Goal: Task Accomplishment & Management: Manage account settings

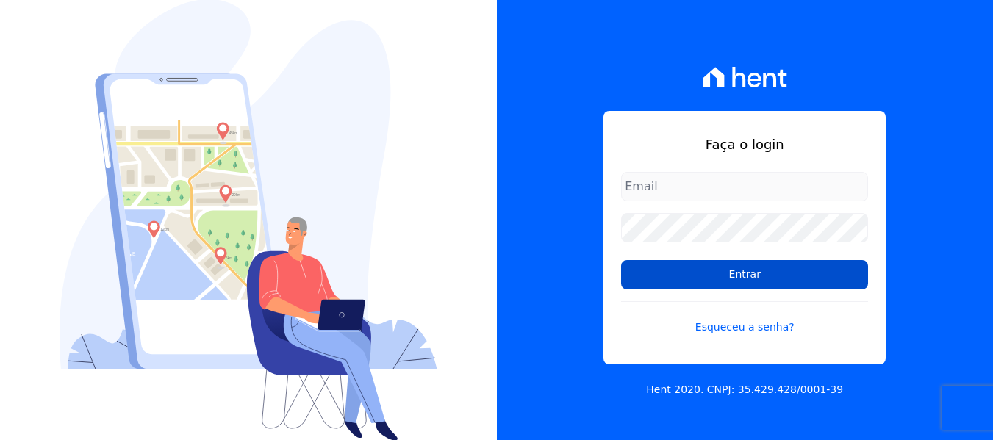
type input "contato@condominioalexandria.com.br"
click at [719, 281] on input "Entrar" at bounding box center [744, 274] width 247 height 29
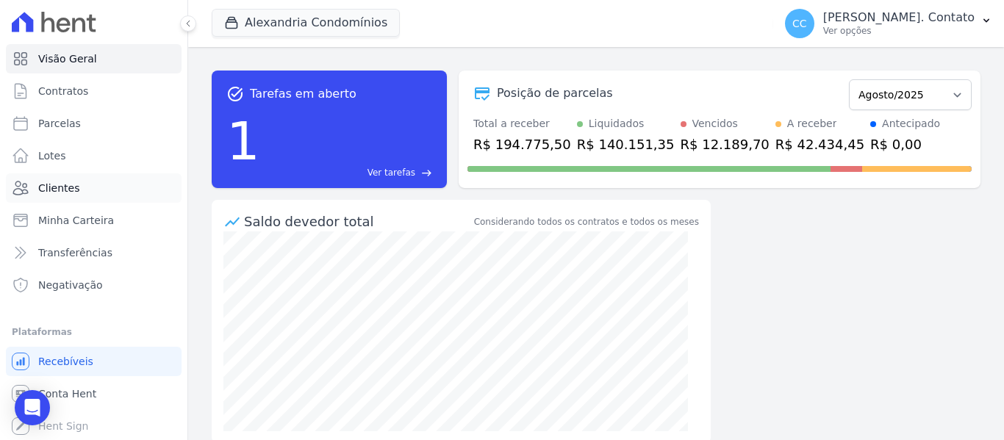
click at [60, 188] on span "Clientes" at bounding box center [58, 188] width 41 height 15
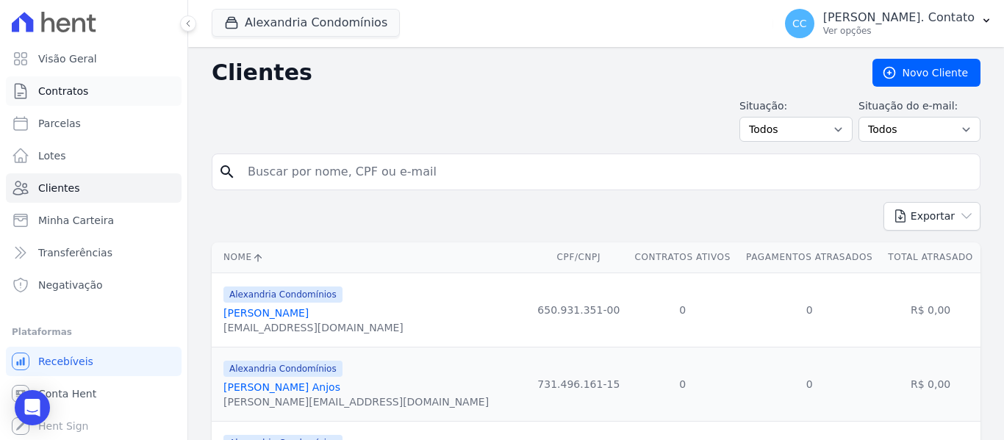
click at [56, 93] on span "Contratos" at bounding box center [63, 91] width 50 height 15
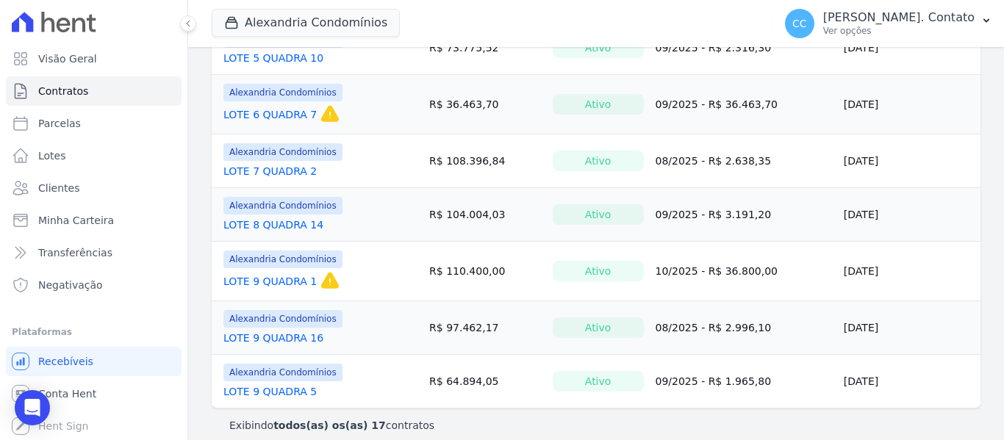
scroll to position [818, 0]
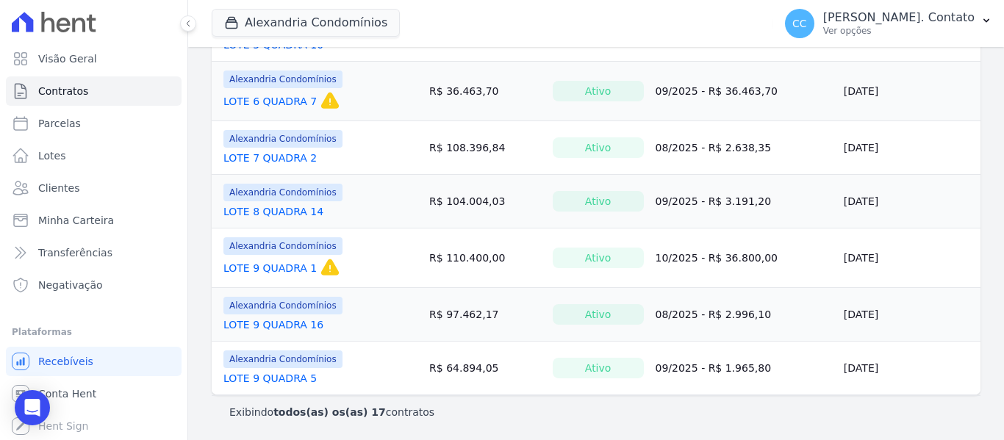
click at [277, 373] on link "LOTE 9 QUADRA 5" at bounding box center [269, 378] width 93 height 15
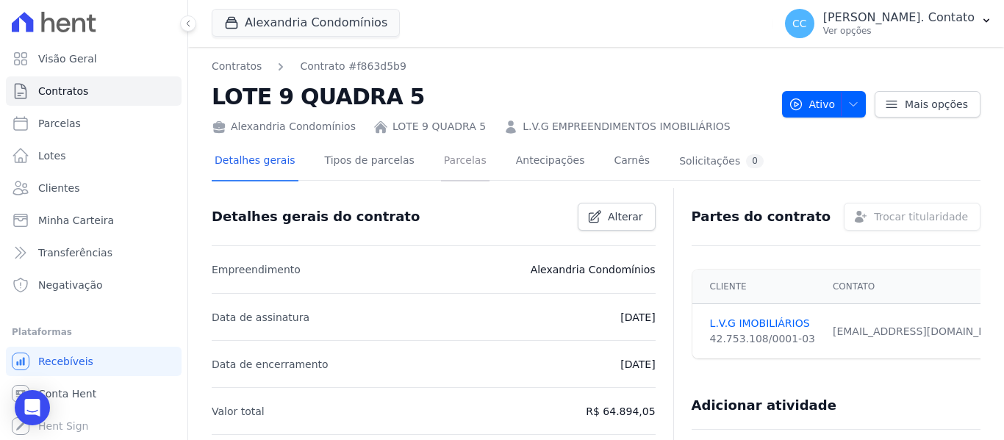
click at [453, 168] on link "Parcelas" at bounding box center [465, 162] width 48 height 39
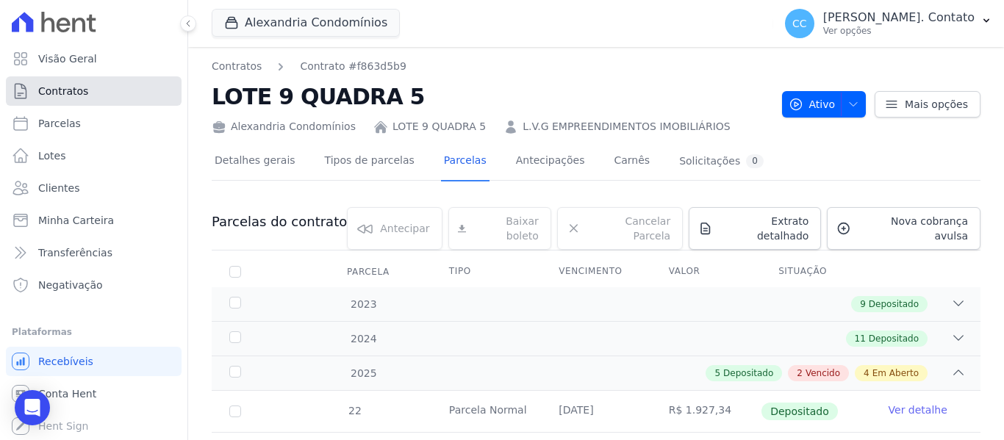
click at [82, 100] on link "Contratos" at bounding box center [94, 90] width 176 height 29
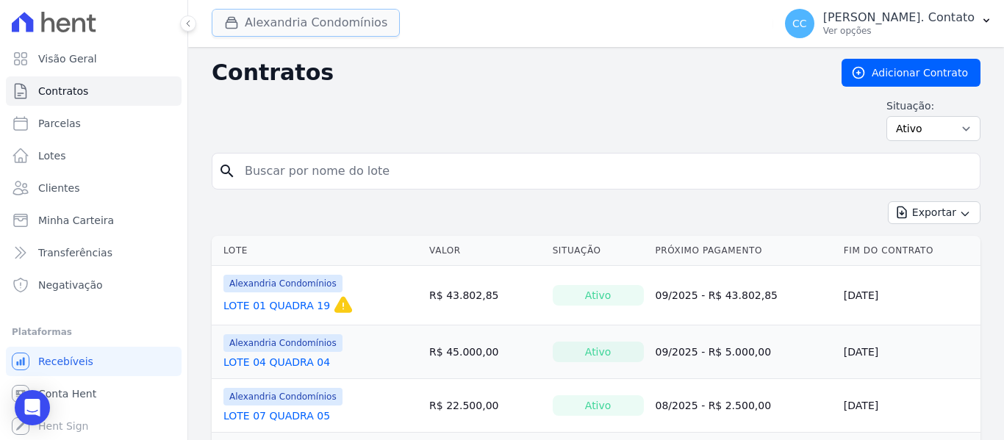
click at [338, 32] on button "Alexandria Condomínios" at bounding box center [306, 23] width 188 height 28
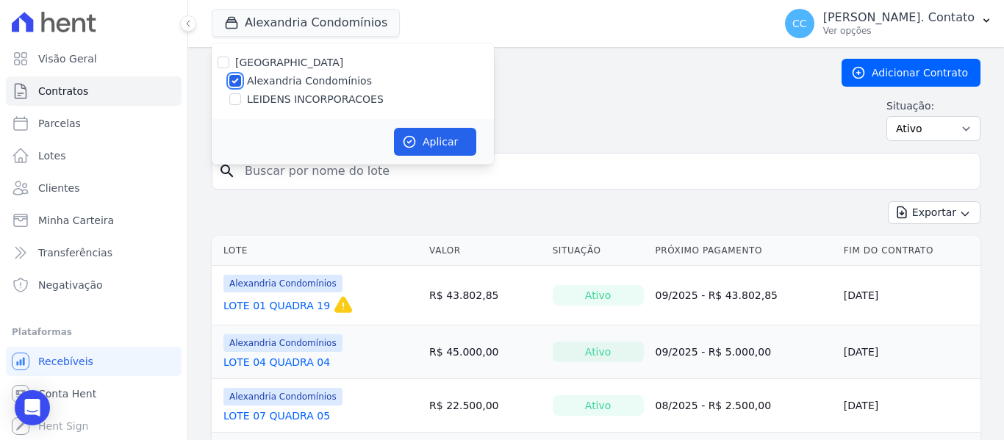
click at [237, 84] on input "Alexandria Condomínios" at bounding box center [235, 81] width 12 height 12
checkbox input "false"
click at [237, 102] on input "LEIDENS INCORPORACOES" at bounding box center [235, 99] width 12 height 12
checkbox input "true"
click at [453, 136] on button "Aplicar" at bounding box center [435, 142] width 82 height 28
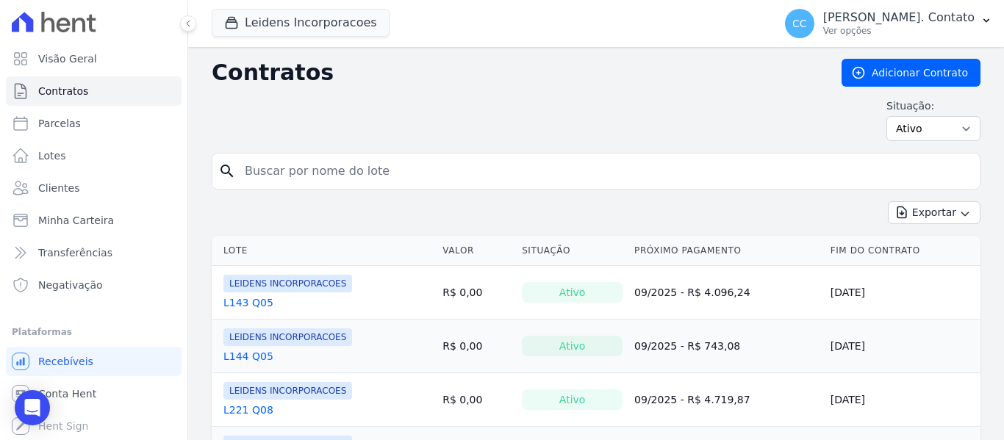
click at [256, 303] on link "L143 Q05" at bounding box center [248, 302] width 50 height 15
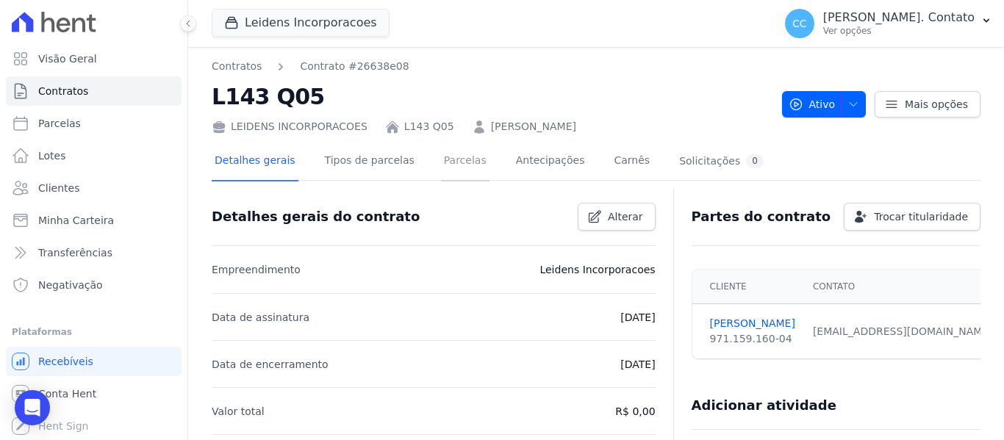
click at [454, 153] on link "Parcelas" at bounding box center [465, 162] width 48 height 39
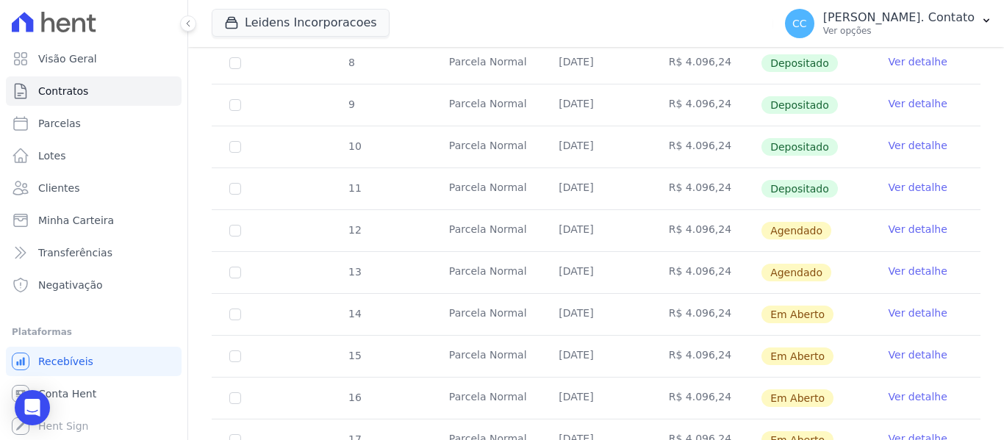
scroll to position [441, 0]
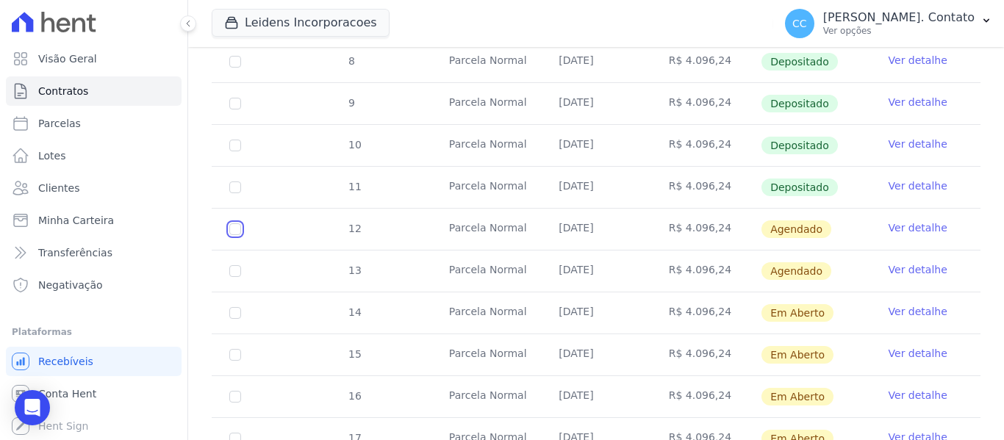
checkbox input "true"
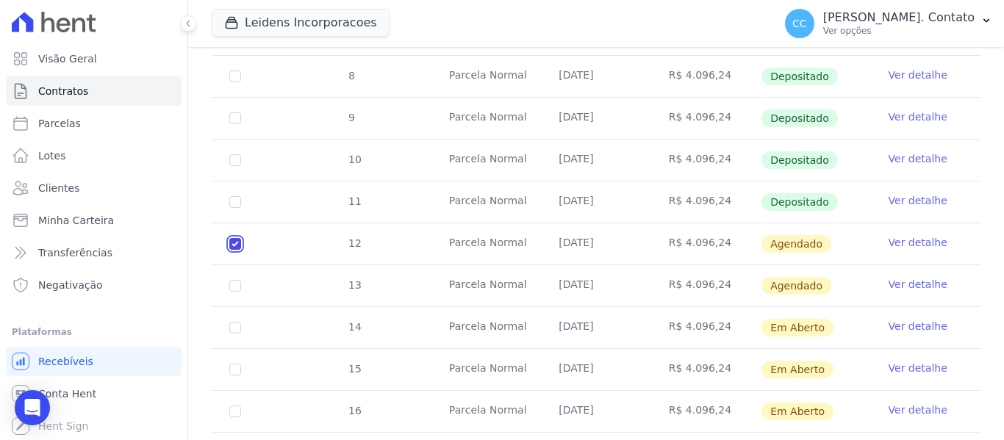
checkbox input "true"
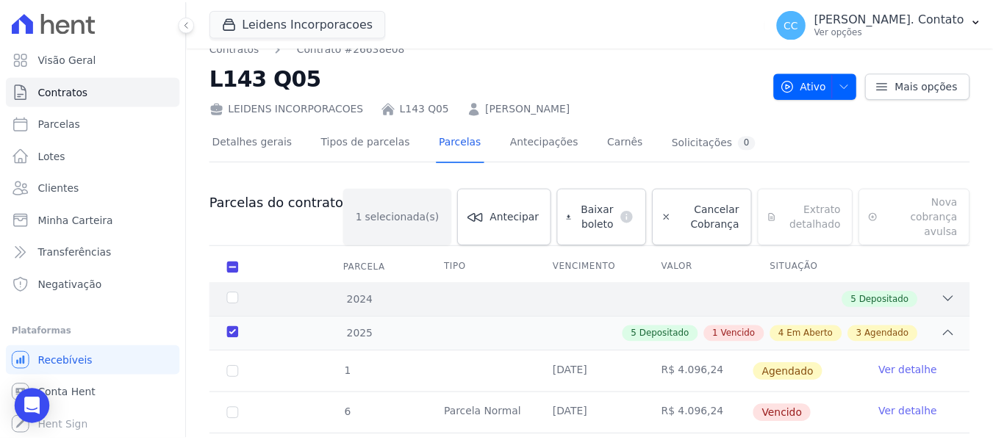
scroll to position [12, 0]
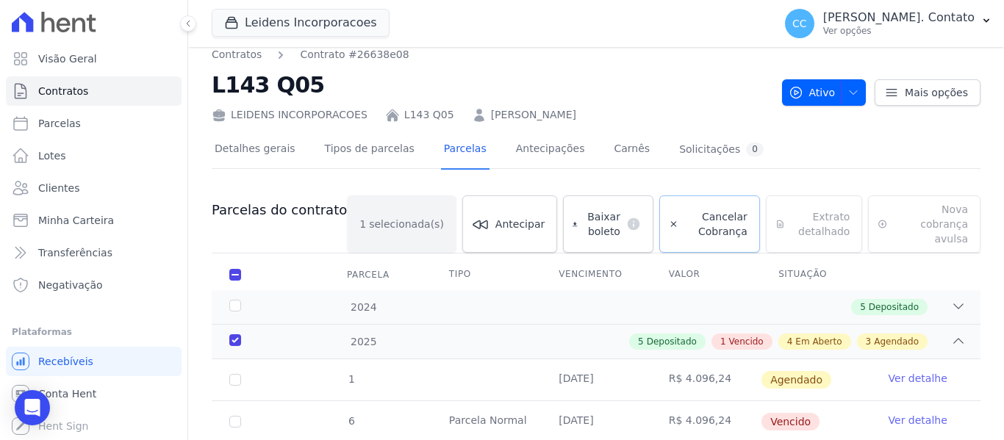
click at [703, 209] on span "Cancelar Cobrança" at bounding box center [715, 223] width 63 height 29
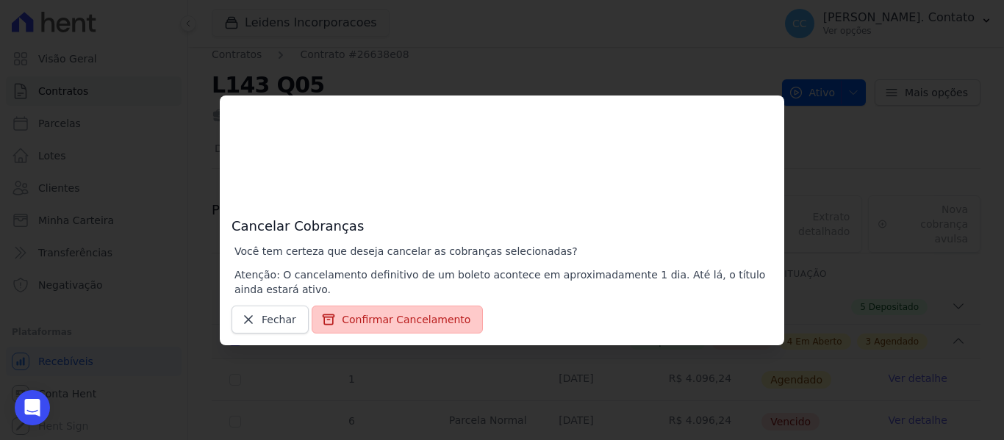
click at [359, 323] on button "Confirmar Cancelamento" at bounding box center [397, 320] width 171 height 28
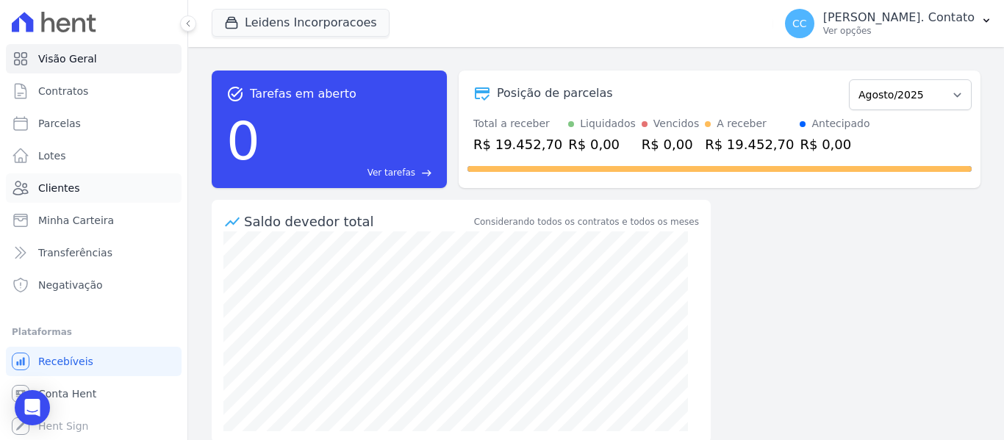
click at [78, 183] on link "Clientes" at bounding box center [94, 187] width 176 height 29
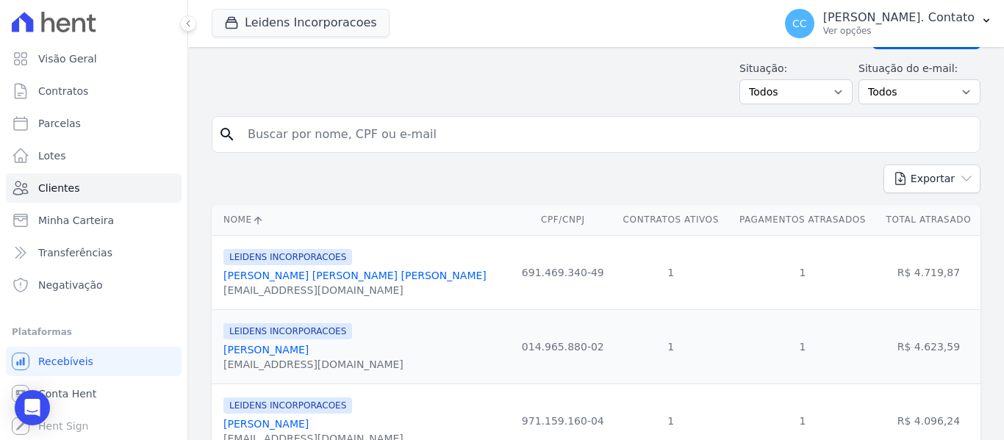
scroll to position [73, 0]
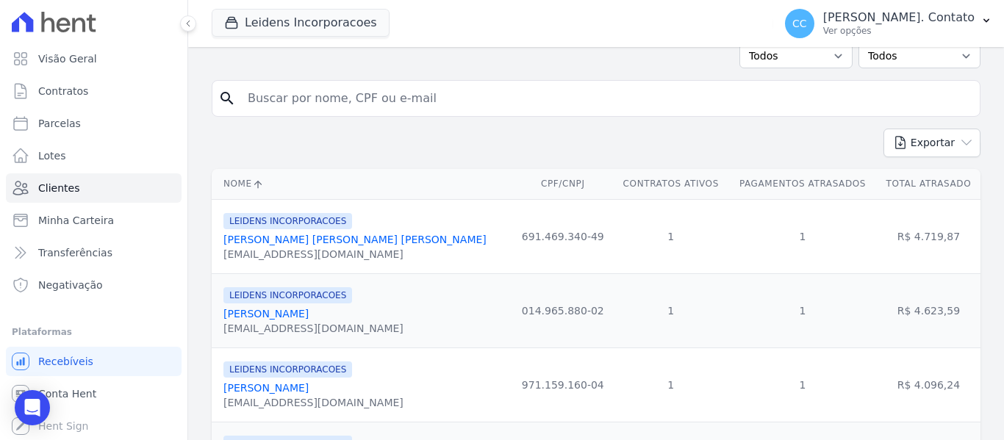
click at [322, 242] on link "Alisson Leonardo Escouto Leal" at bounding box center [354, 240] width 263 height 12
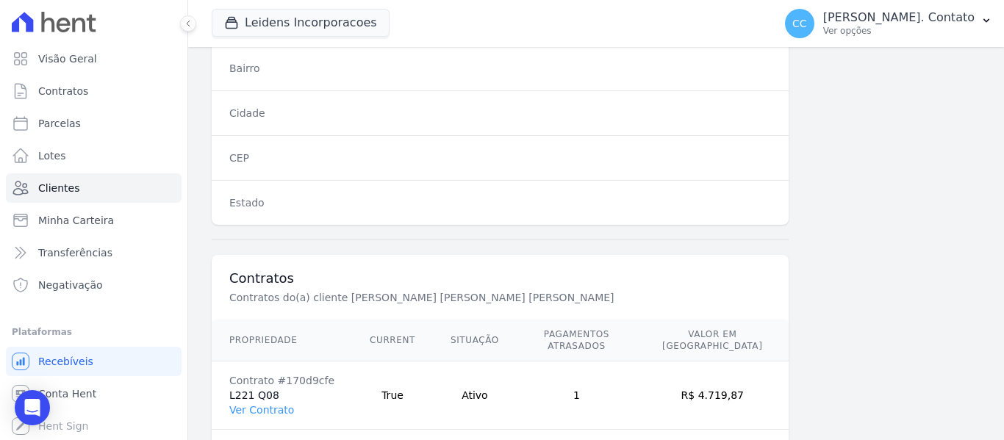
scroll to position [935, 0]
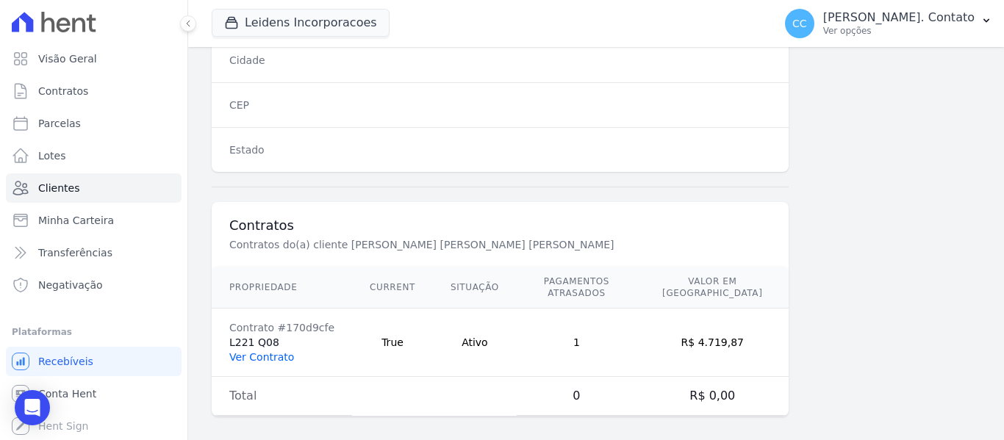
click at [253, 351] on link "Ver Contrato" at bounding box center [261, 357] width 65 height 12
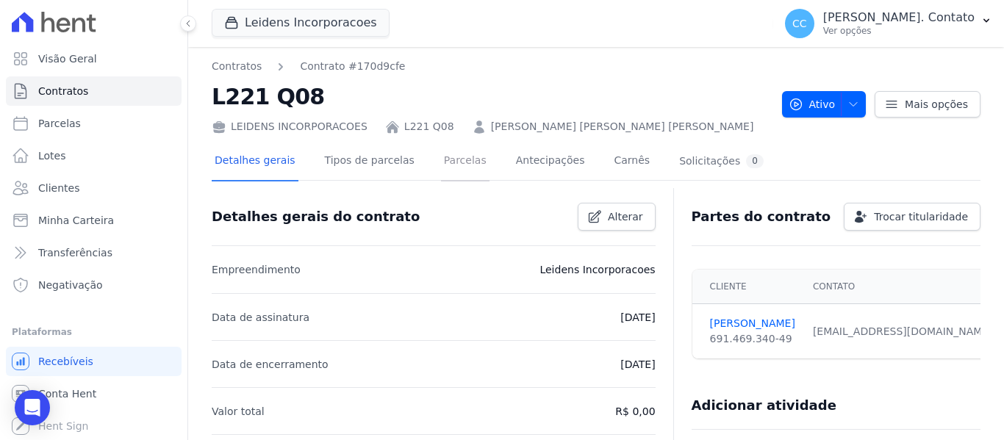
click at [448, 159] on link "Parcelas" at bounding box center [465, 162] width 48 height 39
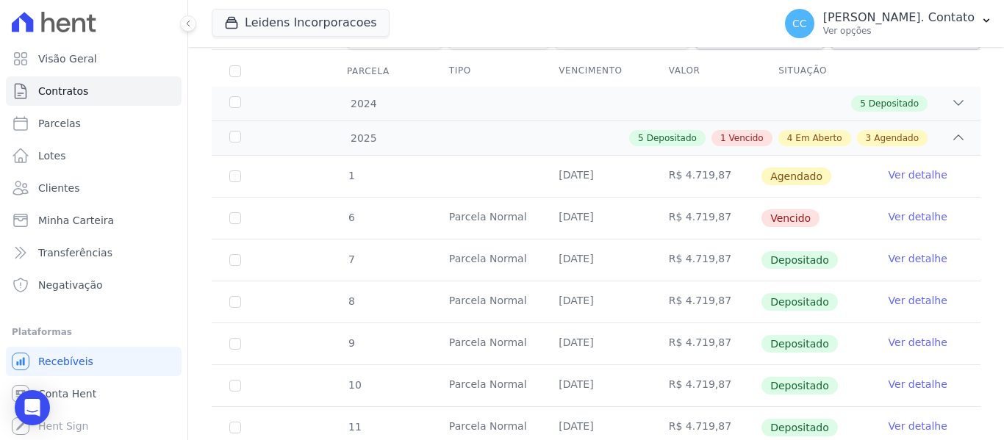
scroll to position [198, 0]
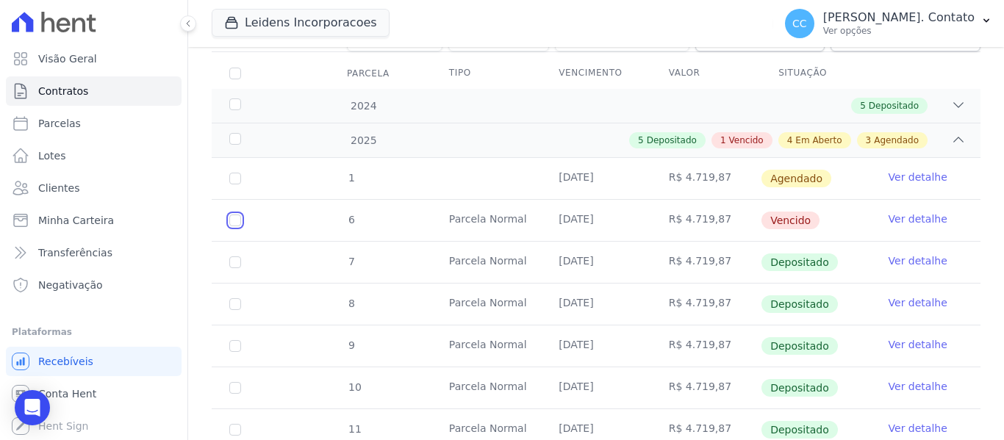
click at [235, 215] on input "checkbox" at bounding box center [235, 221] width 12 height 12
checkbox input "true"
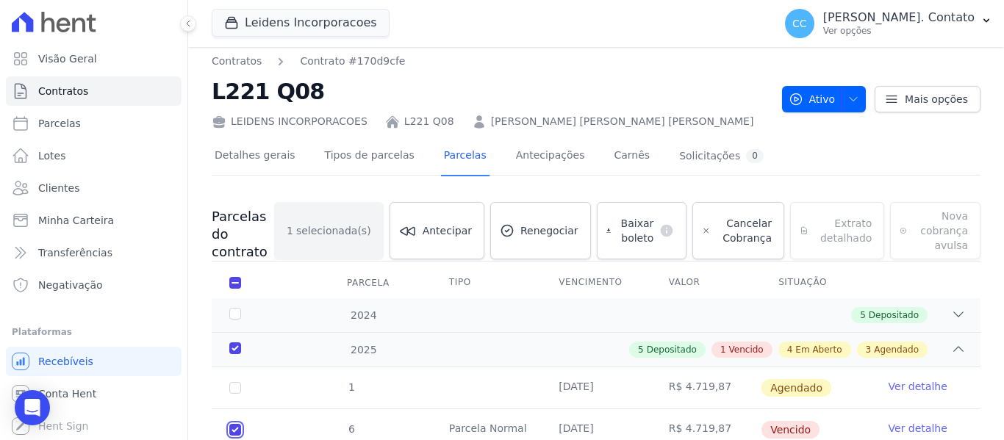
scroll to position [4, 0]
click at [738, 226] on span "Cancelar Cobrança" at bounding box center [743, 231] width 55 height 29
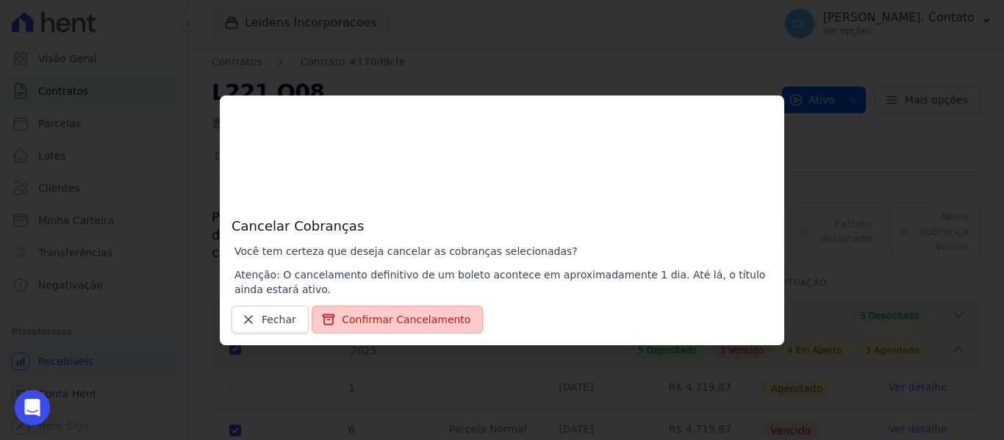
click at [378, 316] on button "Confirmar Cancelamento" at bounding box center [397, 320] width 171 height 28
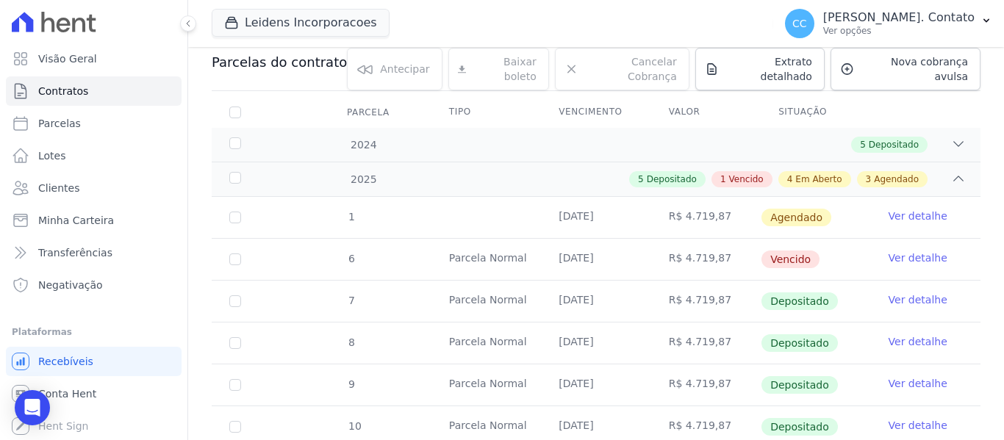
scroll to position [220, 0]
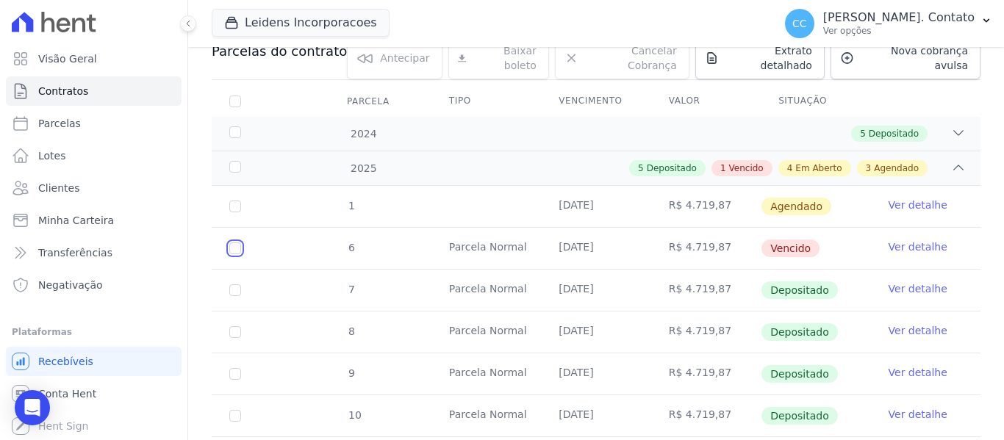
click at [234, 242] on input "checkbox" at bounding box center [235, 248] width 12 height 12
checkbox input "true"
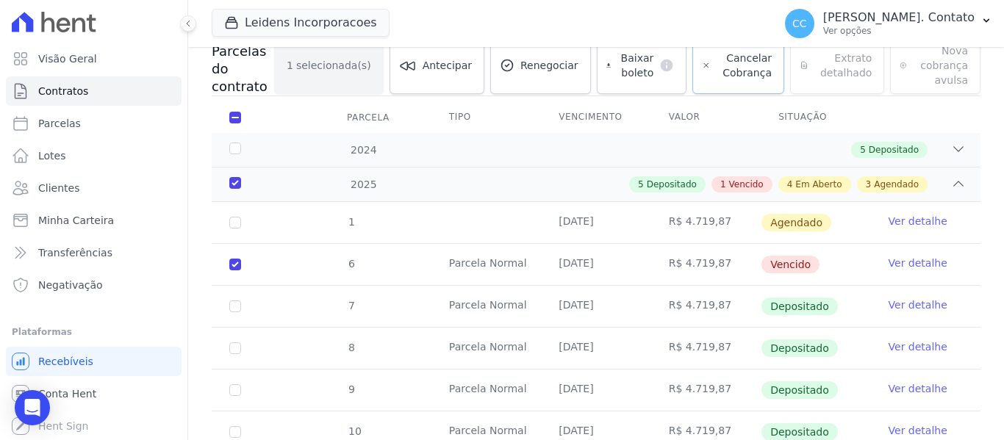
click at [752, 68] on span "Cancelar Cobrança" at bounding box center [743, 65] width 55 height 29
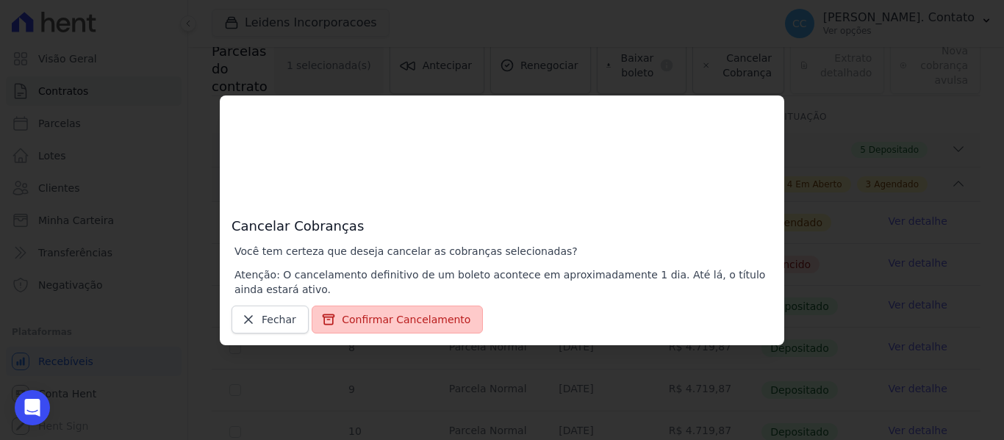
click at [386, 312] on button "Confirmar Cancelamento" at bounding box center [397, 320] width 171 height 28
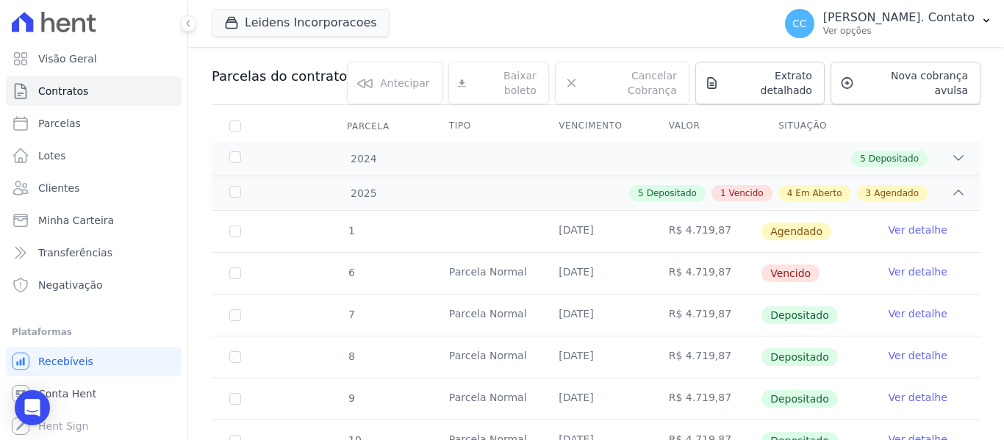
scroll to position [294, 0]
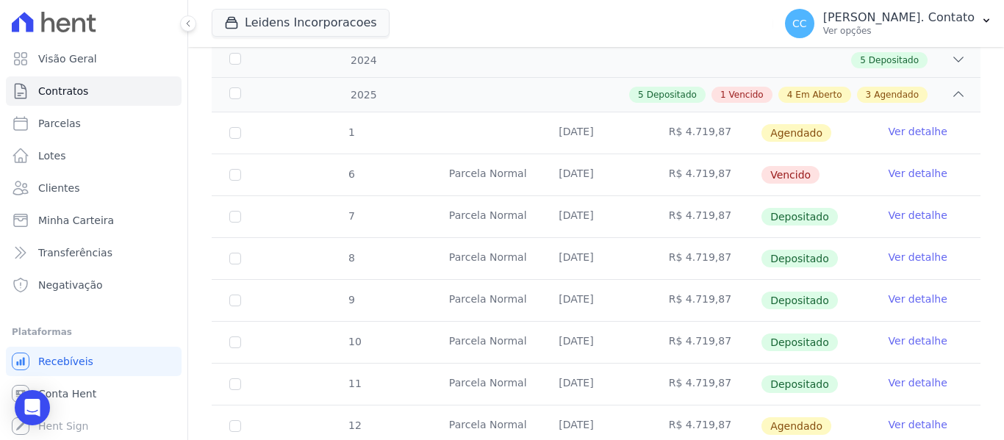
click at [904, 166] on link "Ver detalhe" at bounding box center [917, 173] width 59 height 15
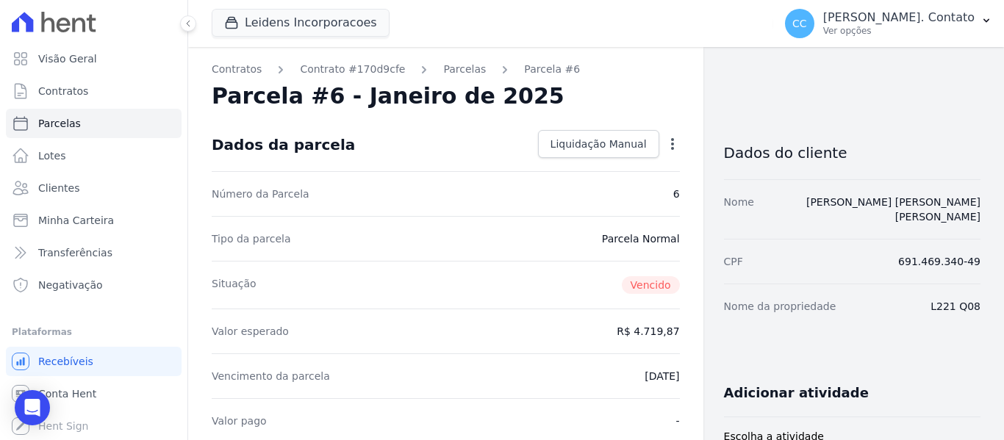
click at [916, 156] on h3 "Dados do cliente" at bounding box center [852, 153] width 256 height 18
click at [665, 144] on icon "button" at bounding box center [672, 144] width 15 height 15
click at [664, 73] on nav "Contratos Contrato #170d9cfe Parcelas Parcela #6" at bounding box center [446, 69] width 468 height 15
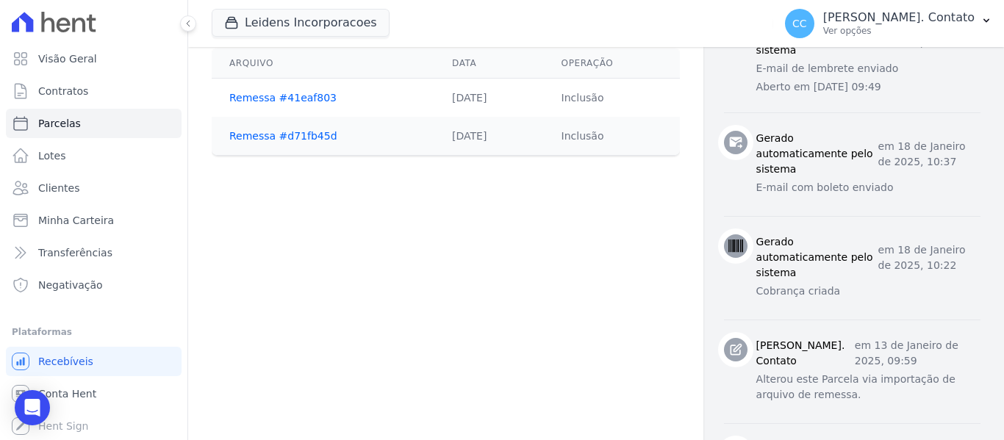
scroll to position [946, 0]
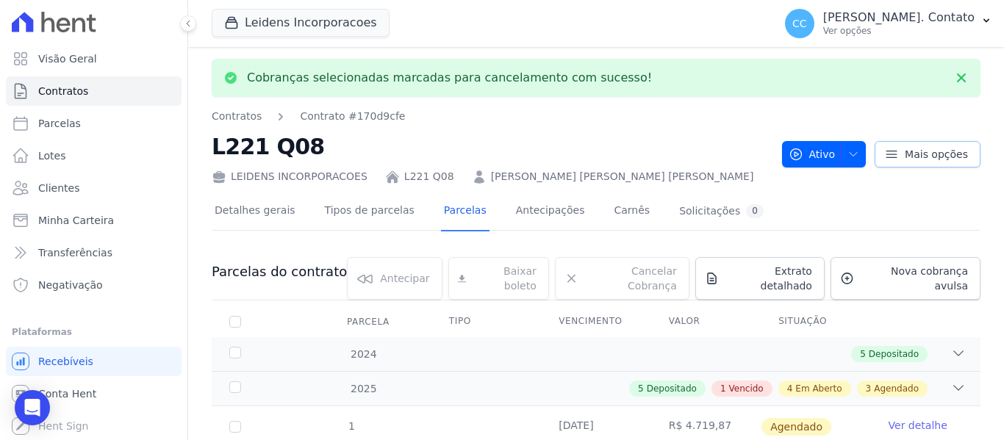
click at [885, 151] on icon at bounding box center [891, 154] width 15 height 15
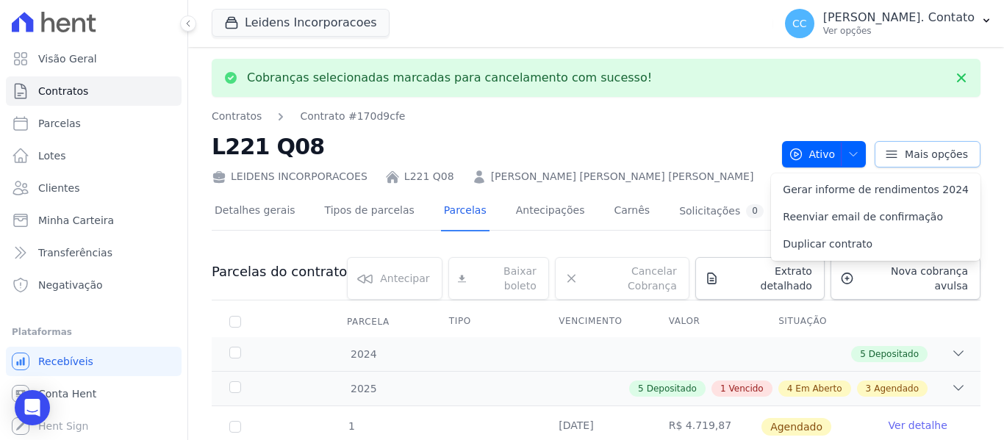
click at [885, 151] on icon at bounding box center [891, 154] width 15 height 15
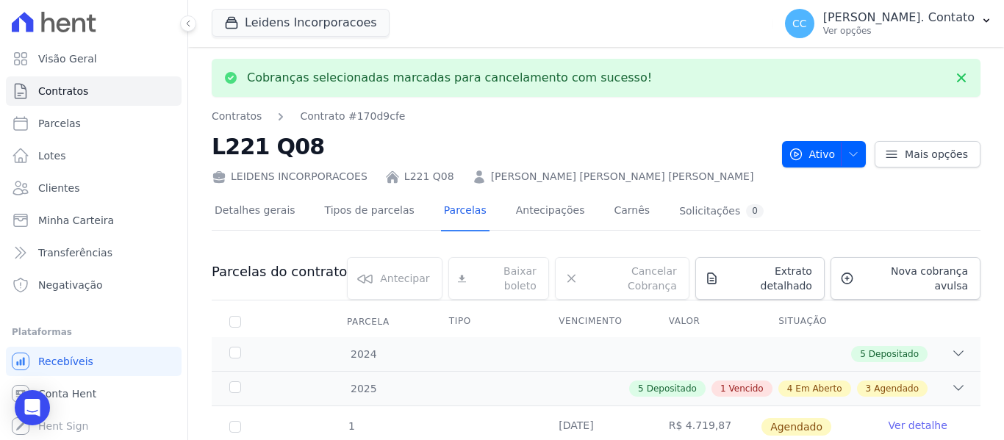
click at [849, 86] on div "Cobranças selecionadas marcadas para cancelamento com sucesso!" at bounding box center [596, 78] width 768 height 38
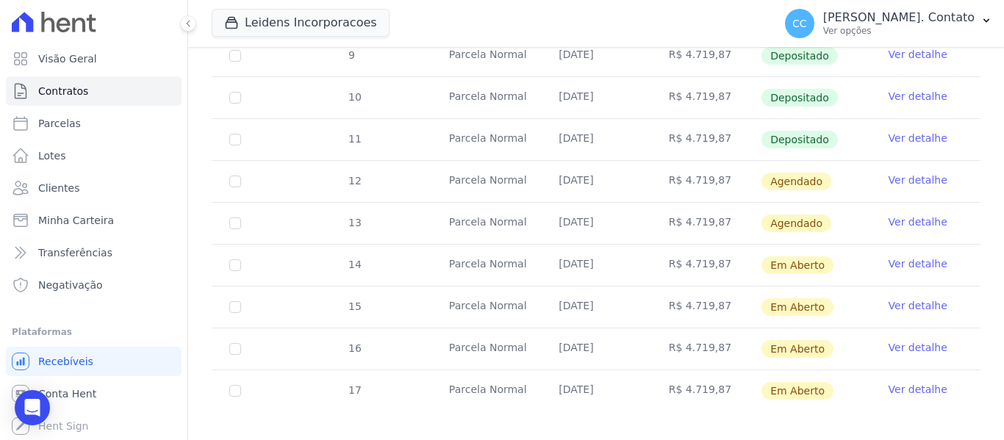
scroll to position [542, 0]
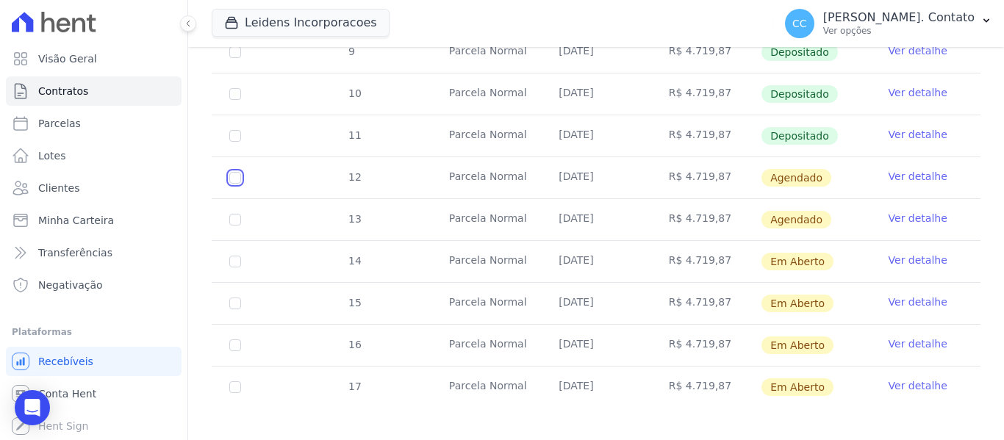
checkbox input "true"
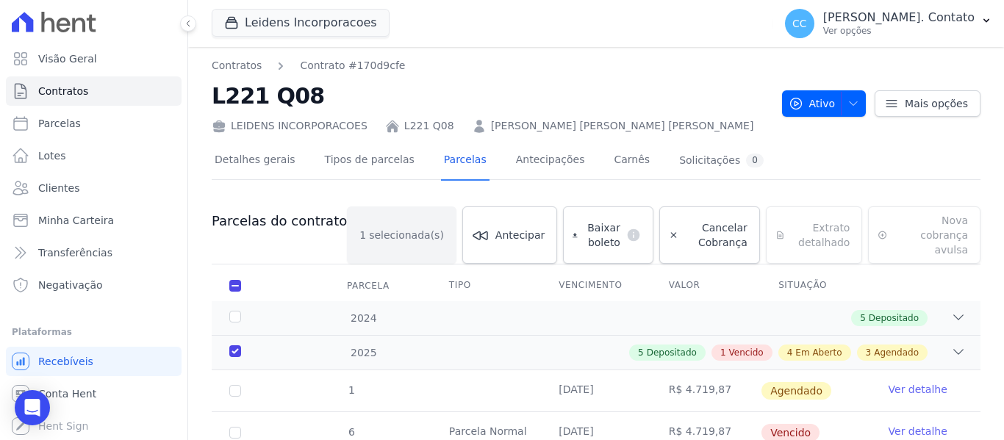
scroll to position [0, 0]
click at [694, 235] on span "Cancelar Cobrança" at bounding box center [715, 235] width 63 height 29
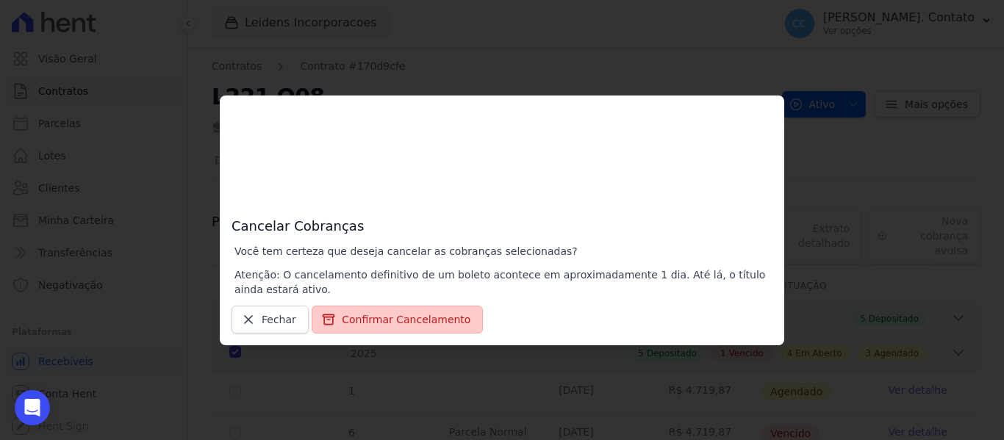
click at [376, 323] on button "Confirmar Cancelamento" at bounding box center [397, 320] width 171 height 28
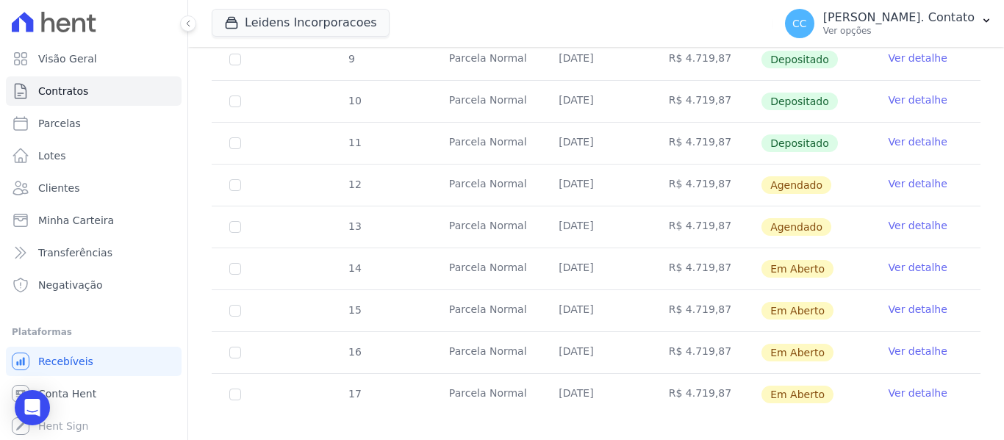
scroll to position [595, 0]
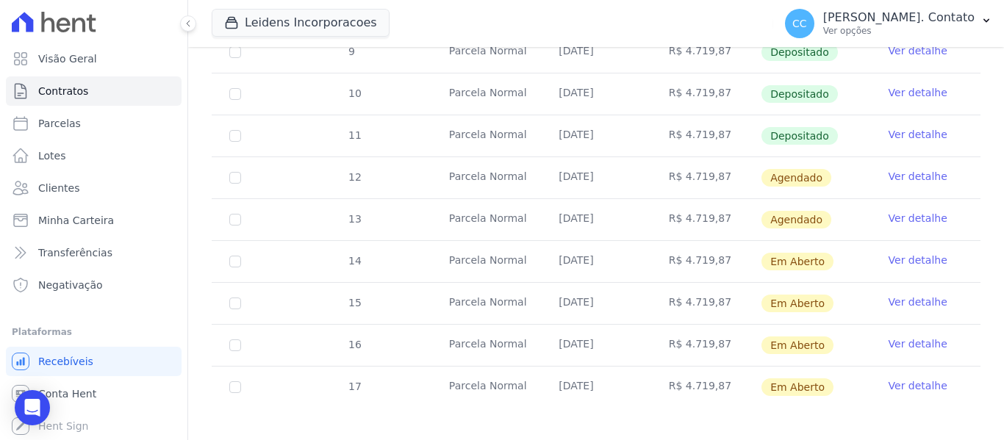
drag, startPoint x: 920, startPoint y: 211, endPoint x: 912, endPoint y: 209, distance: 7.5
click at [920, 211] on link "Ver detalhe" at bounding box center [917, 218] width 59 height 15
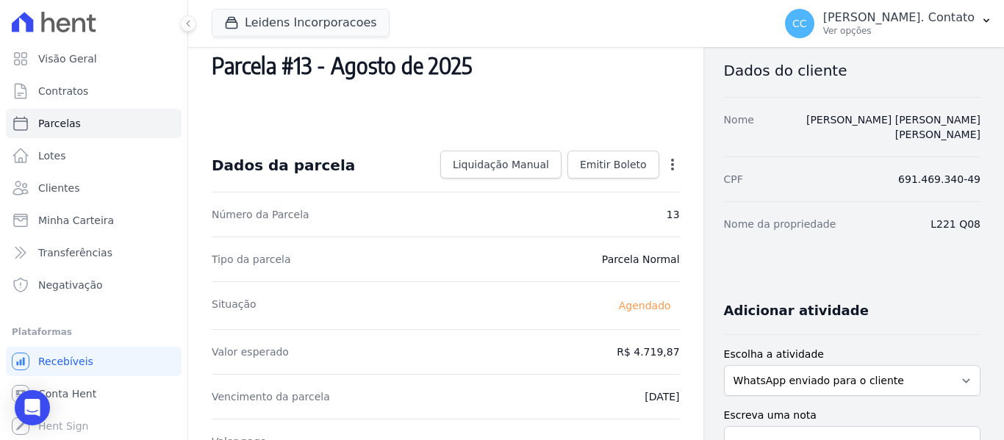
scroll to position [79, 0]
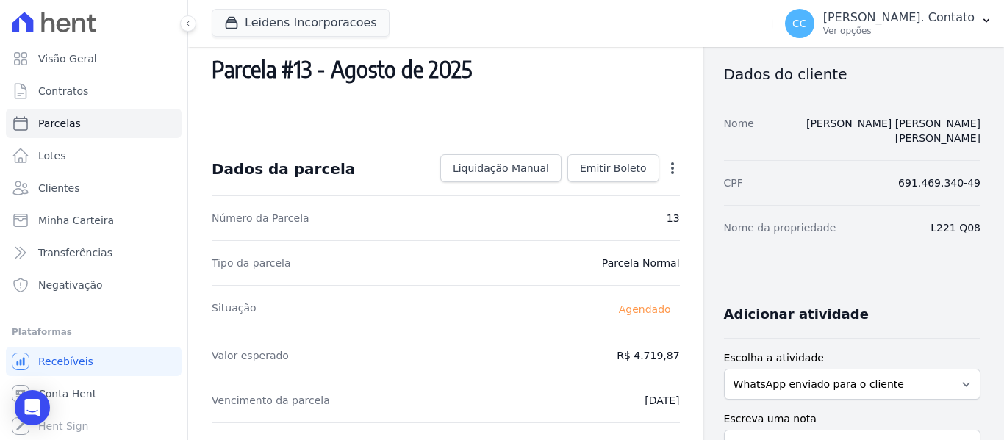
click at [665, 162] on icon "button" at bounding box center [672, 168] width 15 height 15
click at [671, 168] on icon "button" at bounding box center [672, 168] width 3 height 12
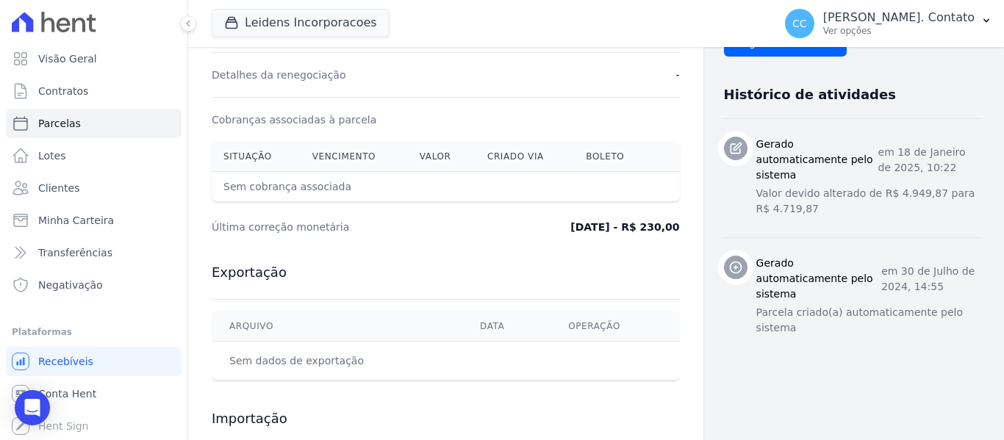
scroll to position [299, 0]
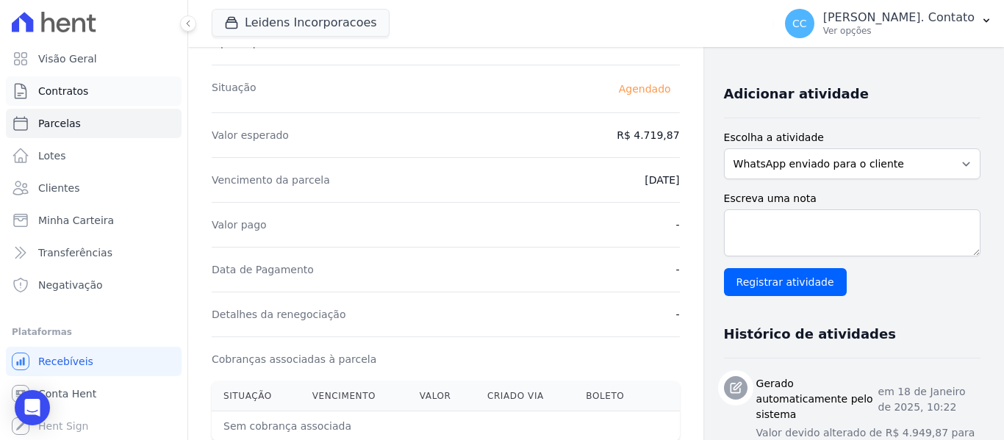
click at [67, 96] on span "Contratos" at bounding box center [63, 91] width 50 height 15
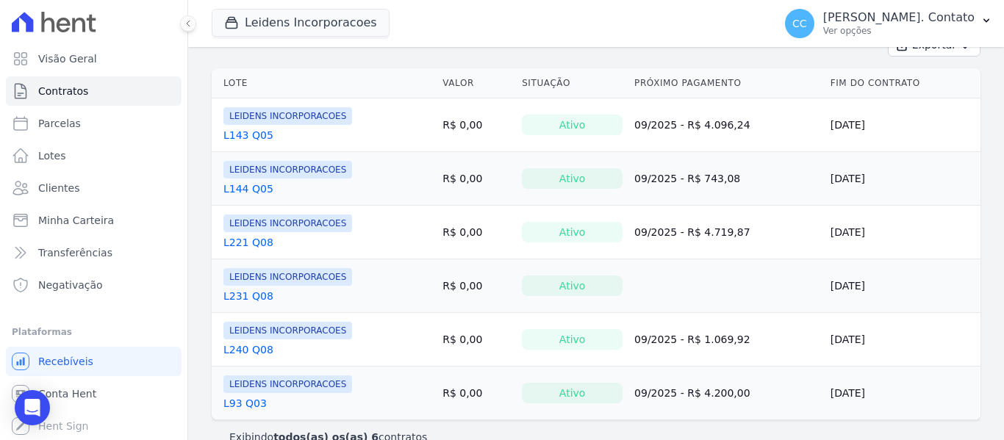
scroll to position [294, 0]
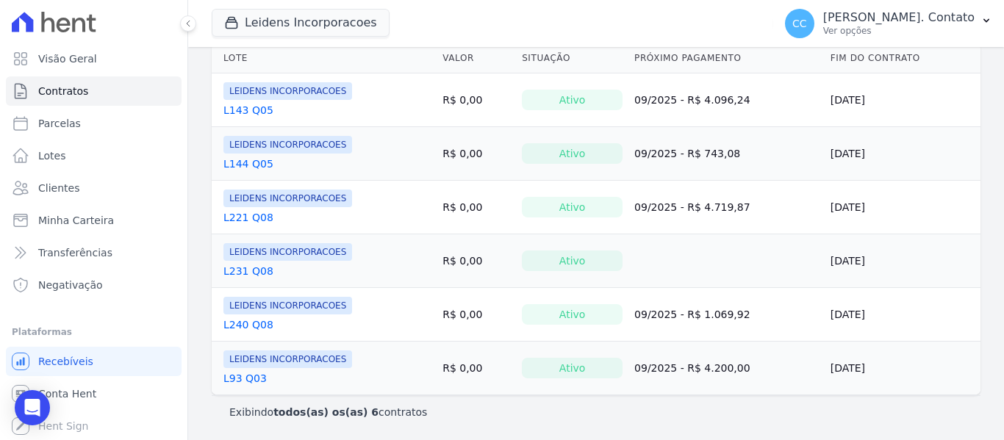
click at [253, 375] on link "L93 Q03" at bounding box center [244, 378] width 43 height 15
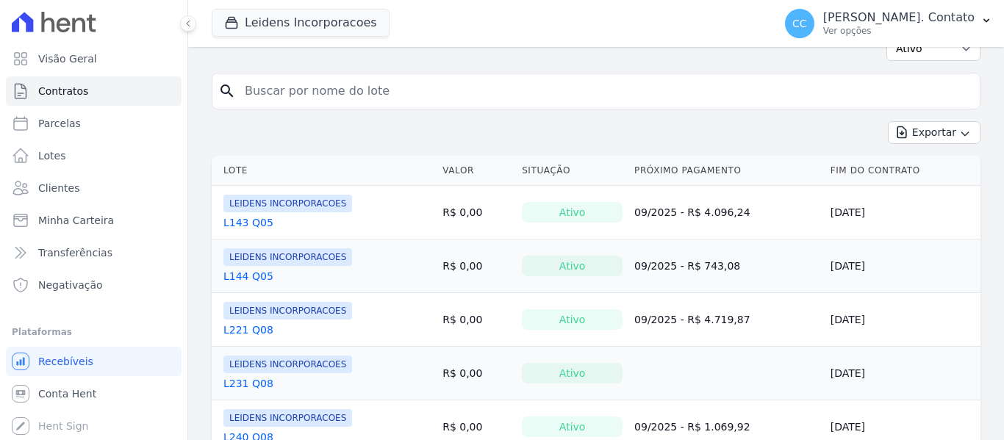
scroll to position [294, 0]
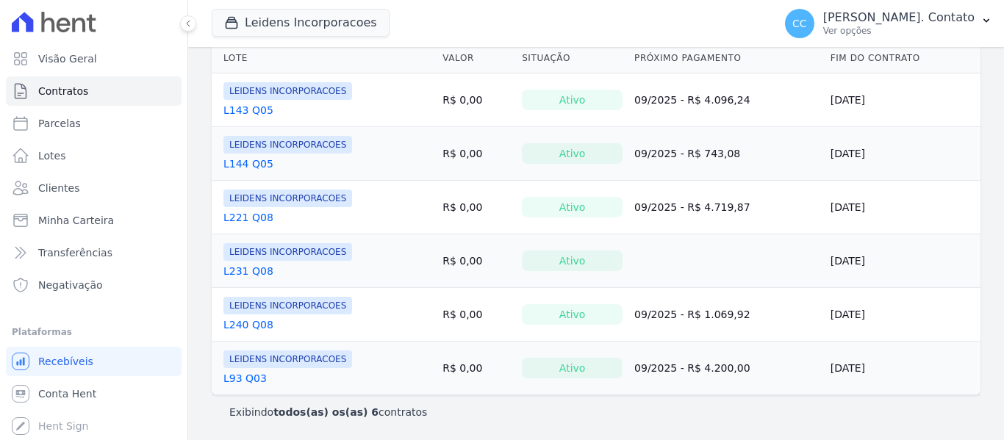
click at [258, 325] on link "L240 Q08" at bounding box center [248, 324] width 50 height 15
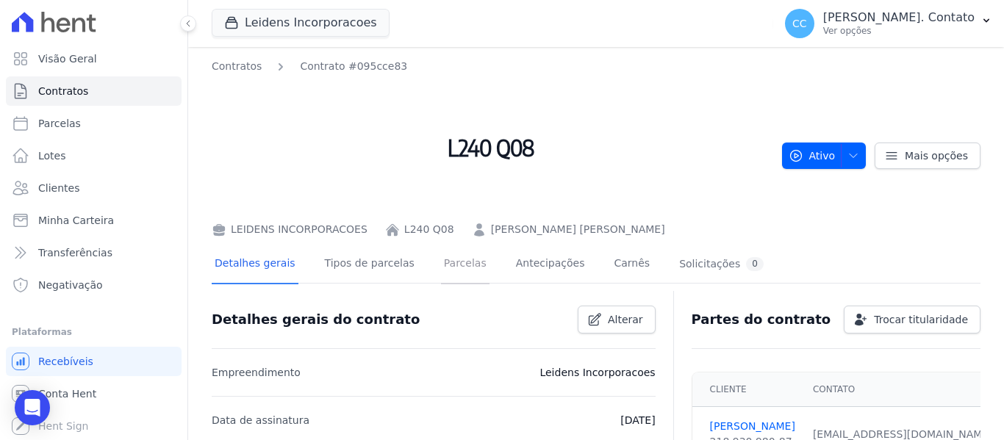
click at [441, 259] on link "Parcelas" at bounding box center [465, 264] width 48 height 39
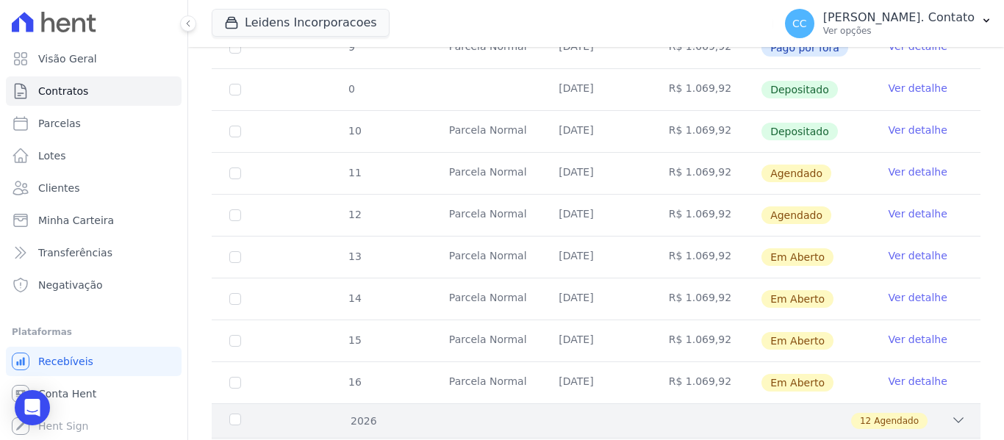
scroll to position [691, 0]
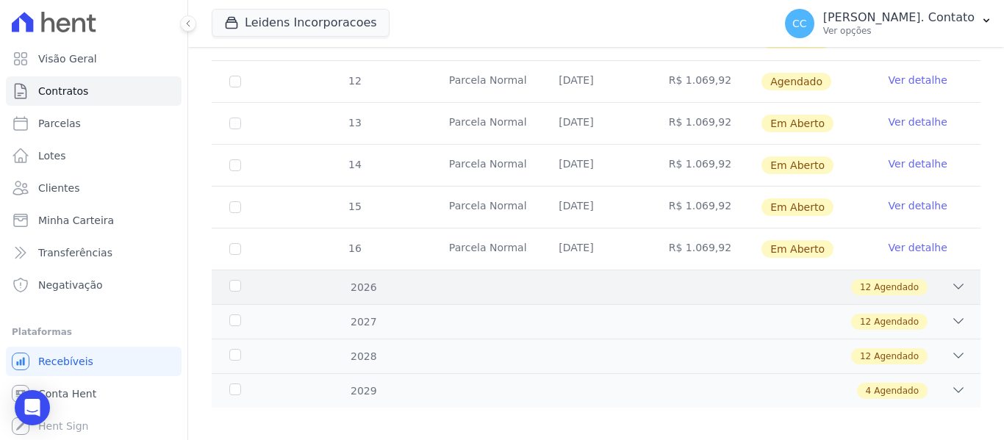
click at [951, 279] on icon at bounding box center [958, 286] width 15 height 15
click at [248, 280] on div "2026" at bounding box center [259, 287] width 66 height 15
click at [234, 280] on div "2026" at bounding box center [259, 287] width 66 height 15
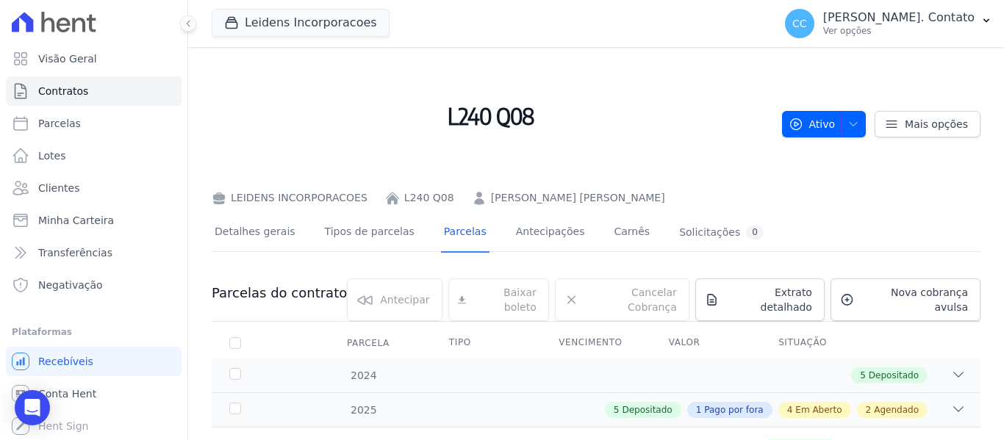
scroll to position [30, 0]
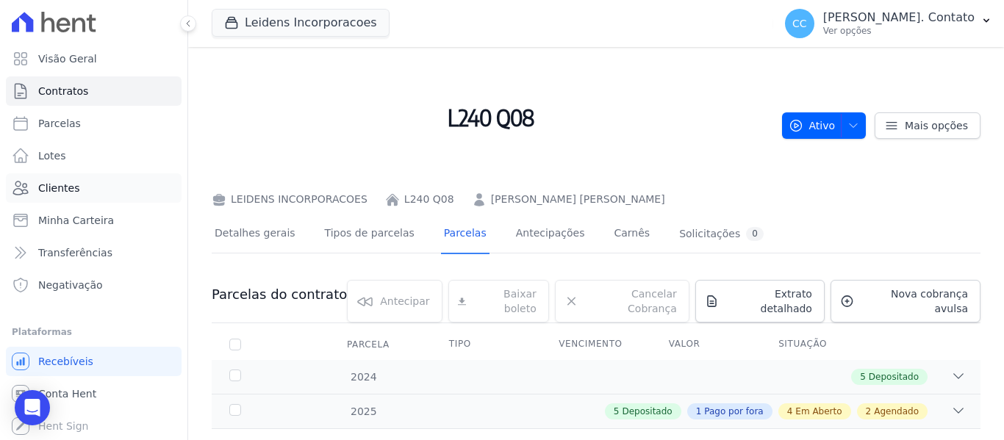
click at [51, 186] on span "Clientes" at bounding box center [58, 188] width 41 height 15
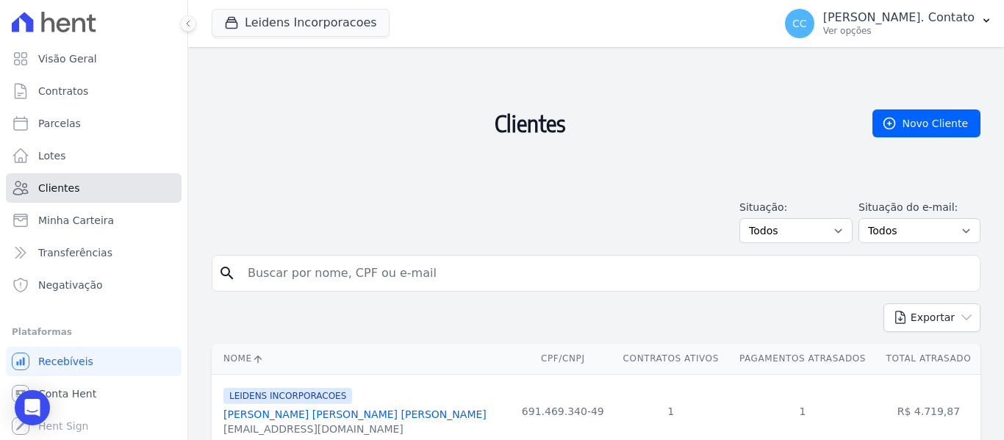
click at [49, 187] on span "Clientes" at bounding box center [58, 188] width 41 height 15
click at [54, 126] on span "Parcelas" at bounding box center [59, 123] width 43 height 15
select select
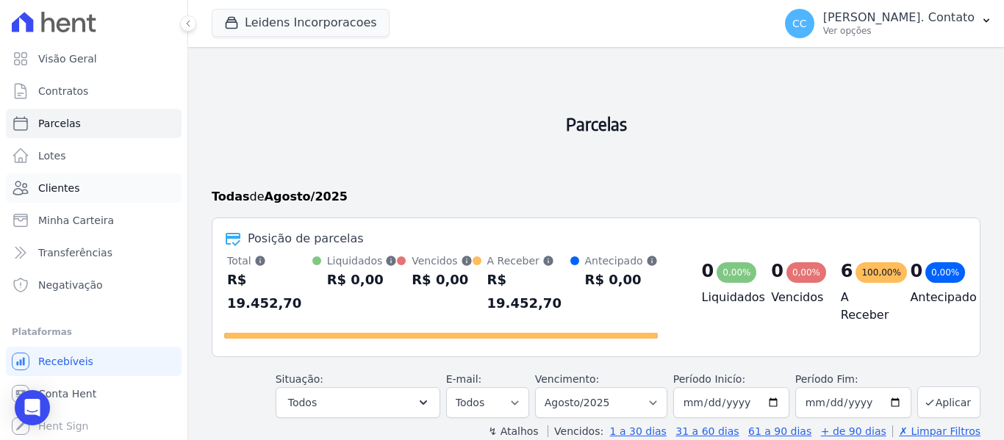
click at [80, 186] on link "Clientes" at bounding box center [94, 187] width 176 height 29
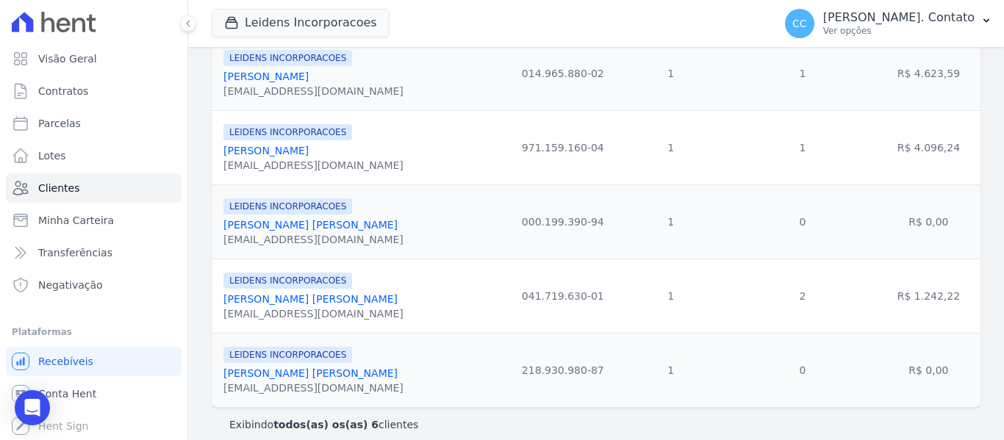
scroll to position [425, 0]
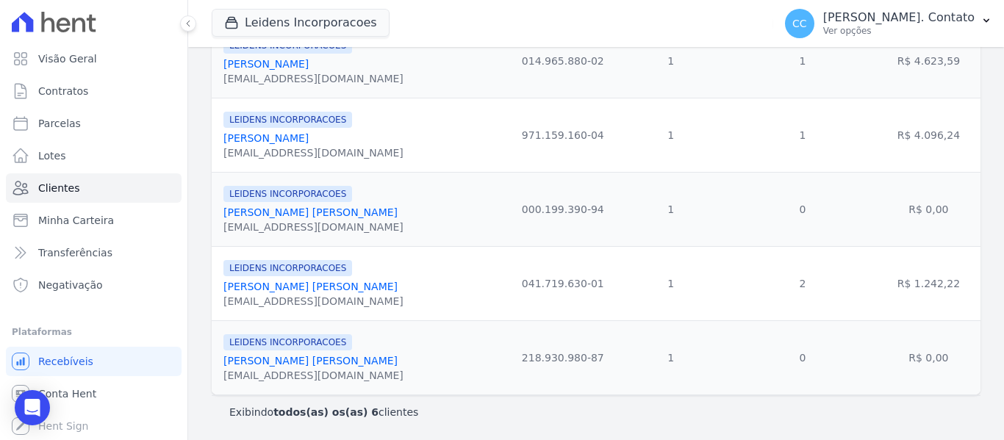
click at [258, 285] on link "[PERSON_NAME]" at bounding box center [310, 287] width 174 height 12
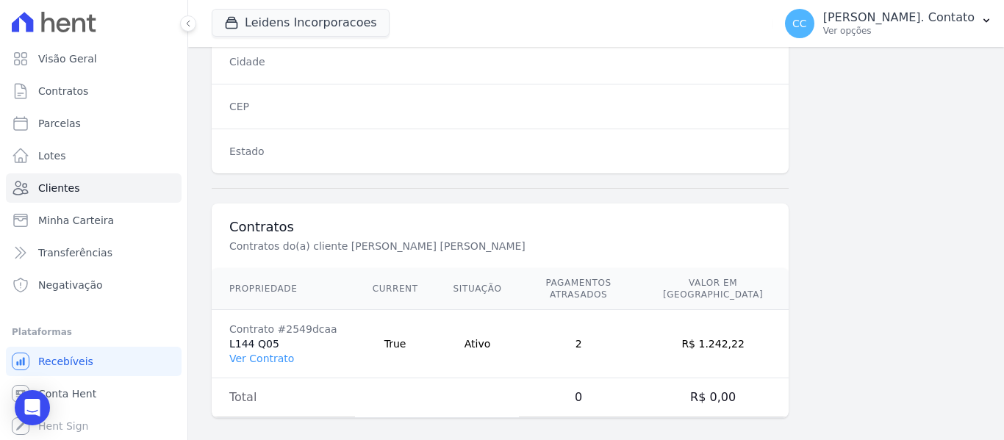
scroll to position [1036, 0]
click at [251, 351] on link "Ver Contrato" at bounding box center [261, 357] width 65 height 12
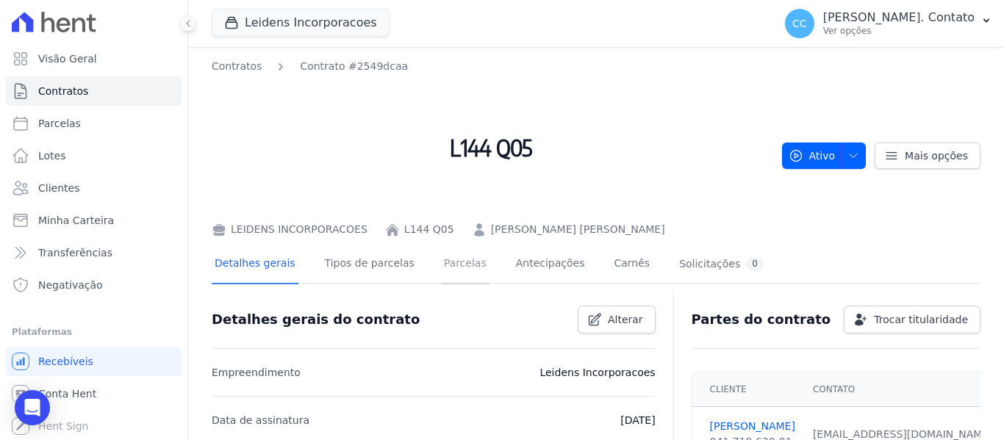
click at [450, 267] on link "Parcelas" at bounding box center [465, 264] width 48 height 39
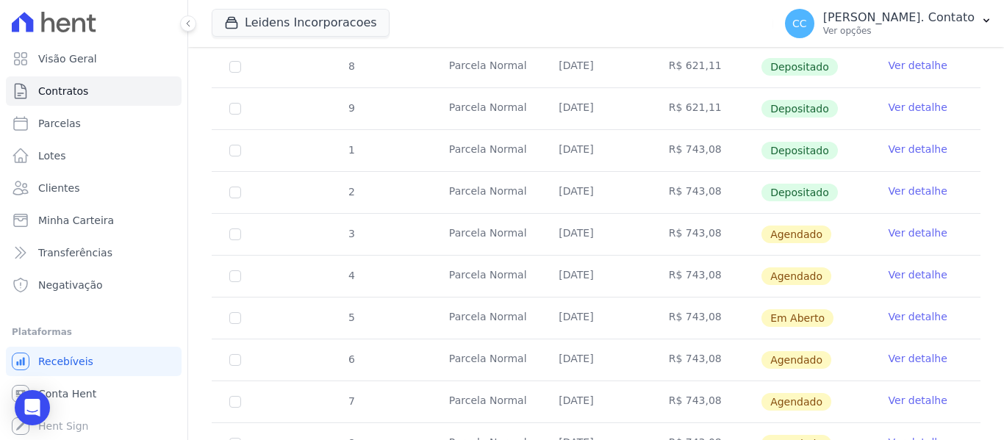
scroll to position [588, 0]
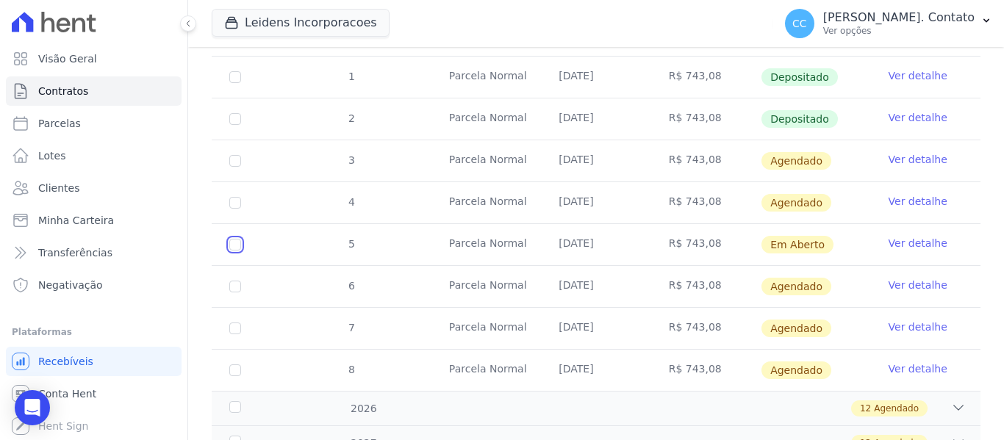
click at [233, 239] on input "checkbox" at bounding box center [235, 245] width 12 height 12
checkbox input "true"
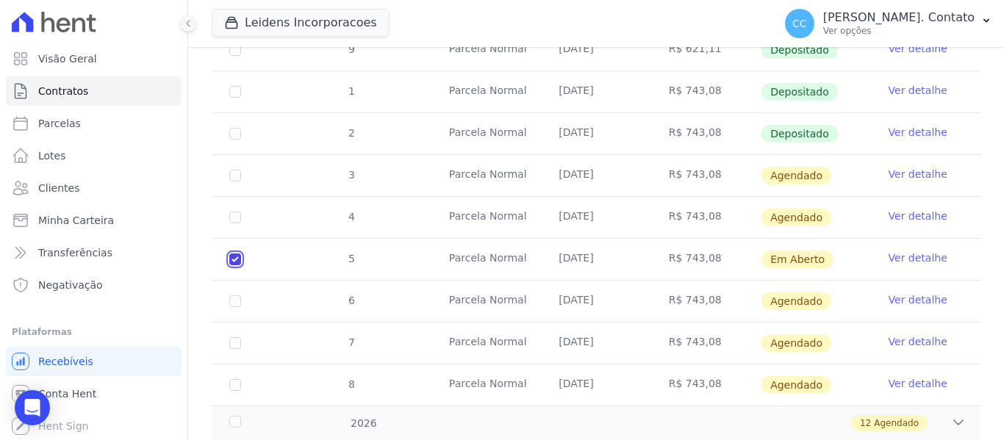
scroll to position [600, 0]
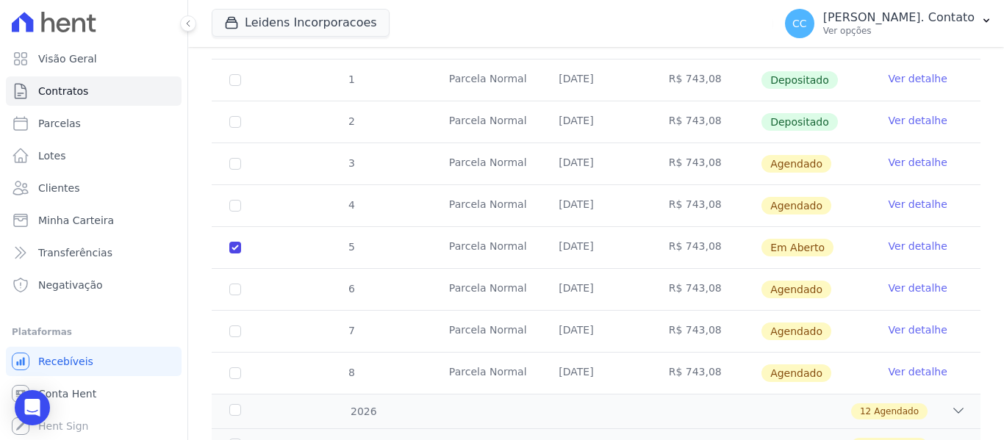
click at [928, 239] on link "Ver detalhe" at bounding box center [917, 246] width 59 height 15
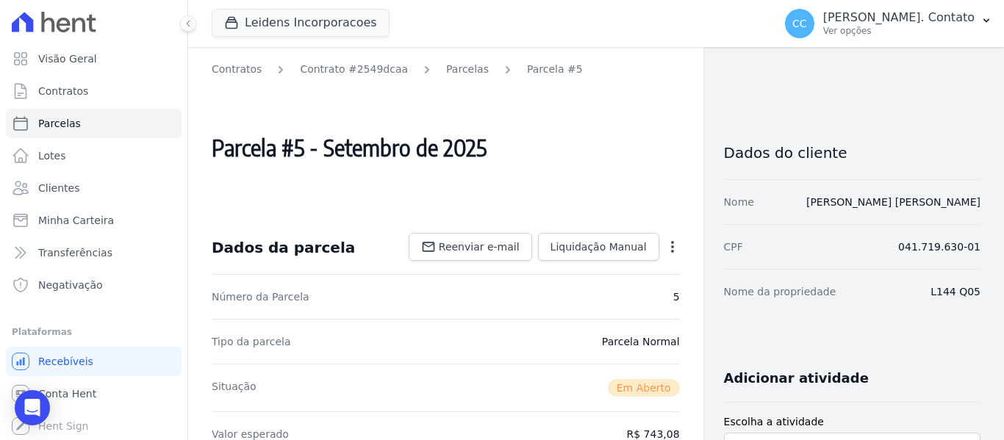
click at [665, 244] on icon "button" at bounding box center [672, 247] width 15 height 15
click at [666, 245] on icon "button" at bounding box center [672, 247] width 15 height 15
click at [659, 248] on div "Open options Alterar Cancelar Cobrança Cancelar boleto Você está prestes a canc…" at bounding box center [669, 248] width 21 height 25
click at [665, 248] on icon "button" at bounding box center [672, 247] width 15 height 15
click at [669, 254] on div "Open options" at bounding box center [672, 249] width 15 height 18
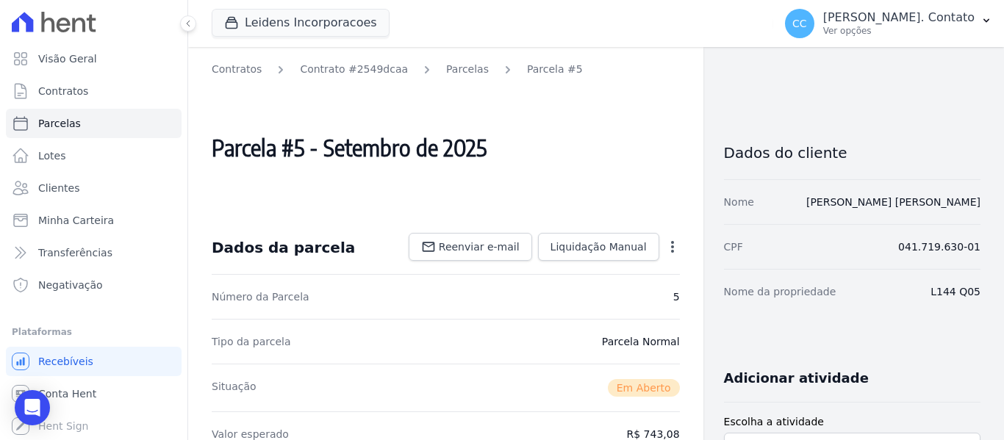
click at [671, 255] on div "Open options" at bounding box center [672, 249] width 15 height 18
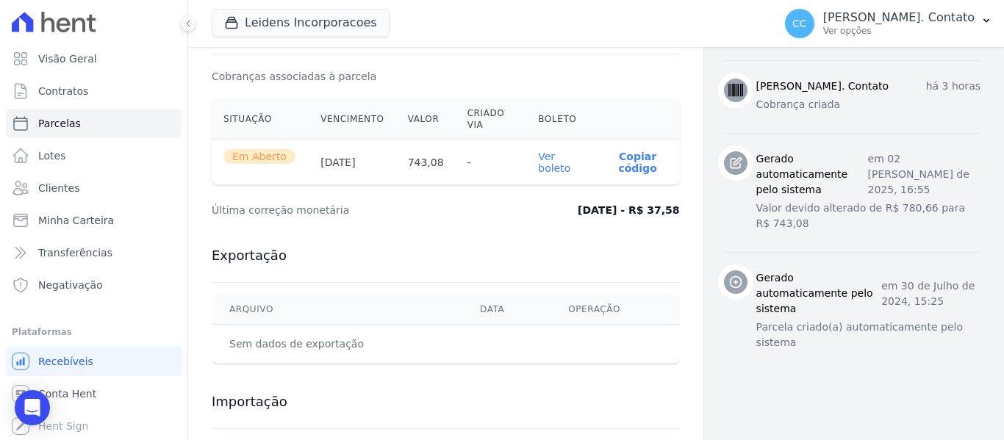
scroll to position [693, 0]
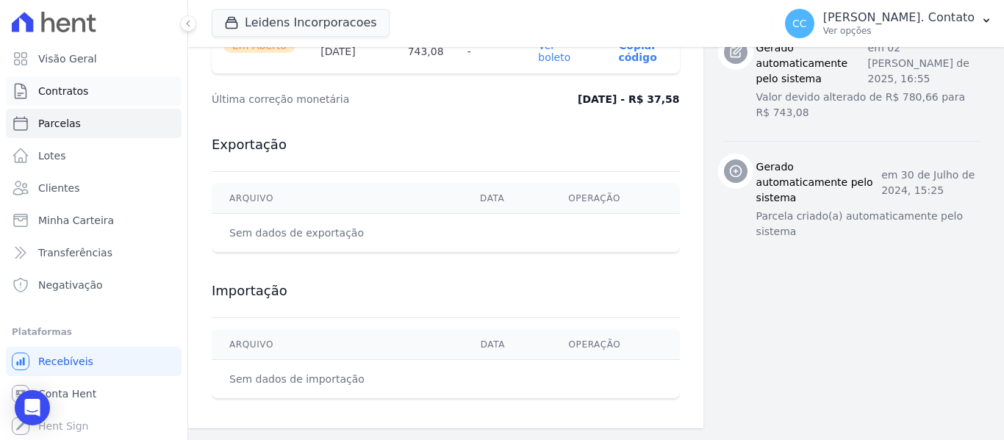
click at [60, 98] on span "Contratos" at bounding box center [63, 91] width 50 height 15
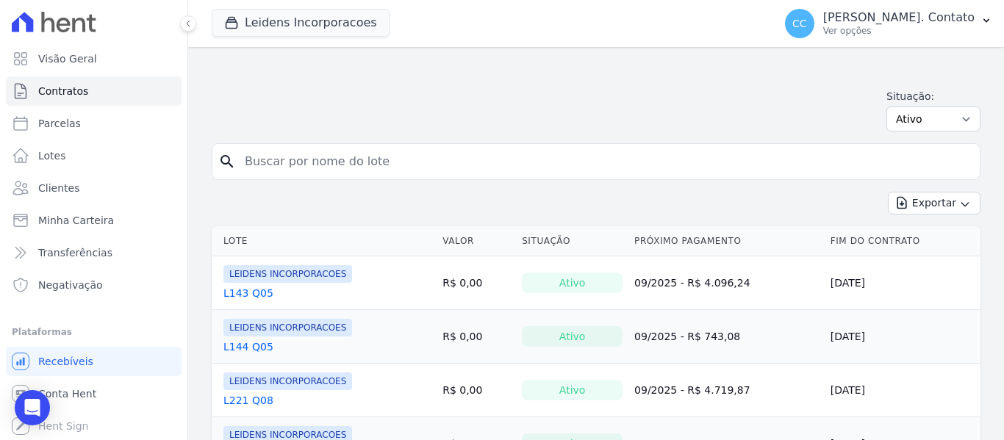
scroll to position [294, 0]
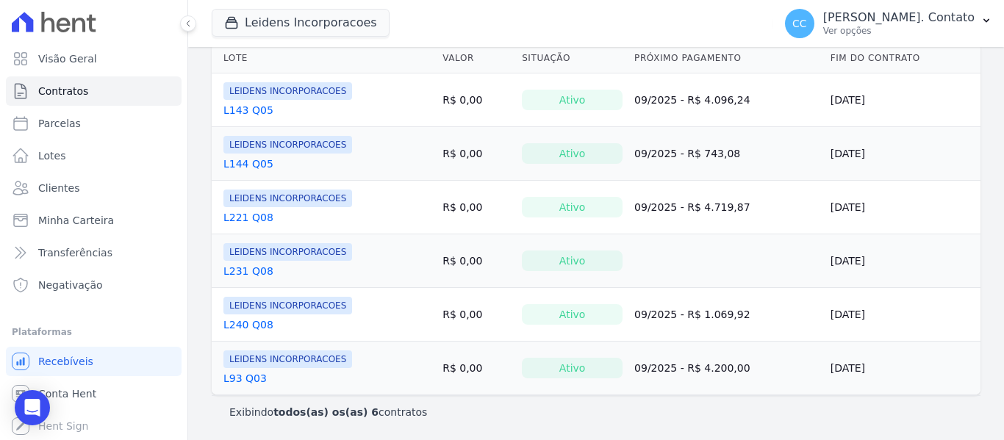
click at [245, 377] on link "L93 Q03" at bounding box center [244, 378] width 43 height 15
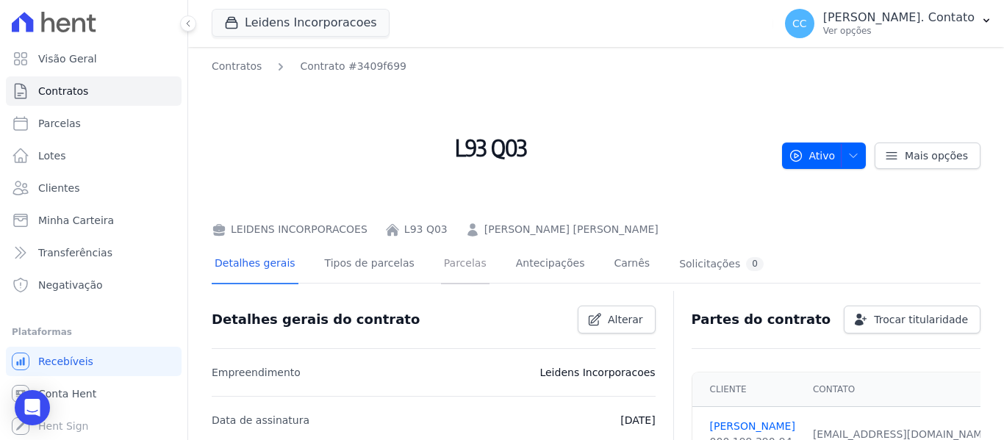
click at [452, 267] on link "Parcelas" at bounding box center [465, 264] width 48 height 39
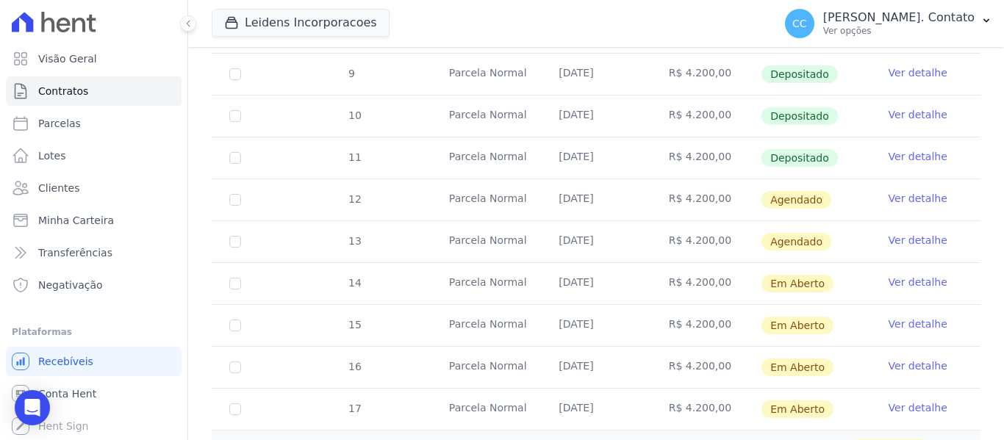
scroll to position [588, 0]
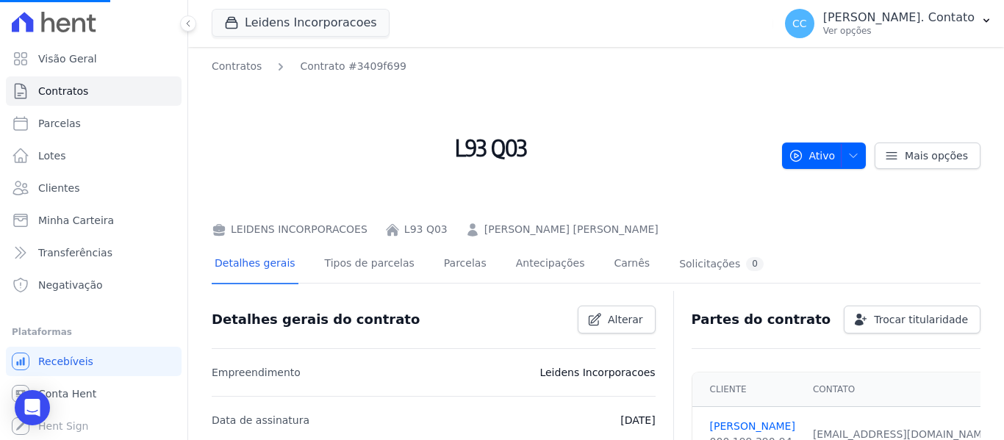
scroll to position [367, 0]
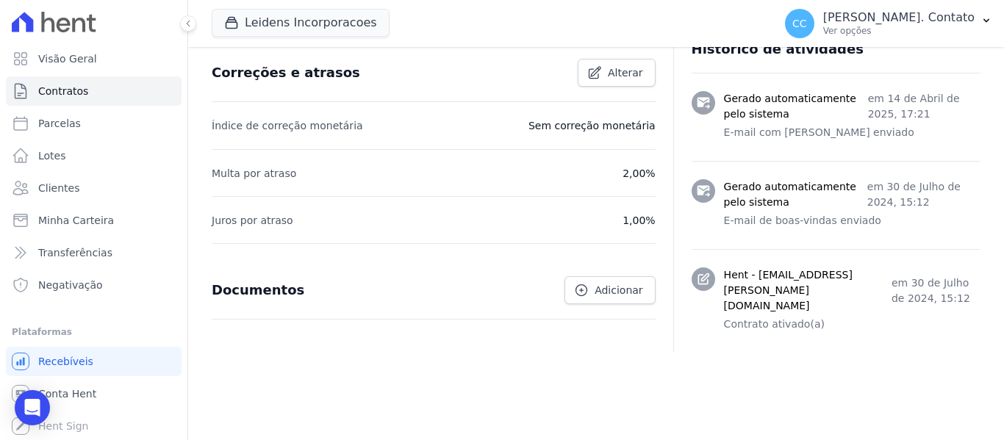
scroll to position [702, 0]
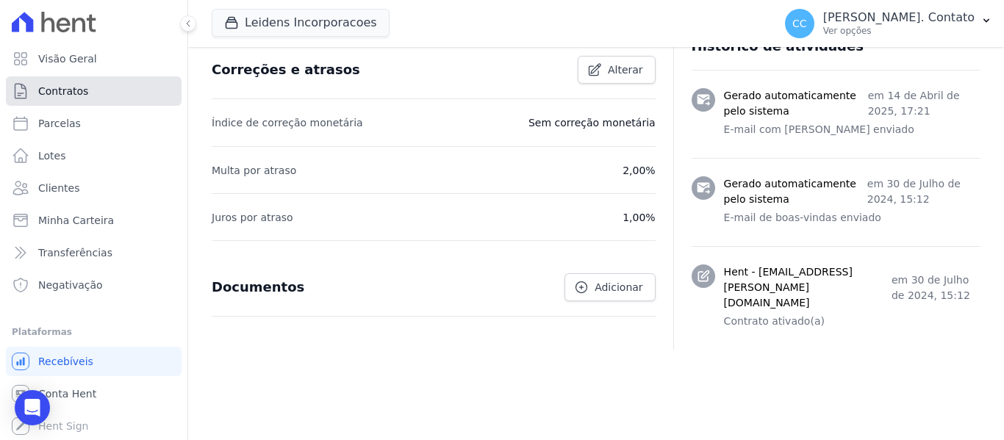
click at [44, 84] on span "Contratos" at bounding box center [63, 91] width 50 height 15
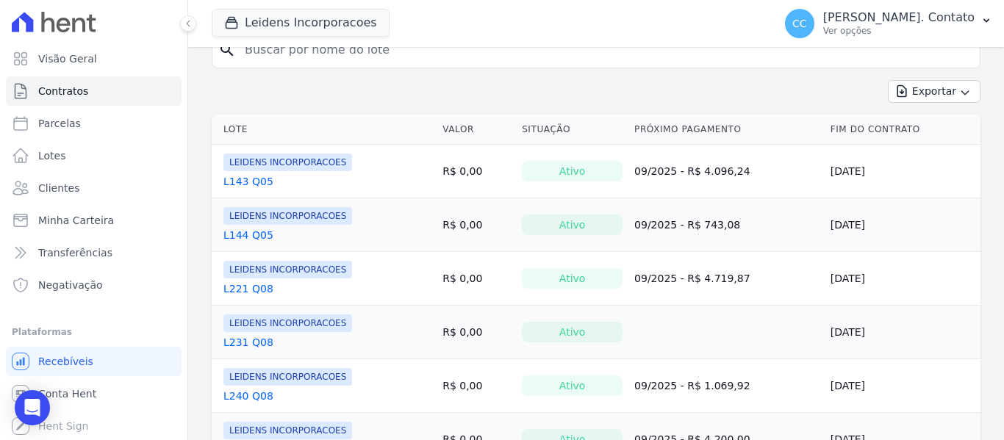
scroll to position [294, 0]
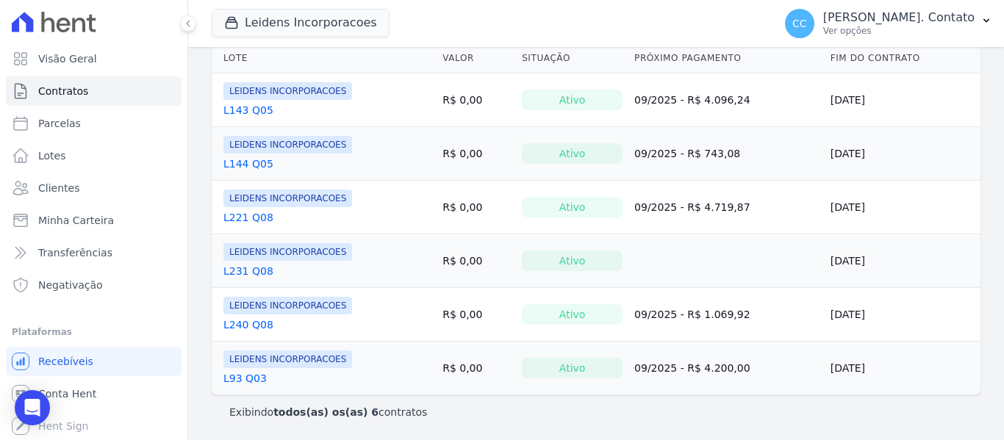
click at [260, 326] on link "L240 Q08" at bounding box center [248, 324] width 50 height 15
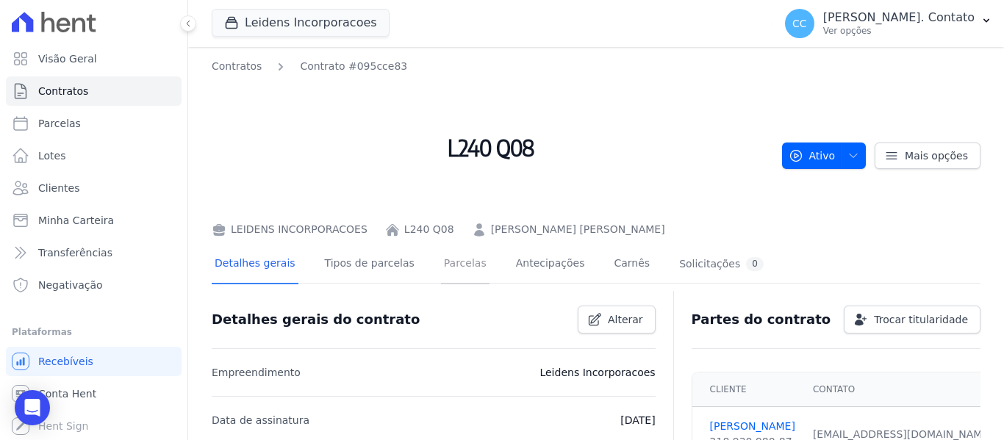
click at [447, 267] on link "Parcelas" at bounding box center [465, 264] width 48 height 39
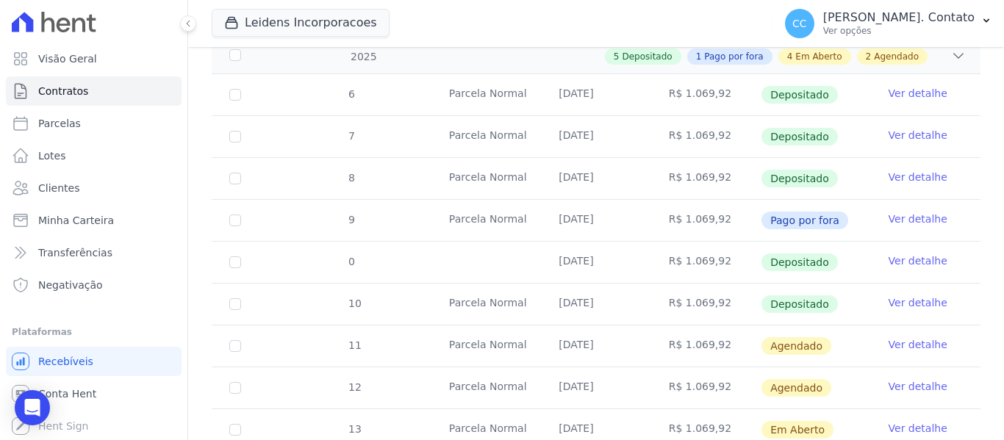
scroll to position [661, 0]
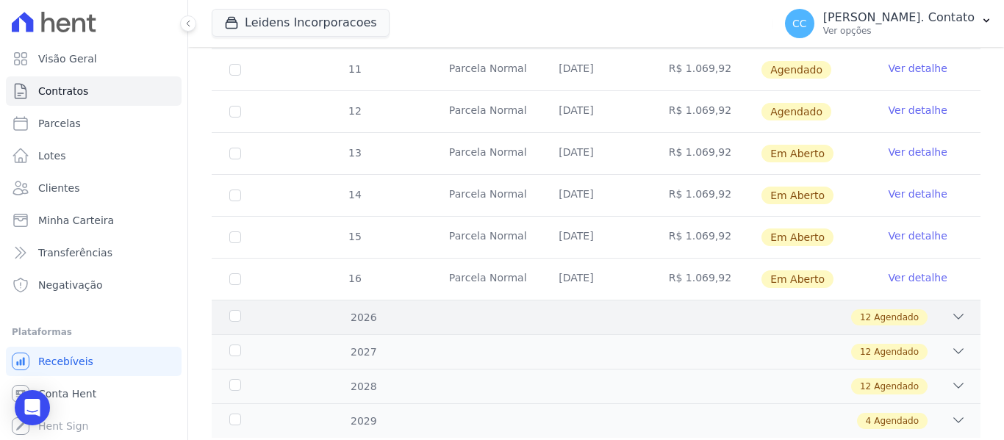
click at [939, 309] on div "12 Agendado" at bounding box center [633, 317] width 664 height 16
click at [932, 309] on div "12 Agendado" at bounding box center [633, 317] width 664 height 16
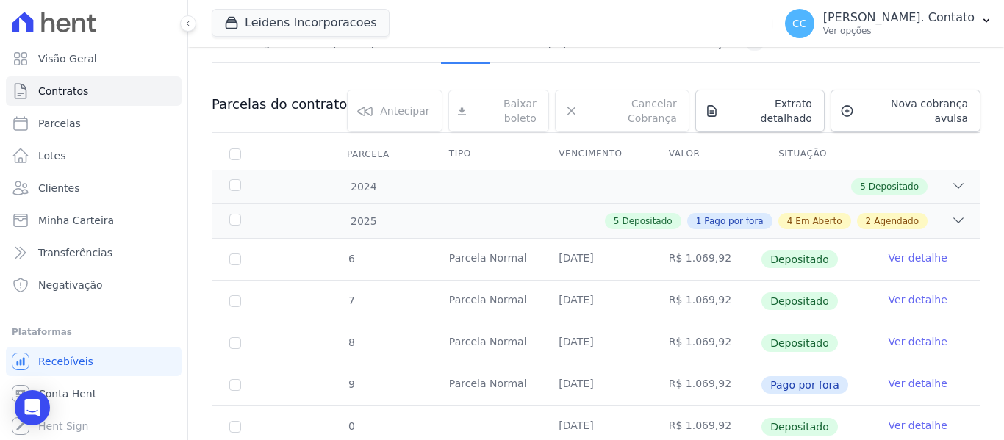
scroll to position [0, 0]
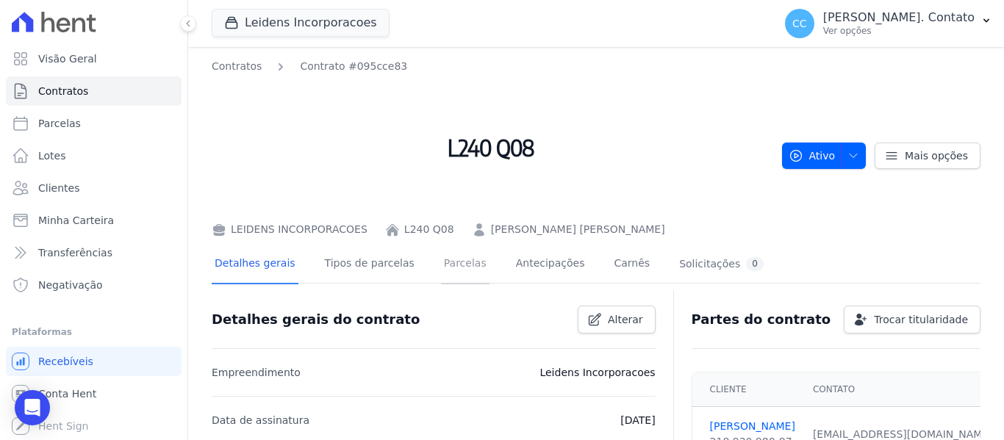
click at [450, 264] on link "Parcelas" at bounding box center [465, 264] width 48 height 39
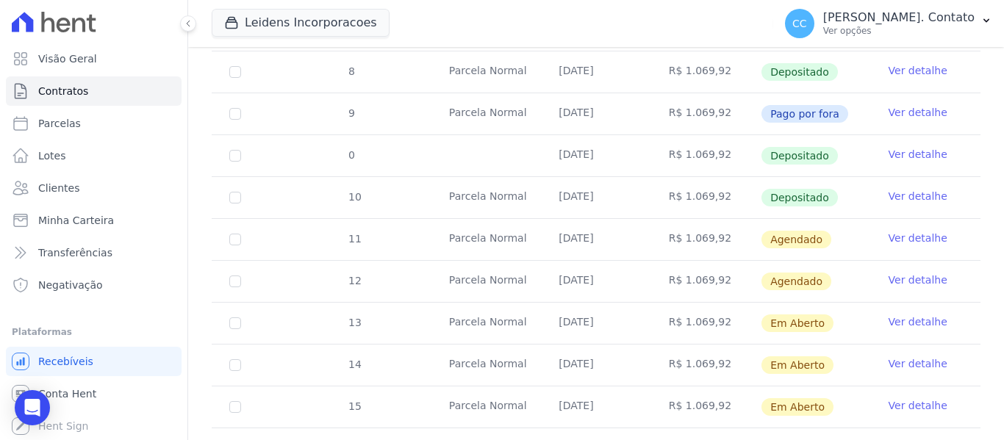
scroll to position [471, 0]
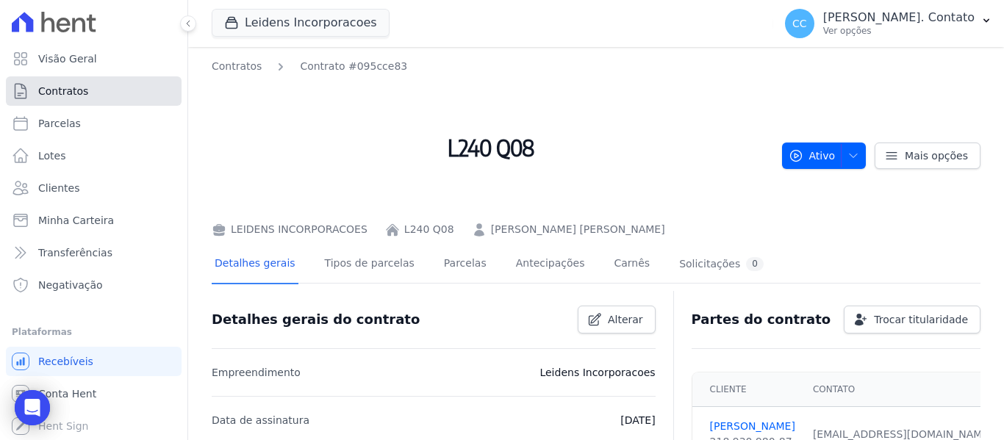
click at [88, 89] on link "Contratos" at bounding box center [94, 90] width 176 height 29
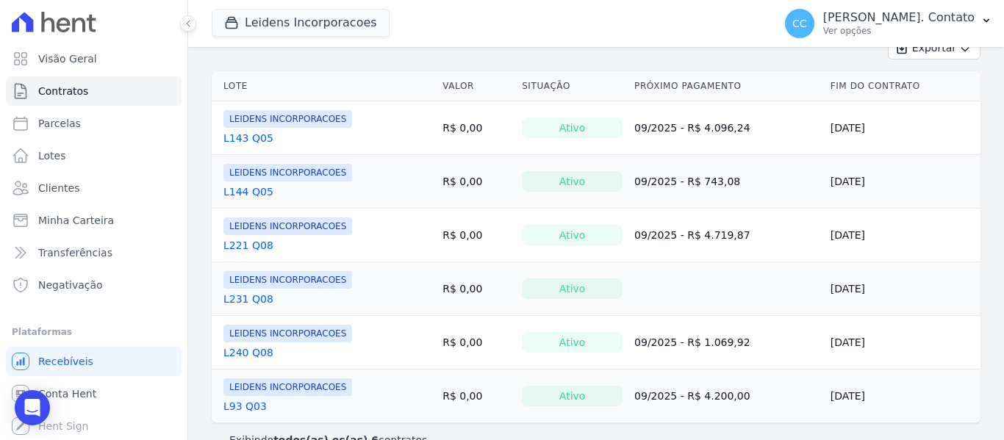
scroll to position [294, 0]
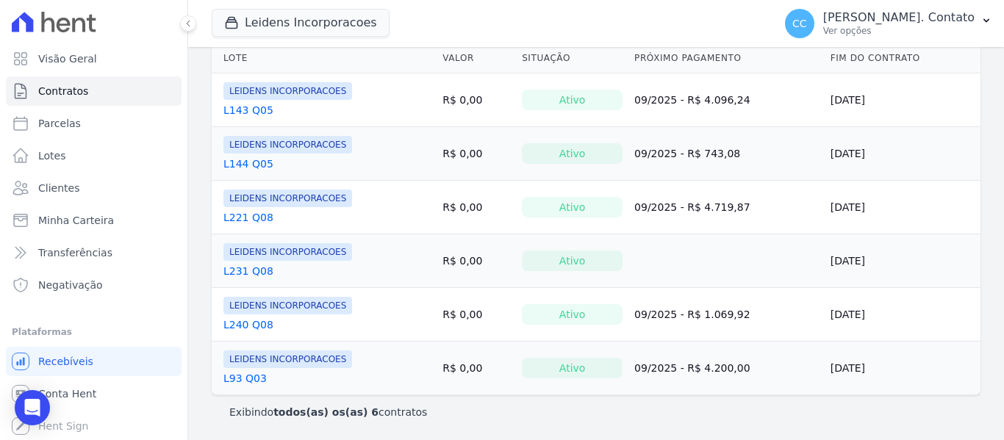
click at [239, 265] on link "L231 Q08" at bounding box center [248, 271] width 50 height 15
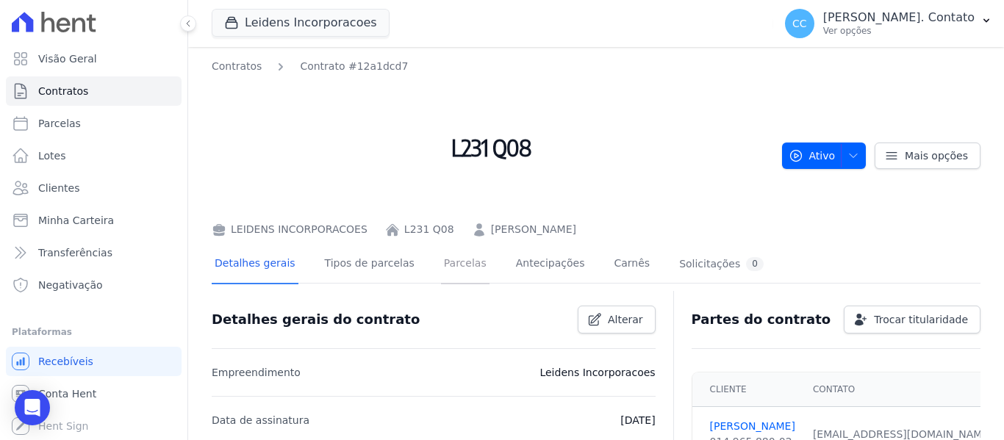
click at [446, 268] on link "Parcelas" at bounding box center [465, 264] width 48 height 39
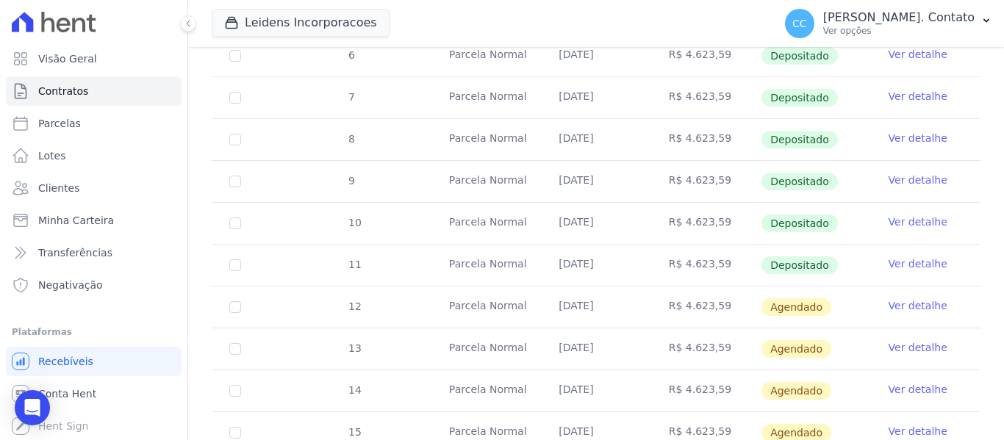
scroll to position [630, 0]
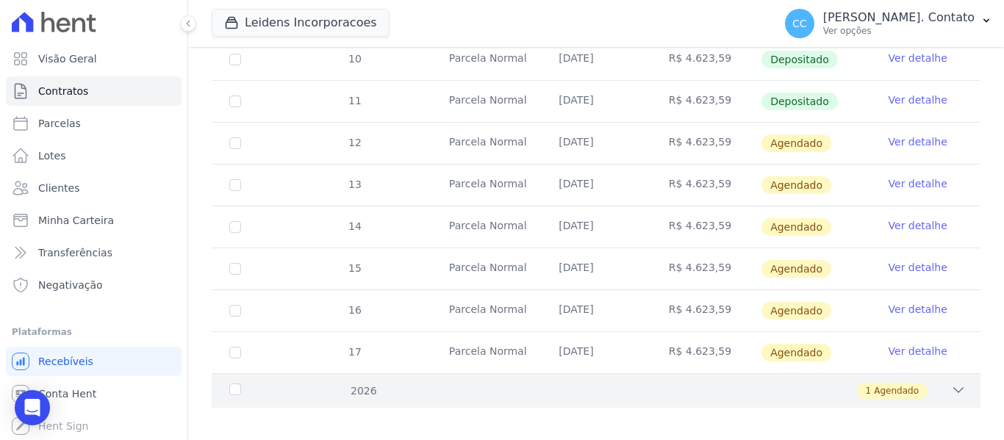
click at [954, 388] on icon at bounding box center [959, 390] width 10 height 4
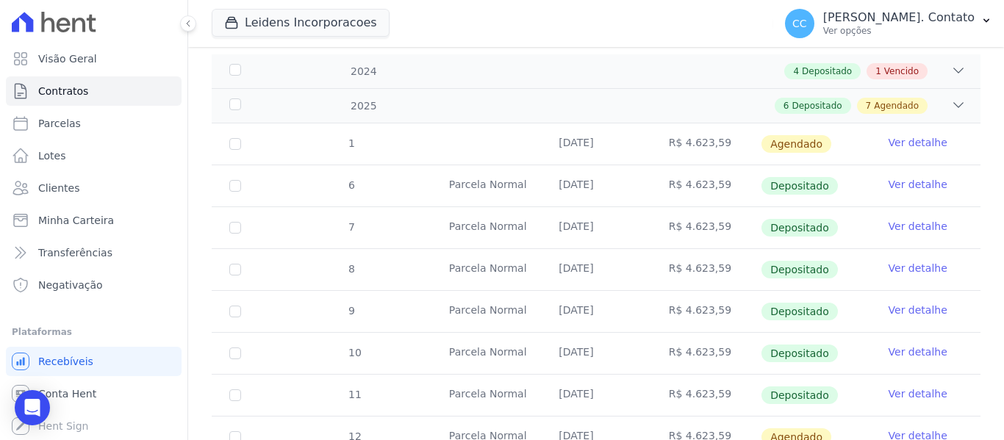
scroll to position [0, 0]
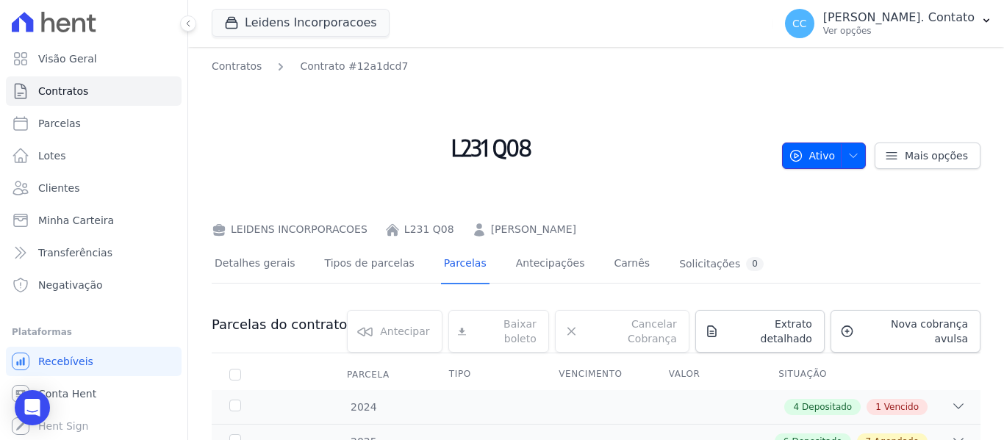
click at [847, 150] on icon "button" at bounding box center [853, 156] width 12 height 12
click at [812, 152] on span "Ativo" at bounding box center [811, 156] width 47 height 26
click at [850, 159] on icon "button" at bounding box center [853, 156] width 12 height 12
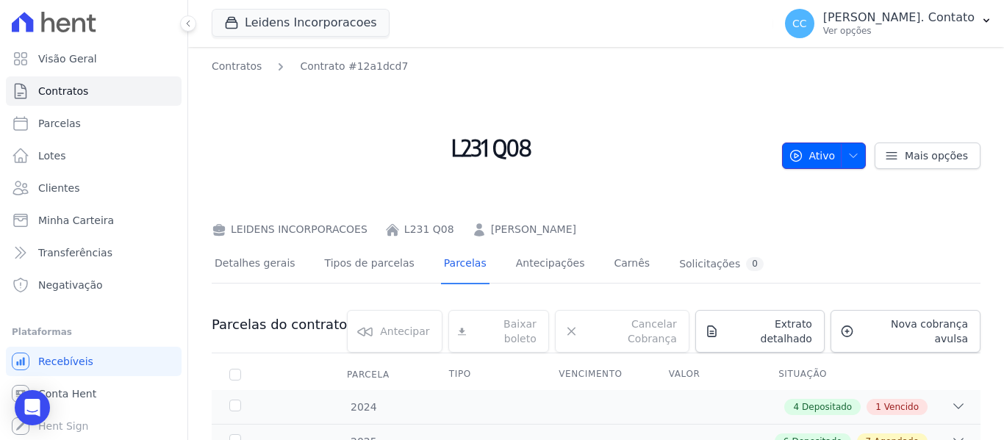
click at [850, 159] on icon "button" at bounding box center [853, 156] width 12 height 12
click at [893, 144] on link "Mais opções" at bounding box center [927, 156] width 106 height 26
click at [885, 154] on icon at bounding box center [891, 155] width 15 height 15
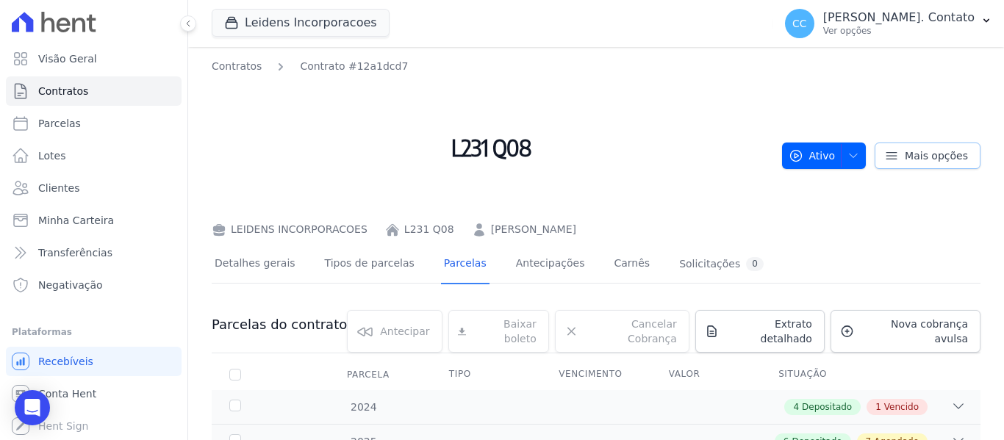
click at [885, 154] on icon at bounding box center [891, 155] width 15 height 15
click at [796, 176] on div "Contratos Contrato #12a1dcd7 L231 Q08 LEIDENS INCORPORACOES L231 Q08 Bruna Garc…" at bounding box center [596, 148] width 768 height 179
click at [43, 222] on span "Minha Carteira" at bounding box center [76, 220] width 76 height 15
click at [52, 215] on span "Minha Carteira" at bounding box center [76, 220] width 76 height 15
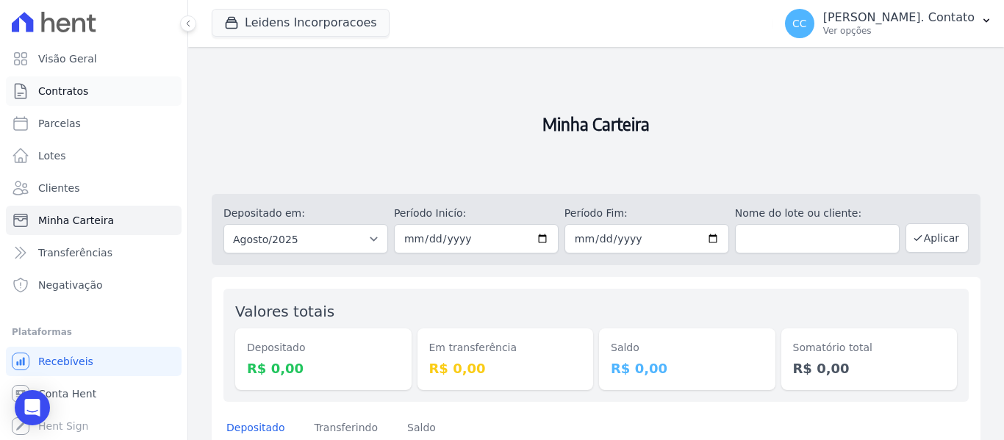
click at [71, 97] on span "Contratos" at bounding box center [63, 91] width 50 height 15
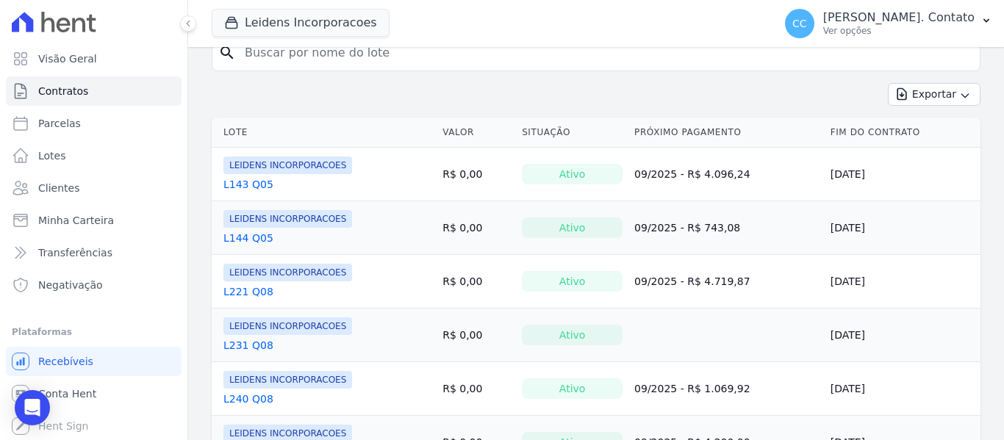
scroll to position [294, 0]
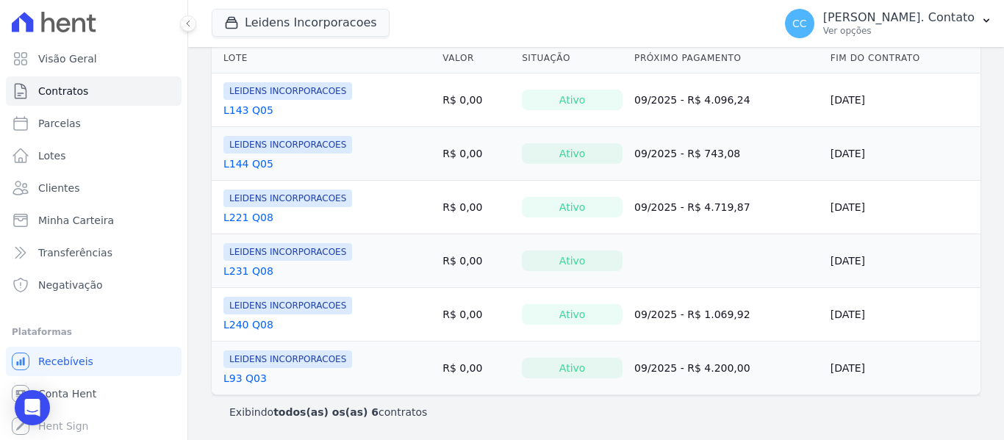
click at [254, 215] on link "L221 Q08" at bounding box center [248, 217] width 50 height 15
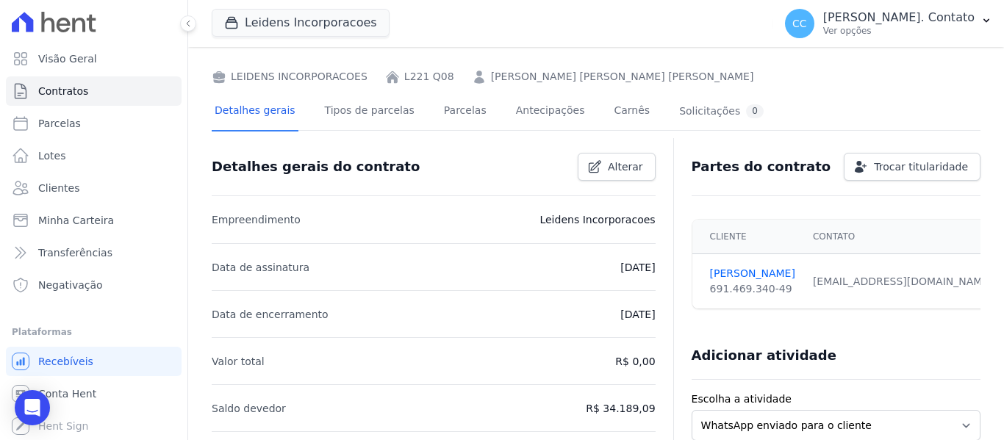
scroll to position [147, 0]
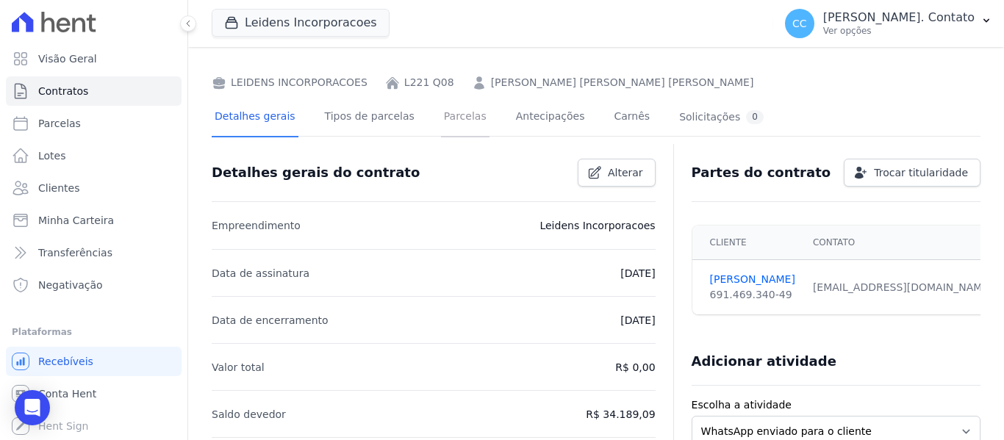
click at [441, 121] on link "Parcelas" at bounding box center [465, 117] width 48 height 39
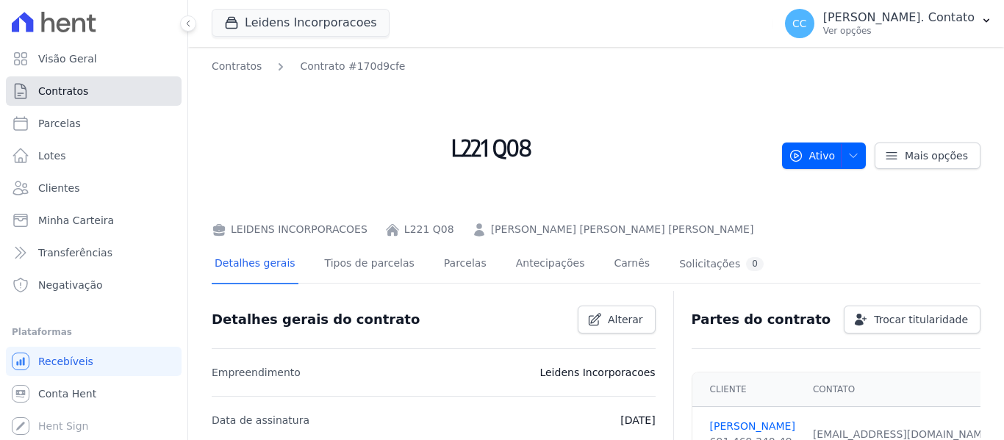
click at [78, 94] on span "Contratos" at bounding box center [63, 91] width 50 height 15
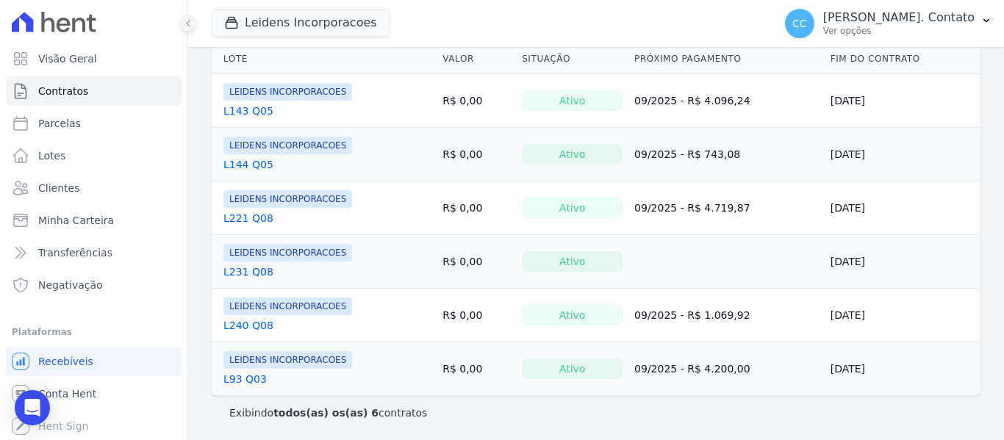
scroll to position [294, 0]
click at [259, 269] on link "L231 Q08" at bounding box center [248, 271] width 50 height 15
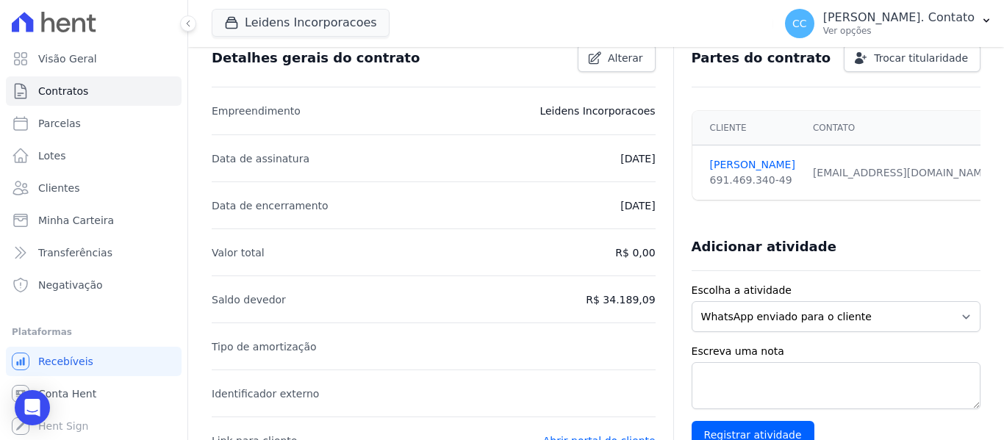
scroll to position [294, 0]
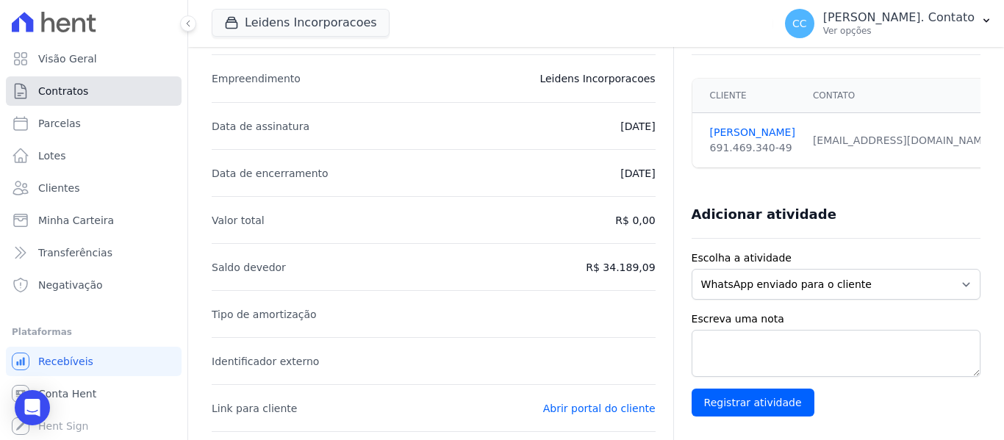
click at [71, 90] on span "Contratos" at bounding box center [63, 91] width 50 height 15
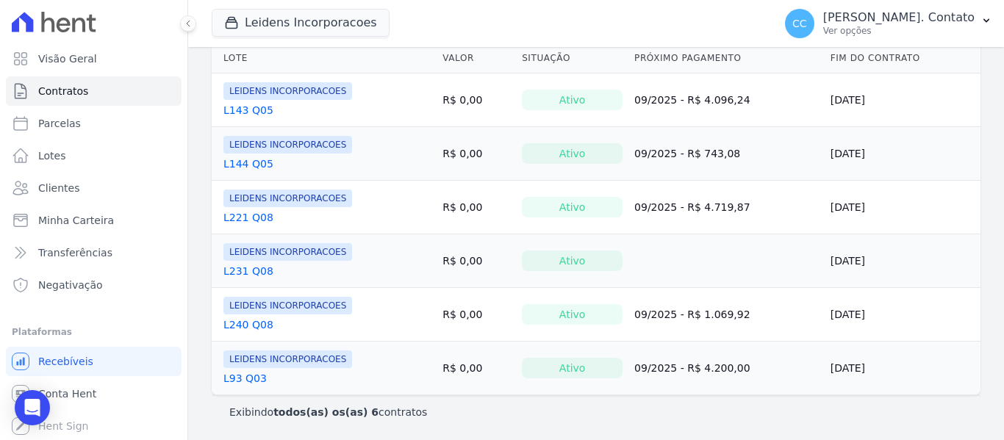
click at [257, 212] on link "L221 Q08" at bounding box center [248, 217] width 50 height 15
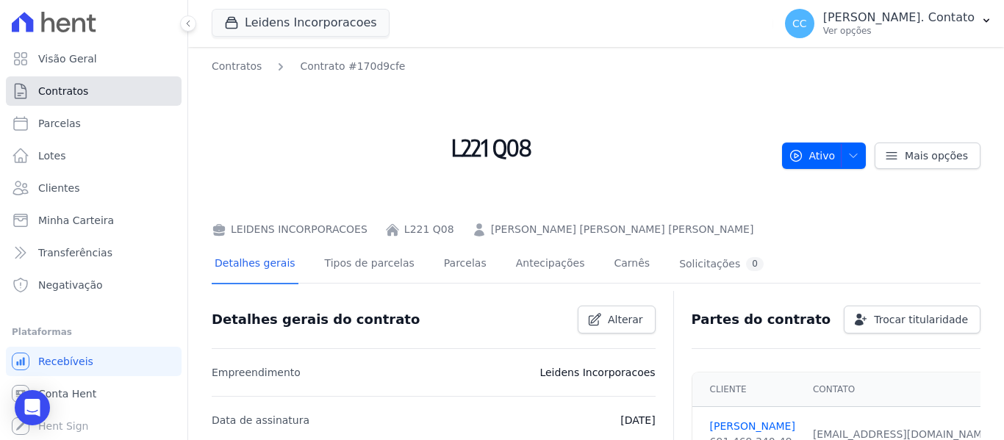
click at [78, 91] on span "Contratos" at bounding box center [63, 91] width 50 height 15
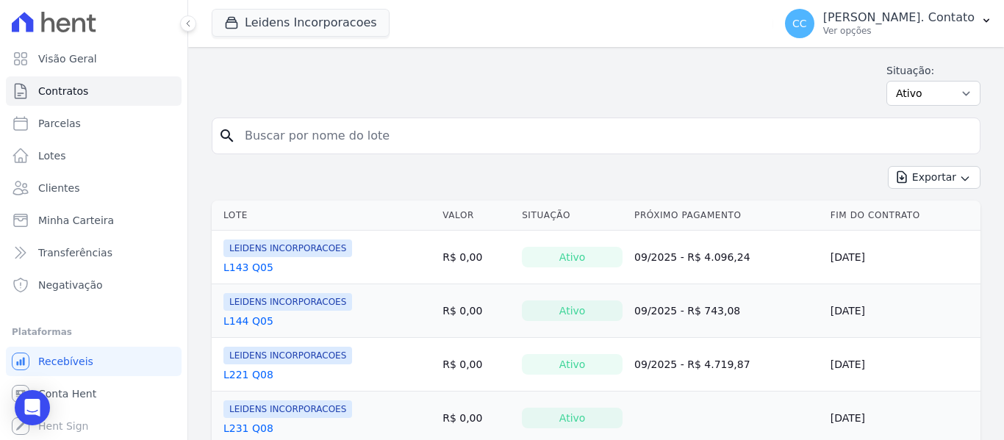
scroll to position [294, 0]
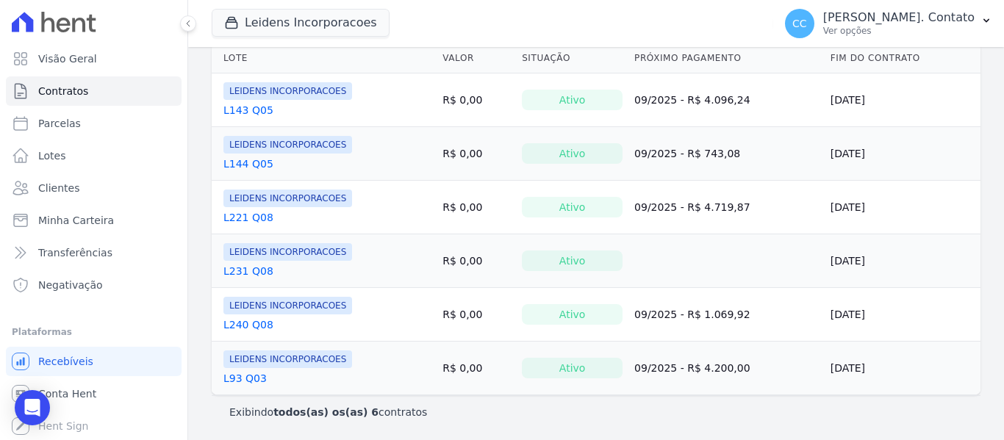
click at [256, 162] on link "L144 Q05" at bounding box center [248, 163] width 50 height 15
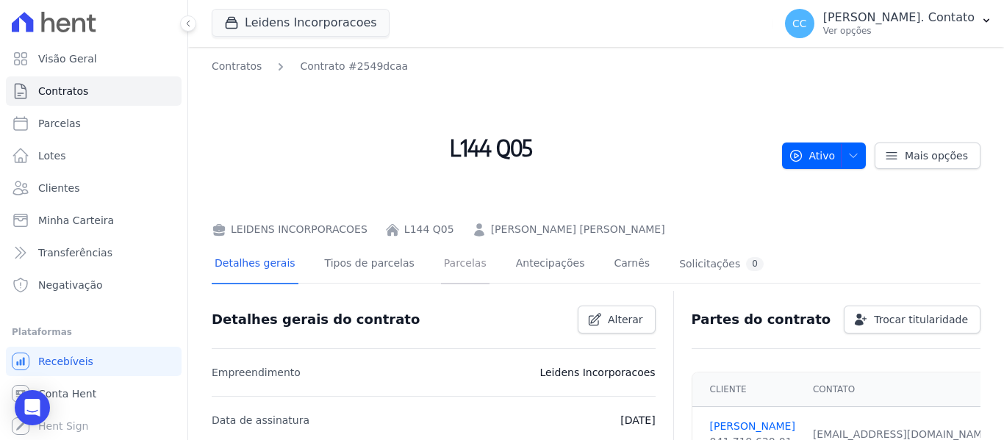
click at [441, 264] on link "Parcelas" at bounding box center [465, 264] width 48 height 39
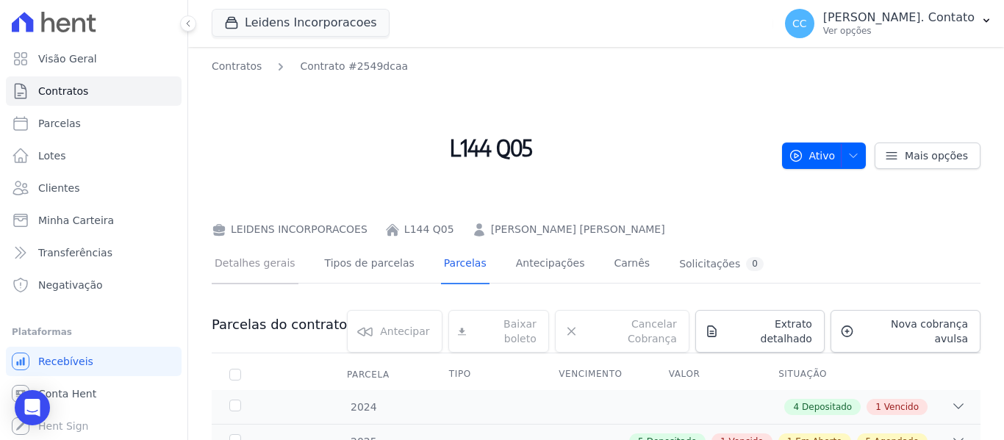
click at [248, 263] on link "Detalhes gerais" at bounding box center [255, 264] width 87 height 39
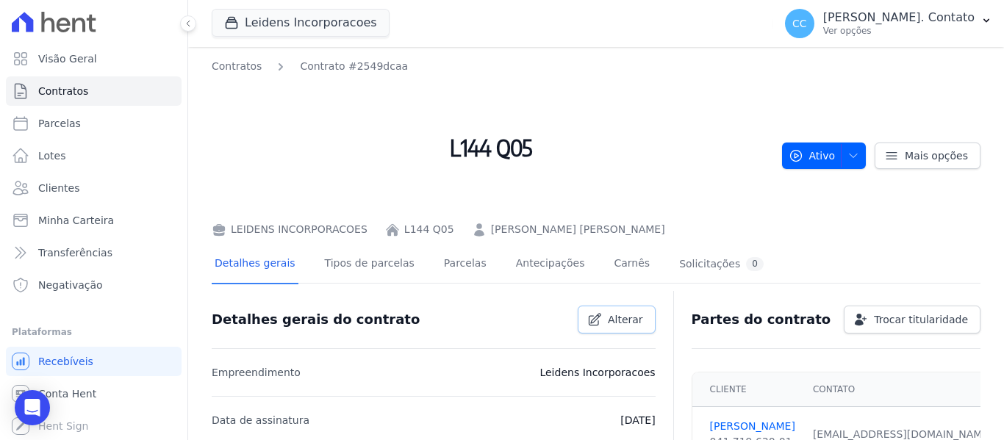
click at [637, 321] on span "Alterar" at bounding box center [625, 319] width 35 height 15
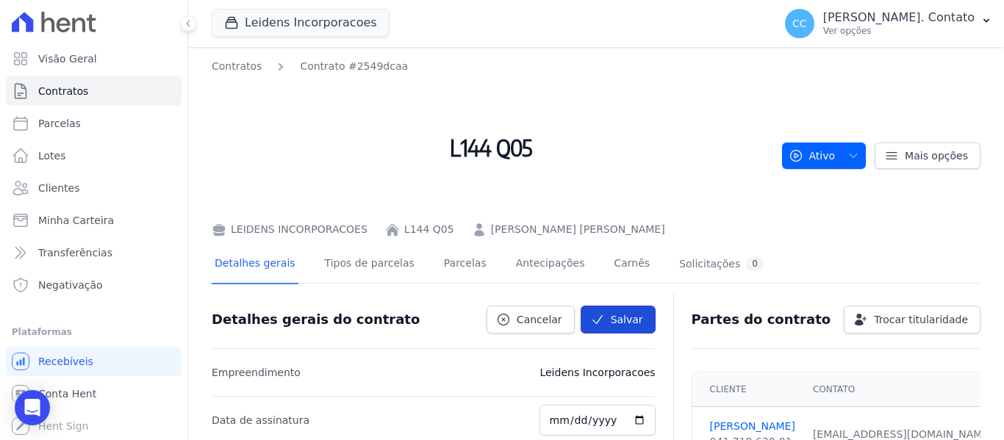
click at [639, 317] on button "Salvar" at bounding box center [617, 320] width 75 height 28
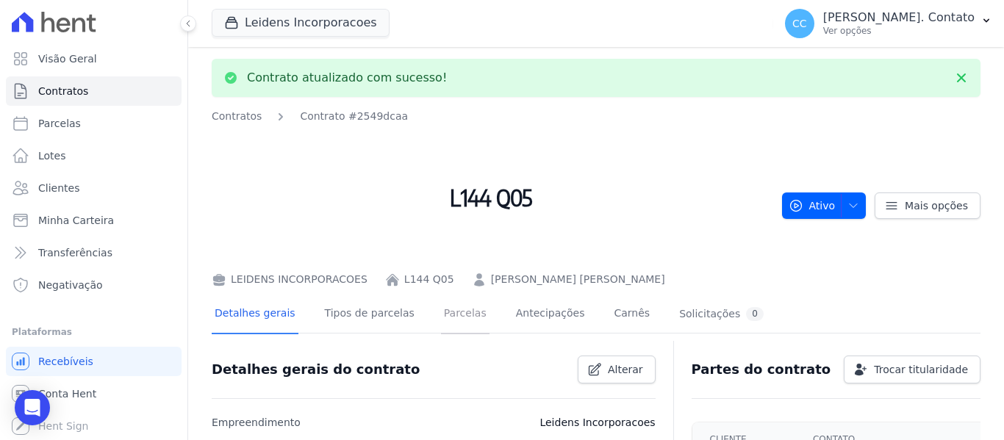
click at [453, 324] on link "Parcelas" at bounding box center [465, 314] width 48 height 39
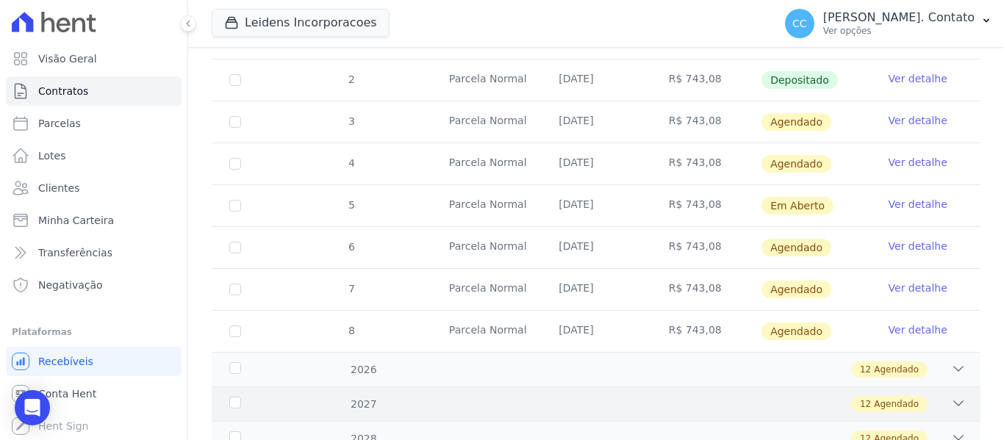
scroll to position [553, 0]
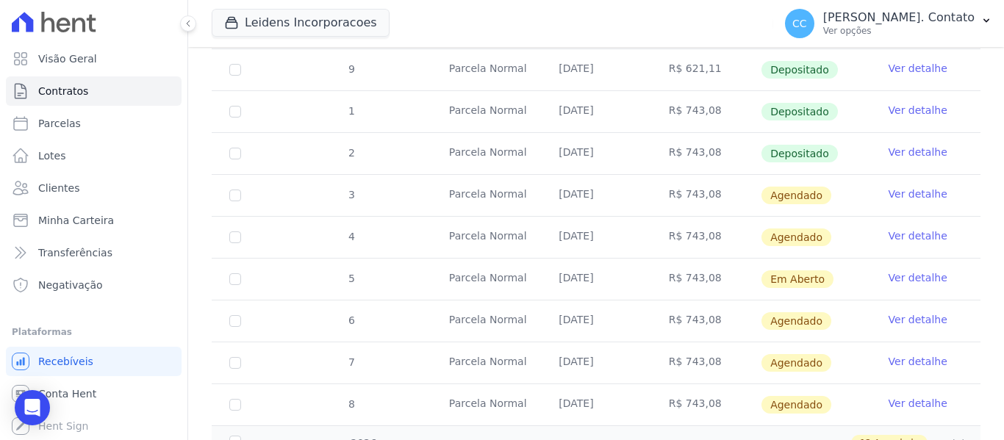
click at [921, 270] on link "Ver detalhe" at bounding box center [917, 277] width 59 height 15
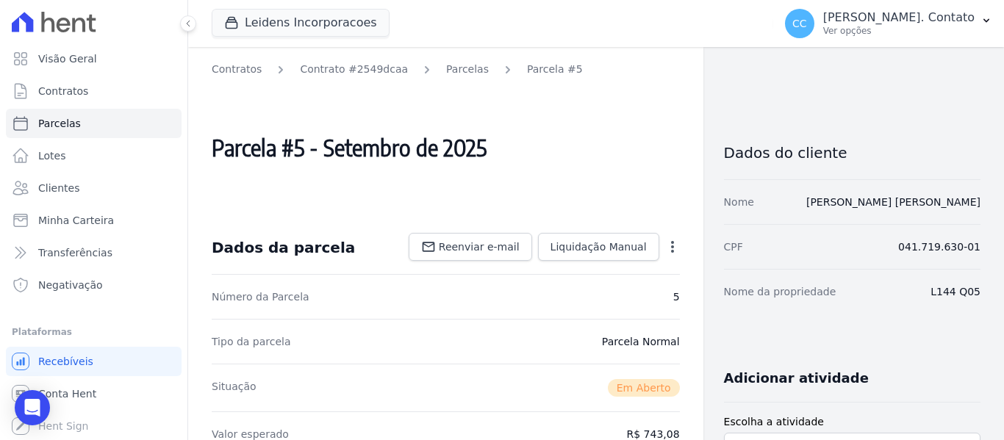
click at [671, 251] on icon "button" at bounding box center [672, 247] width 3 height 12
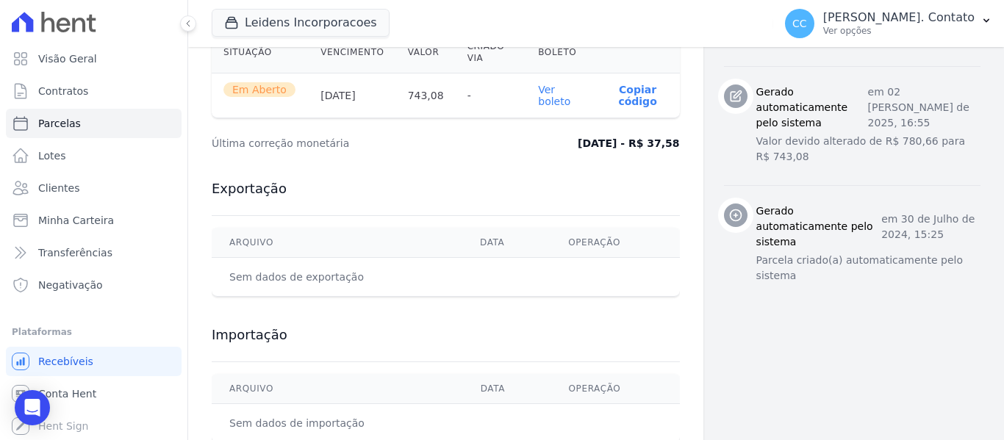
scroll to position [661, 0]
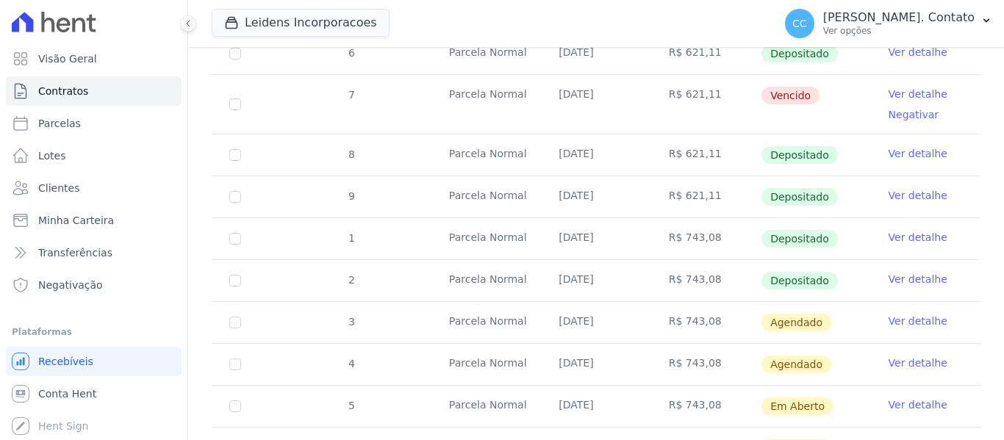
scroll to position [514, 0]
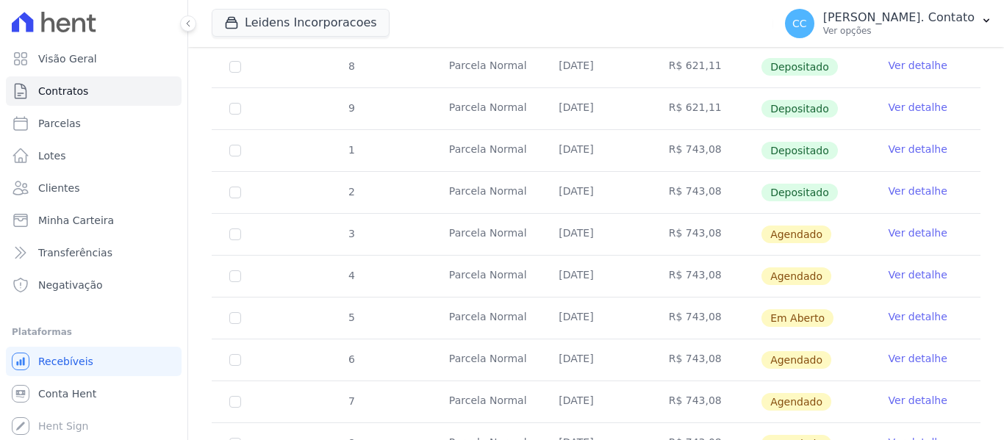
click at [915, 351] on link "Ver detalhe" at bounding box center [917, 358] width 59 height 15
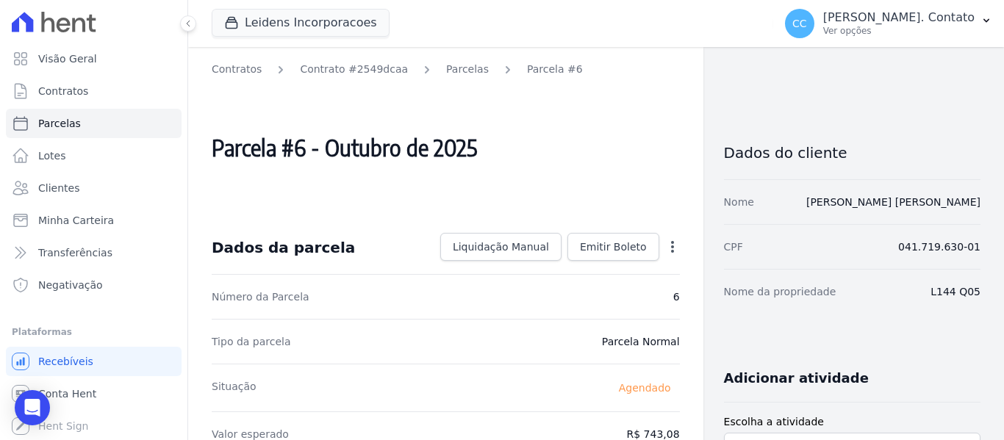
click at [671, 247] on icon "button" at bounding box center [672, 247] width 3 height 12
click at [671, 246] on icon "button" at bounding box center [672, 247] width 15 height 15
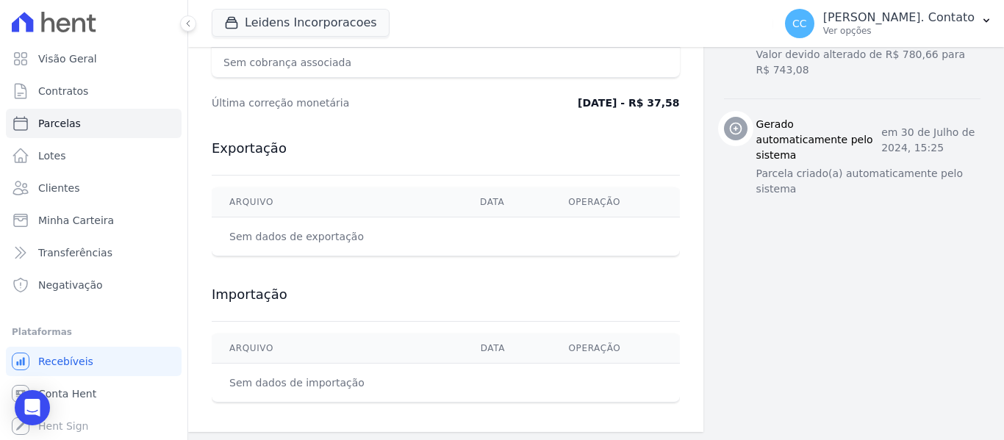
scroll to position [666, 0]
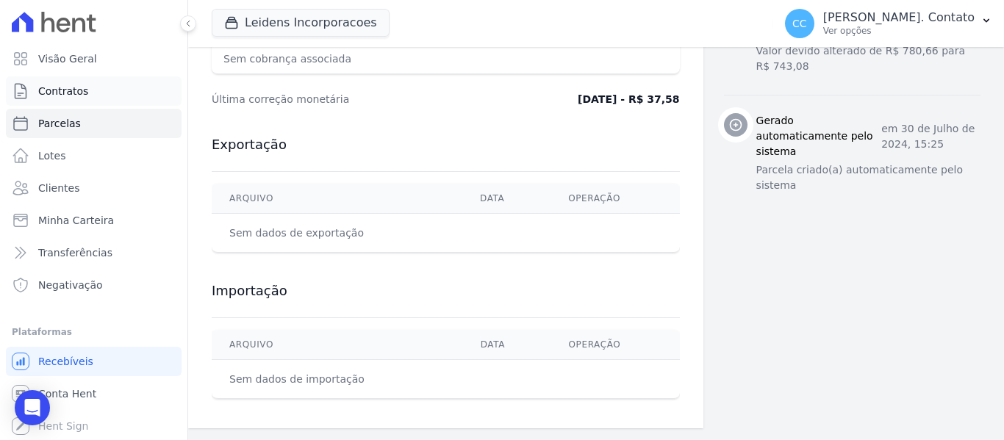
click at [62, 84] on span "Contratos" at bounding box center [63, 91] width 50 height 15
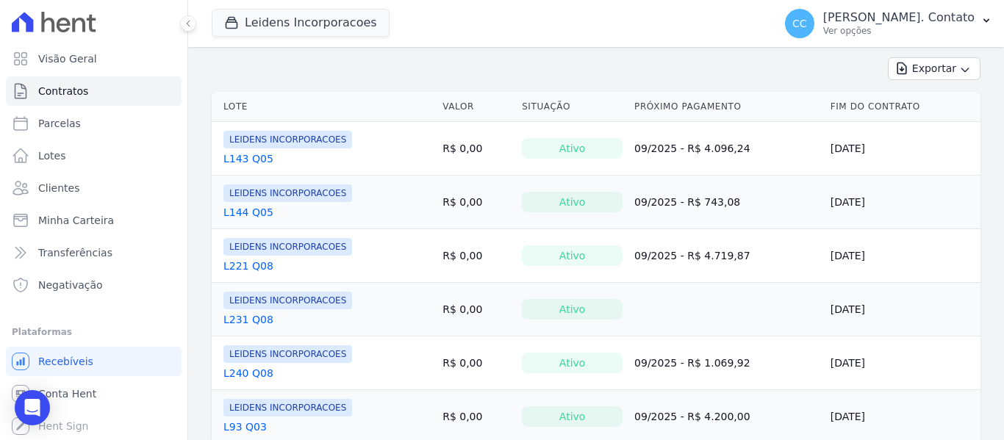
scroll to position [220, 0]
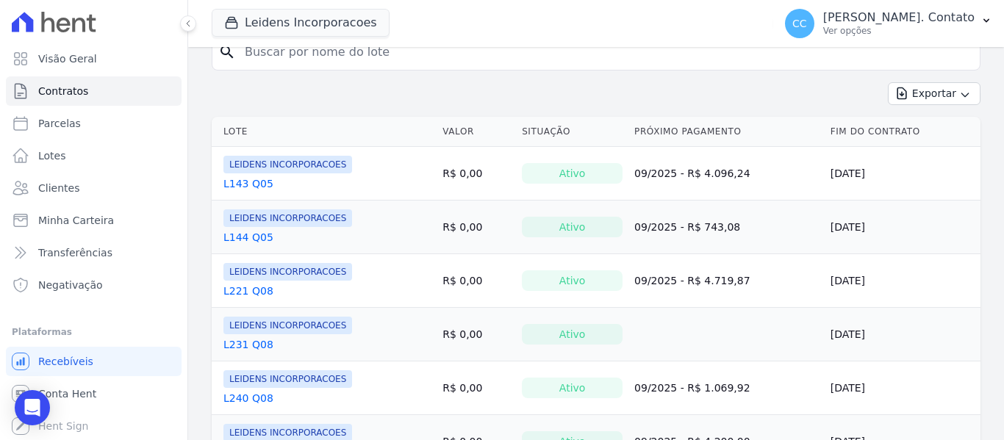
click at [244, 289] on link "L221 Q08" at bounding box center [248, 291] width 50 height 15
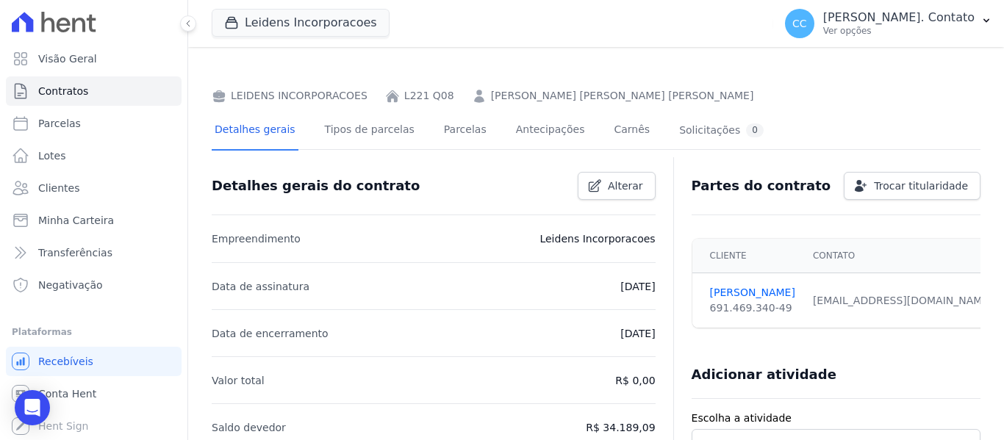
scroll to position [147, 0]
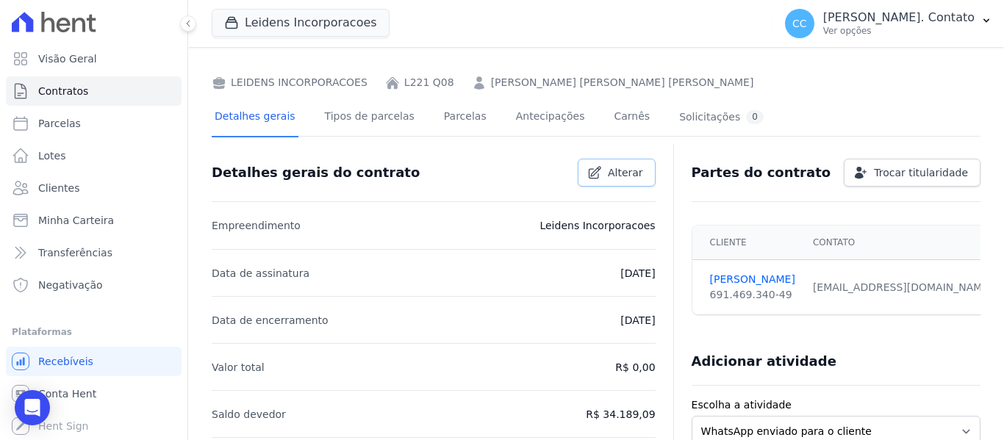
click at [618, 179] on span "Alterar" at bounding box center [625, 172] width 35 height 15
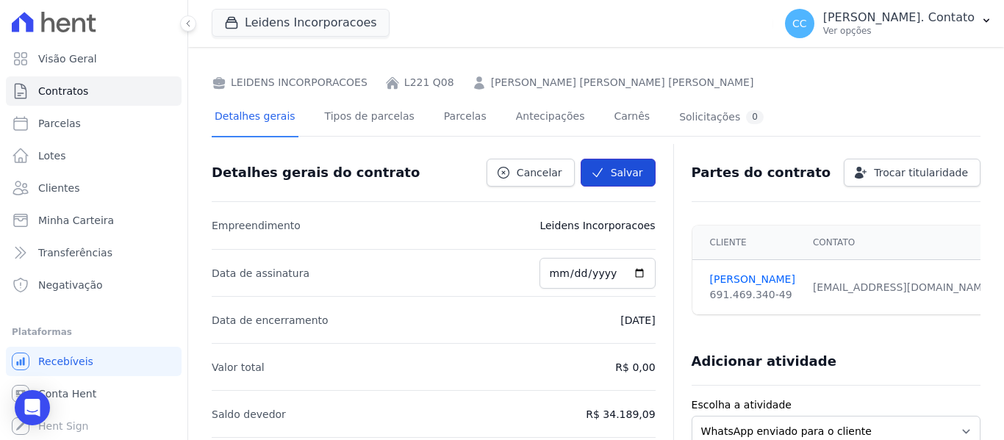
click at [620, 173] on button "Salvar" at bounding box center [617, 173] width 75 height 28
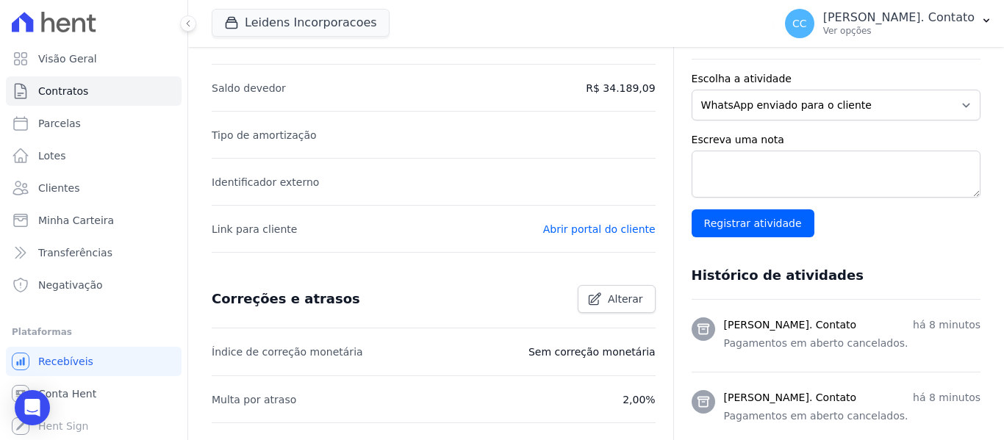
scroll to position [588, 0]
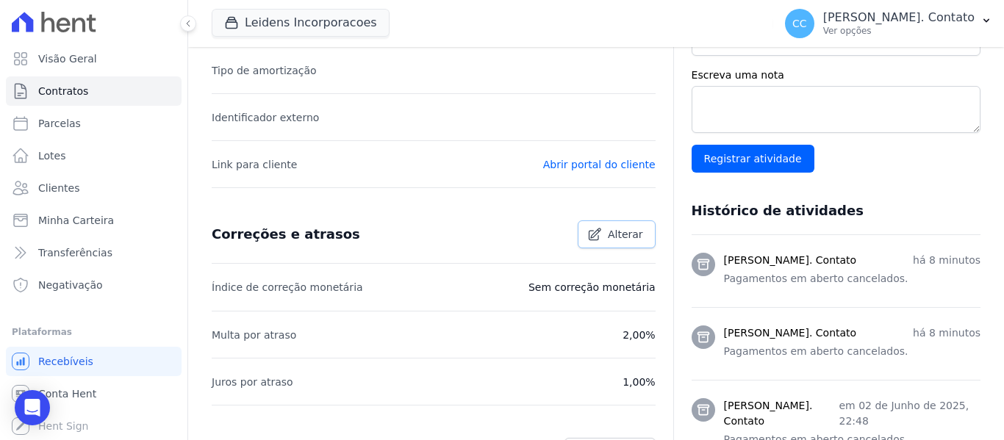
click at [627, 238] on span "Alterar" at bounding box center [625, 234] width 35 height 15
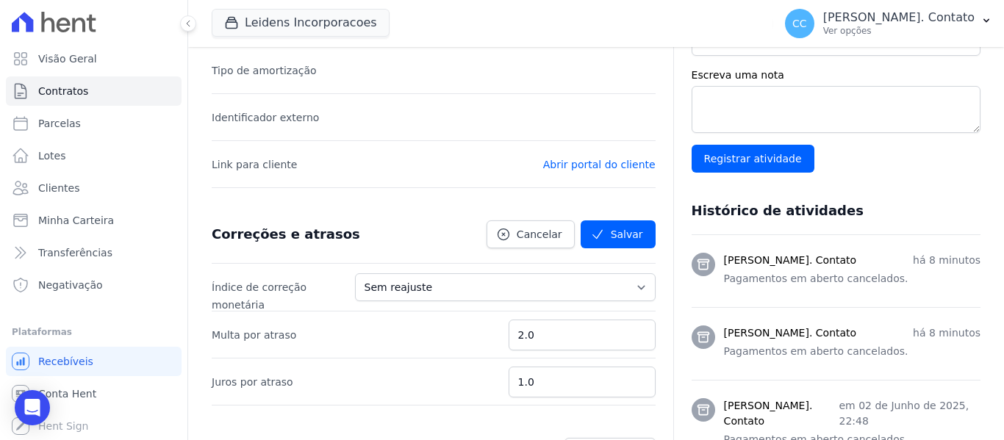
click at [407, 242] on div "Correções e atrasos Cancelar Salvar" at bounding box center [428, 229] width 456 height 40
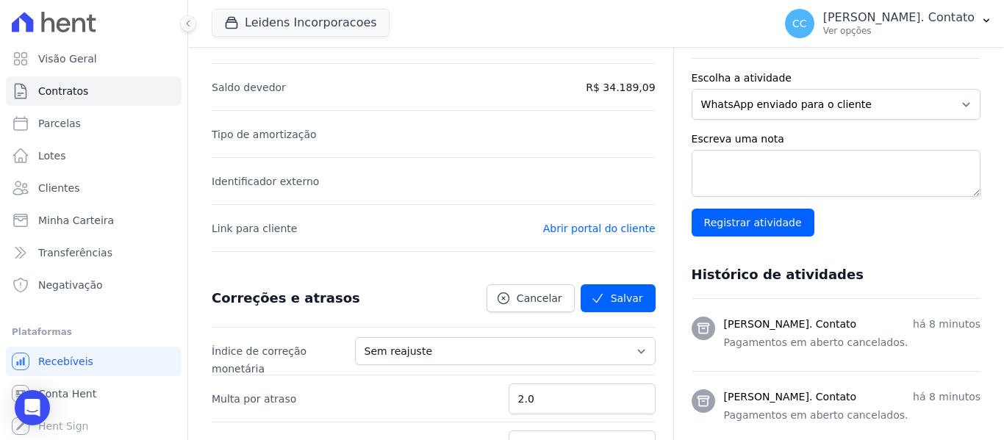
scroll to position [514, 0]
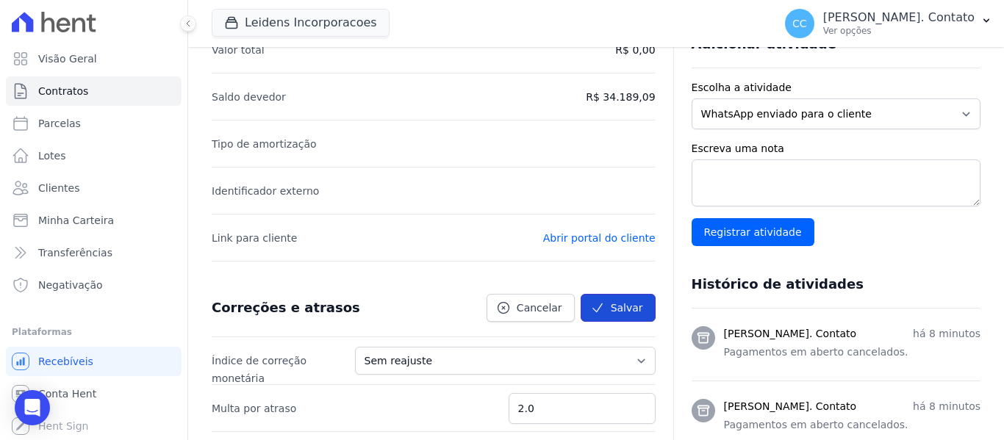
click at [646, 307] on button "Salvar" at bounding box center [617, 308] width 75 height 28
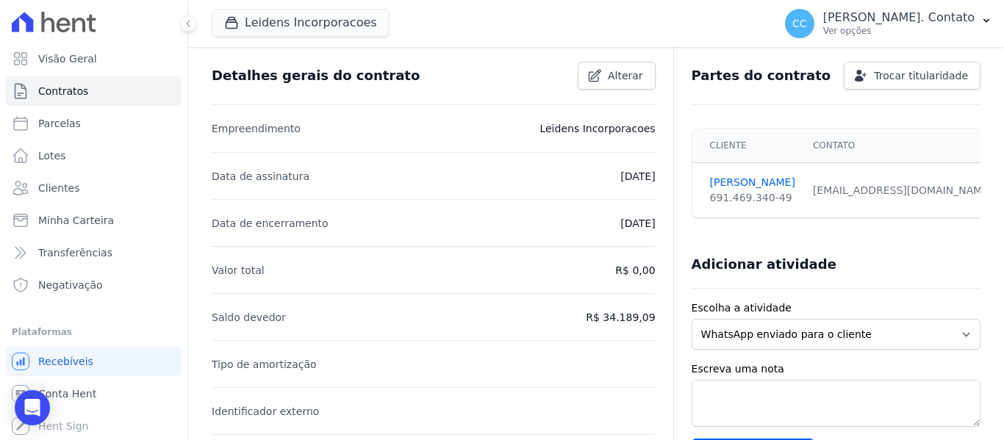
scroll to position [0, 0]
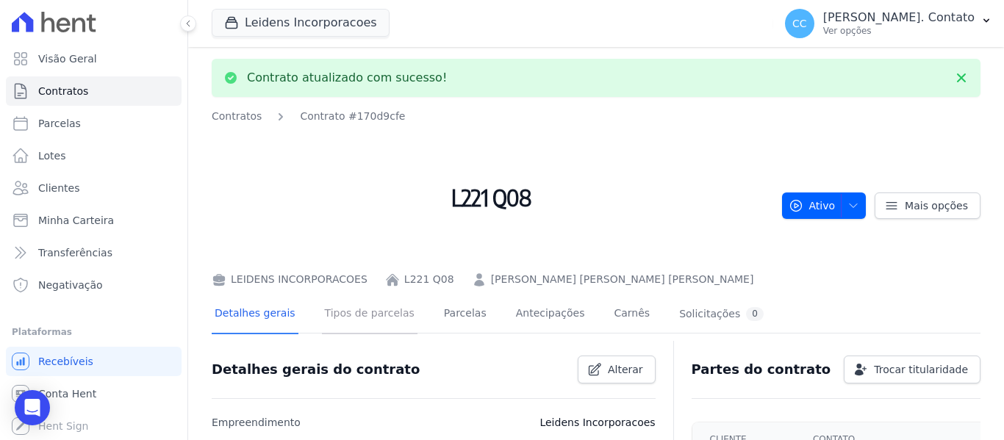
click at [338, 320] on link "Tipos de parcelas" at bounding box center [370, 314] width 96 height 39
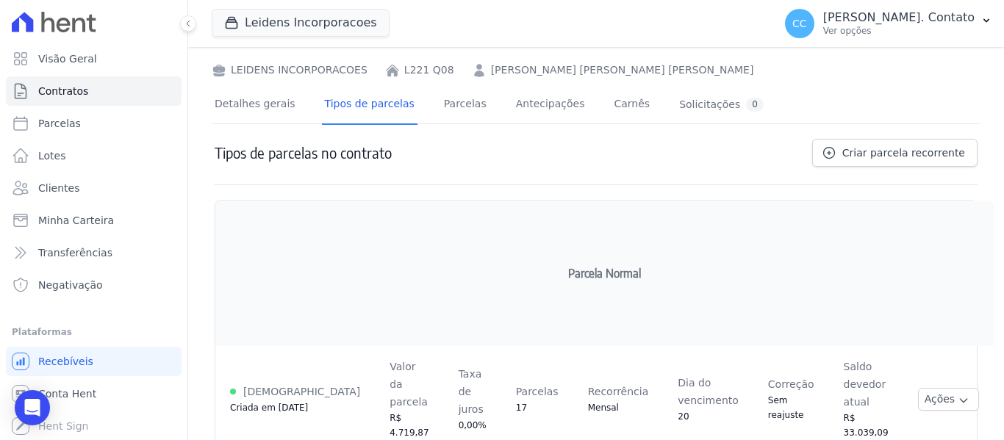
scroll to position [163, 0]
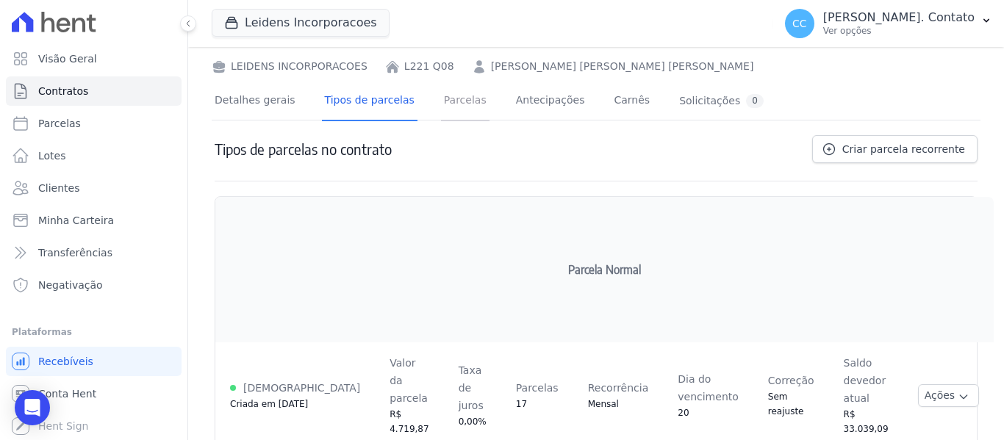
click at [443, 99] on link "Parcelas" at bounding box center [465, 101] width 48 height 39
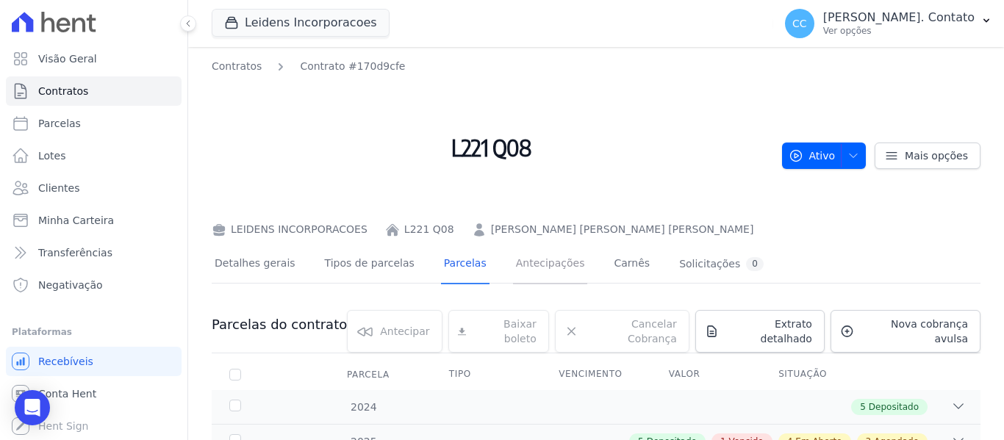
click at [539, 265] on link "Antecipações" at bounding box center [550, 264] width 75 height 39
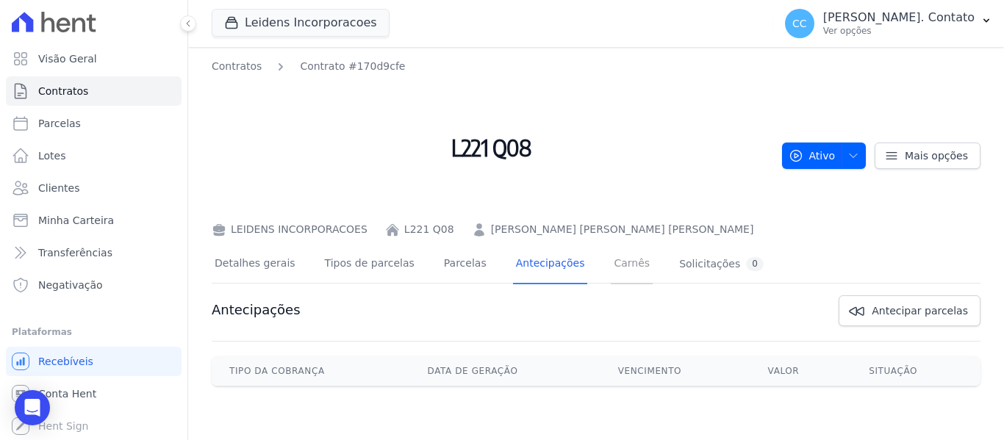
click at [611, 267] on link "Carnês" at bounding box center [632, 264] width 42 height 39
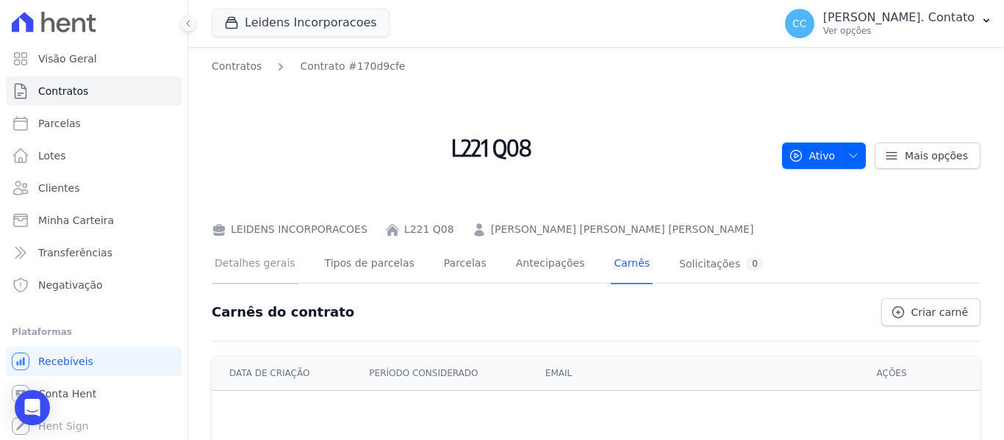
click at [262, 277] on link "Detalhes gerais" at bounding box center [255, 264] width 87 height 39
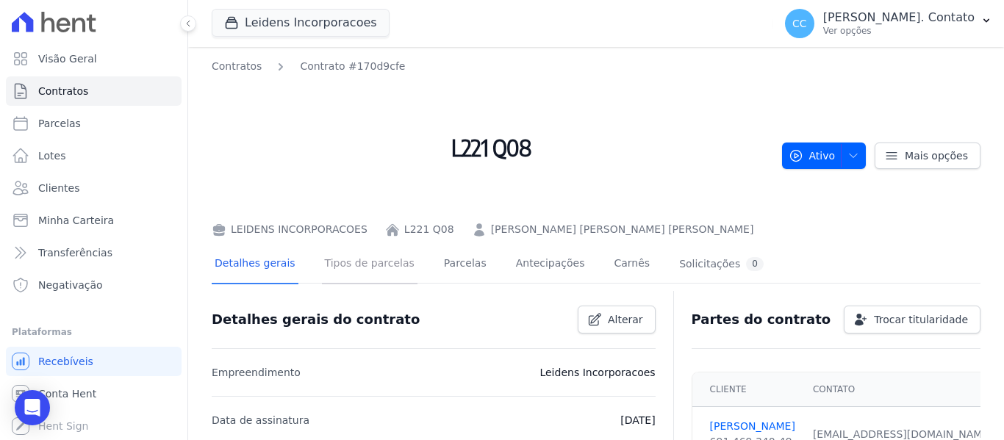
click at [356, 265] on link "Tipos de parcelas" at bounding box center [370, 264] width 96 height 39
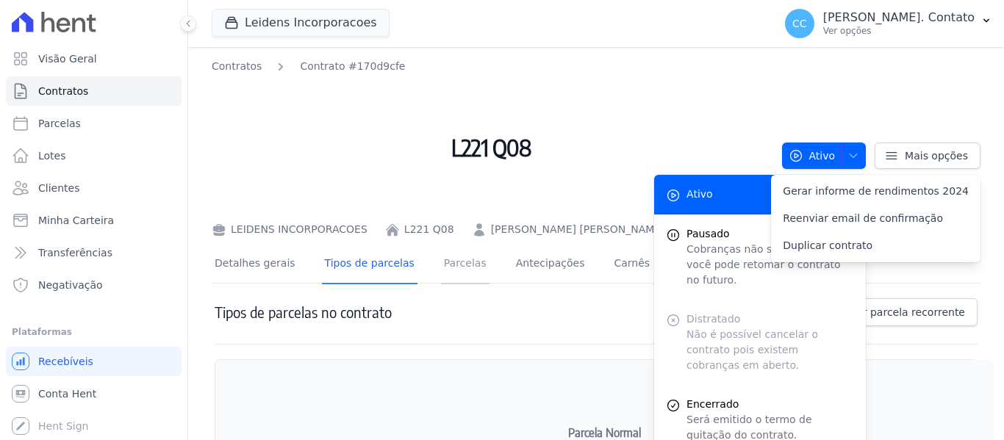
click at [444, 267] on link "Parcelas" at bounding box center [465, 264] width 48 height 39
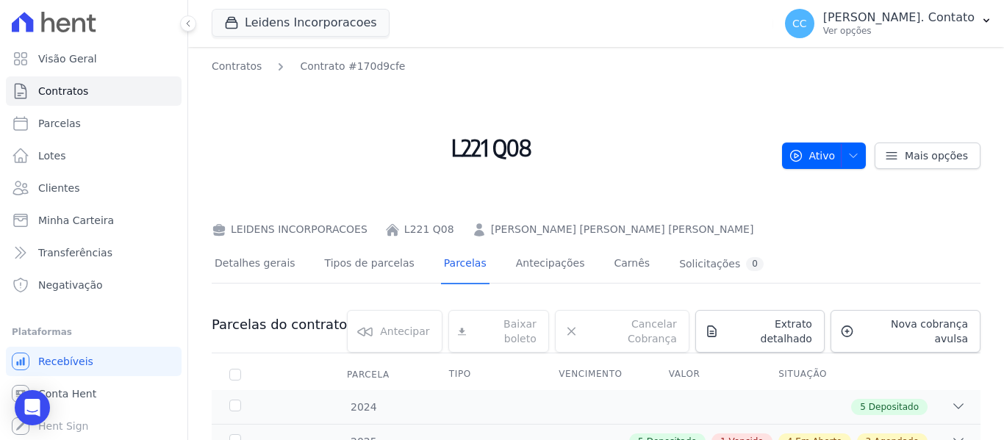
click at [528, 264] on link "Antecipações" at bounding box center [550, 264] width 75 height 39
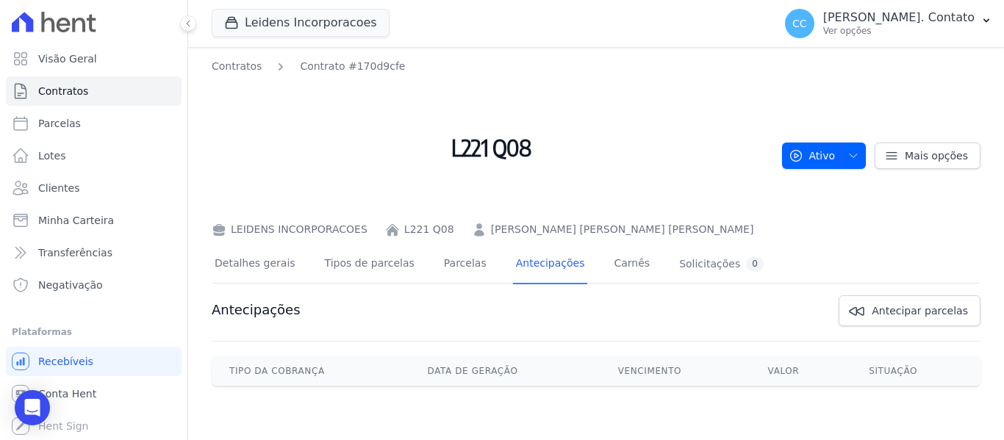
click at [611, 272] on link "Carnês" at bounding box center [632, 264] width 42 height 39
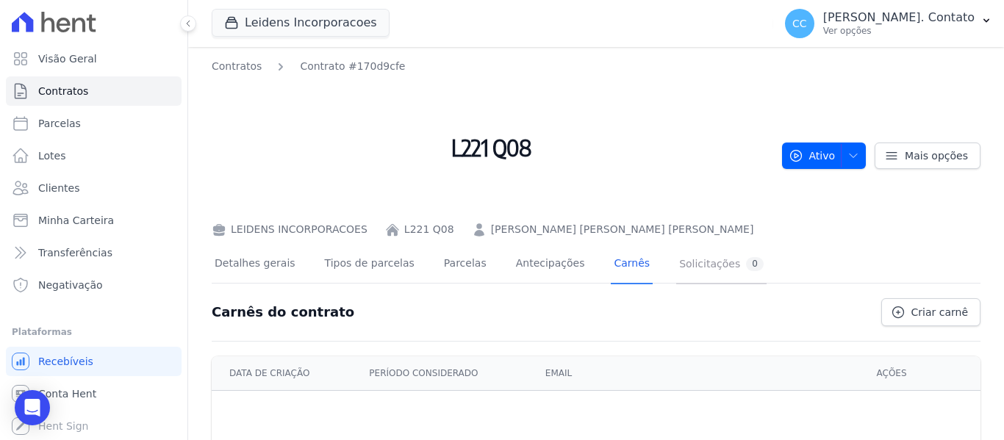
click at [680, 270] on div "Solicitações 0" at bounding box center [721, 264] width 84 height 14
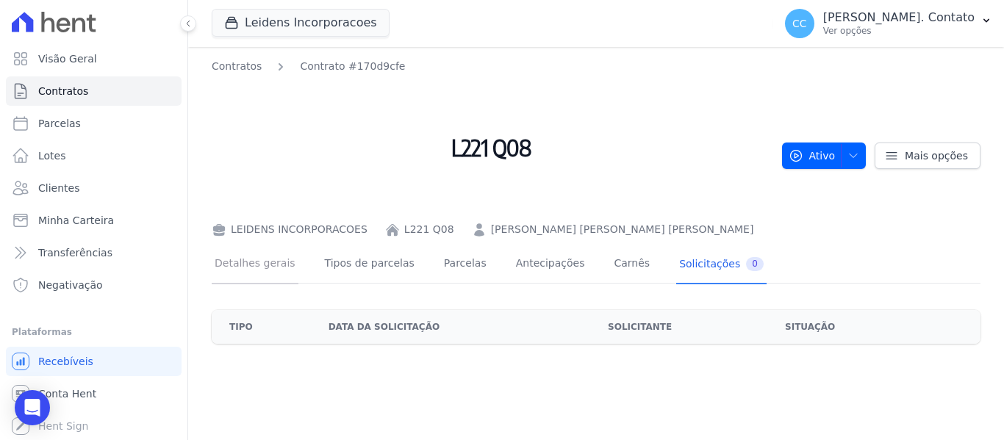
click at [264, 255] on link "Detalhes gerais" at bounding box center [255, 264] width 87 height 39
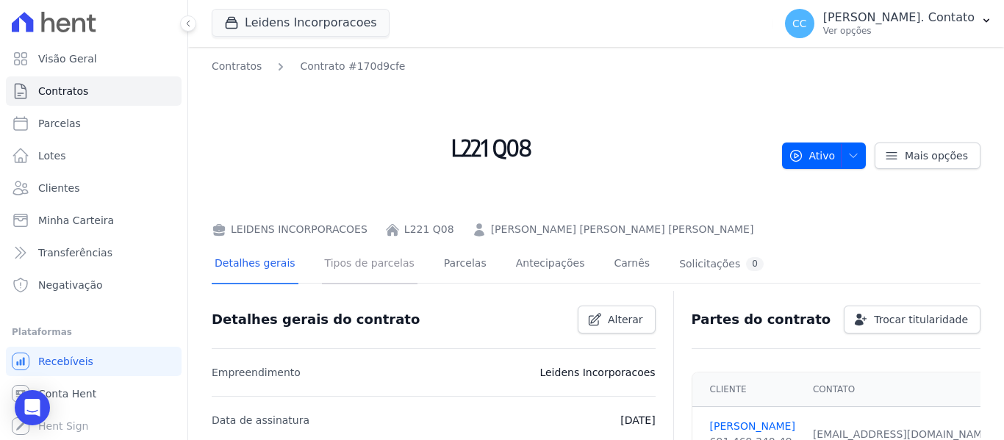
click at [336, 253] on link "Tipos de parcelas" at bounding box center [370, 264] width 96 height 39
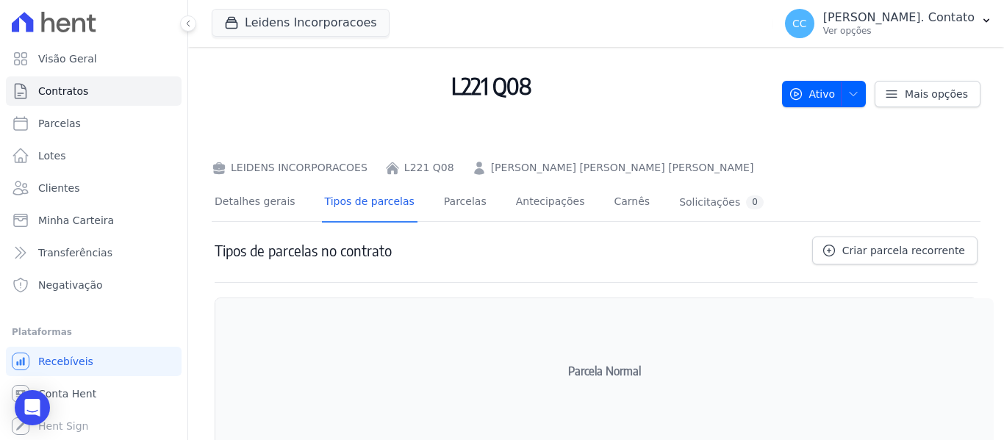
scroll to position [163, 0]
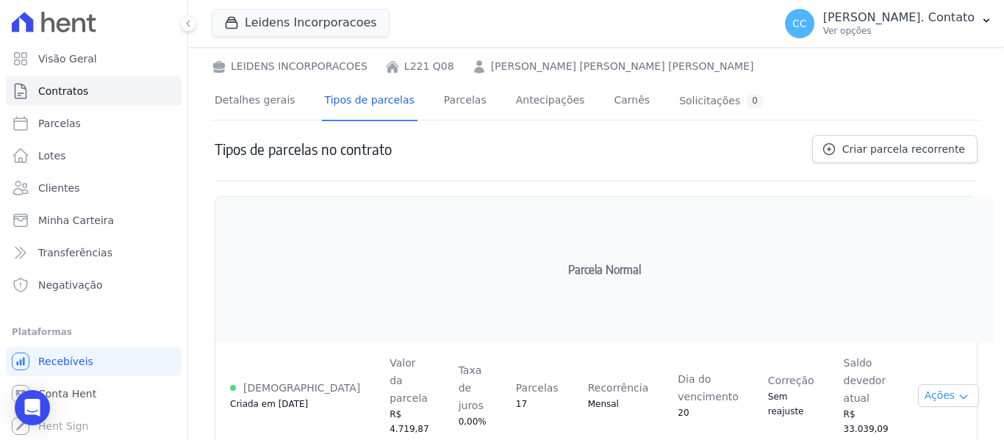
click at [957, 391] on icon "button" at bounding box center [963, 397] width 12 height 12
click at [552, 227] on h2 "Parcela Normal" at bounding box center [604, 269] width 753 height 120
click at [69, 95] on span "Contratos" at bounding box center [63, 91] width 50 height 15
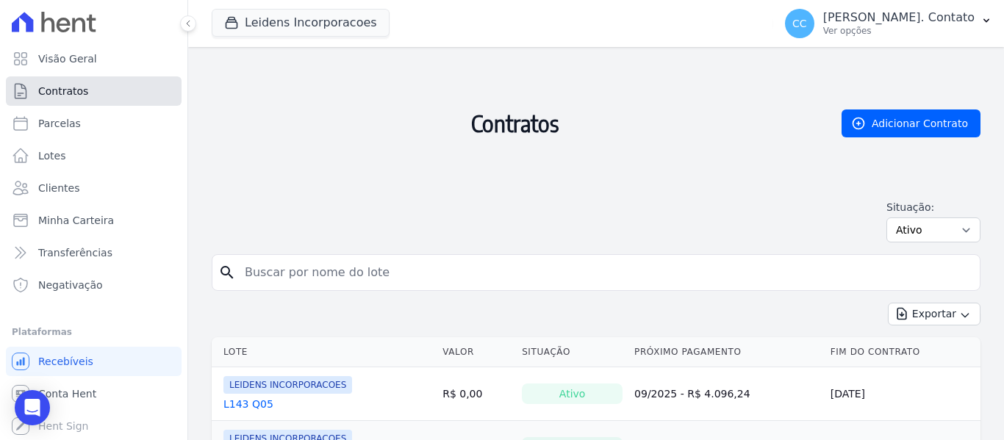
click at [83, 92] on span "Contratos" at bounding box center [63, 91] width 50 height 15
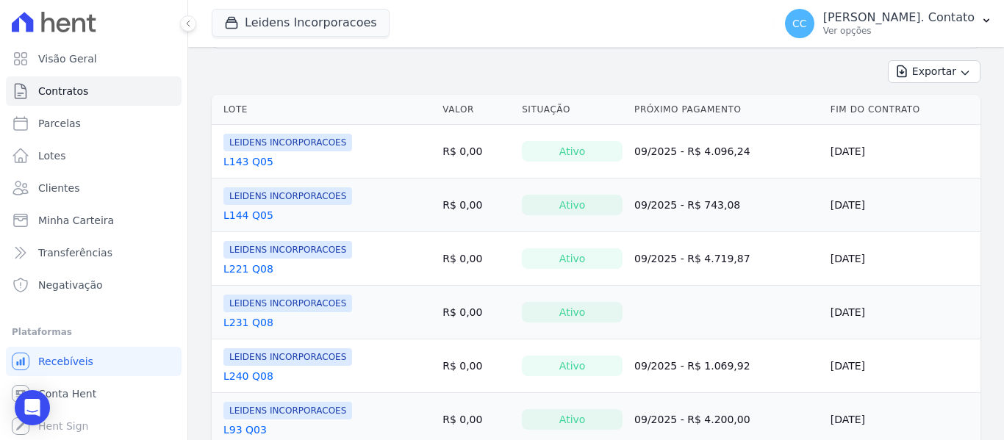
scroll to position [294, 0]
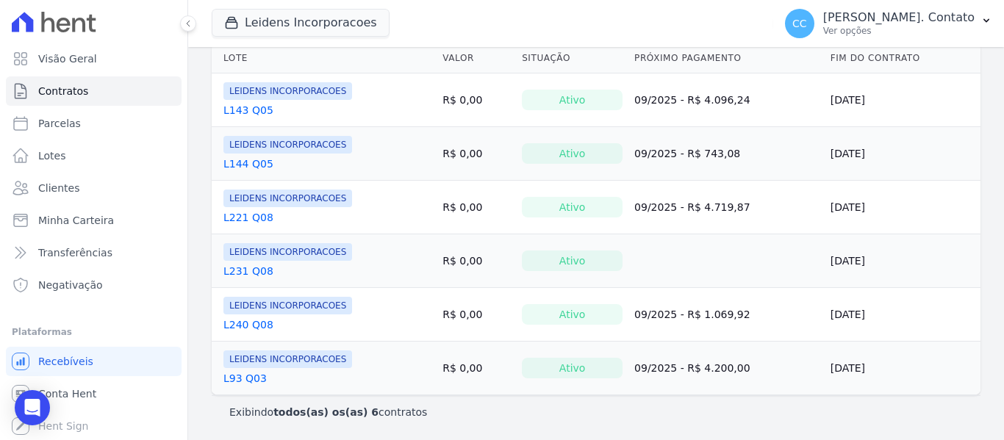
drag, startPoint x: 247, startPoint y: 323, endPoint x: 258, endPoint y: 327, distance: 11.6
click at [247, 323] on link "L240 Q08" at bounding box center [248, 324] width 50 height 15
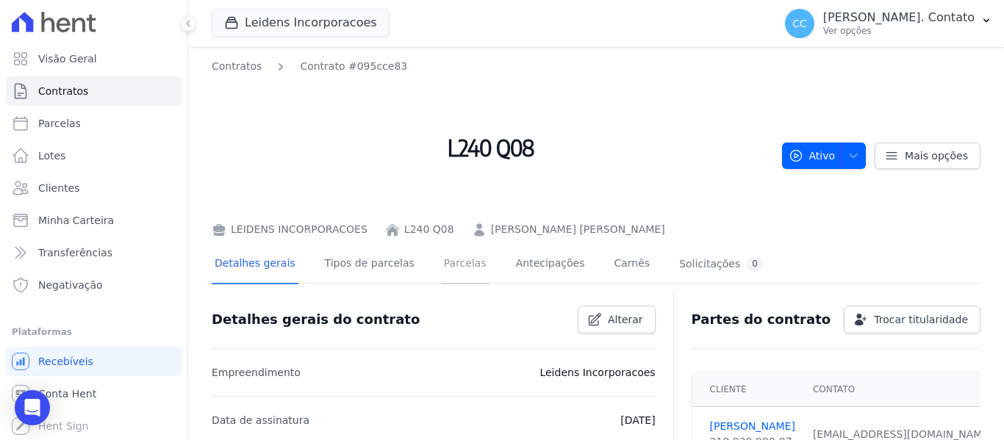
click at [453, 260] on link "Parcelas" at bounding box center [465, 264] width 48 height 39
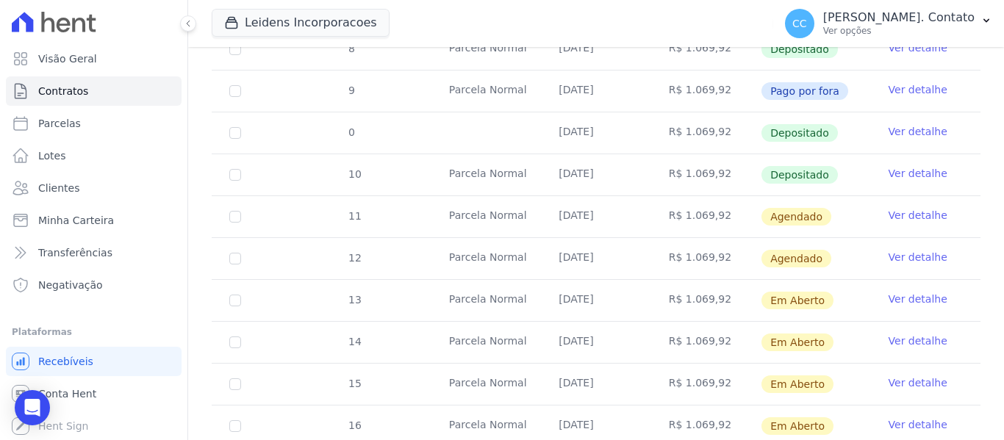
scroll to position [588, 0]
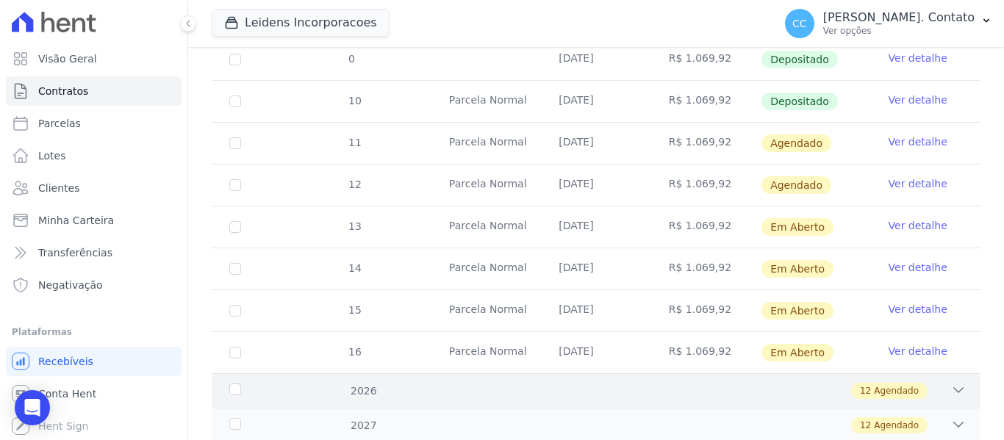
click at [564, 392] on div "2026 12 Agendado" at bounding box center [596, 390] width 768 height 35
click at [876, 384] on span "Agendado" at bounding box center [896, 390] width 45 height 13
click at [899, 384] on span "Agendado" at bounding box center [896, 390] width 45 height 13
click at [904, 386] on div "12 Agendado" at bounding box center [889, 391] width 76 height 16
click at [970, 373] on div "Contratos Contrato #095cce83 L240 Q08 LEIDENS INCORPORACOES L240 Q08 Roselin Co…" at bounding box center [596, 7] width 816 height 1096
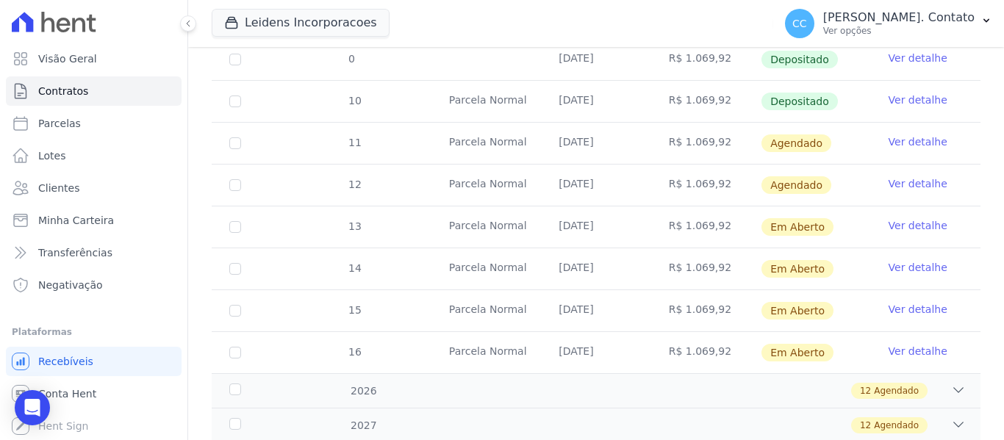
click at [971, 373] on div "Contratos Contrato #095cce83 L240 Q08 LEIDENS INCORPORACOES L240 Q08 Roselin Co…" at bounding box center [596, 7] width 816 height 1096
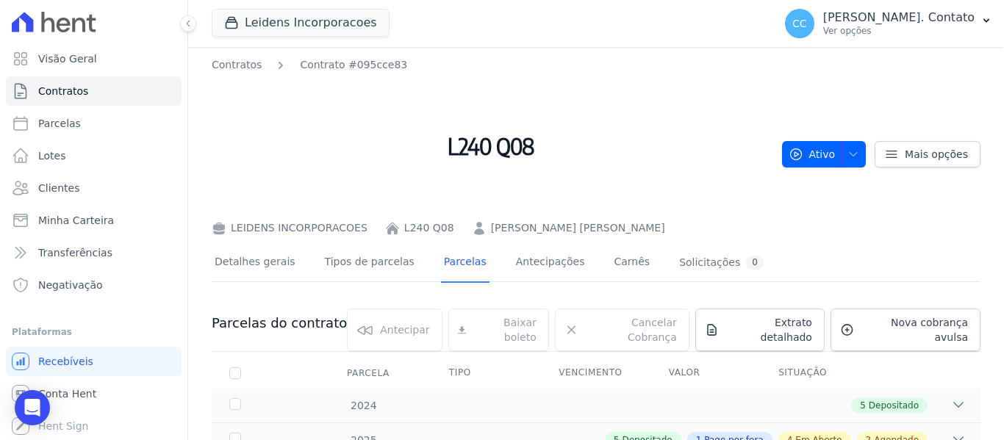
scroll to position [0, 0]
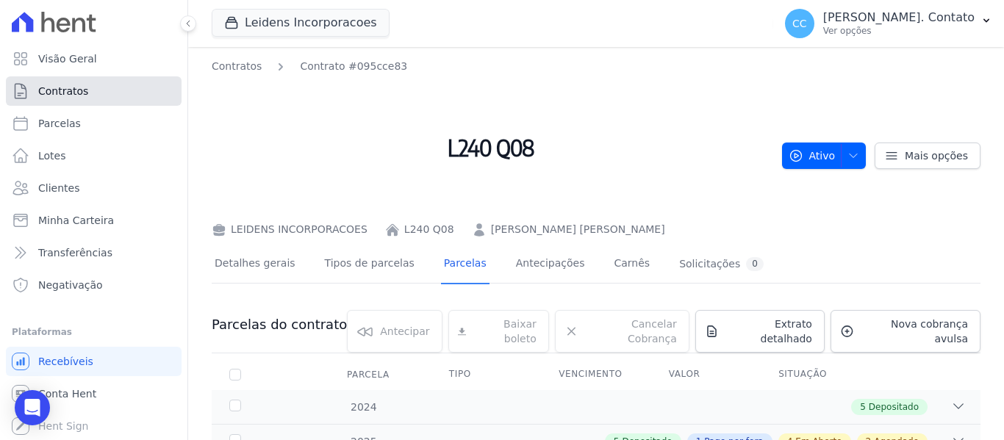
click at [59, 95] on span "Contratos" at bounding box center [63, 91] width 50 height 15
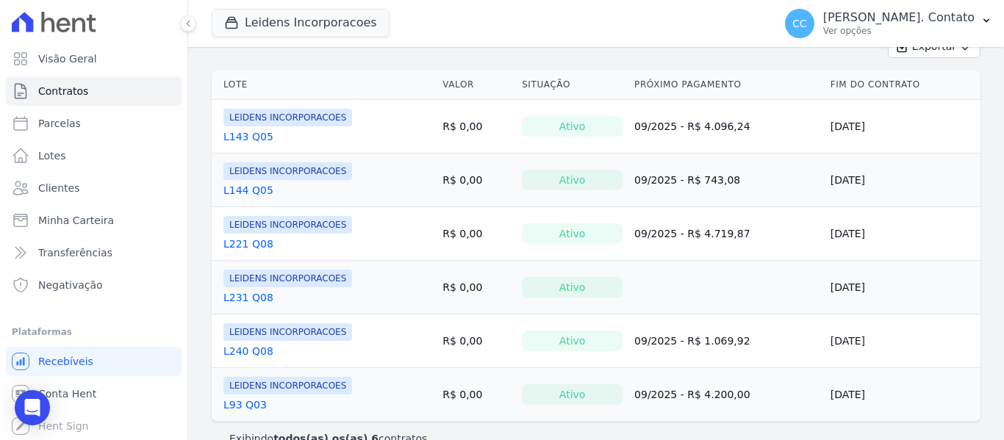
scroll to position [294, 0]
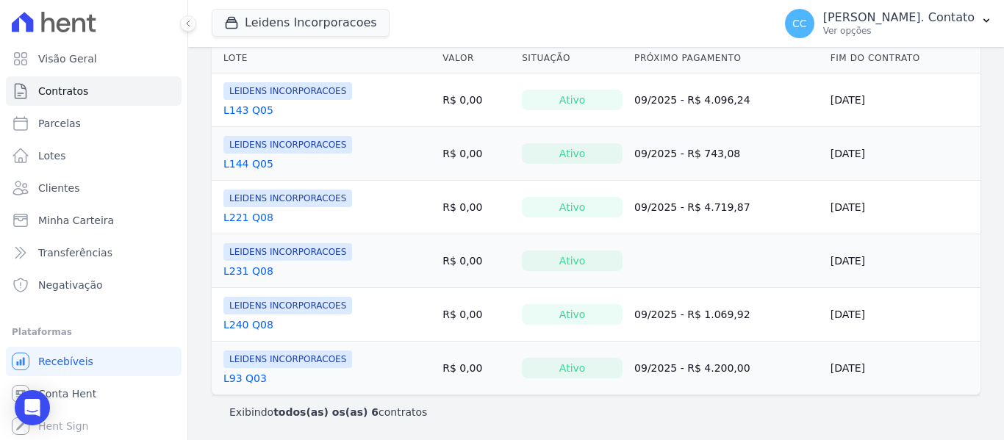
click at [247, 268] on link "L231 Q08" at bounding box center [248, 271] width 50 height 15
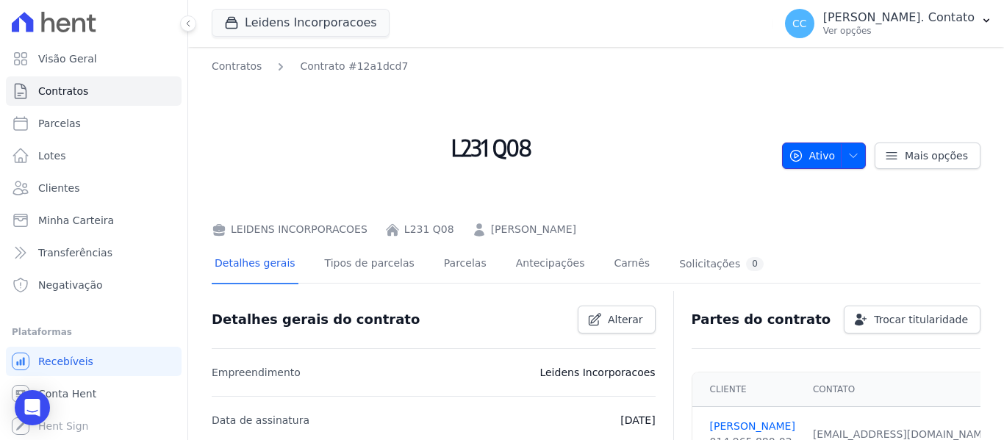
click at [847, 155] on icon "button" at bounding box center [853, 156] width 12 height 12
click at [789, 149] on icon "button" at bounding box center [795, 155] width 15 height 15
drag, startPoint x: 789, startPoint y: 149, endPoint x: 840, endPoint y: 147, distance: 51.5
click at [840, 147] on span "button" at bounding box center [849, 156] width 18 height 24
click at [840, 155] on span "button" at bounding box center [849, 156] width 18 height 24
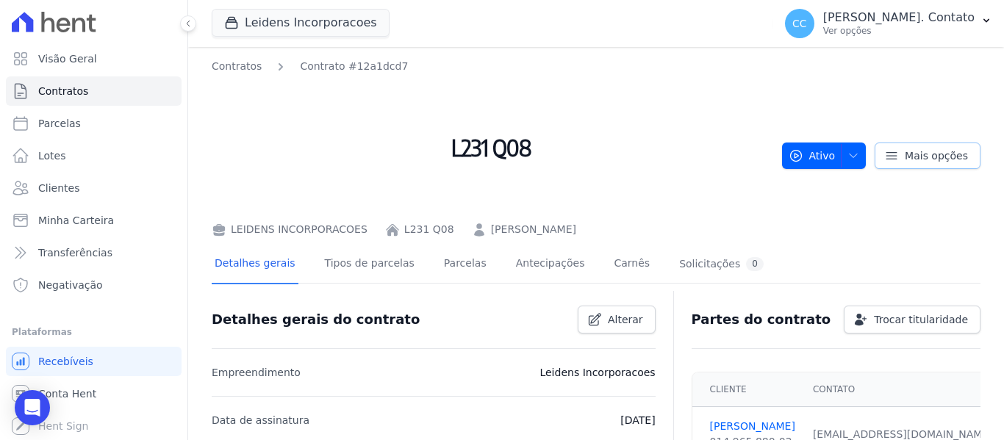
click at [886, 155] on icon at bounding box center [891, 155] width 10 height 7
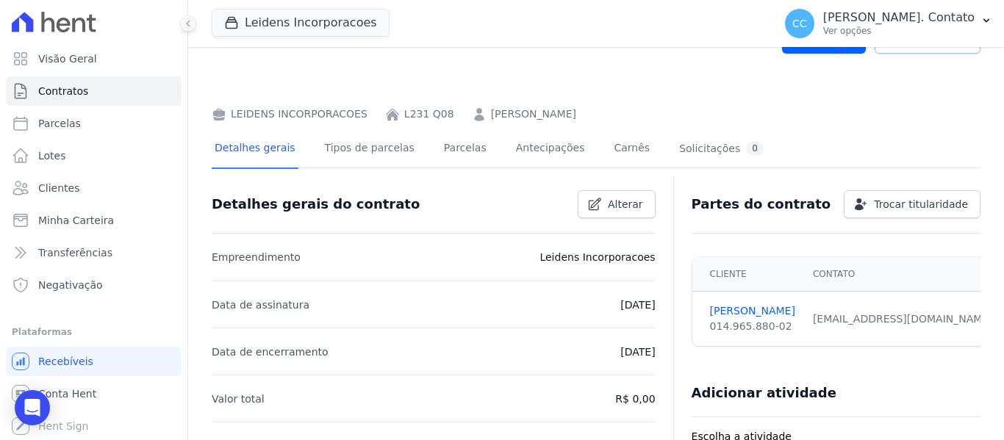
scroll to position [114, 0]
click at [267, 148] on link "Detalhes gerais" at bounding box center [255, 151] width 87 height 39
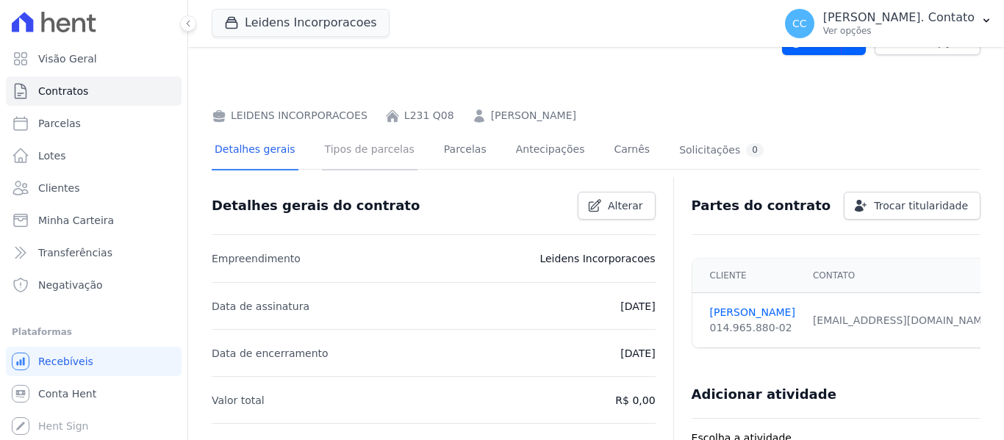
click at [384, 153] on link "Tipos de parcelas" at bounding box center [370, 151] width 96 height 39
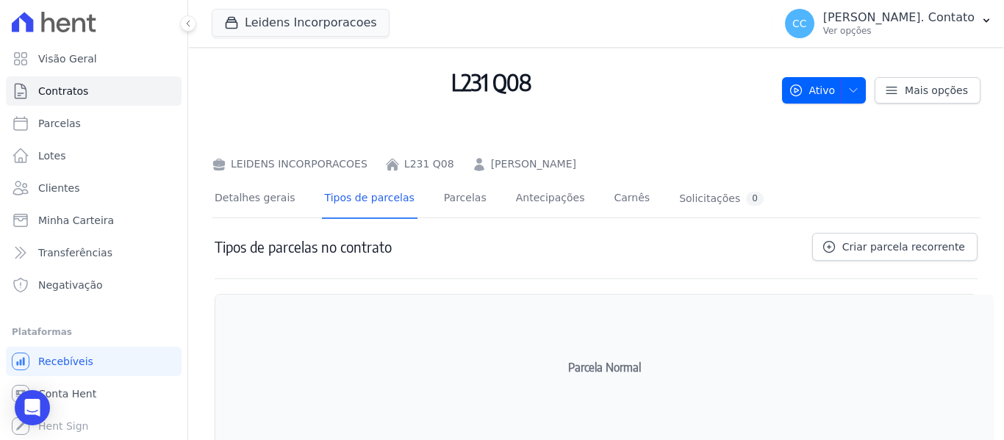
scroll to position [163, 0]
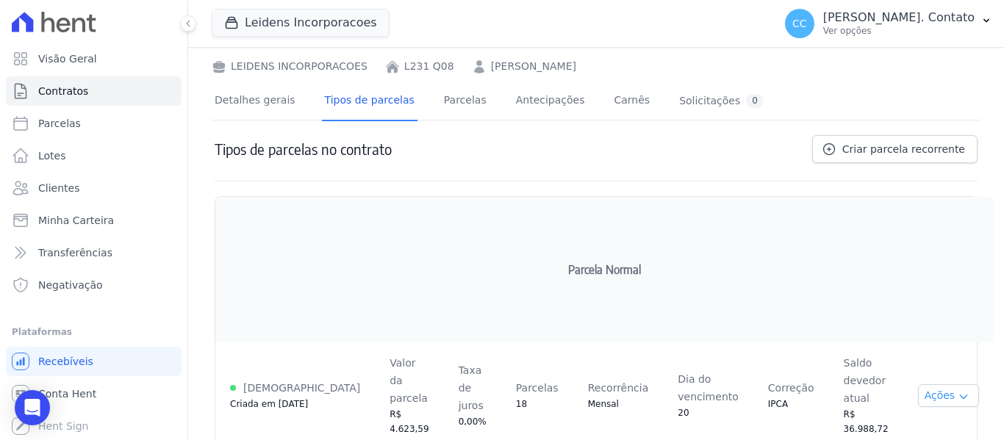
click at [957, 391] on icon "button" at bounding box center [963, 397] width 12 height 12
click at [945, 384] on button "Ações" at bounding box center [949, 395] width 62 height 23
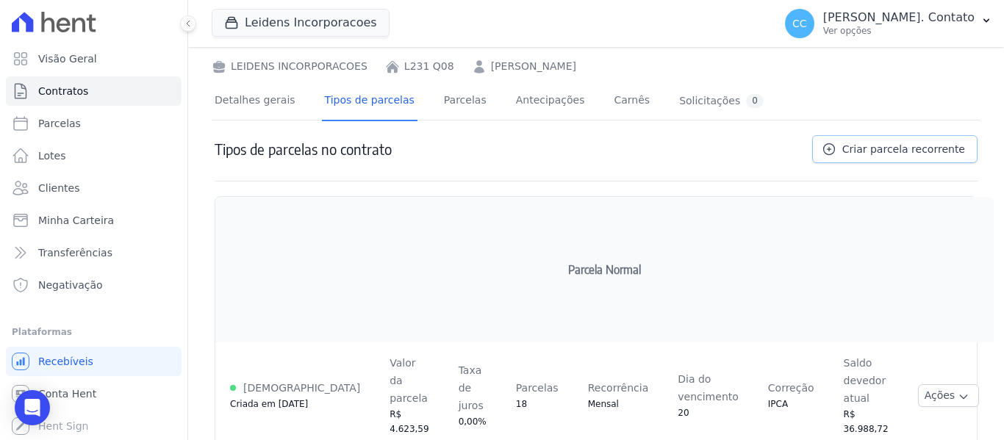
click at [923, 160] on link "Criar parcela recorrente" at bounding box center [894, 149] width 165 height 28
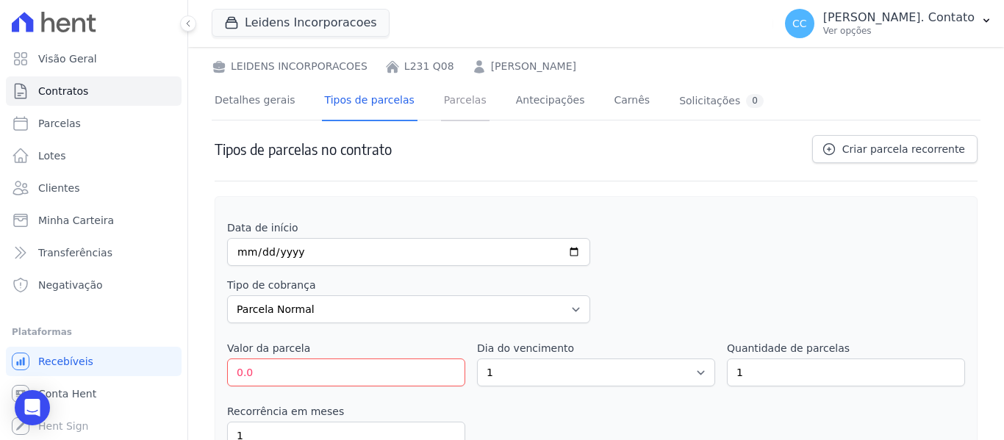
click at [441, 101] on link "Parcelas" at bounding box center [465, 101] width 48 height 39
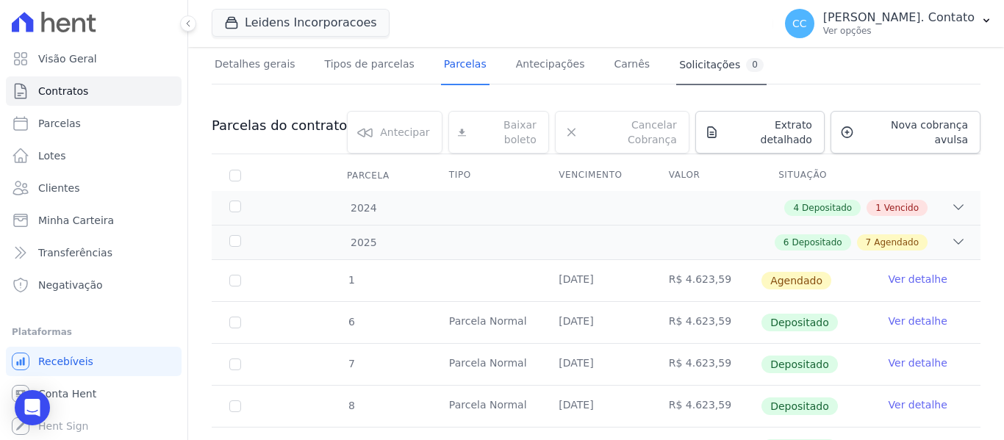
scroll to position [220, 0]
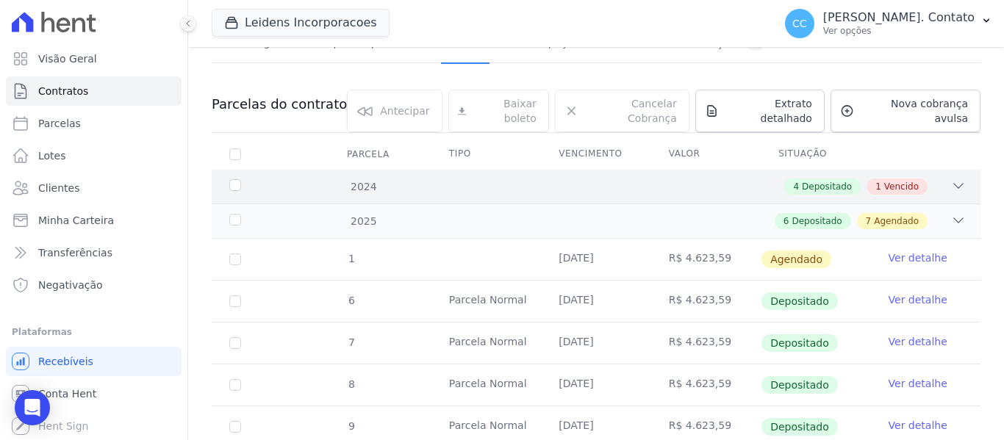
click at [953, 179] on icon at bounding box center [958, 186] width 15 height 15
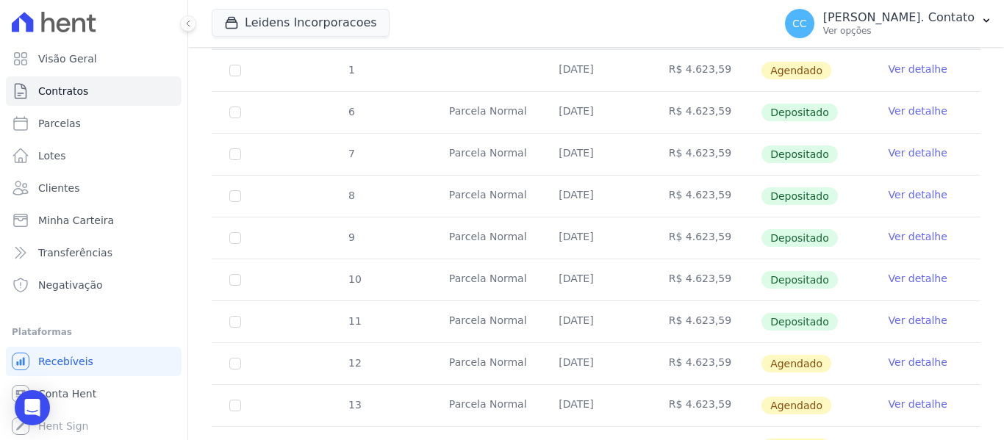
scroll to position [630, 0]
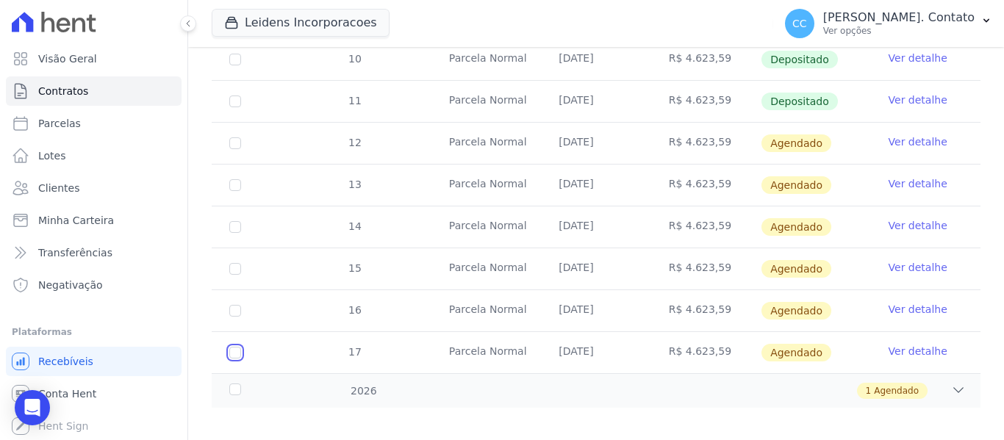
checkbox input "true"
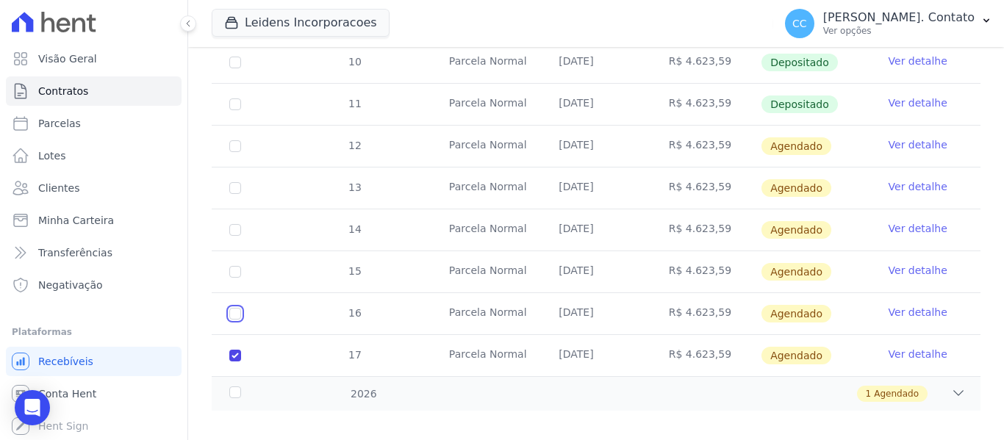
checkbox input "true"
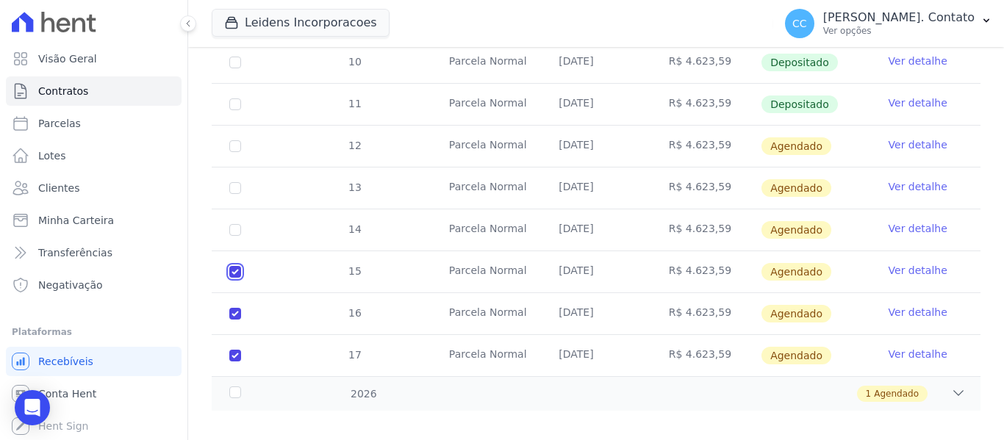
checkbox input "true"
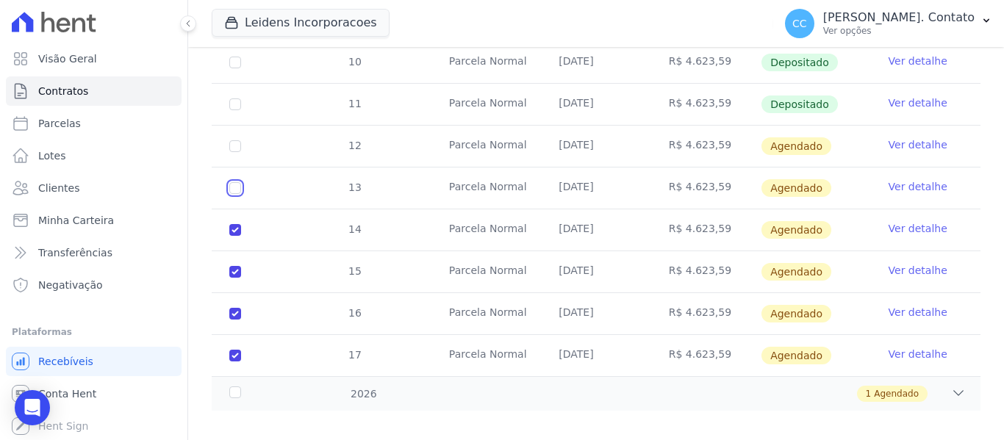
checkbox input "true"
click at [232, 138] on td "12" at bounding box center [235, 146] width 47 height 41
click at [234, 126] on td "12" at bounding box center [235, 146] width 47 height 41
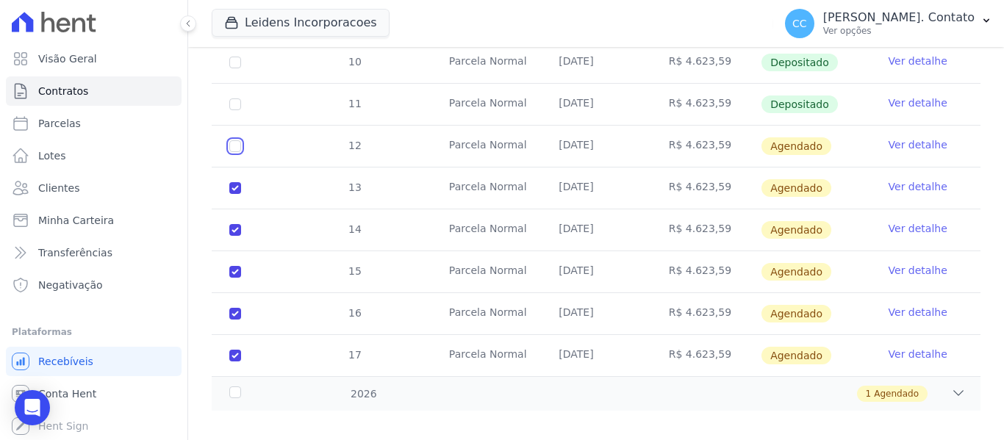
checkbox input "true"
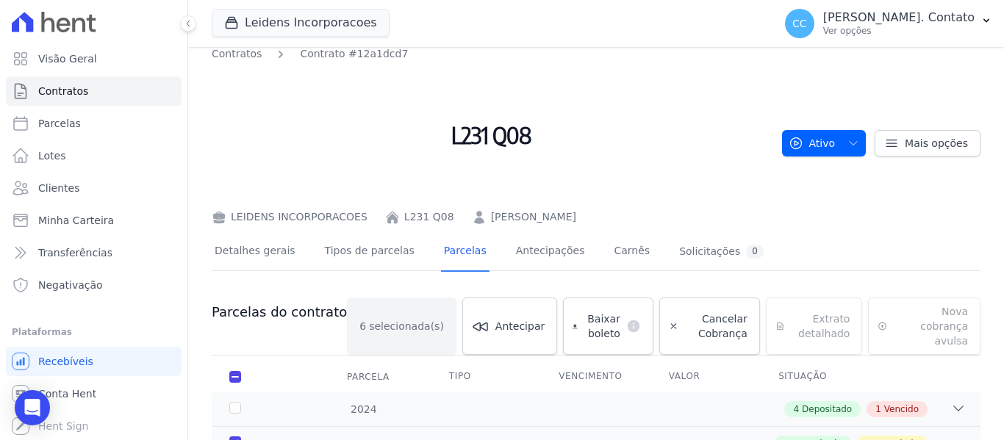
scroll to position [0, 0]
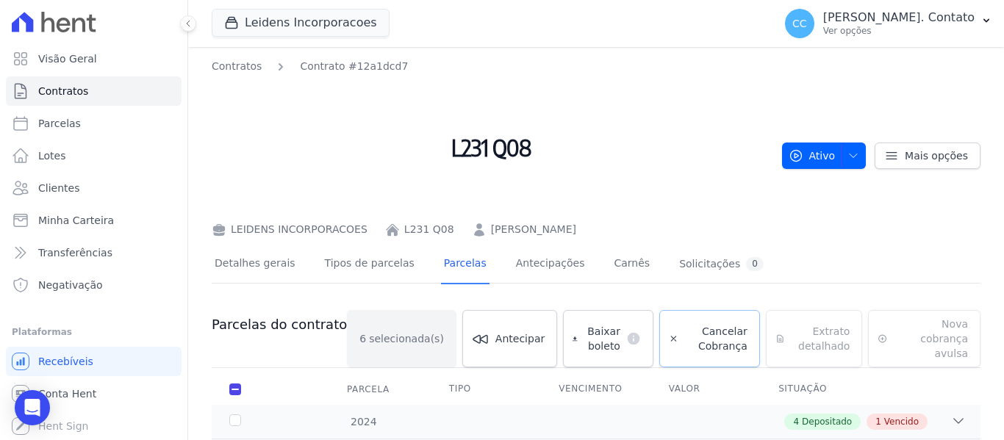
drag, startPoint x: 660, startPoint y: 328, endPoint x: 664, endPoint y: 334, distance: 7.6
click at [660, 328] on link "Cancelar Cobrança" at bounding box center [709, 338] width 101 height 57
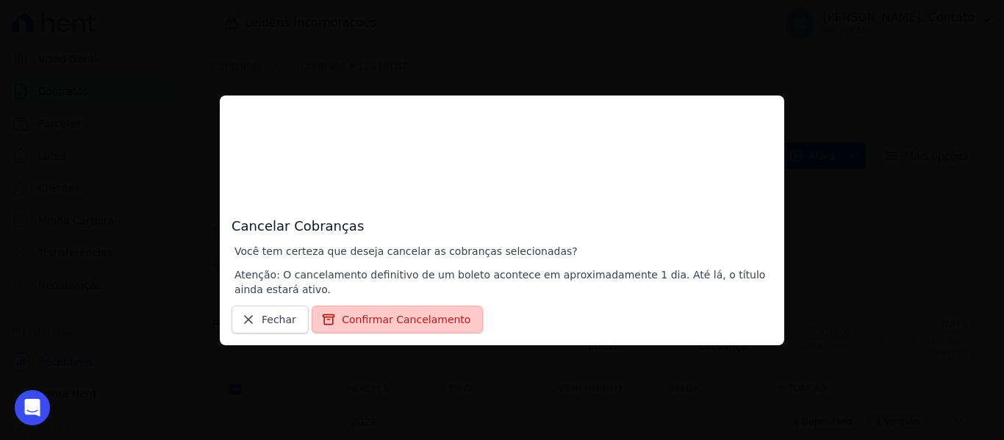
click at [426, 324] on button "Confirmar Cancelamento" at bounding box center [397, 320] width 171 height 28
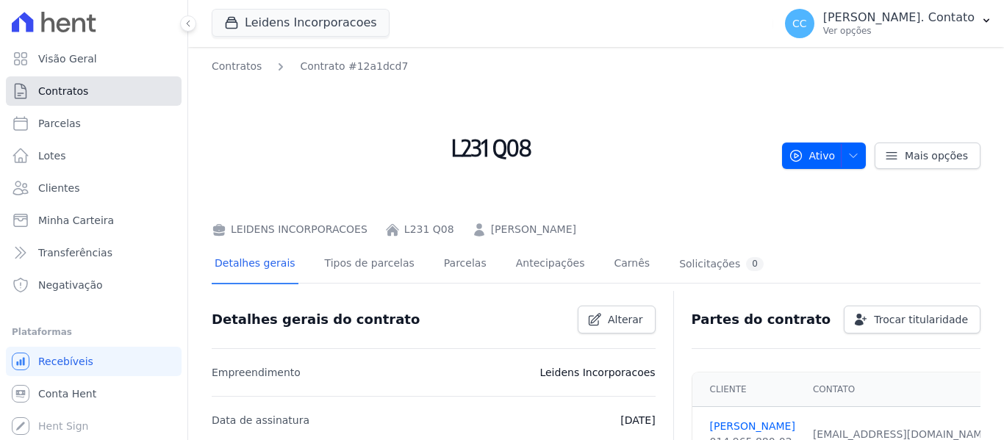
click at [47, 82] on link "Contratos" at bounding box center [94, 90] width 176 height 29
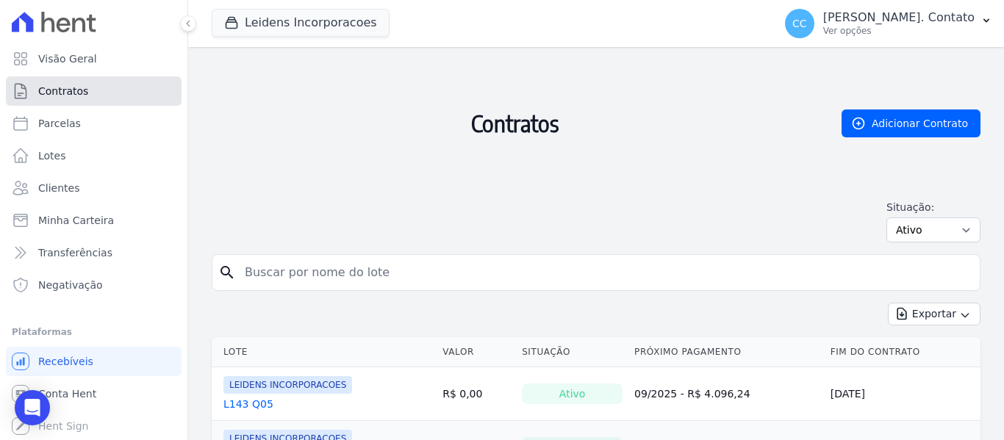
click at [51, 94] on span "Contratos" at bounding box center [63, 91] width 50 height 15
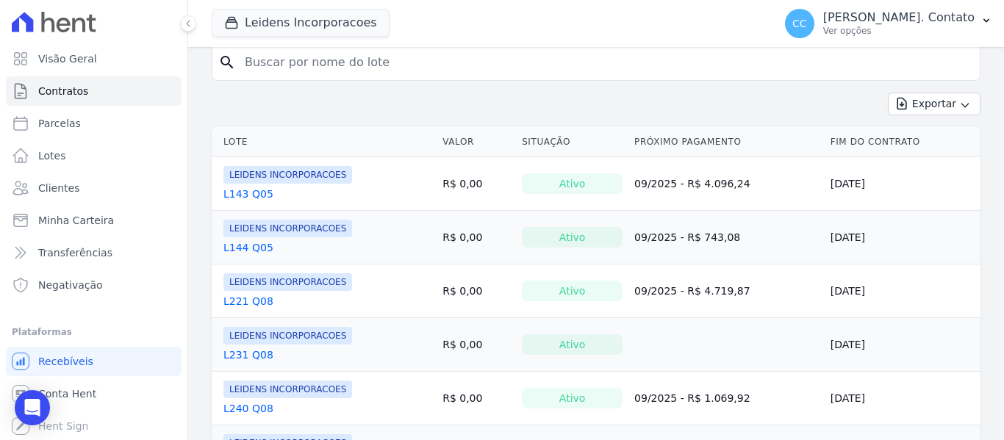
scroll to position [294, 0]
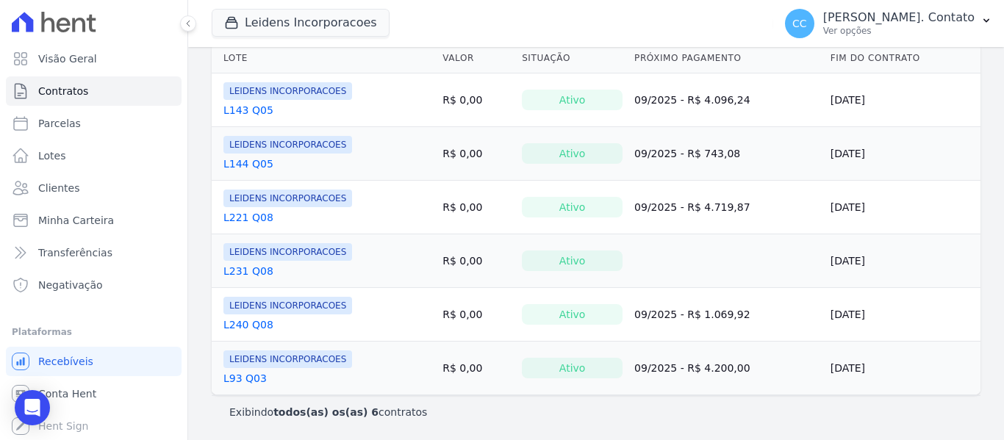
click at [247, 105] on link "L143 Q05" at bounding box center [248, 110] width 50 height 15
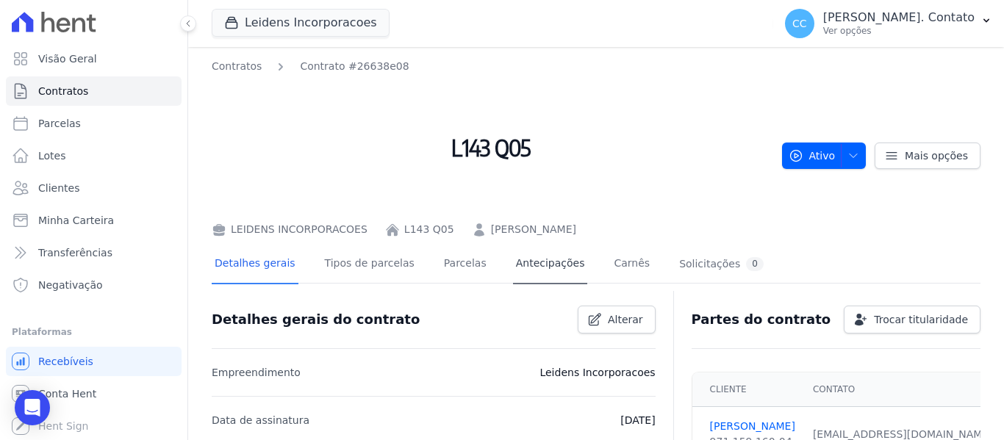
scroll to position [73, 0]
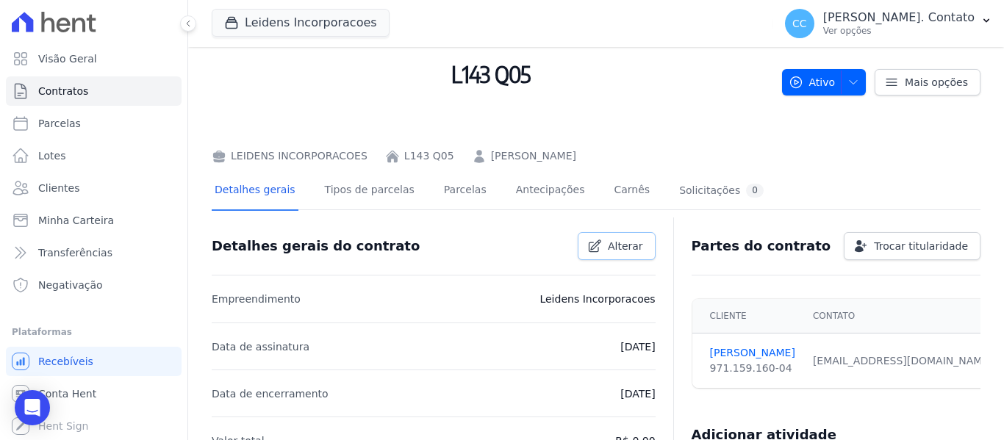
click at [615, 251] on span "Alterar" at bounding box center [625, 246] width 35 height 15
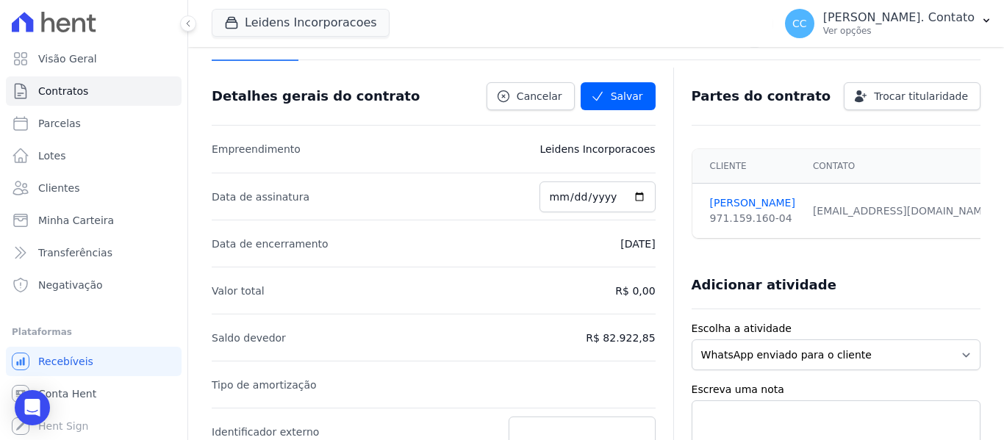
scroll to position [220, 0]
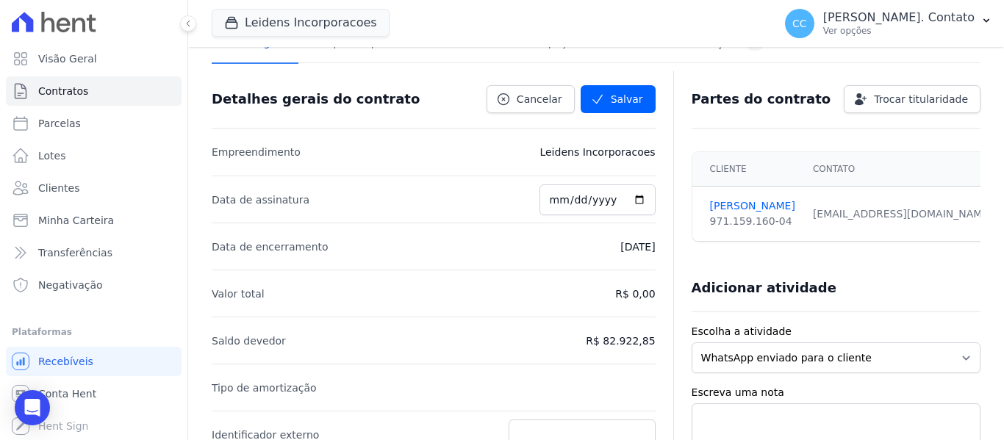
click at [620, 253] on p "20/01/2027" at bounding box center [637, 247] width 35 height 18
click at [620, 250] on p "20/01/2027" at bounding box center [637, 247] width 35 height 18
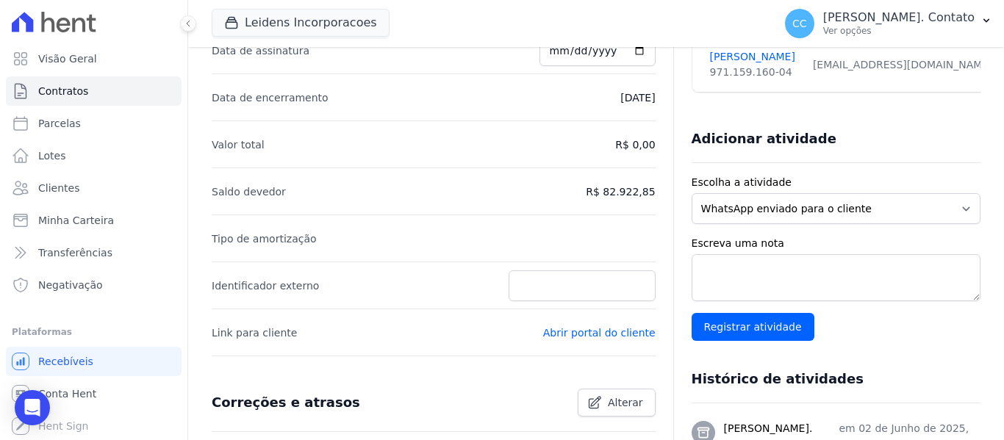
scroll to position [367, 0]
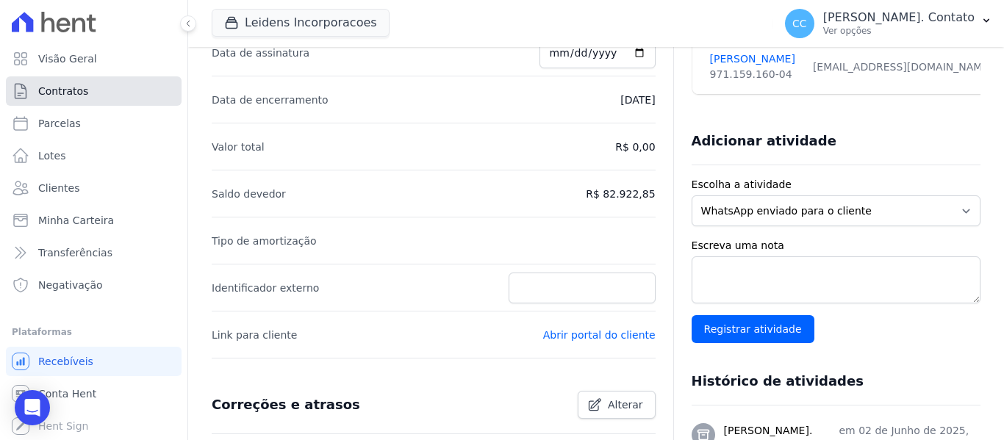
click at [62, 92] on span "Contratos" at bounding box center [63, 91] width 50 height 15
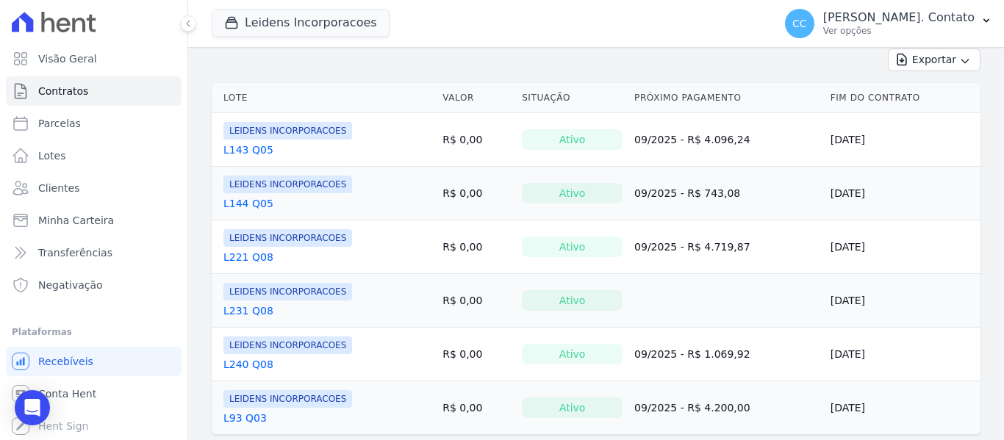
scroll to position [294, 0]
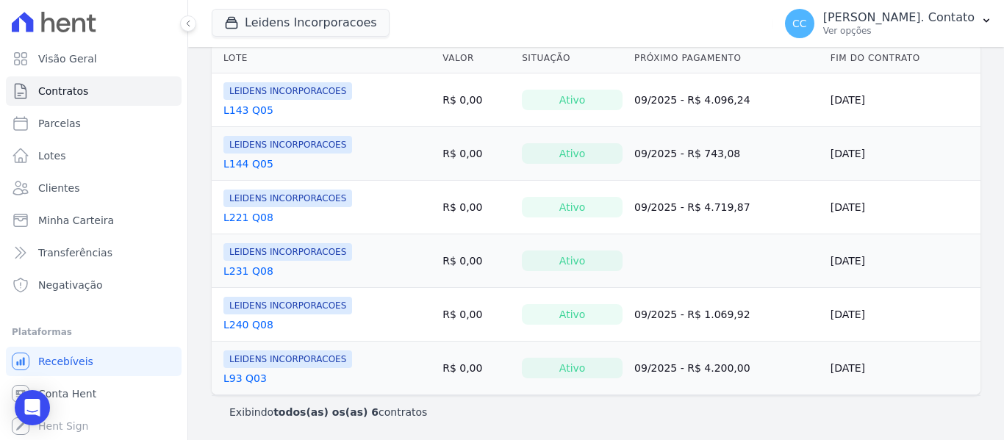
click at [242, 331] on link "L240 Q08" at bounding box center [248, 324] width 50 height 15
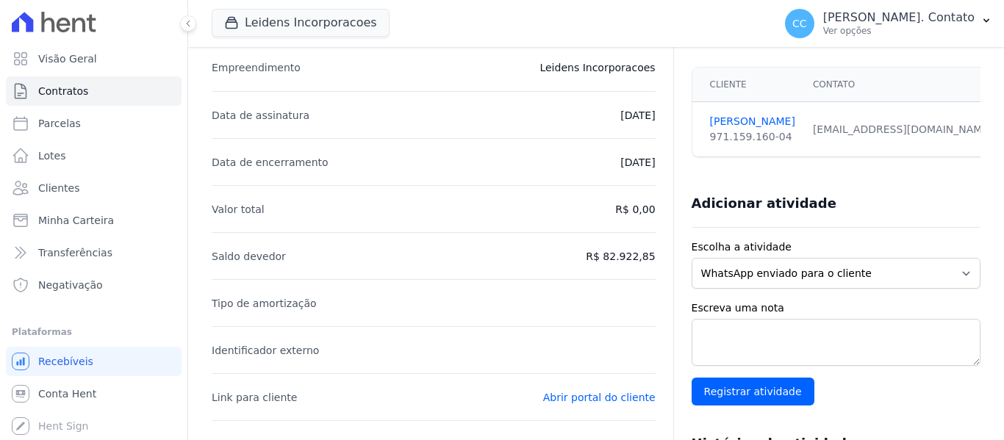
scroll to position [367, 0]
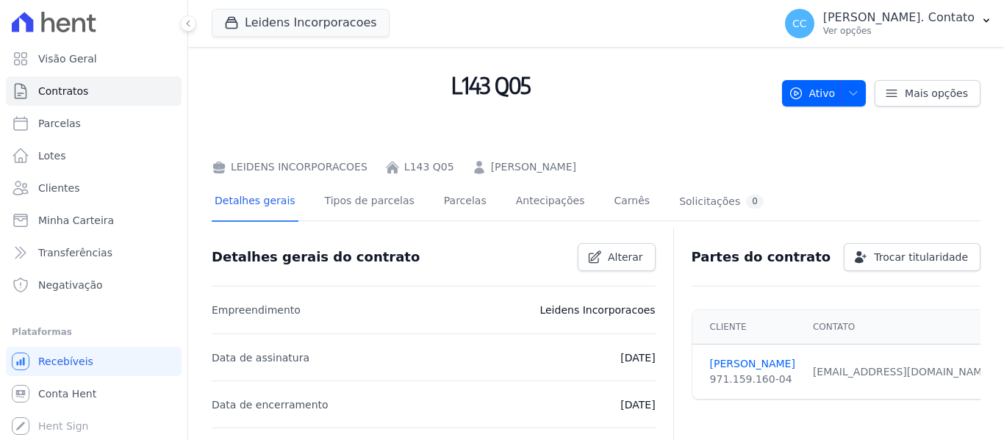
scroll to position [367, 0]
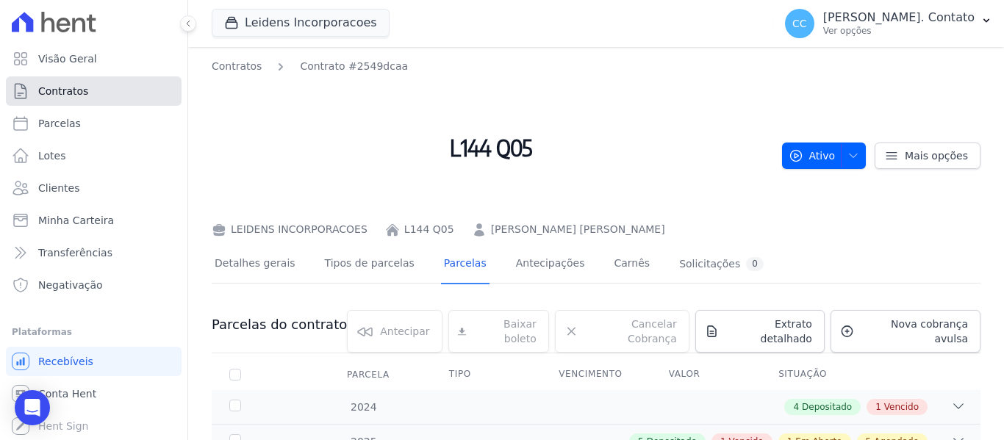
click at [69, 92] on span "Contratos" at bounding box center [63, 91] width 50 height 15
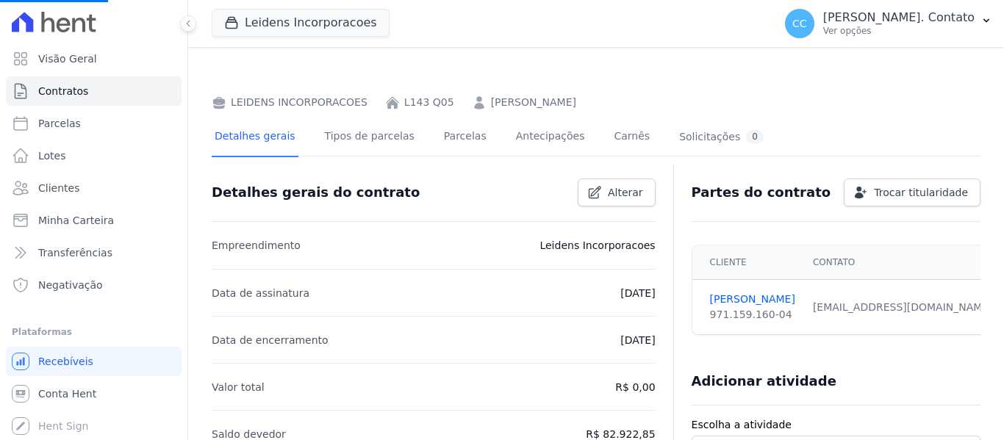
scroll to position [367, 0]
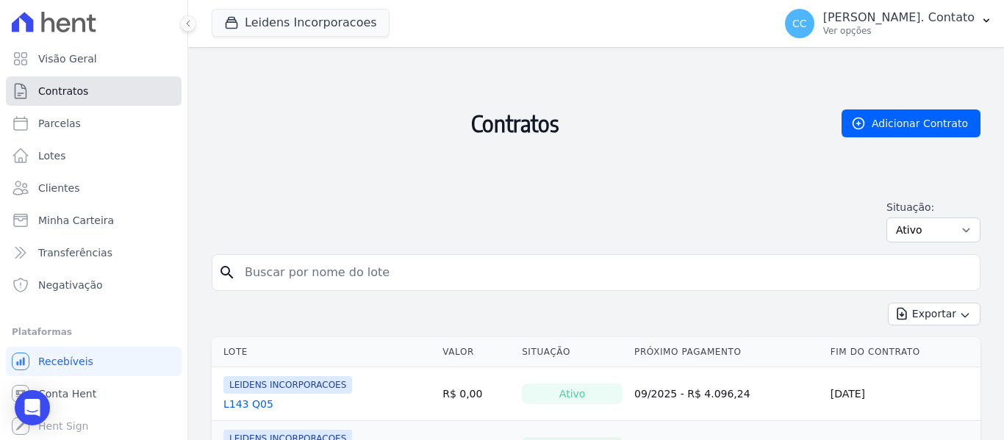
click at [58, 90] on span "Contratos" at bounding box center [63, 91] width 50 height 15
click at [54, 186] on span "Clientes" at bounding box center [58, 188] width 41 height 15
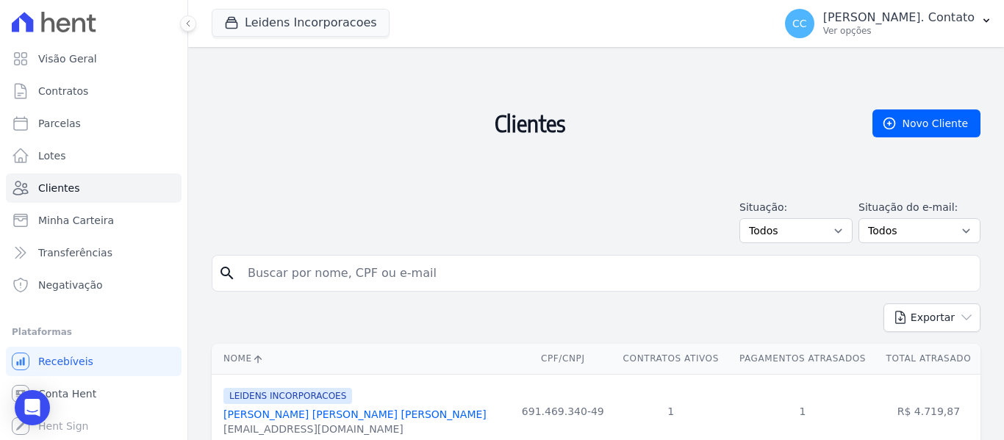
click at [289, 272] on input "search" at bounding box center [606, 273] width 735 height 29
type input "n"
type input "marcella"
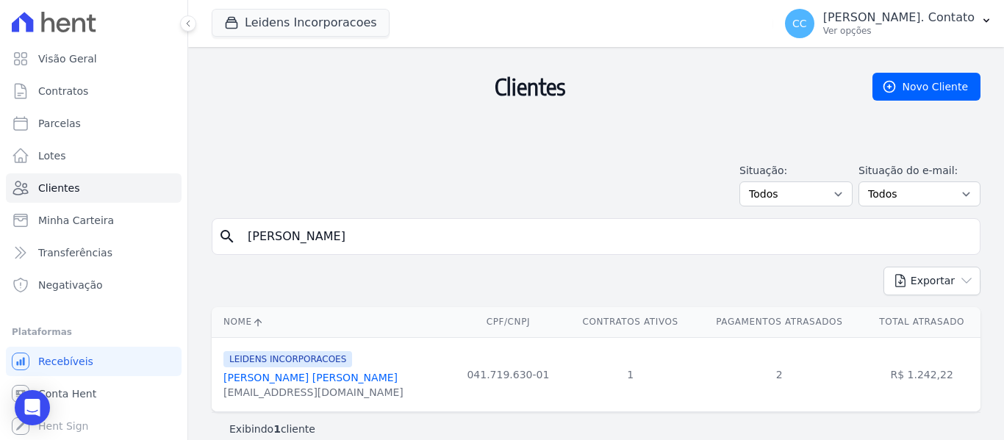
scroll to position [54, 0]
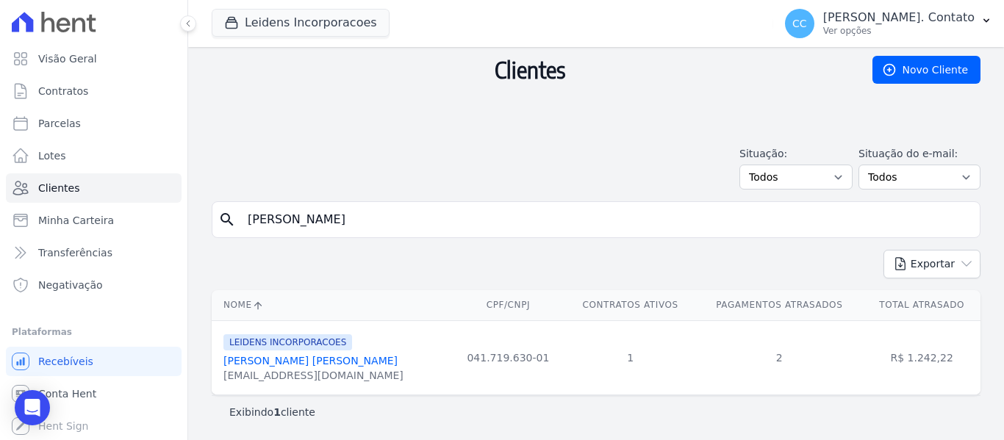
click at [290, 360] on link "[PERSON_NAME]" at bounding box center [310, 361] width 174 height 12
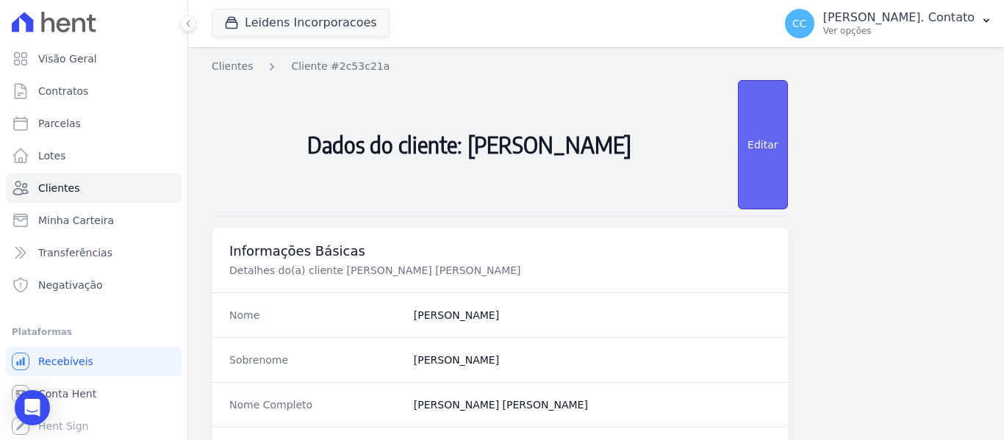
click at [767, 133] on link "Editar" at bounding box center [762, 144] width 49 height 129
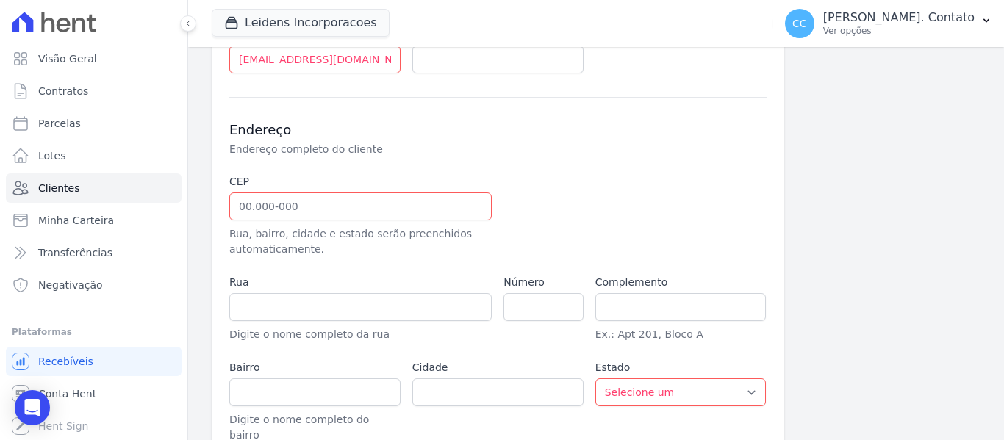
scroll to position [514, 0]
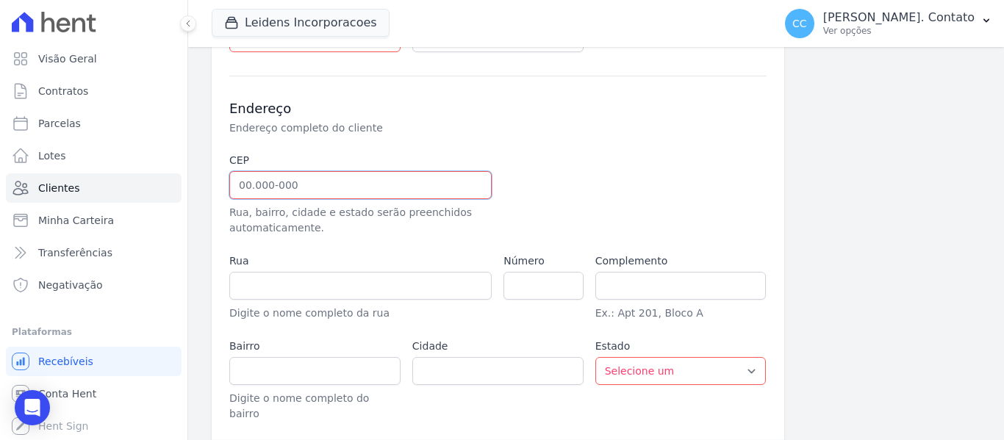
click at [287, 190] on input "text" at bounding box center [360, 185] width 262 height 28
paste input "96.160-000"
type input "96.160-000"
type input "Capão do Leão"
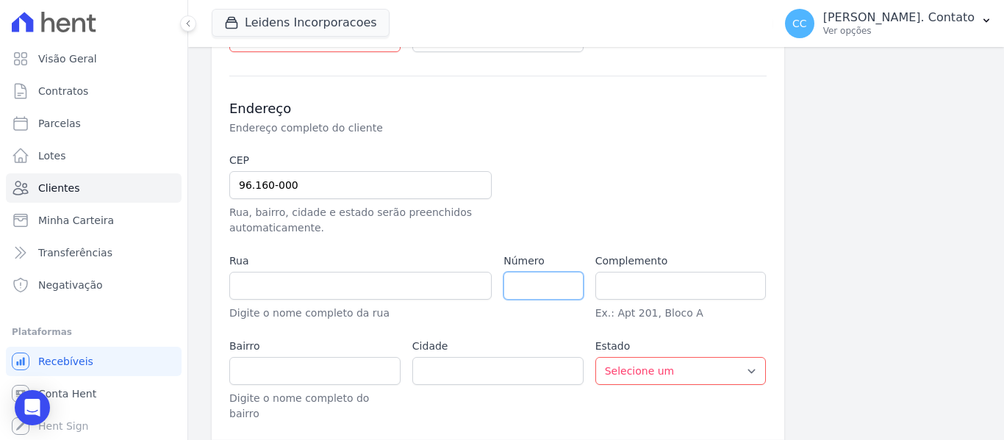
select select "RS"
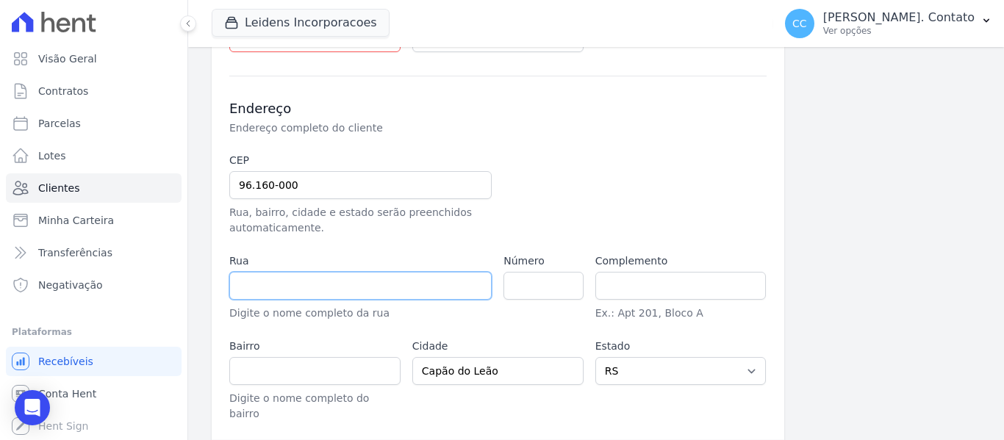
click at [267, 284] on input "text" at bounding box center [360, 286] width 262 height 28
type input "r"
type input "RUA CATÃO C MADRUGADA"
type input "380"
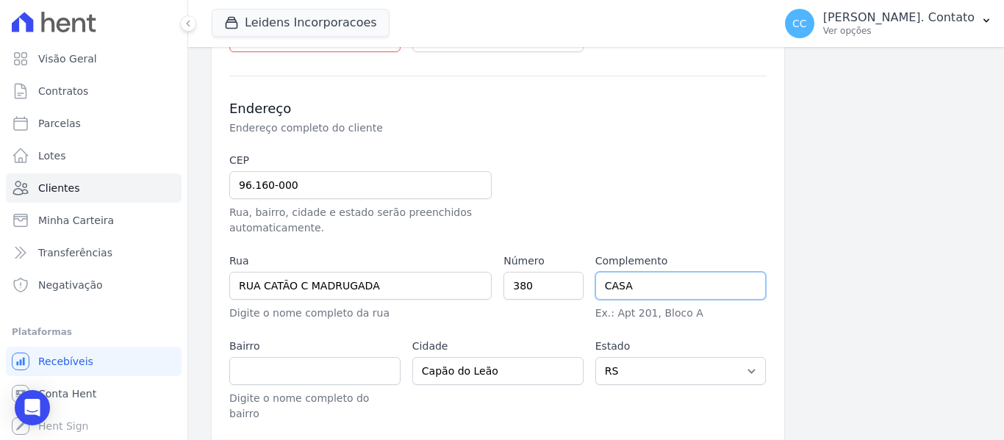
type input "CASA"
type input "CENTRO"
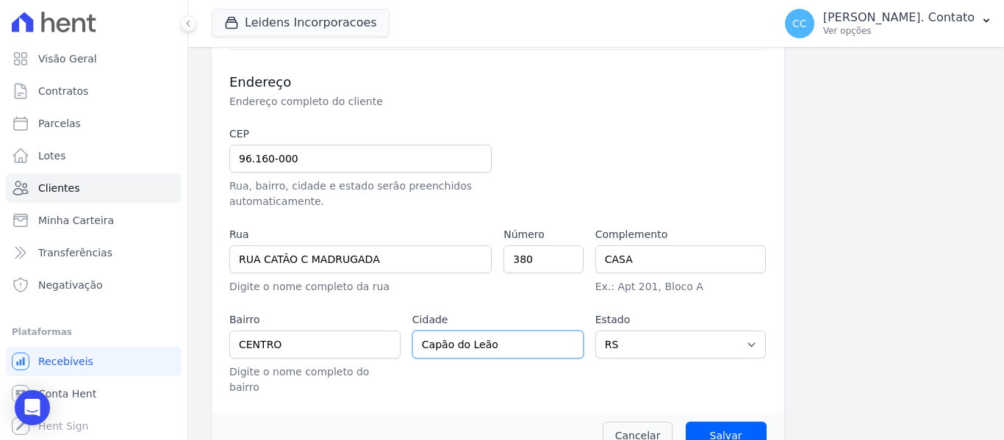
scroll to position [555, 0]
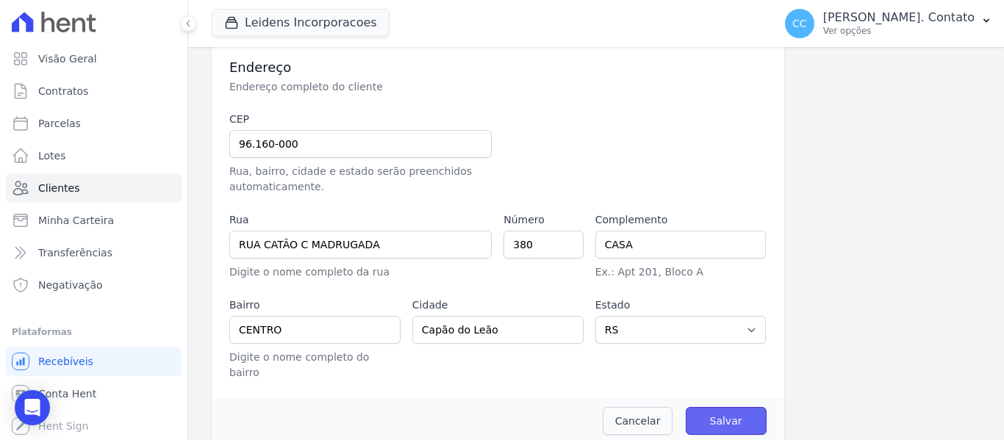
click at [719, 407] on input "Salvar" at bounding box center [725, 421] width 81 height 28
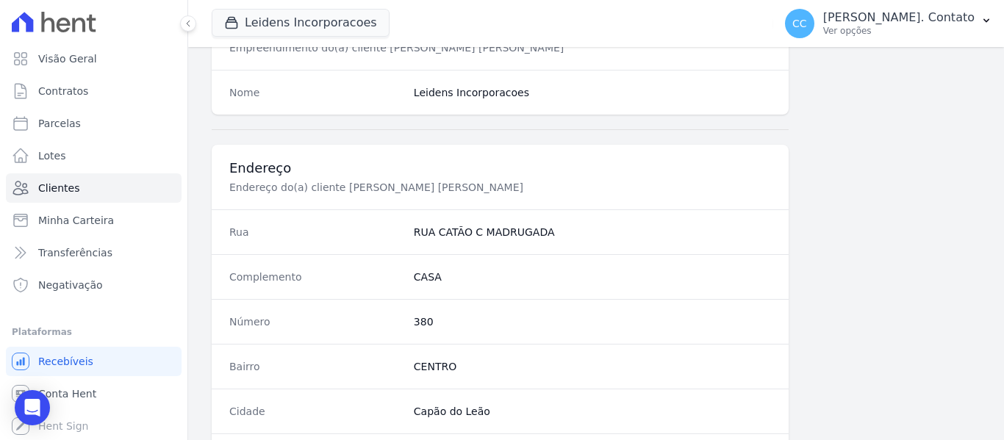
scroll to position [1036, 0]
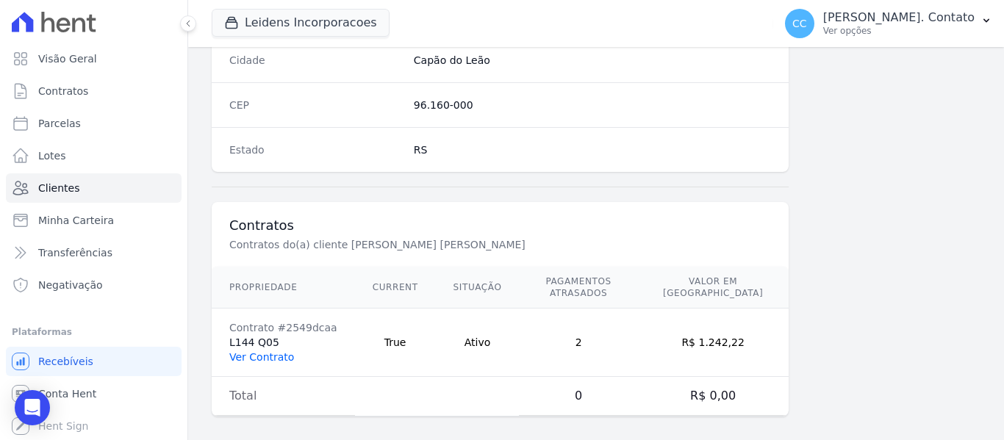
click at [279, 351] on link "Ver Contrato" at bounding box center [261, 357] width 65 height 12
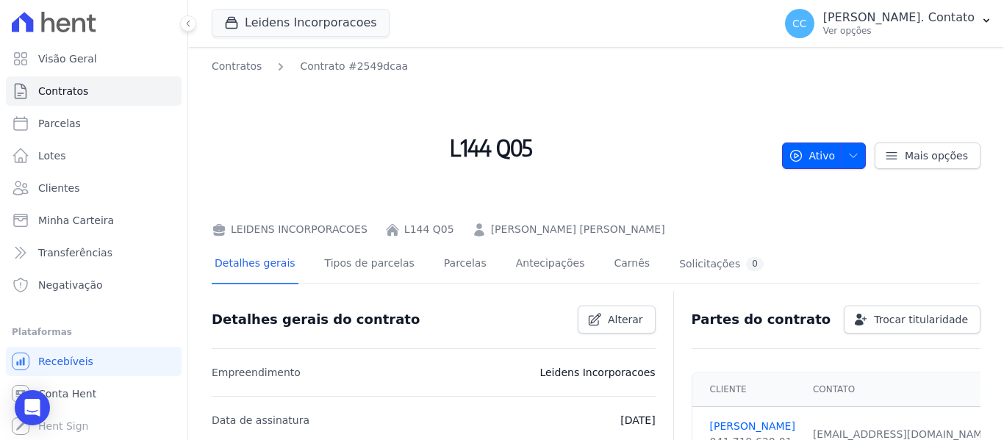
click at [833, 154] on button "Ativo" at bounding box center [824, 156] width 84 height 26
click at [847, 154] on icon "button" at bounding box center [853, 156] width 12 height 12
click at [377, 270] on link "Tipos de parcelas" at bounding box center [370, 264] width 96 height 39
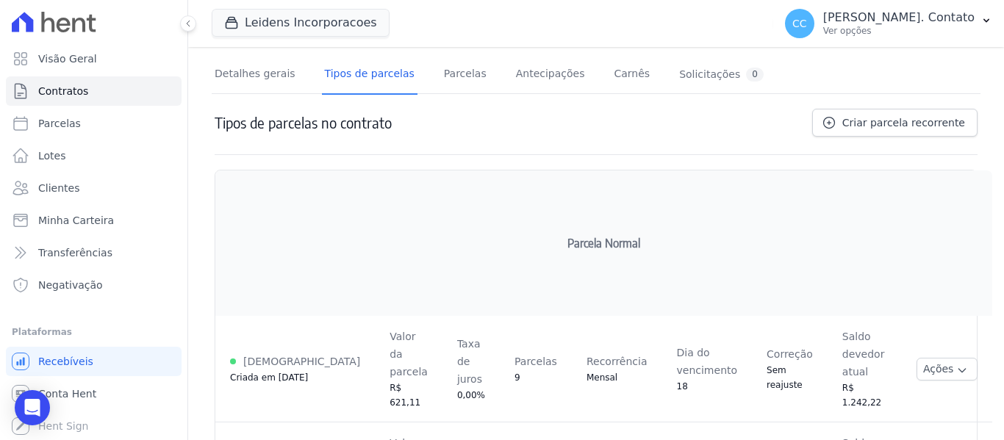
scroll to position [237, 0]
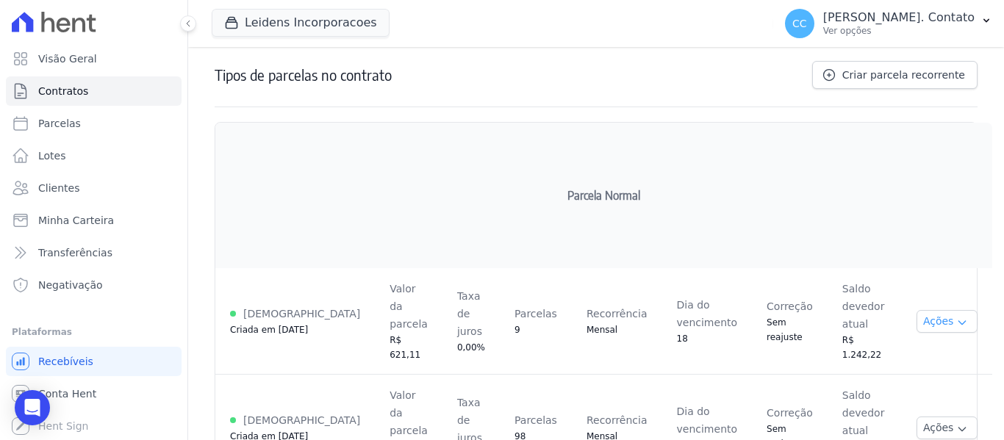
click at [927, 310] on button "Ações" at bounding box center [947, 321] width 62 height 23
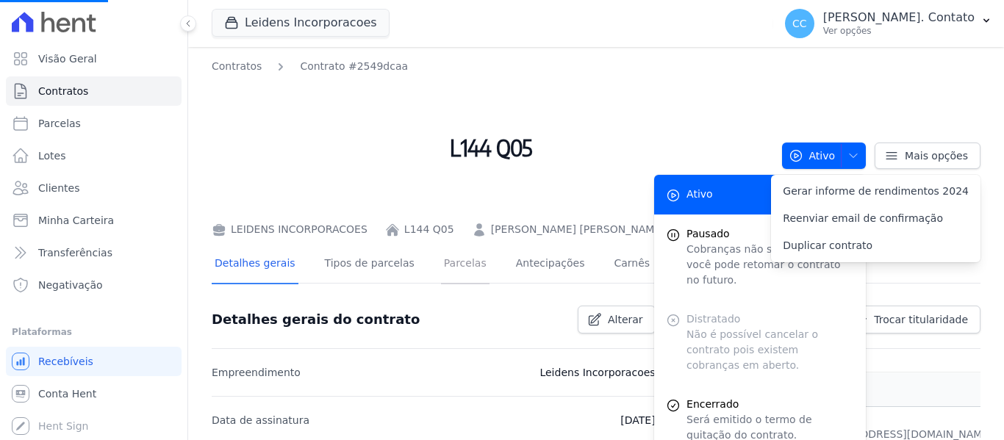
click at [451, 261] on link "Parcelas" at bounding box center [465, 264] width 48 height 39
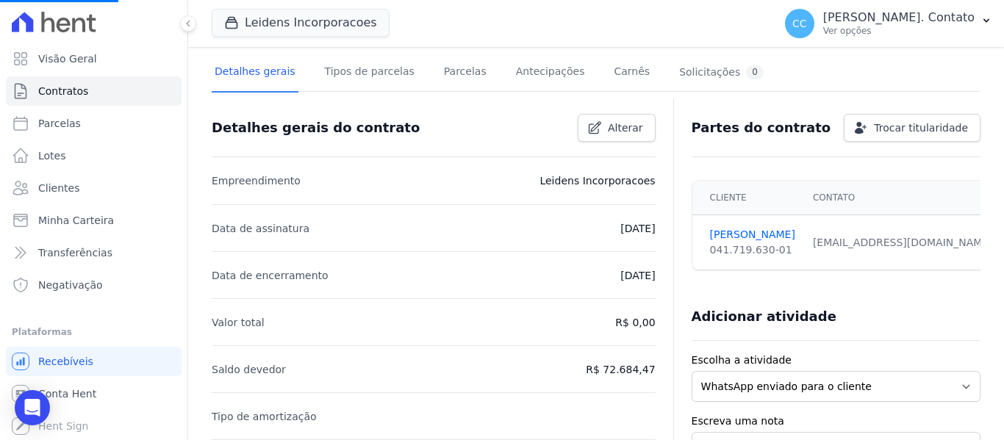
scroll to position [514, 0]
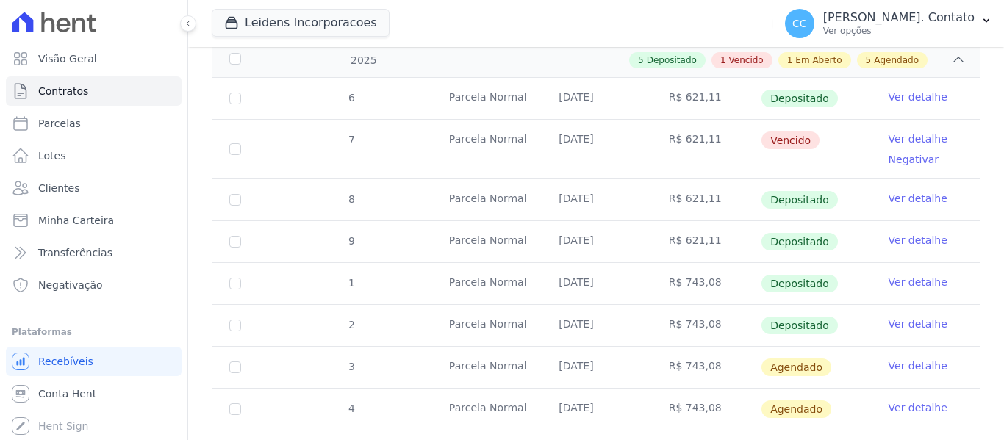
scroll to position [514, 0]
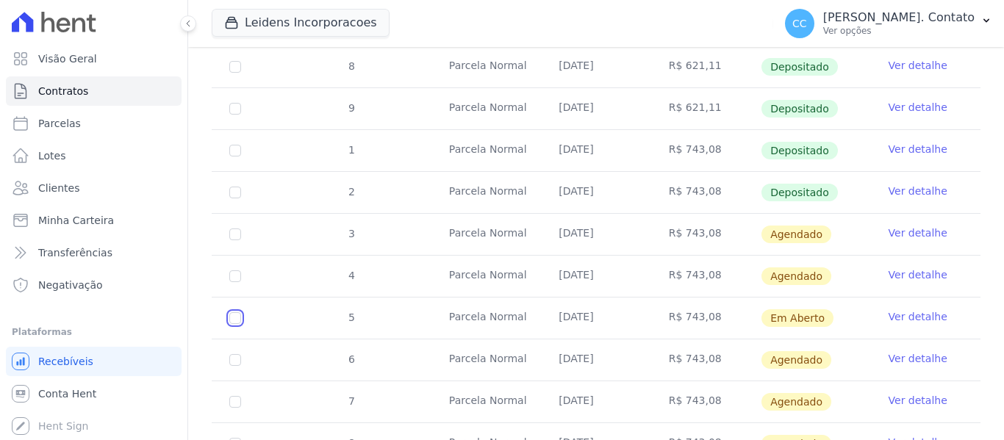
click at [231, 312] on input "checkbox" at bounding box center [235, 318] width 12 height 12
checkbox input "true"
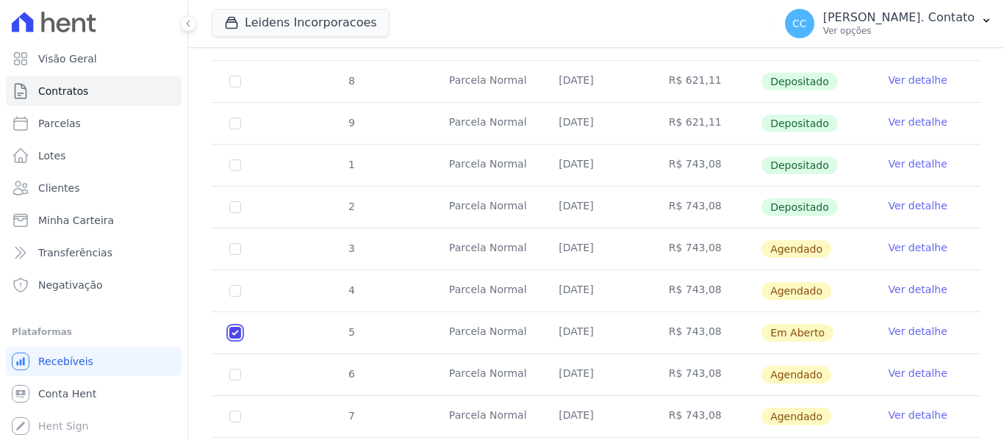
scroll to position [526, 0]
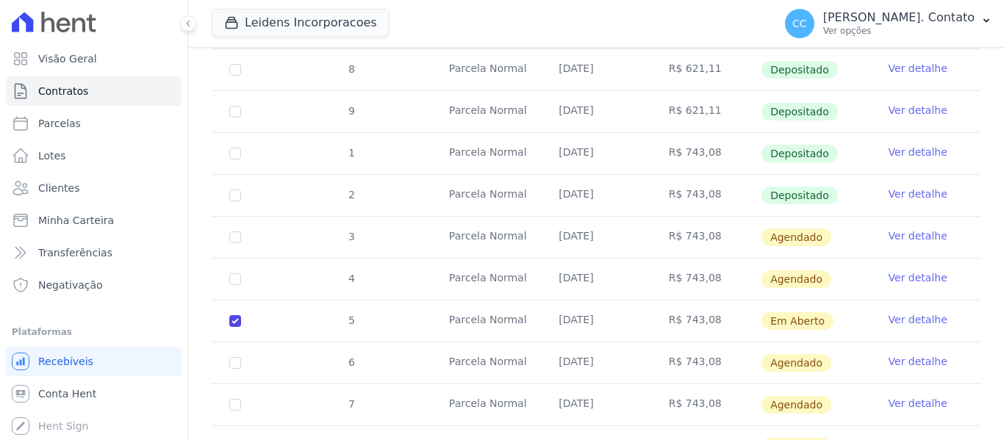
click at [896, 312] on link "Ver detalhe" at bounding box center [917, 319] width 59 height 15
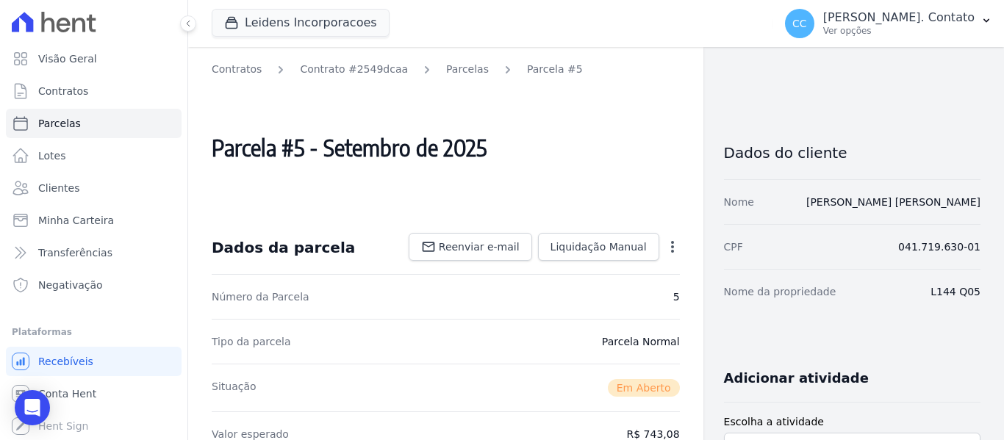
click at [671, 243] on icon "button" at bounding box center [672, 247] width 3 height 12
drag, startPoint x: 665, startPoint y: 243, endPoint x: 663, endPoint y: 234, distance: 9.8
click at [665, 240] on icon "button" at bounding box center [672, 247] width 15 height 15
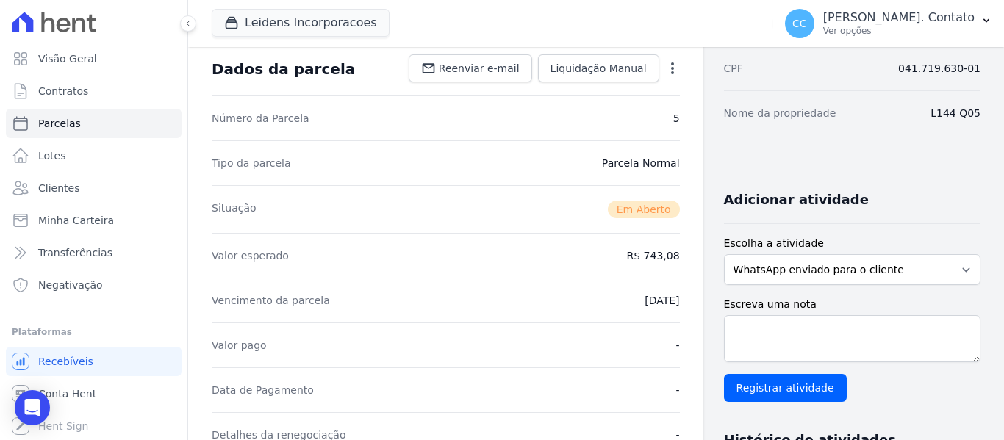
scroll to position [105, 0]
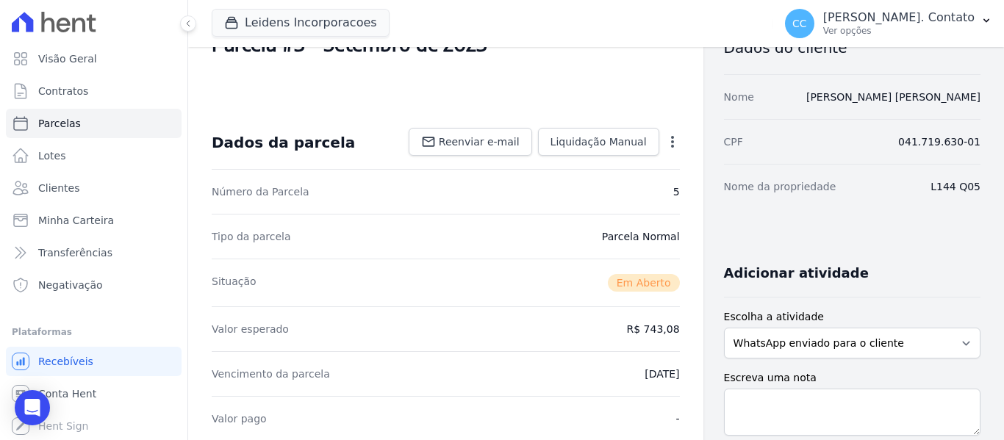
click at [666, 143] on icon "button" at bounding box center [672, 141] width 15 height 15
click at [666, 142] on icon "button" at bounding box center [672, 141] width 15 height 15
click at [671, 142] on icon "button" at bounding box center [672, 142] width 3 height 12
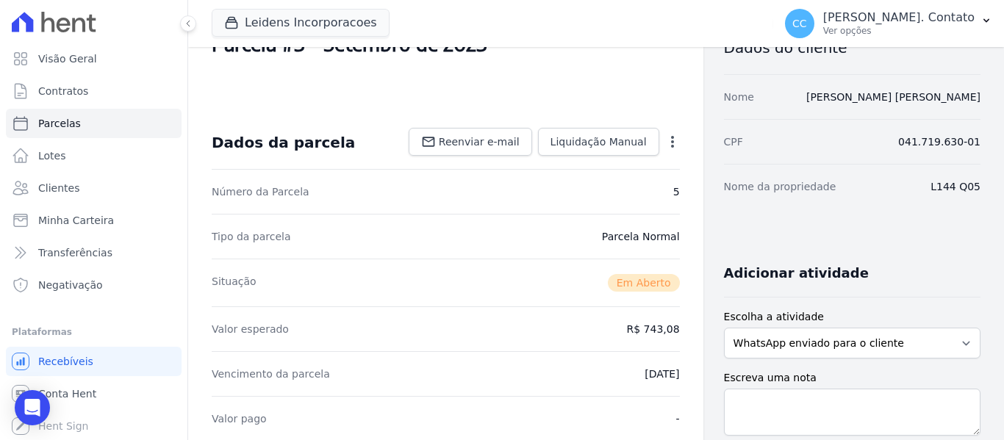
click at [667, 159] on div "Dados da parcela Reenviar e-mail Liquidação Manual Liquidação Manual Data de Pa…" at bounding box center [446, 142] width 468 height 53
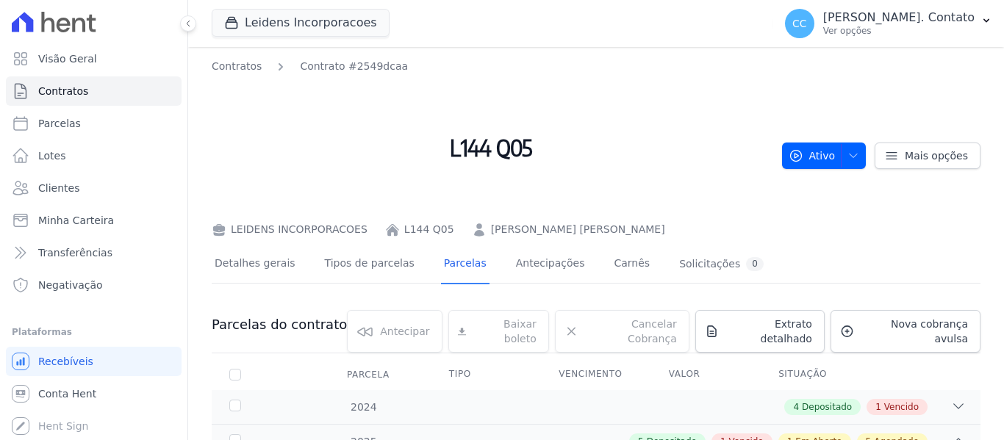
scroll to position [73, 0]
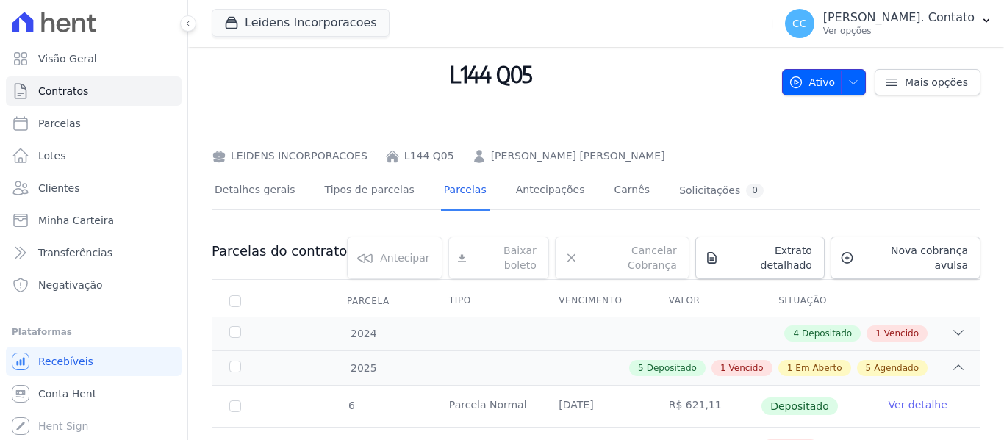
click at [833, 72] on button "Ativo" at bounding box center [824, 82] width 84 height 26
click at [904, 77] on span "Mais opções" at bounding box center [935, 82] width 63 height 15
click at [865, 84] on div "Mais opções" at bounding box center [922, 82] width 115 height 26
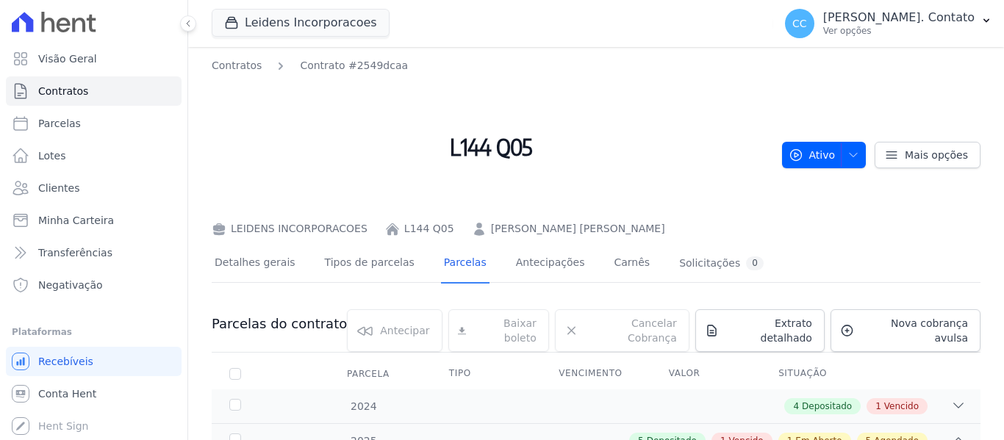
scroll to position [0, 0]
click at [524, 264] on link "Antecipações" at bounding box center [550, 264] width 75 height 39
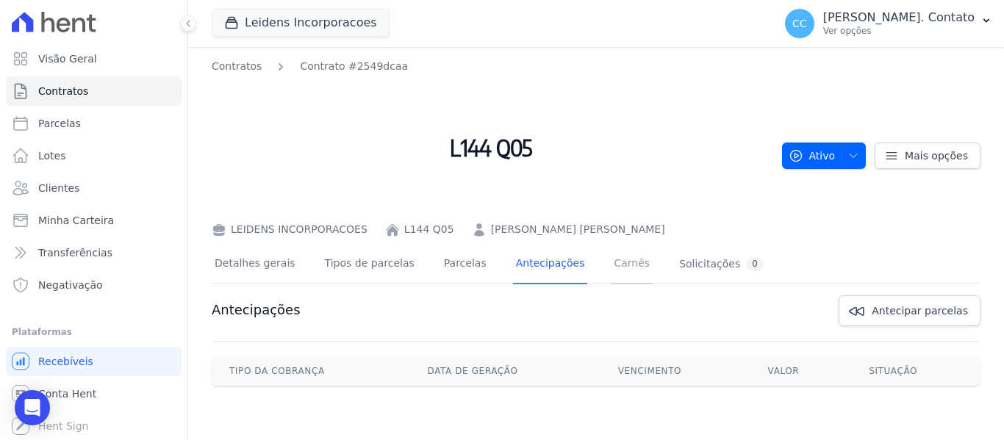
click at [611, 263] on link "Carnês" at bounding box center [632, 264] width 42 height 39
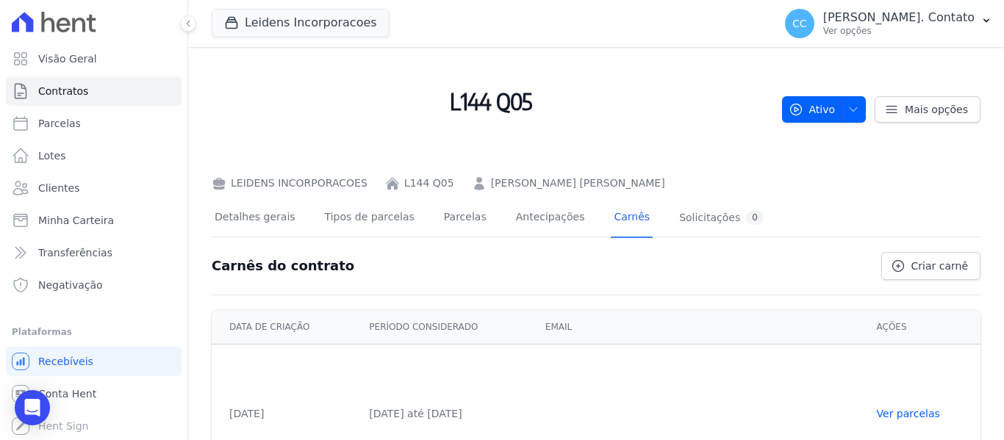
scroll to position [100, 0]
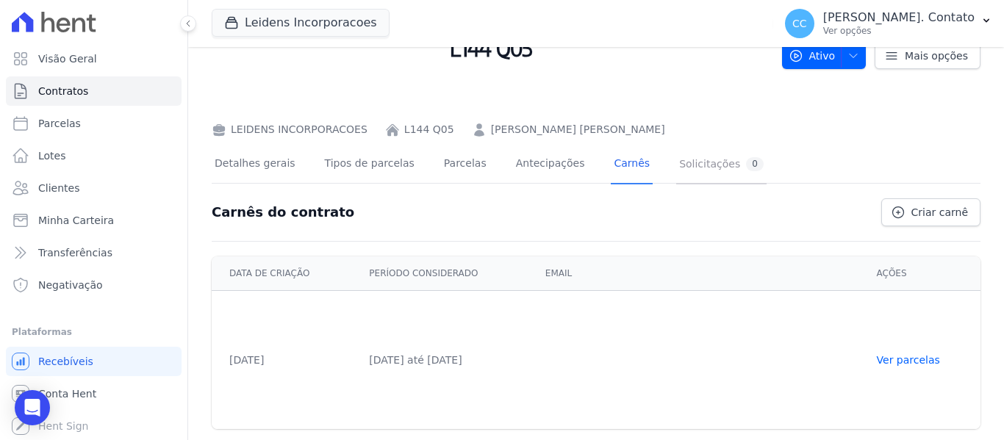
click at [679, 165] on div "Solicitações 0" at bounding box center [721, 164] width 84 height 14
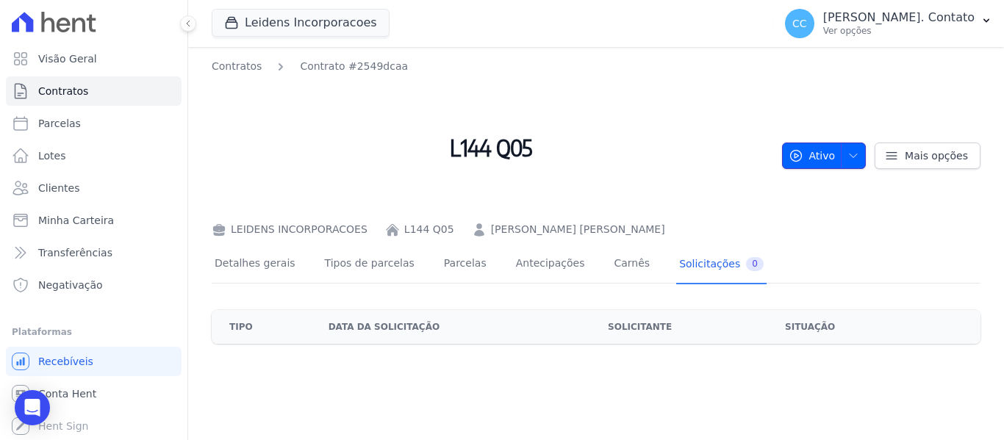
click at [822, 154] on span "Ativo" at bounding box center [811, 156] width 47 height 26
click at [334, 264] on link "Tipos de parcelas" at bounding box center [370, 264] width 96 height 39
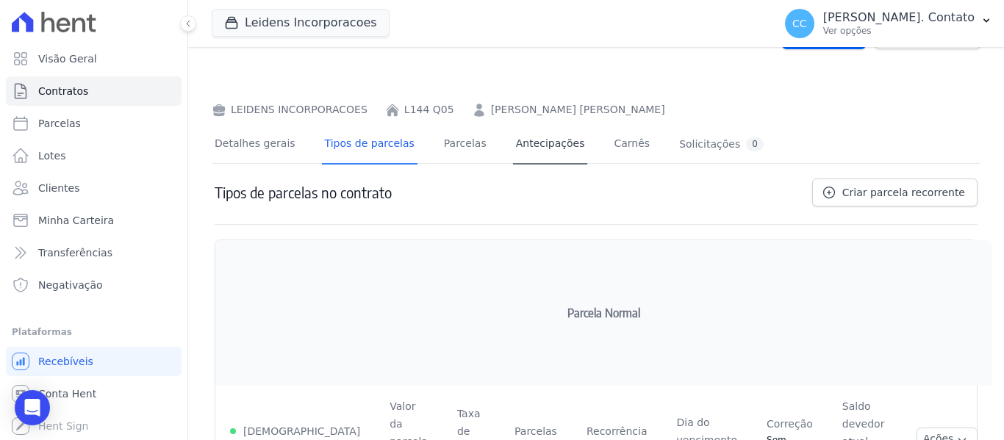
scroll to position [237, 0]
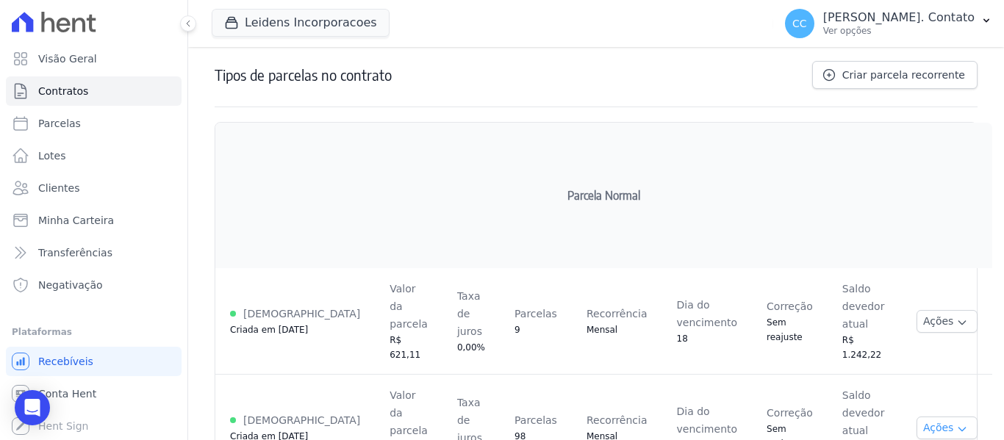
click at [956, 423] on icon "button" at bounding box center [962, 429] width 12 height 12
click at [956, 317] on icon "button" at bounding box center [962, 323] width 12 height 12
click at [799, 237] on h2 "Parcela Normal" at bounding box center [604, 195] width 752 height 120
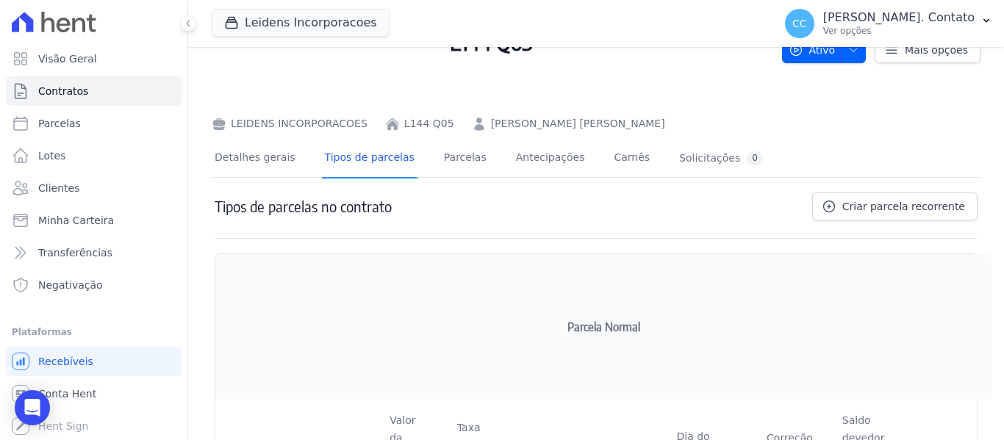
scroll to position [90, 0]
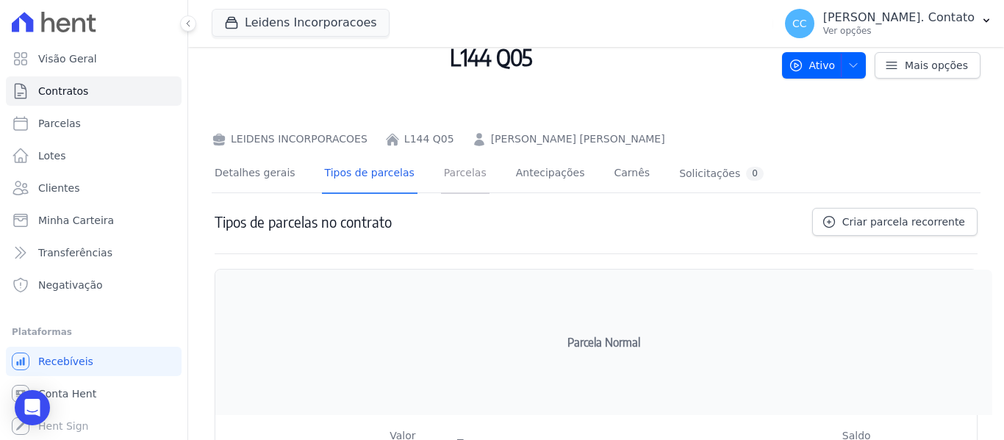
click at [441, 168] on link "Parcelas" at bounding box center [465, 174] width 48 height 39
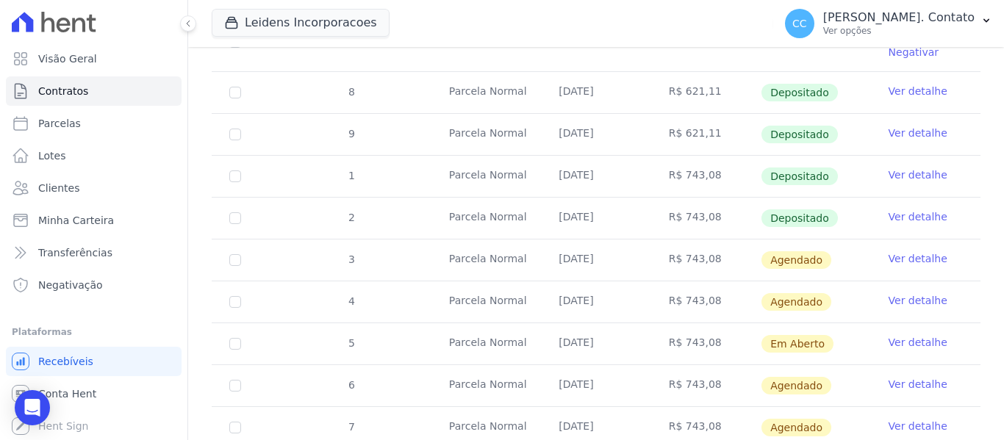
scroll to position [514, 0]
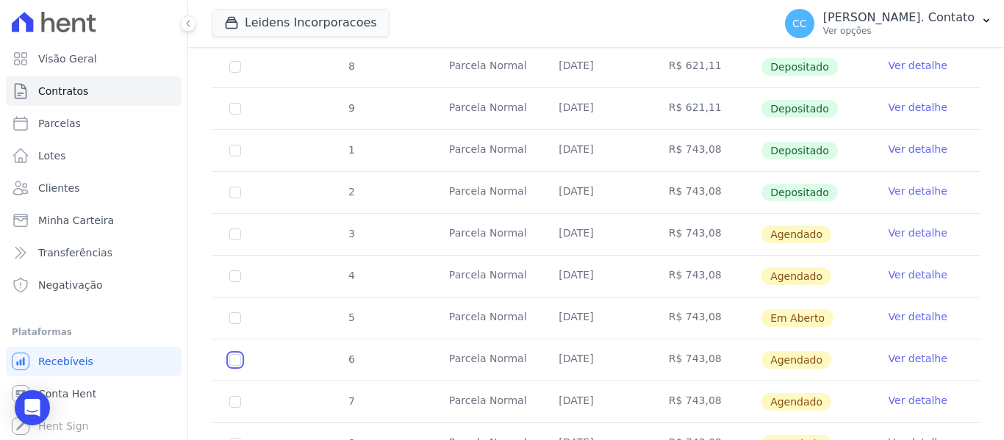
click at [235, 240] on input "checkbox" at bounding box center [235, 234] width 12 height 12
checkbox input "true"
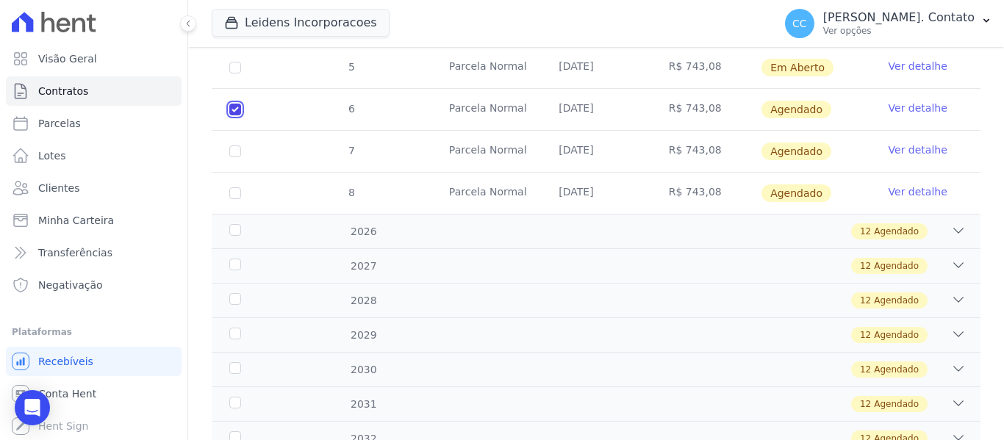
scroll to position [820, 0]
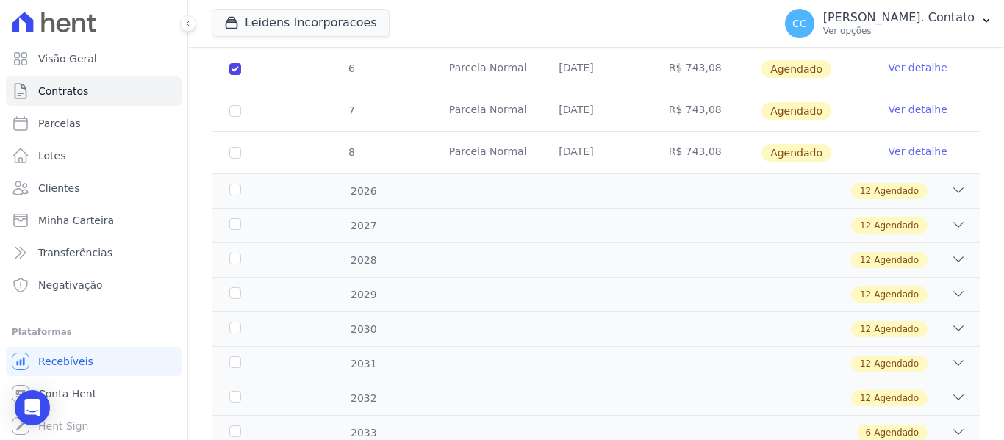
click at [888, 60] on link "Ver detalhe" at bounding box center [917, 67] width 59 height 15
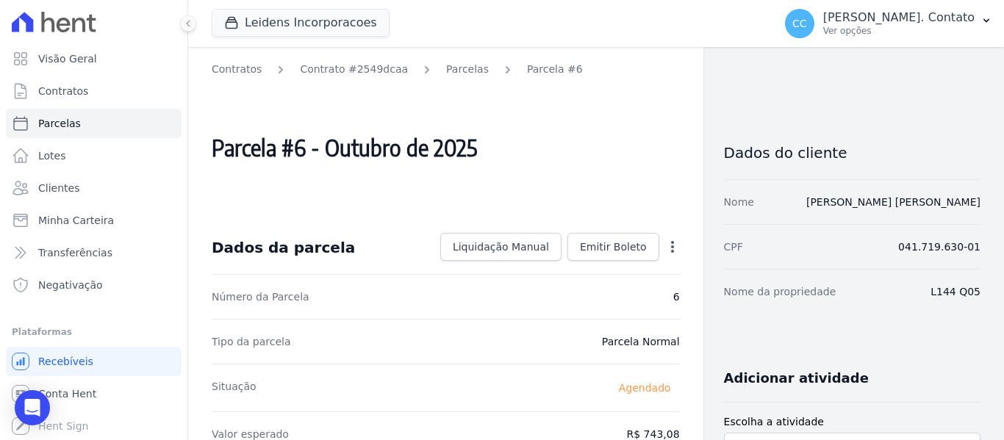
click at [666, 245] on icon "button" at bounding box center [672, 247] width 15 height 15
click at [671, 246] on icon "button" at bounding box center [672, 247] width 3 height 12
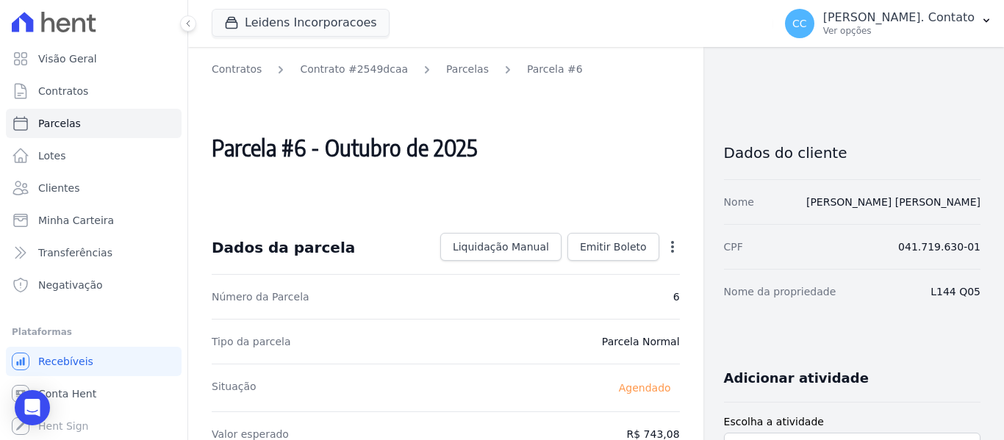
click at [671, 246] on icon "button" at bounding box center [672, 247] width 3 height 12
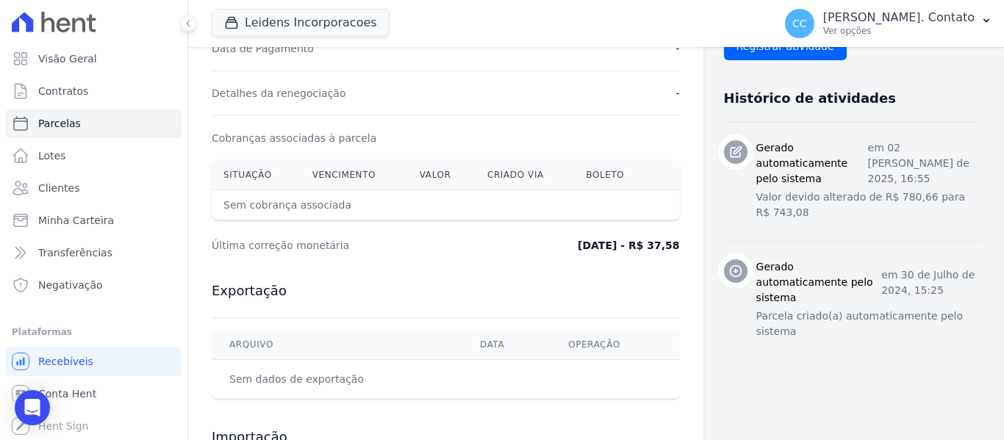
scroll to position [519, 0]
click at [634, 383] on table "Arquivo Data Operação Sem dados de exportação" at bounding box center [446, 365] width 468 height 68
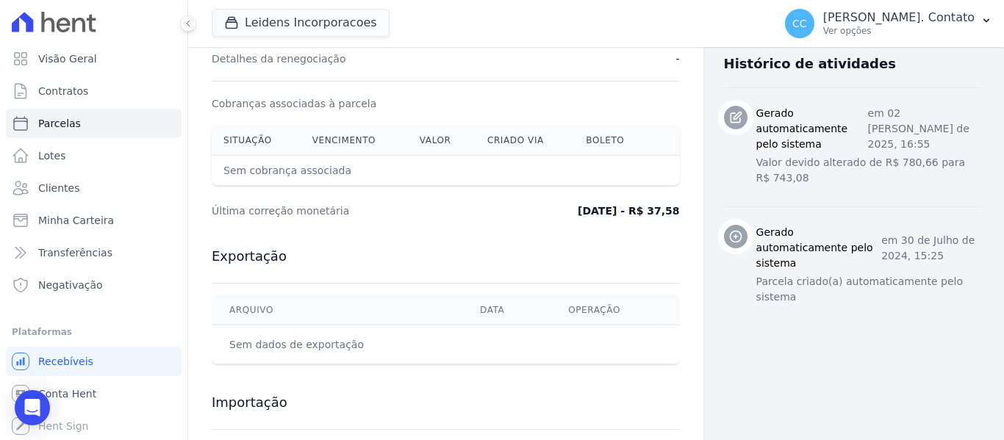
scroll to position [446, 0]
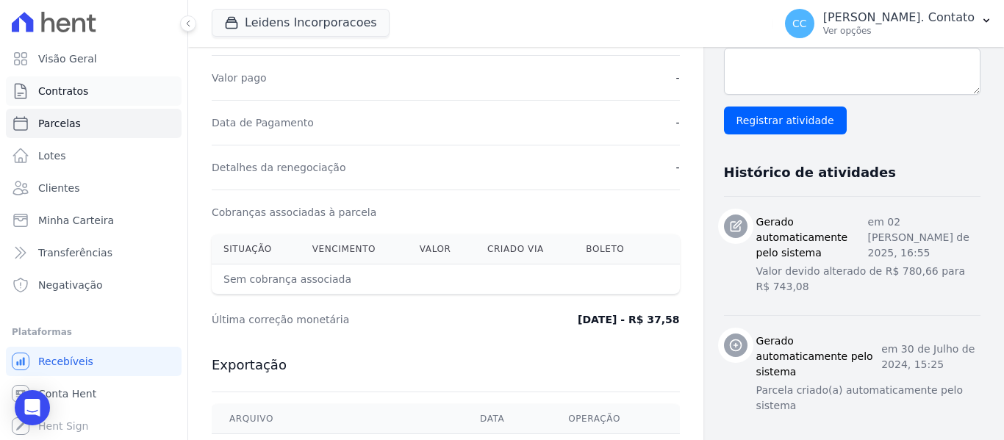
click at [54, 90] on span "Contratos" at bounding box center [63, 91] width 50 height 15
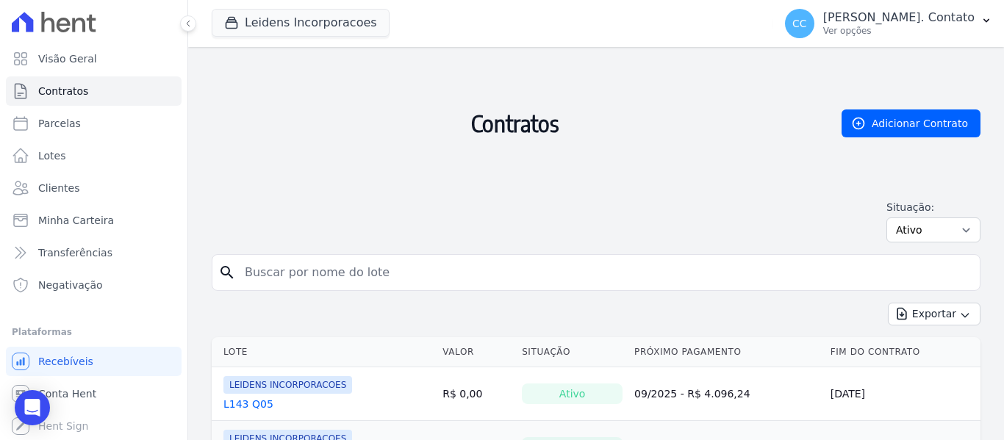
click at [54, 61] on span "Visão Geral" at bounding box center [67, 58] width 59 height 15
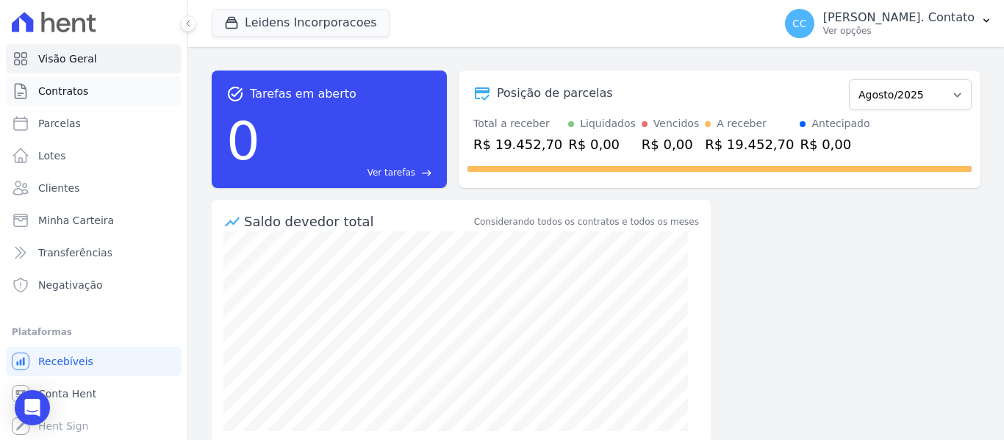
click at [100, 96] on link "Contratos" at bounding box center [94, 90] width 176 height 29
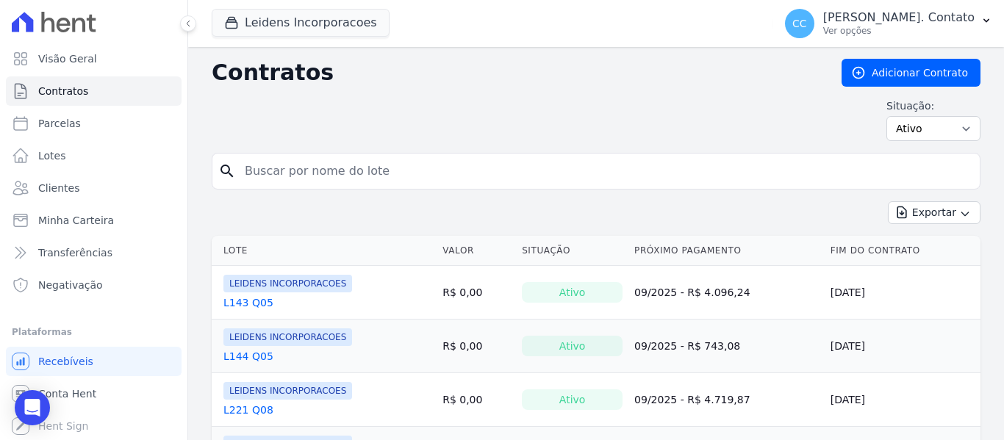
click at [261, 298] on link "L143 Q05" at bounding box center [248, 302] width 50 height 15
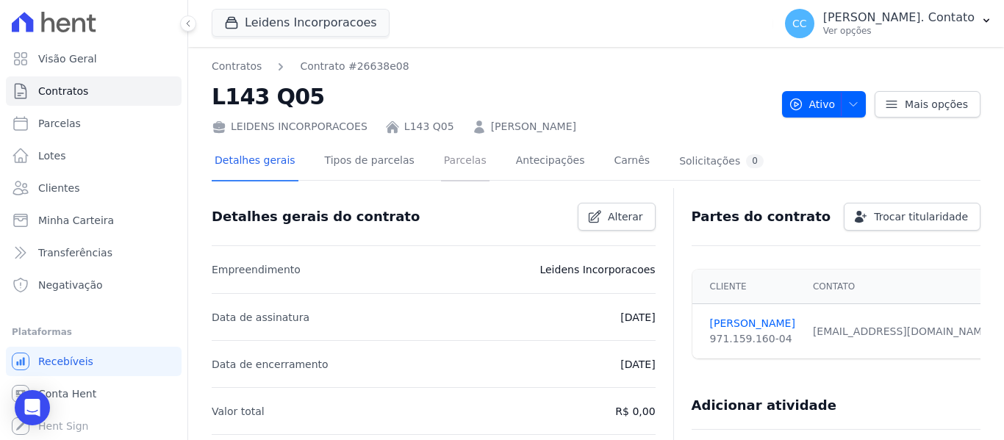
click at [441, 168] on link "Parcelas" at bounding box center [465, 162] width 48 height 39
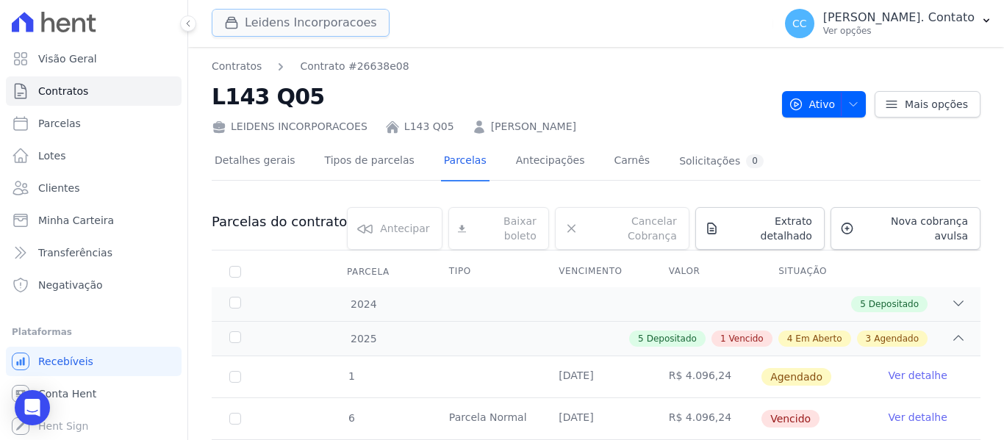
click at [252, 20] on button "Leidens Incorporacoes" at bounding box center [301, 23] width 178 height 28
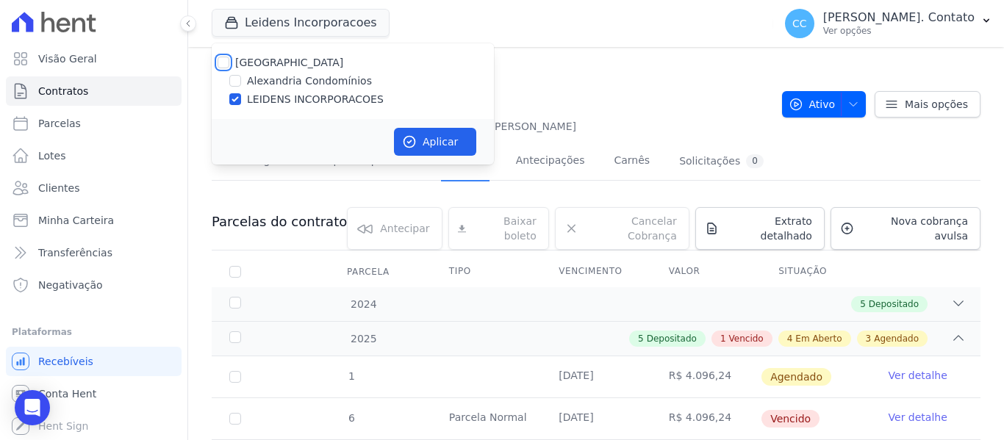
click at [224, 60] on input "Alexandria" at bounding box center [223, 63] width 12 height 12
checkbox input "true"
click at [438, 150] on button "Aplicar" at bounding box center [435, 142] width 82 height 28
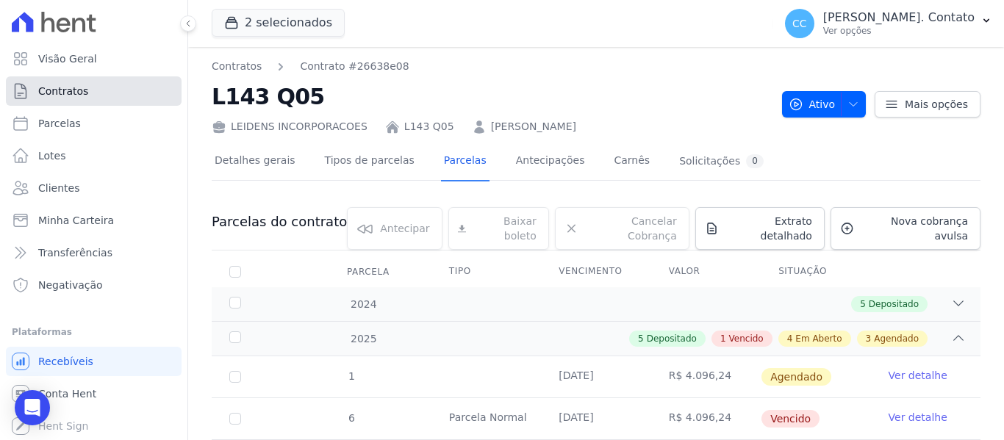
click at [75, 90] on span "Contratos" at bounding box center [63, 91] width 50 height 15
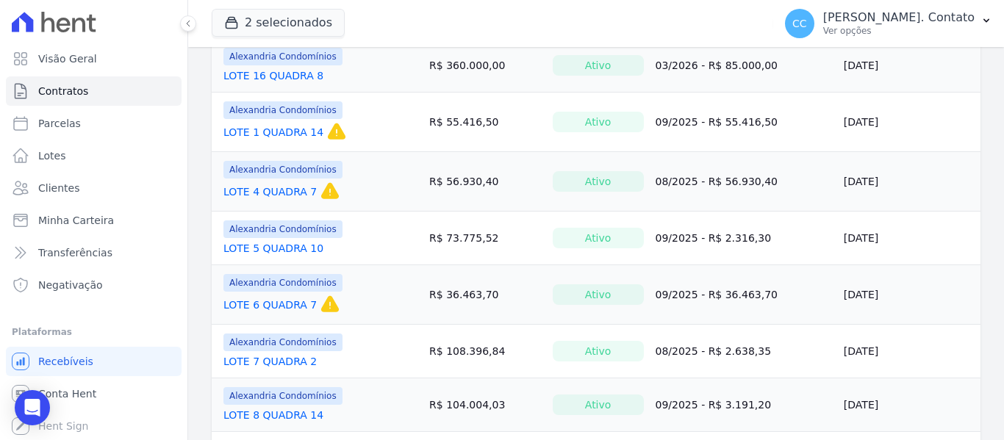
scroll to position [1140, 0]
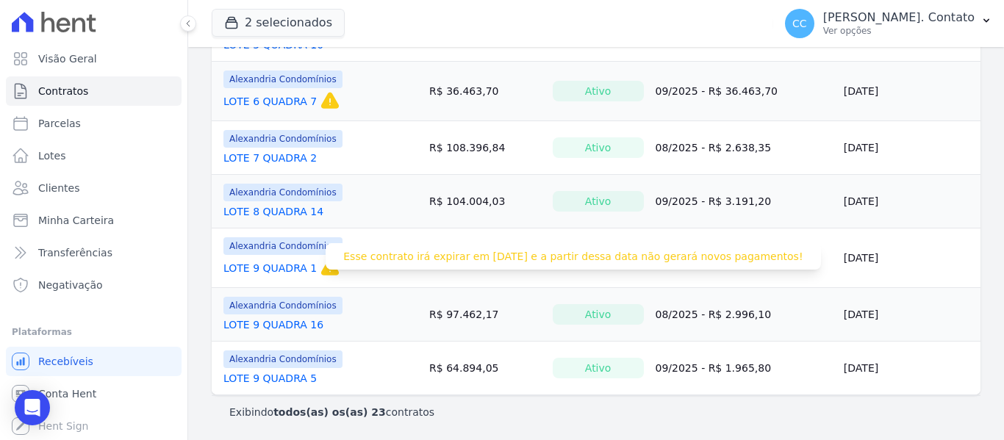
click at [322, 270] on icon at bounding box center [330, 267] width 18 height 16
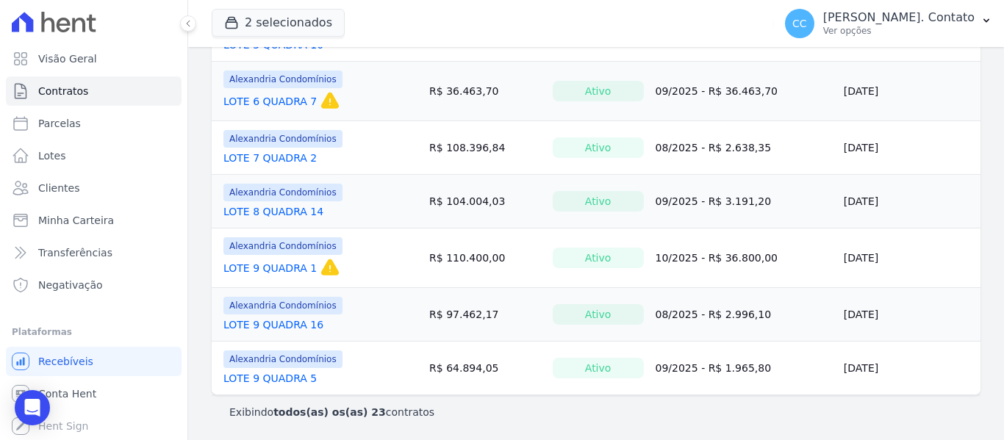
click at [279, 267] on link "LOTE 9 QUADRA 1" at bounding box center [269, 268] width 93 height 15
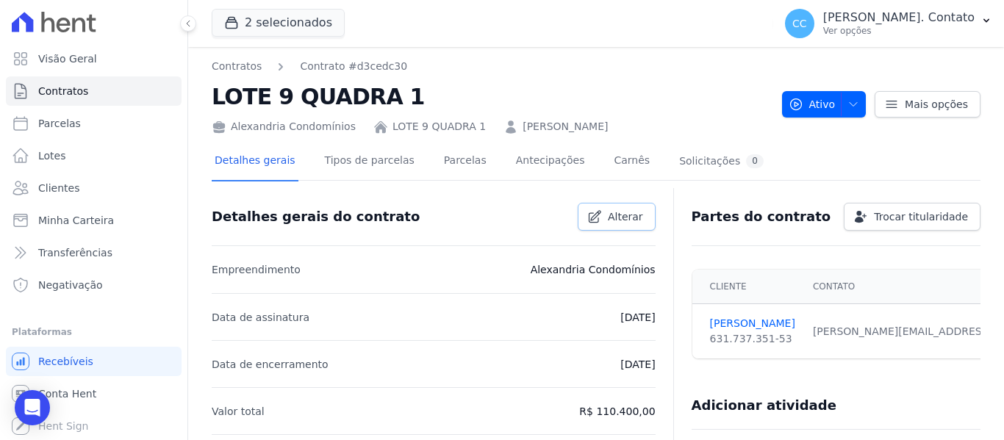
click at [596, 213] on icon at bounding box center [594, 217] width 12 height 12
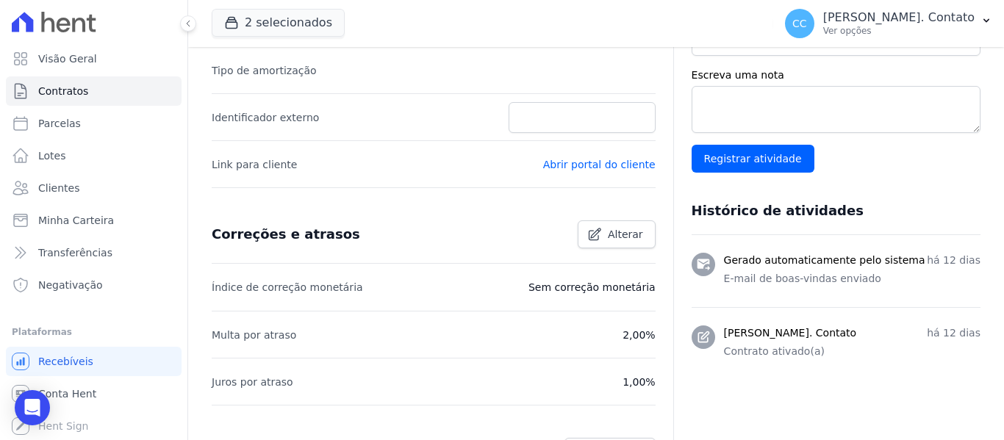
scroll to position [288, 0]
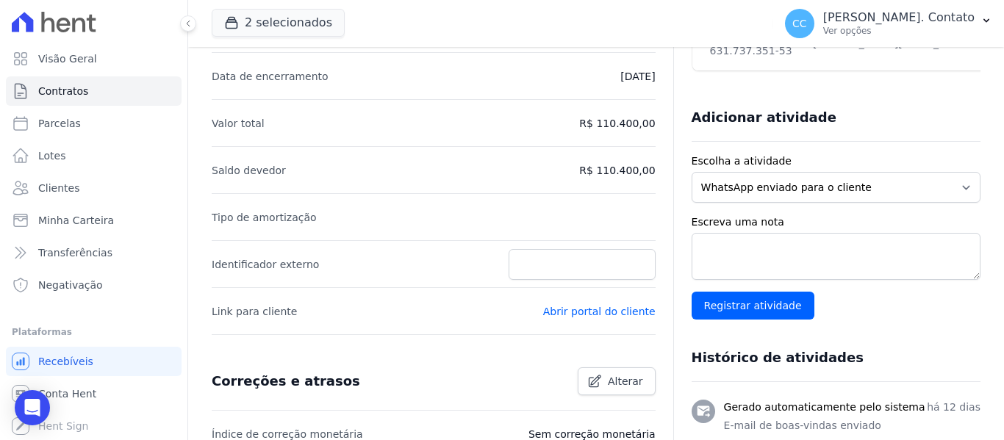
click at [492, 217] on li "Tipo de amortização" at bounding box center [434, 216] width 444 height 47
click at [488, 218] on li "Tipo de amortização" at bounding box center [434, 216] width 444 height 47
click at [89, 87] on link "Contratos" at bounding box center [94, 90] width 176 height 29
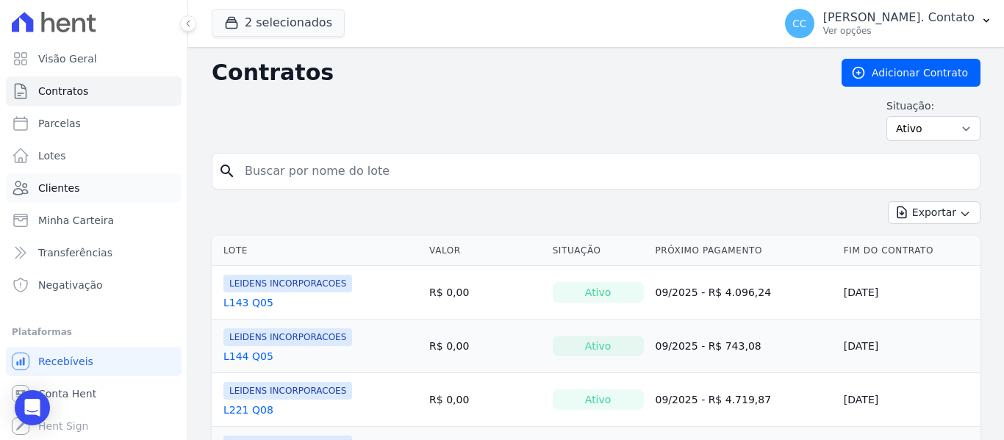
click at [52, 189] on span "Clientes" at bounding box center [58, 188] width 41 height 15
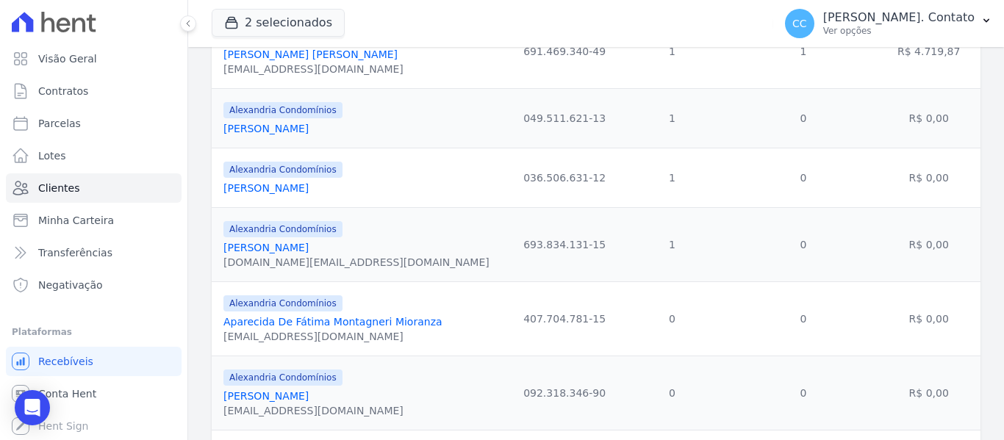
scroll to position [441, 0]
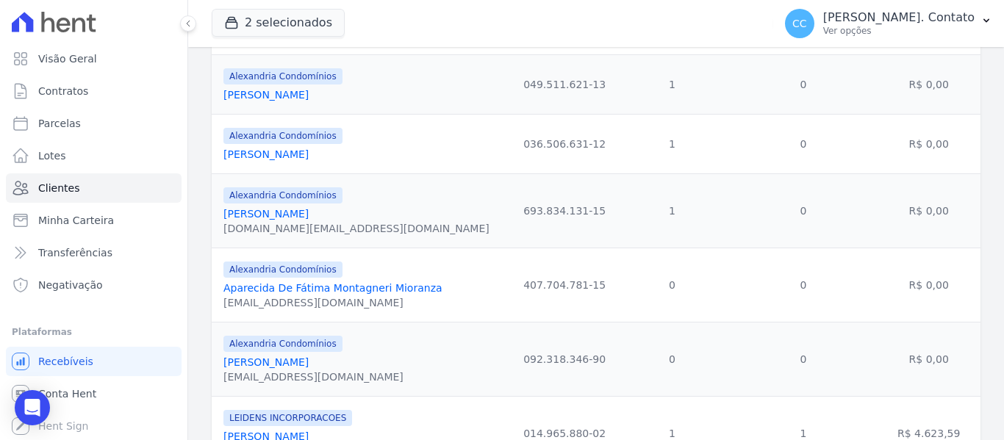
click at [295, 213] on link "Angela Maria Aimi" at bounding box center [265, 214] width 85 height 12
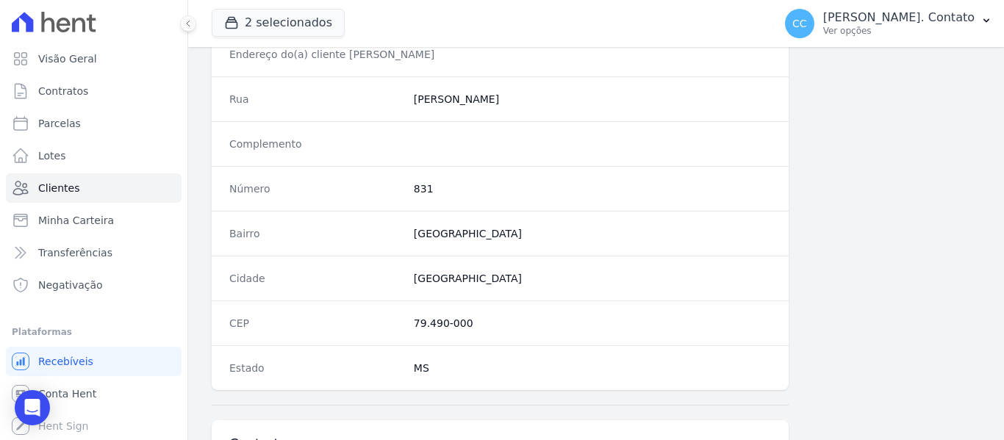
scroll to position [935, 0]
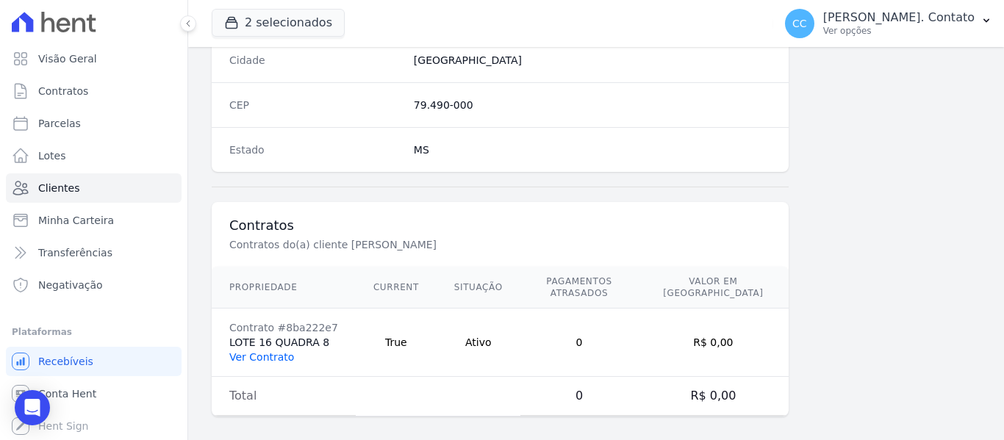
drag, startPoint x: 256, startPoint y: 344, endPoint x: 273, endPoint y: 339, distance: 17.7
click at [256, 351] on link "Ver Contrato" at bounding box center [261, 357] width 65 height 12
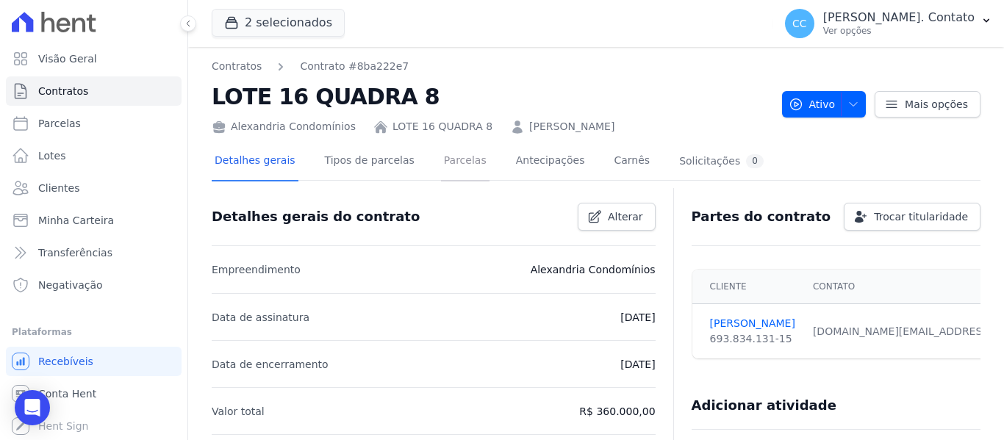
click at [444, 171] on link "Parcelas" at bounding box center [465, 162] width 48 height 39
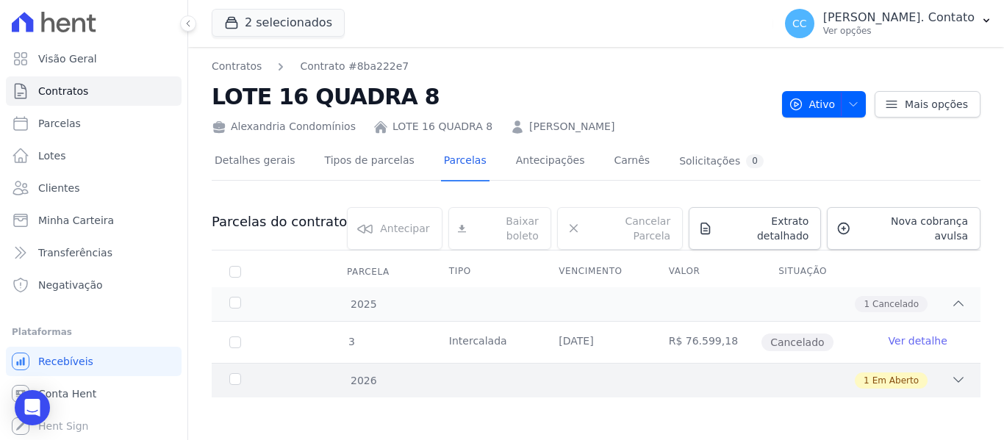
click at [964, 372] on icon at bounding box center [958, 379] width 15 height 15
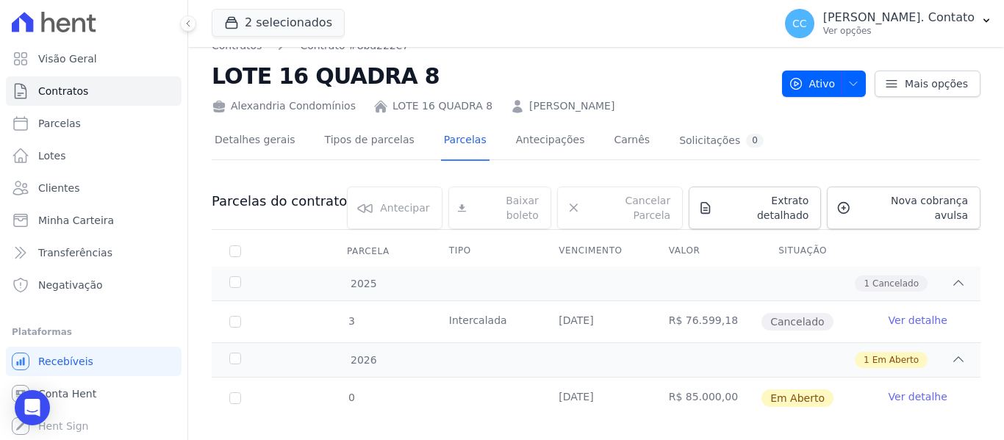
scroll to position [32, 0]
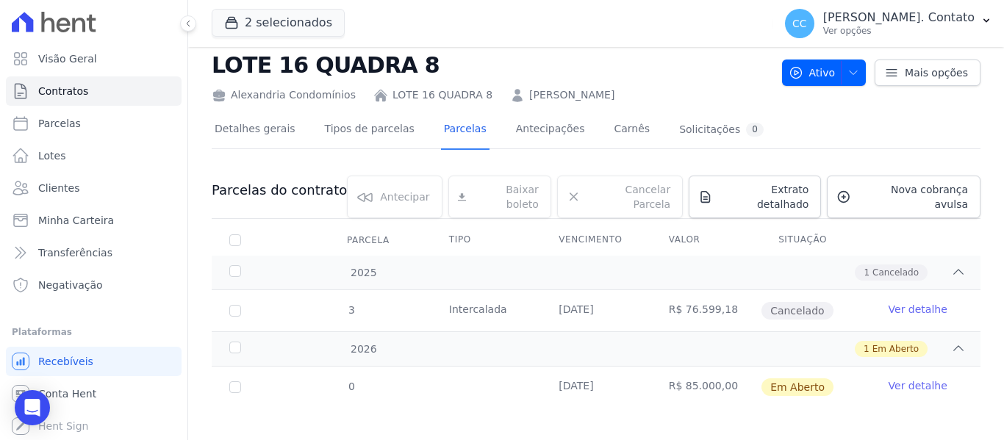
click at [904, 378] on link "Ver detalhe" at bounding box center [917, 385] width 59 height 15
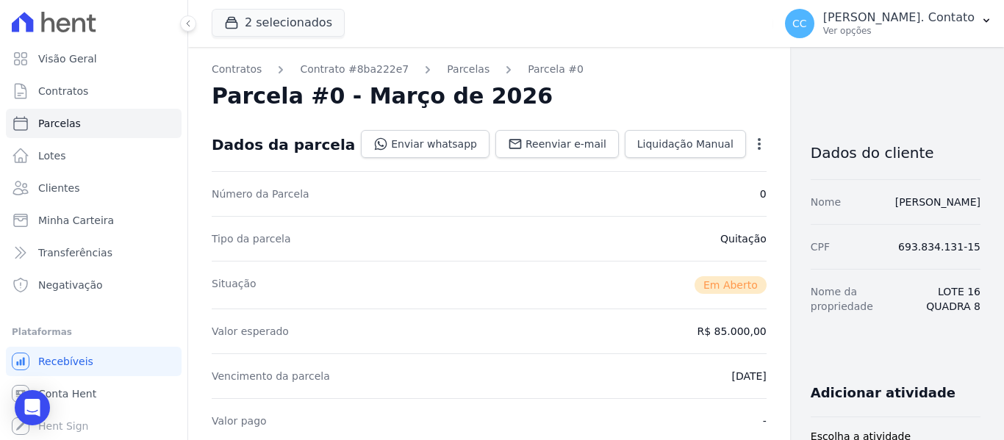
click at [752, 140] on icon "button" at bounding box center [759, 144] width 15 height 15
click at [657, 184] on link "Cancelar Parcela" at bounding box center [695, 190] width 129 height 26
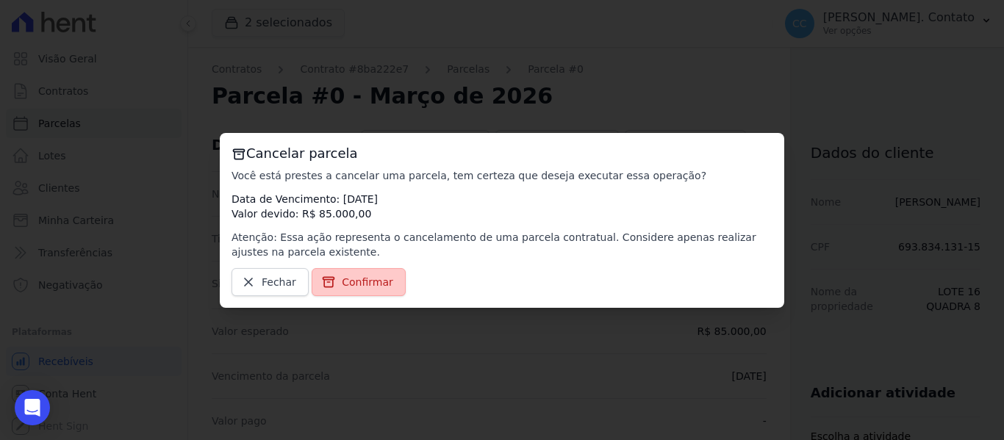
click at [360, 281] on span "Confirmar" at bounding box center [367, 282] width 51 height 15
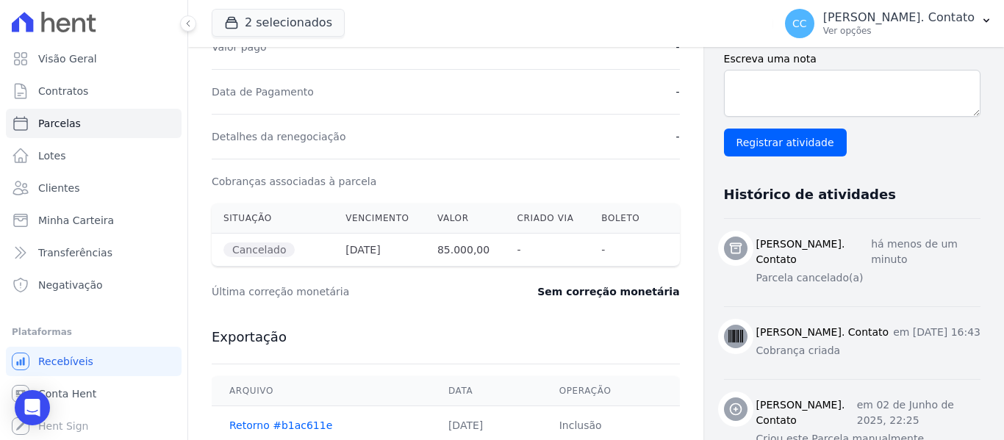
scroll to position [616, 0]
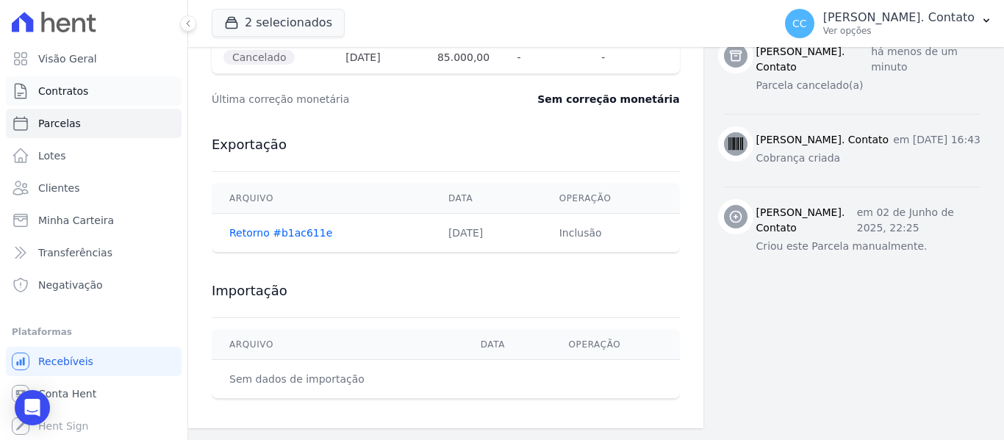
click at [77, 96] on span "Contratos" at bounding box center [63, 91] width 50 height 15
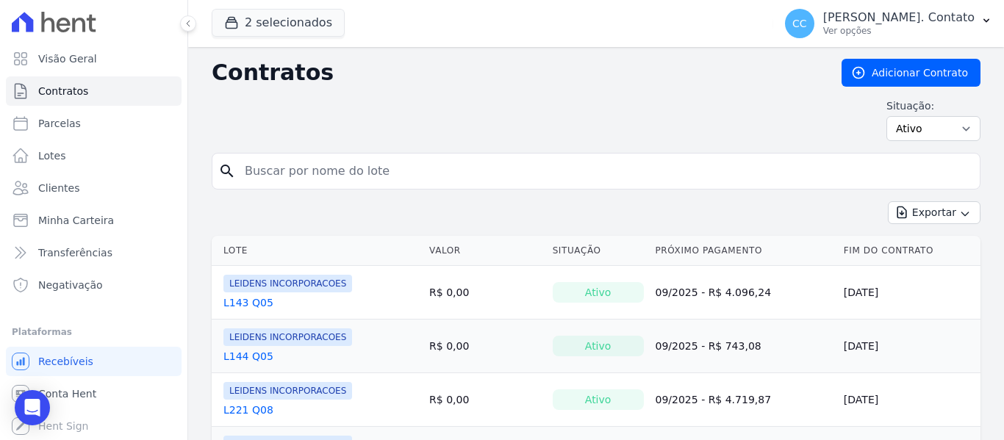
click at [381, 162] on input "search" at bounding box center [605, 170] width 738 height 29
type input "ANGELA"
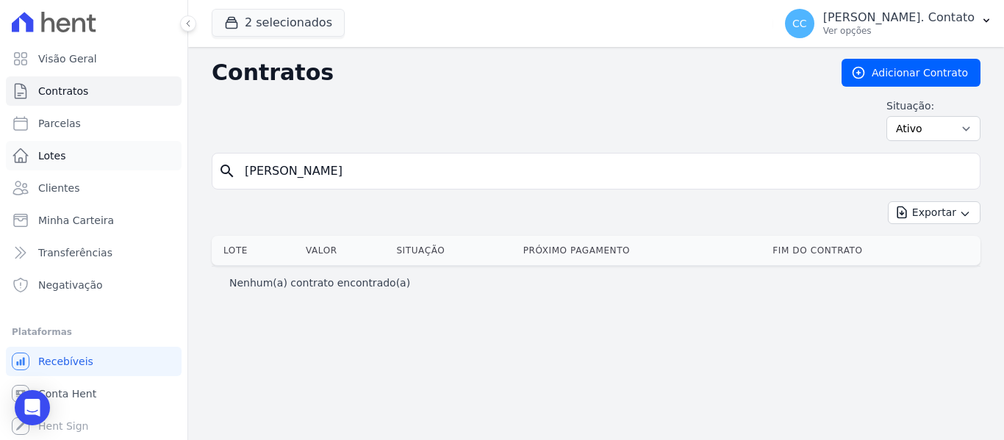
drag, startPoint x: 227, startPoint y: 166, endPoint x: 132, endPoint y: 166, distance: 94.8
click at [132, 166] on div "Visão Geral Contratos Parcelas Lotes Clientes Minha Carteira Transferências Neg…" at bounding box center [502, 220] width 1004 height 440
click at [92, 184] on link "Clientes" at bounding box center [94, 187] width 176 height 29
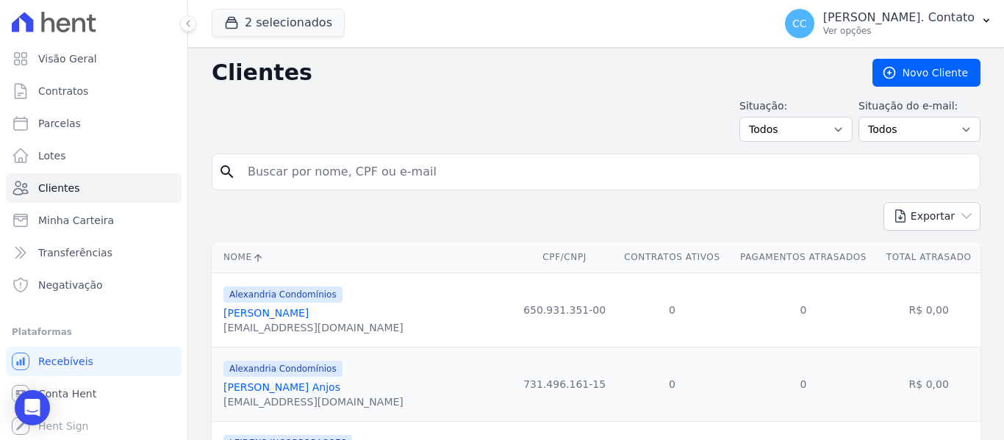
click at [317, 178] on input "search" at bounding box center [606, 171] width 735 height 29
type input "ANGELA"
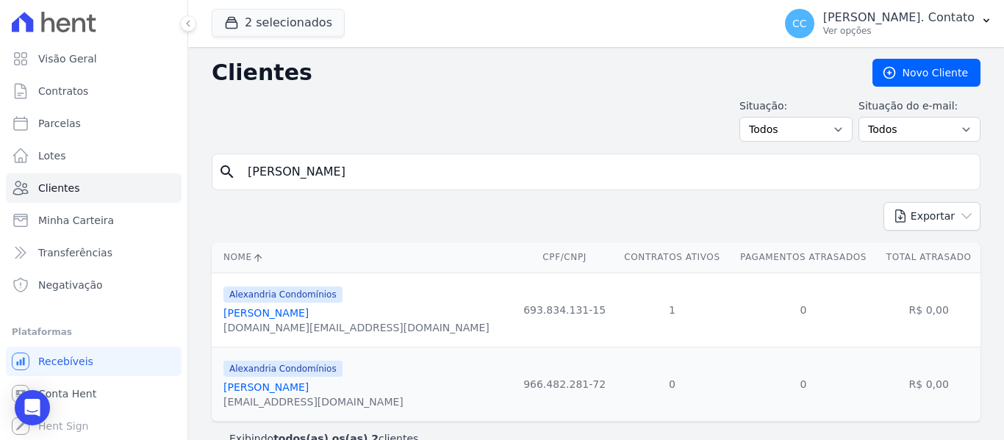
click at [273, 316] on link "Angela Maria Aimi" at bounding box center [265, 313] width 85 height 12
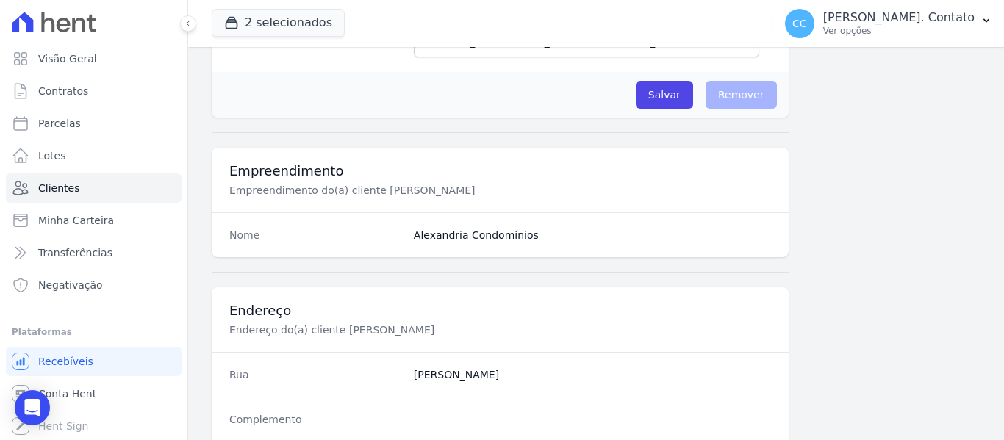
scroll to position [882, 0]
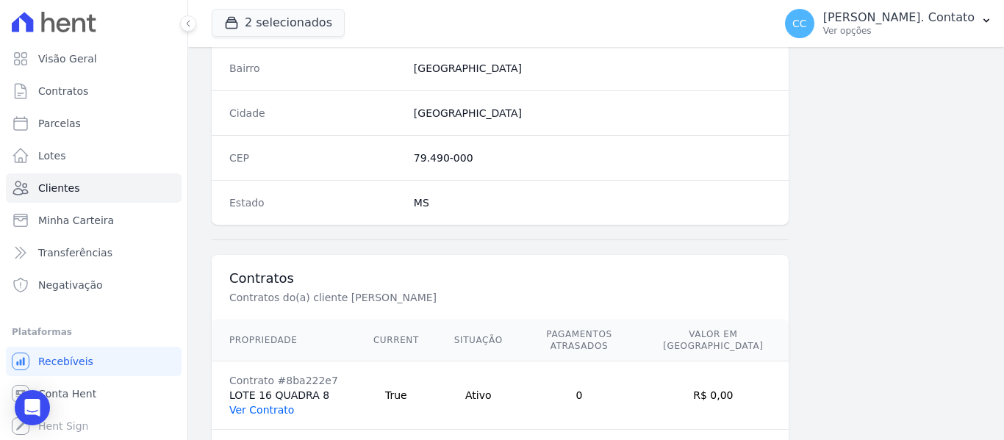
click at [269, 404] on link "Ver Contrato" at bounding box center [261, 410] width 65 height 12
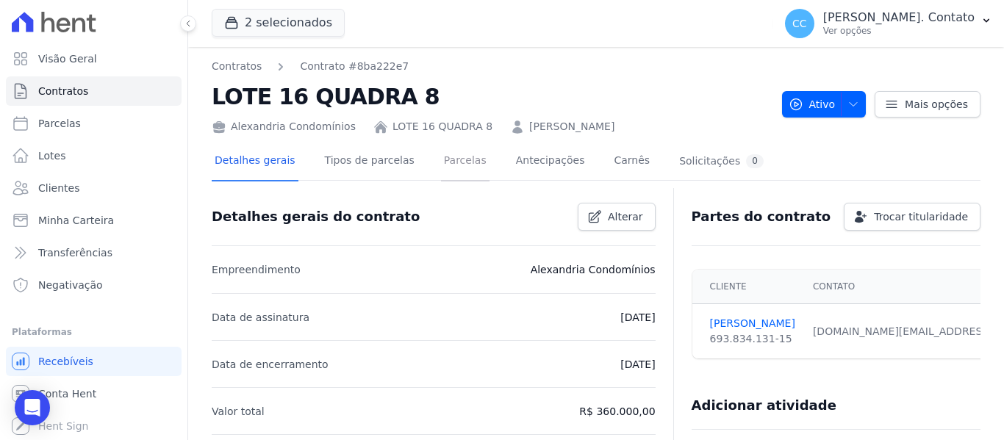
click at [441, 164] on link "Parcelas" at bounding box center [465, 162] width 48 height 39
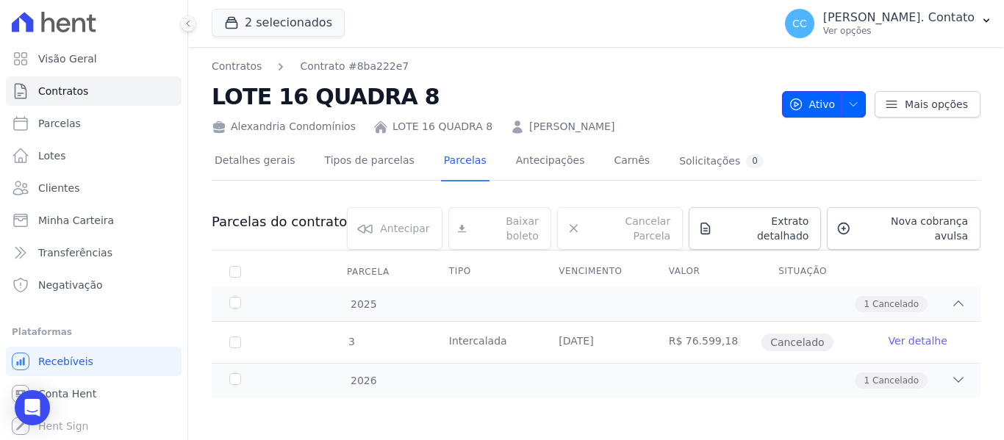
click at [866, 95] on button "Ativo" at bounding box center [824, 104] width 84 height 26
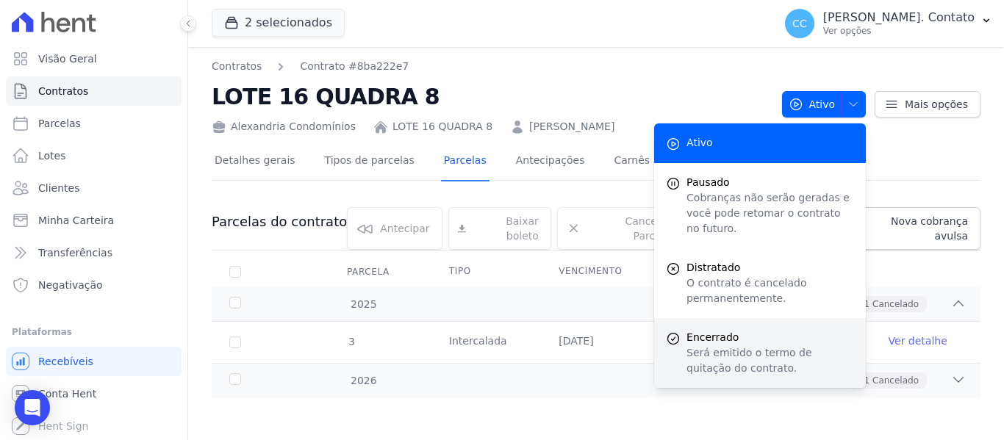
click at [711, 345] on p "Será emitido o termo de quitação do contrato." at bounding box center [770, 360] width 168 height 31
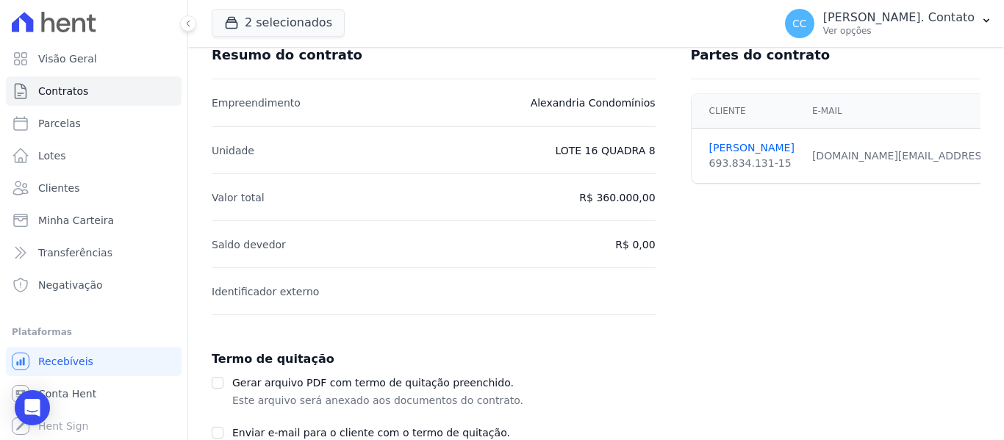
scroll to position [255, 0]
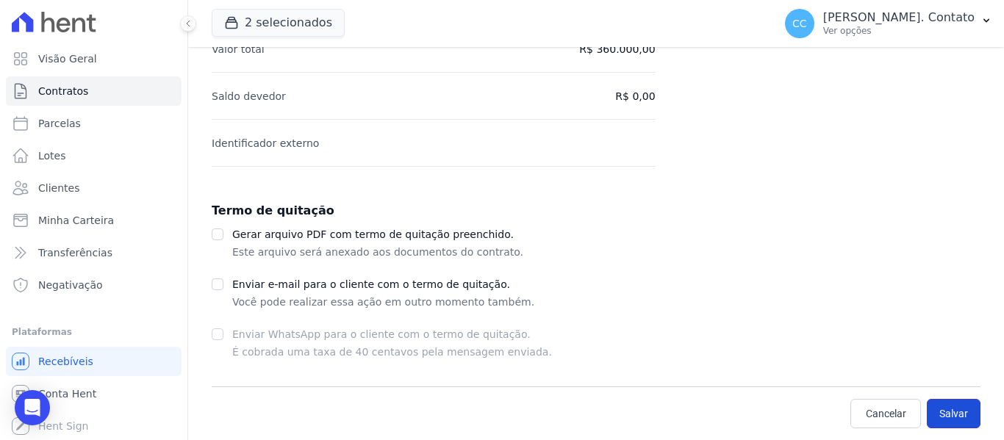
click at [946, 420] on button "Salvar" at bounding box center [953, 413] width 54 height 29
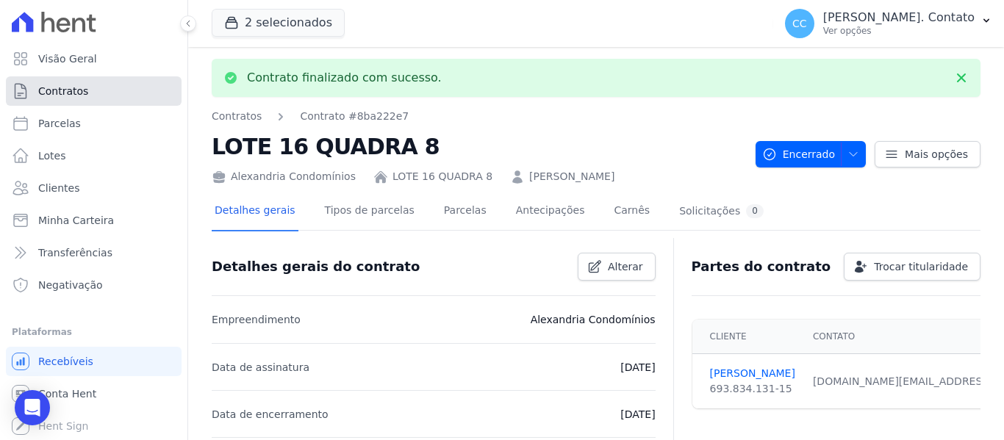
click at [46, 87] on span "Contratos" at bounding box center [63, 91] width 50 height 15
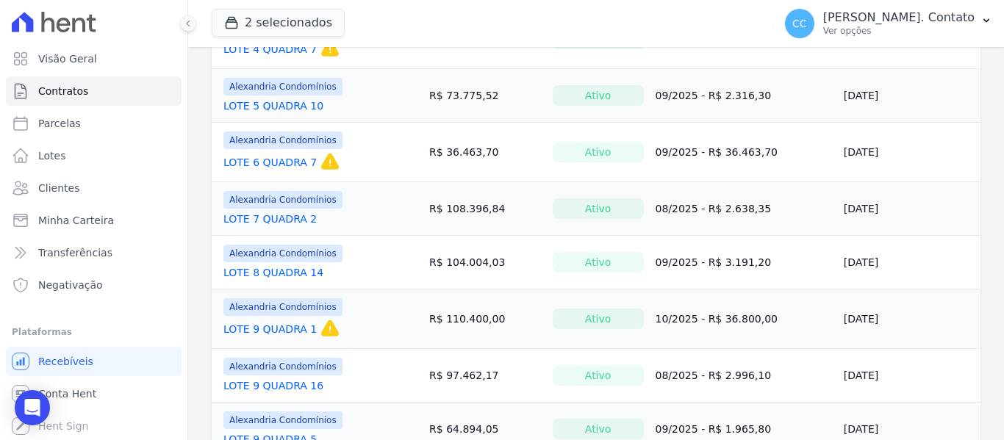
scroll to position [1086, 0]
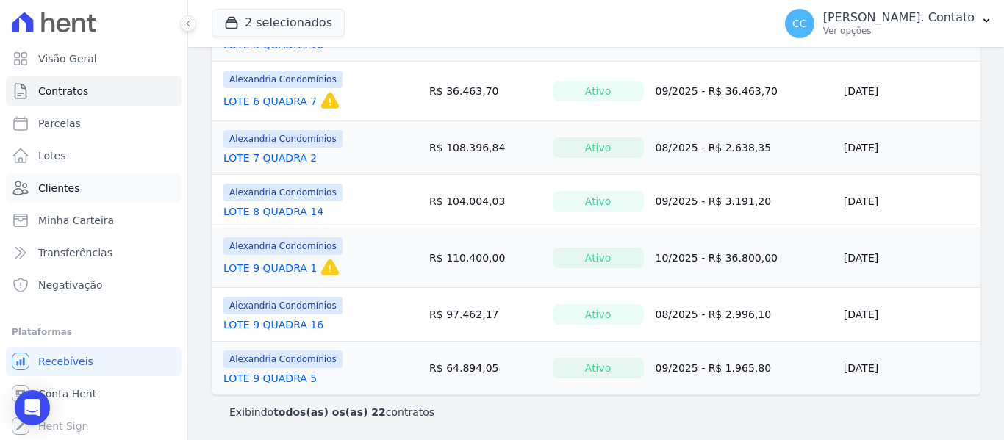
click at [50, 187] on span "Clientes" at bounding box center [58, 188] width 41 height 15
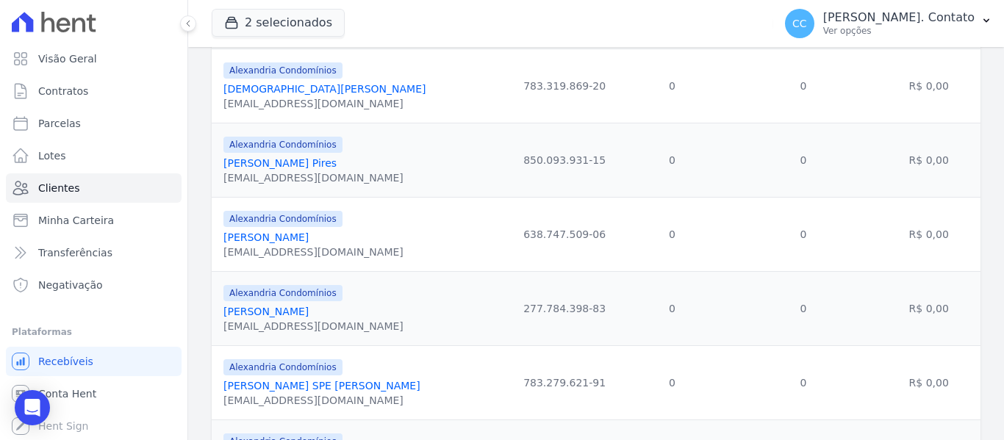
scroll to position [1102, 0]
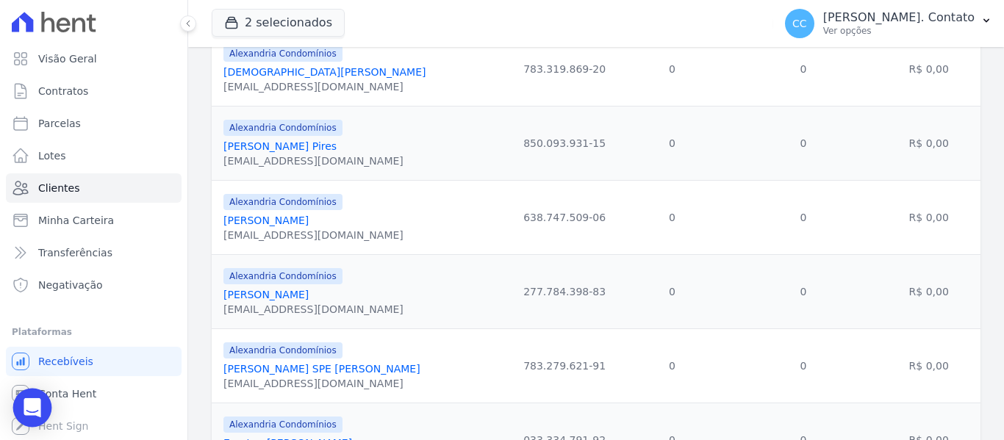
drag, startPoint x: 30, startPoint y: 401, endPoint x: 37, endPoint y: 400, distance: 7.5
click at [30, 401] on icon "Open Intercom Messenger" at bounding box center [32, 407] width 17 height 19
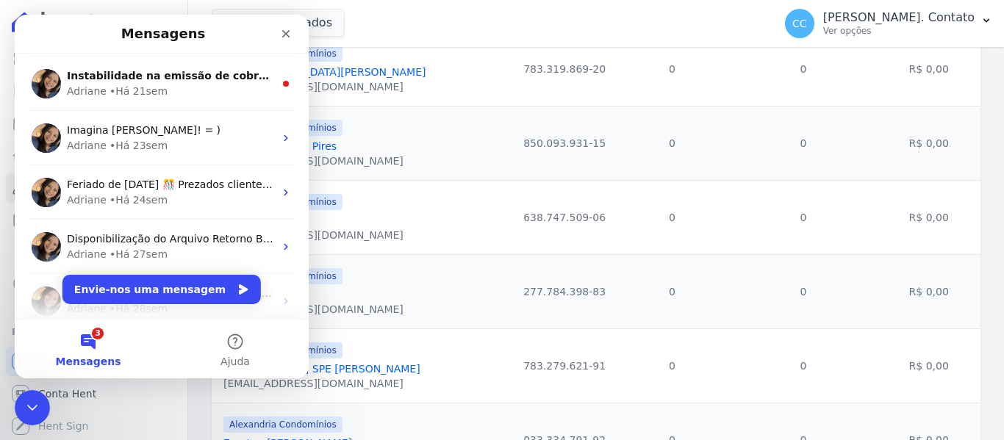
scroll to position [337, 0]
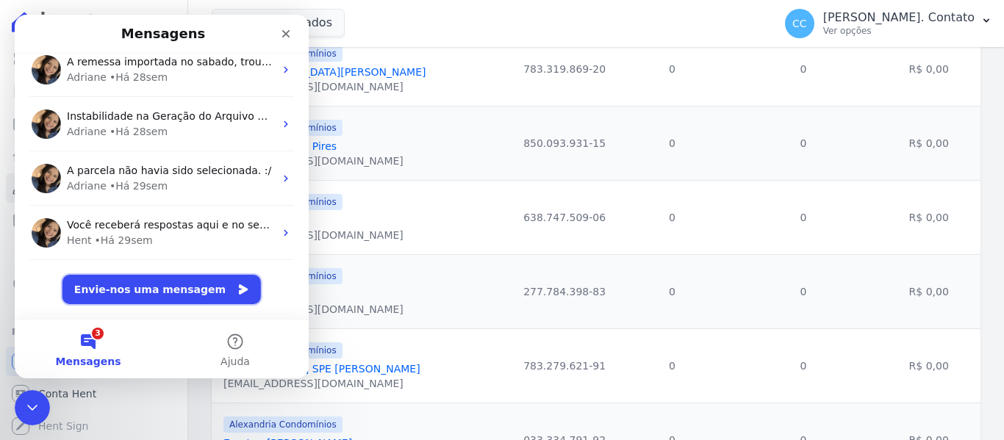
drag, startPoint x: 156, startPoint y: 280, endPoint x: 233, endPoint y: 300, distance: 79.1
click at [157, 280] on button "Envie-nos uma mensagem" at bounding box center [161, 289] width 198 height 29
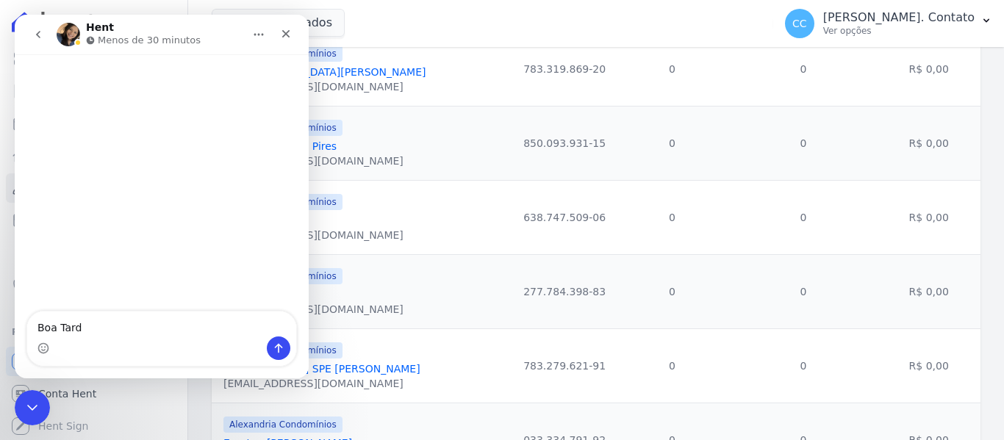
type textarea "Boa Tarde"
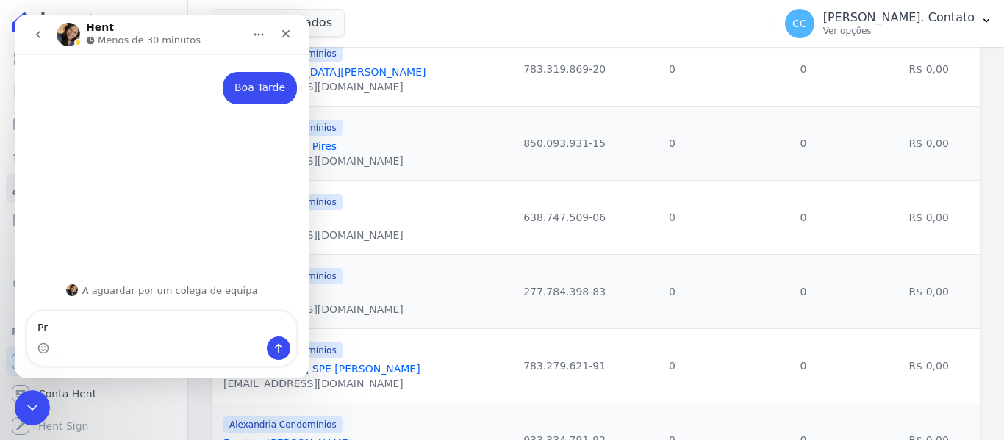
type textarea "P"
click at [283, 35] on icon "Fechar" at bounding box center [286, 34] width 12 height 12
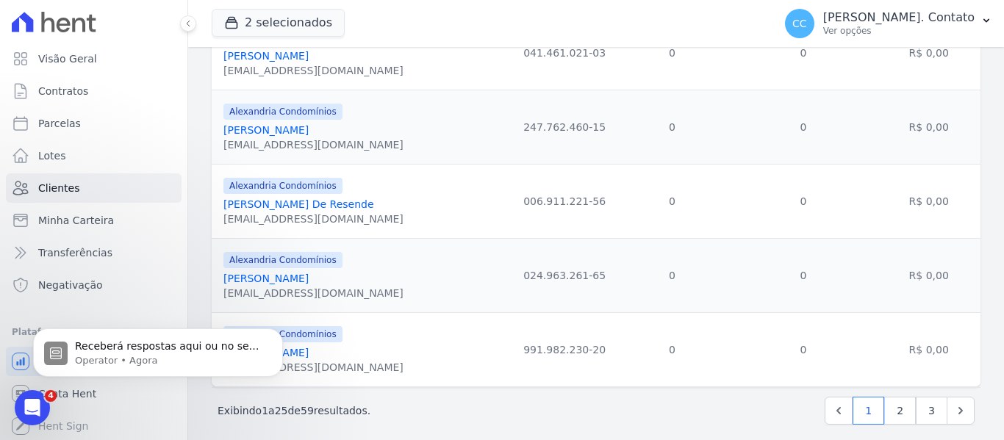
scroll to position [1724, 0]
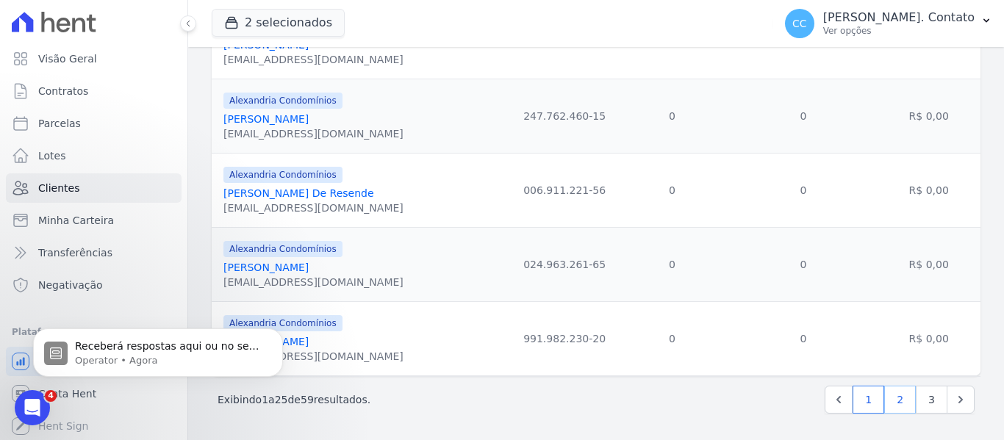
click at [896, 395] on link "2" at bounding box center [900, 400] width 32 height 28
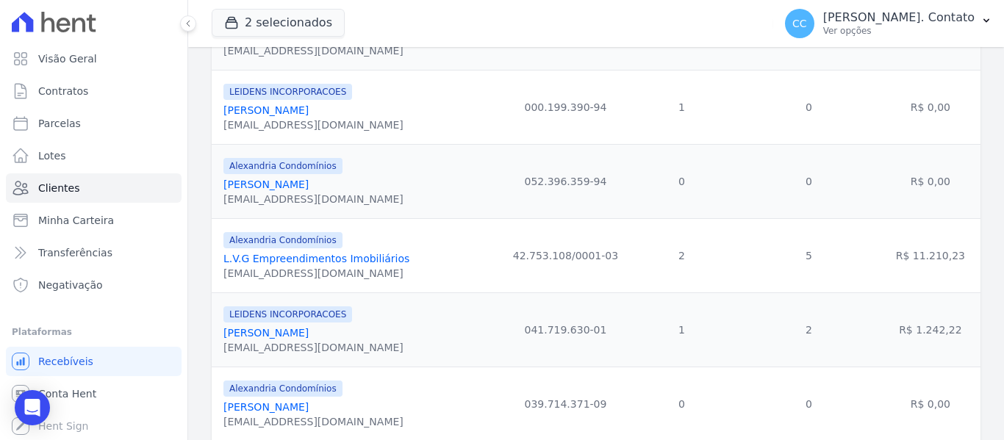
scroll to position [808, 0]
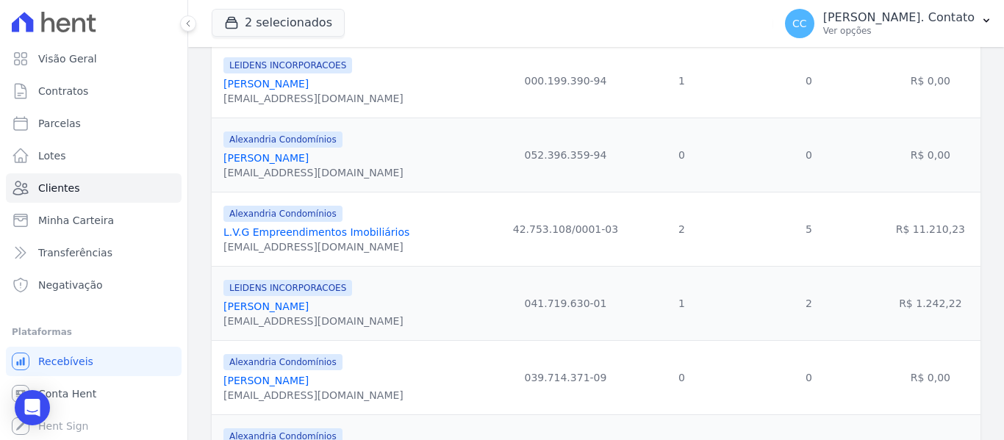
click at [267, 308] on link "[PERSON_NAME]" at bounding box center [265, 306] width 85 height 12
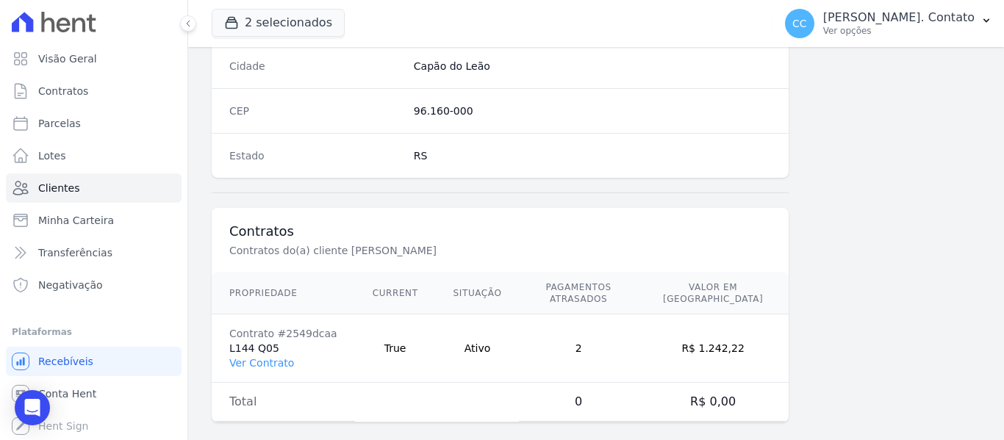
scroll to position [935, 0]
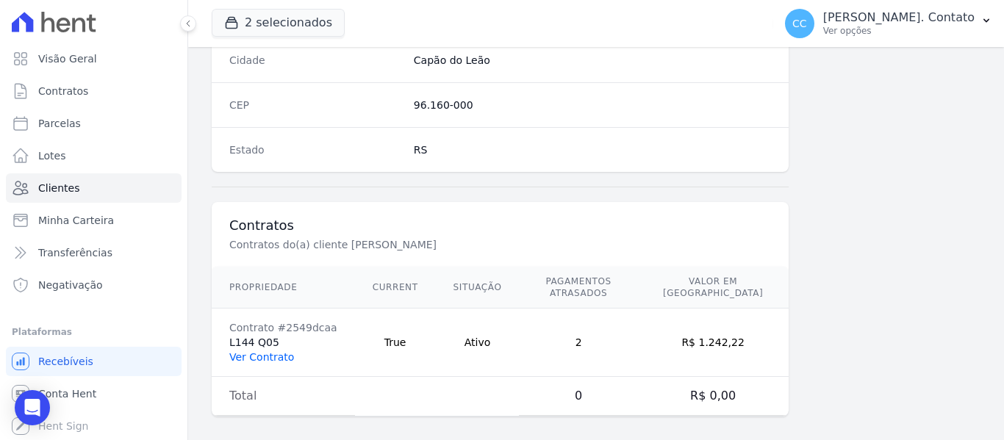
click at [269, 351] on link "Ver Contrato" at bounding box center [261, 357] width 65 height 12
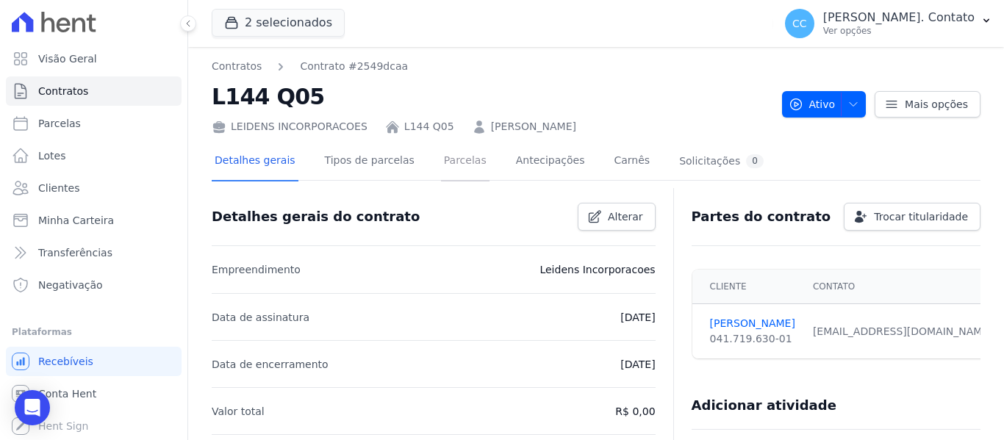
click at [441, 156] on link "Parcelas" at bounding box center [465, 162] width 48 height 39
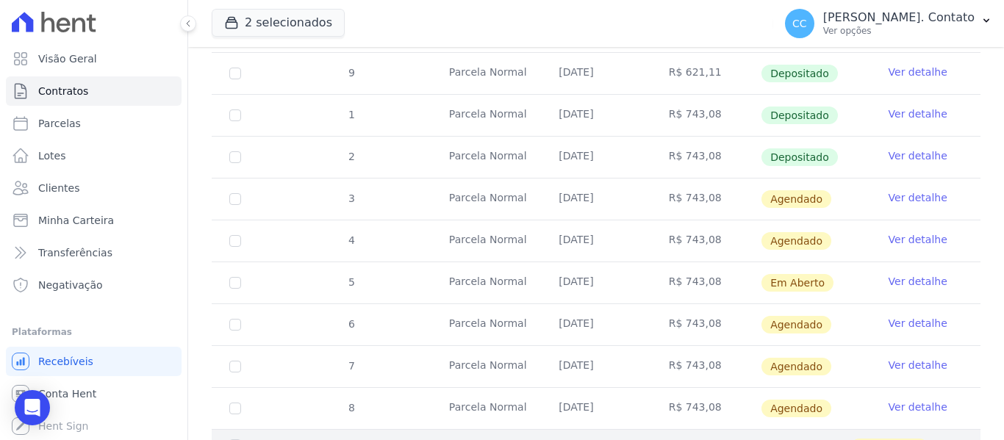
scroll to position [441, 0]
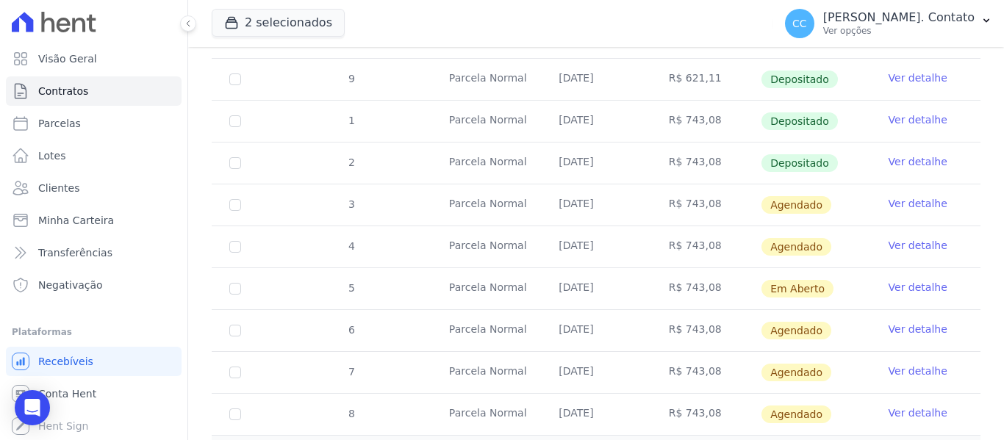
click at [918, 268] on td "Ver detalhe" at bounding box center [925, 288] width 109 height 41
click at [915, 280] on link "Ver detalhe" at bounding box center [917, 287] width 59 height 15
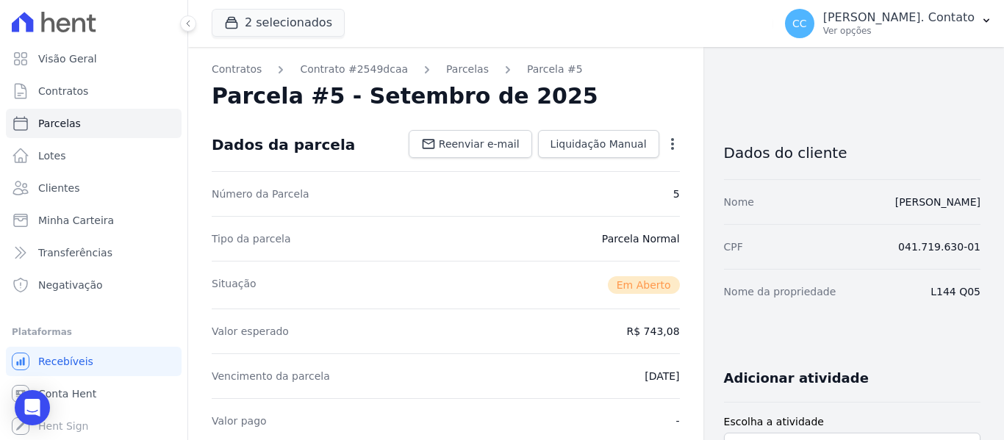
click at [671, 140] on icon "button" at bounding box center [672, 144] width 3 height 12
click at [641, 169] on link "Alterar" at bounding box center [608, 164] width 129 height 26
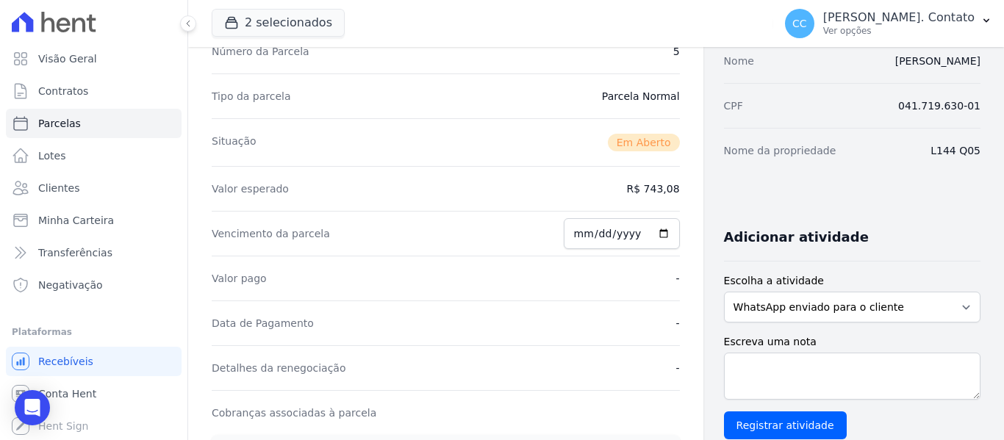
scroll to position [147, 0]
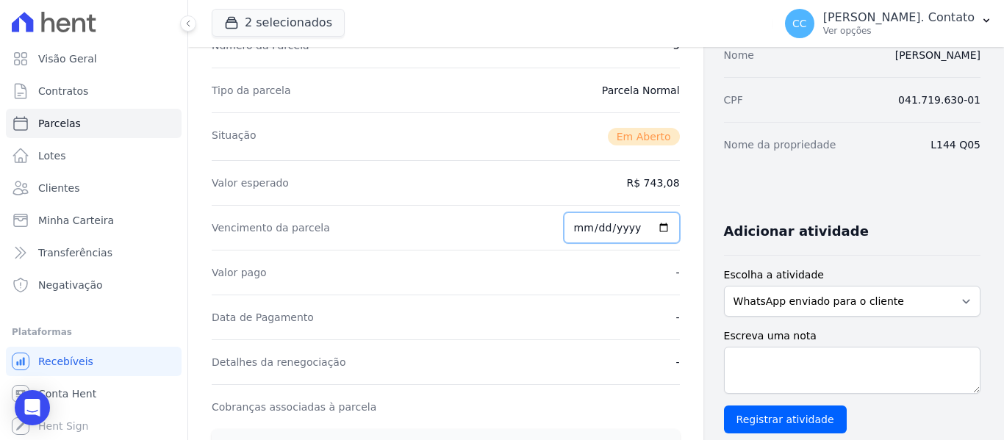
click at [655, 226] on input "2025-09-18" at bounding box center [622, 227] width 116 height 31
type input "2025-09-20"
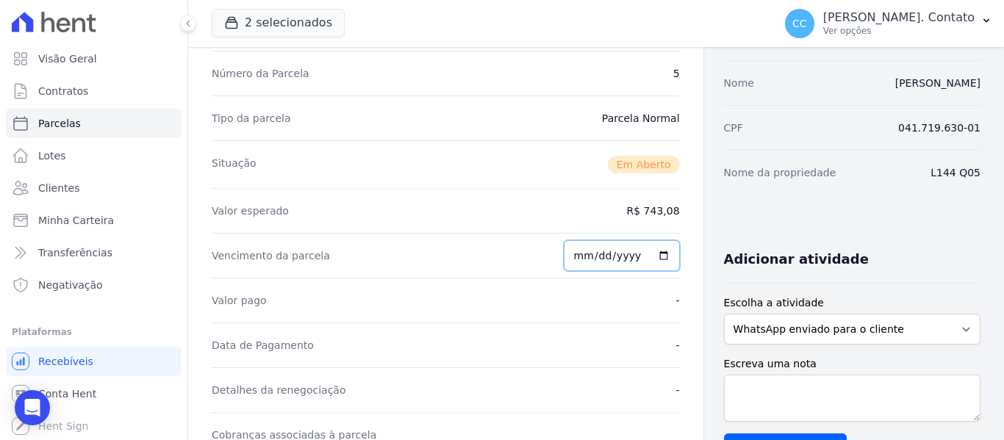
scroll to position [0, 0]
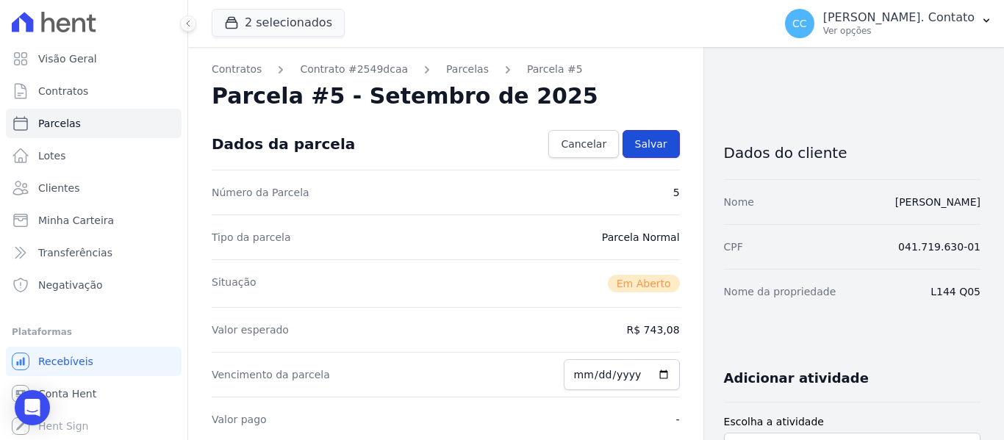
click at [662, 135] on link "Salvar" at bounding box center [650, 144] width 57 height 28
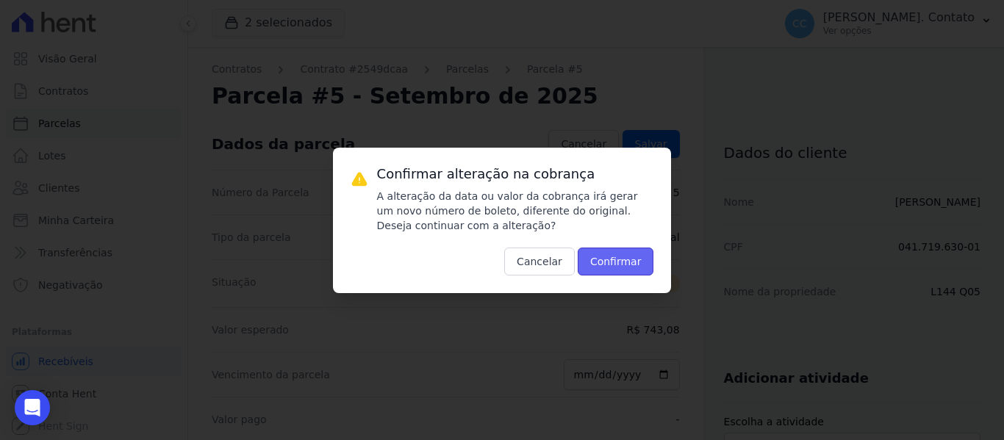
click at [640, 258] on button "Confirmar" at bounding box center [615, 262] width 76 height 28
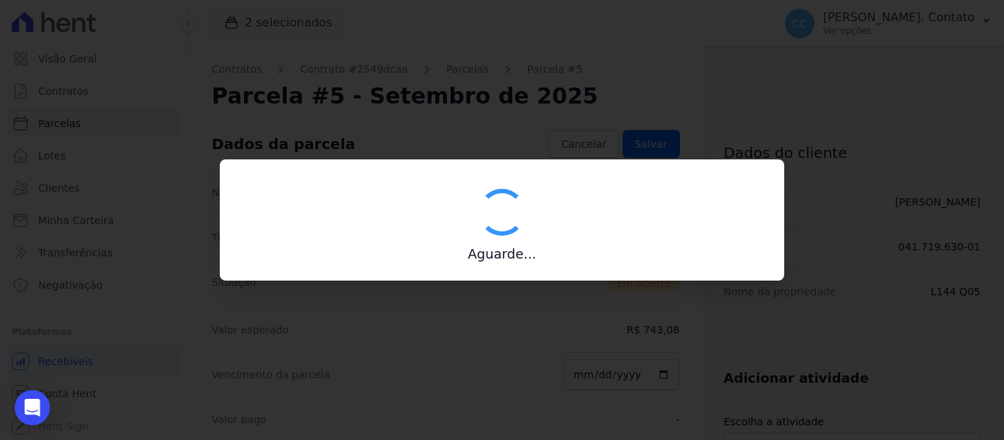
type input "00190000090335103300000652622176212080000074308"
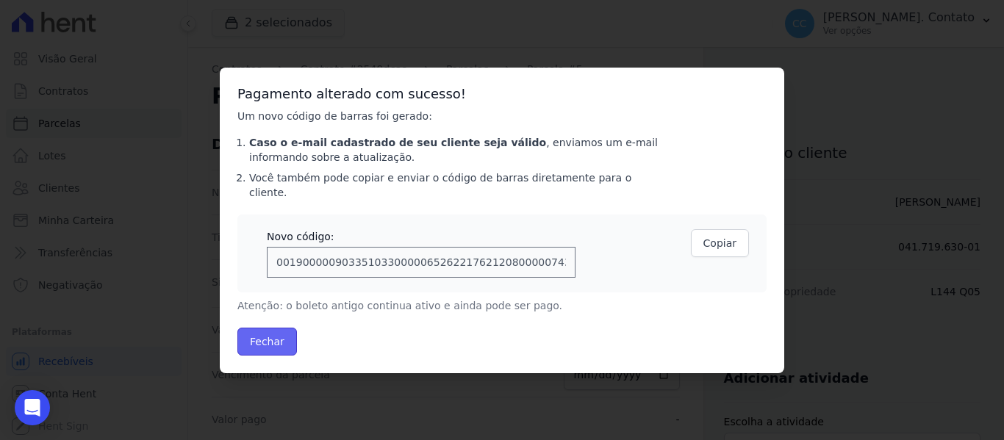
click at [287, 329] on button "Fechar" at bounding box center [267, 342] width 60 height 28
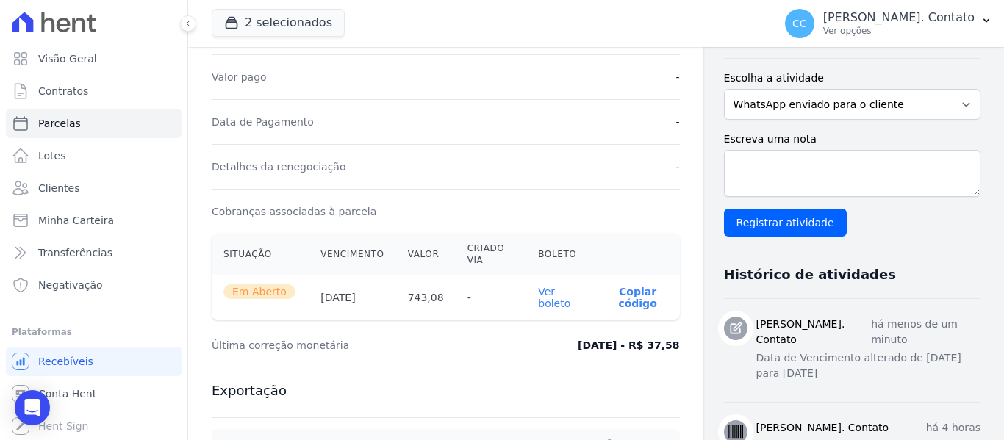
scroll to position [367, 0]
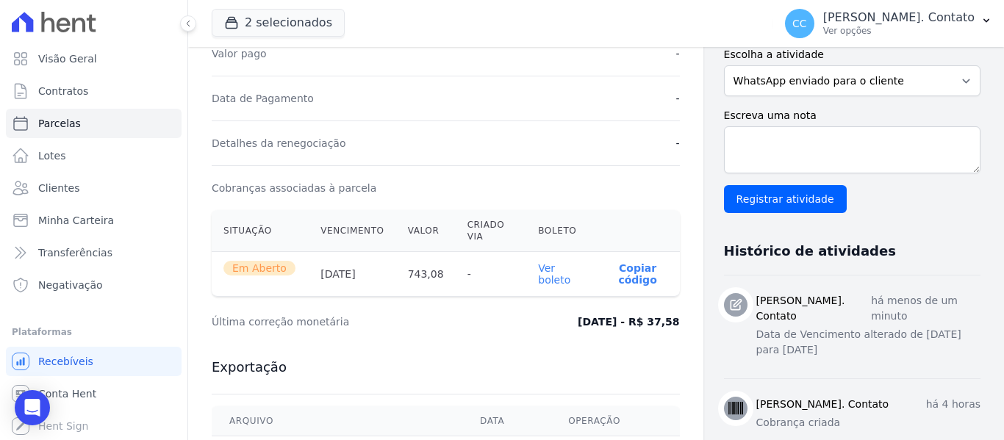
click at [522, 276] on th "-" at bounding box center [491, 274] width 71 height 45
click at [533, 275] on th "Ver boleto" at bounding box center [560, 274] width 69 height 45
click at [539, 275] on link "Ver boleto" at bounding box center [554, 274] width 32 height 24
